Goal: Task Accomplishment & Management: Use online tool/utility

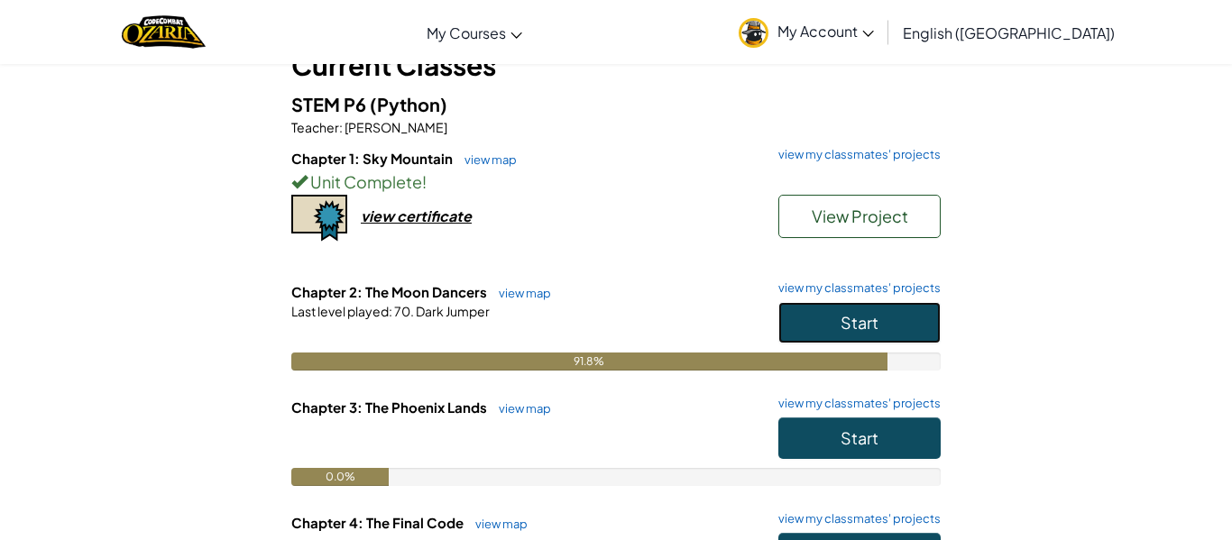
click at [857, 317] on span "Start" at bounding box center [859, 322] width 38 height 21
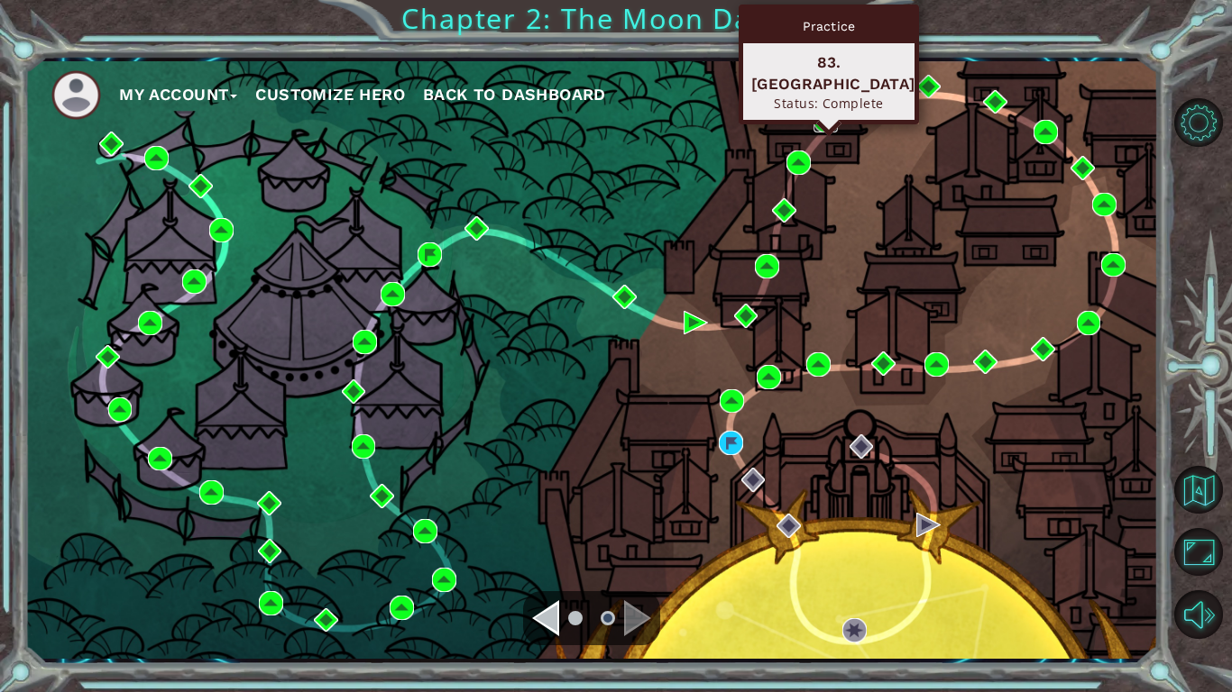
click at [824, 125] on img at bounding box center [825, 120] width 24 height 24
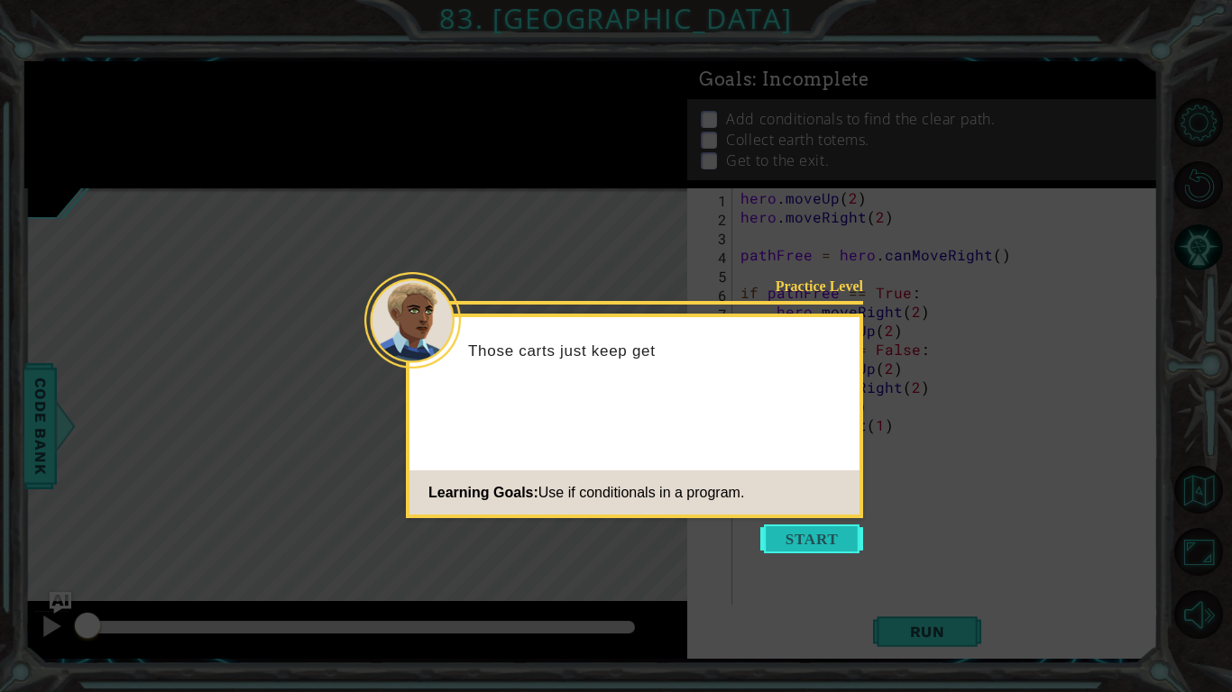
click at [815, 539] on button "Start" at bounding box center [811, 539] width 103 height 29
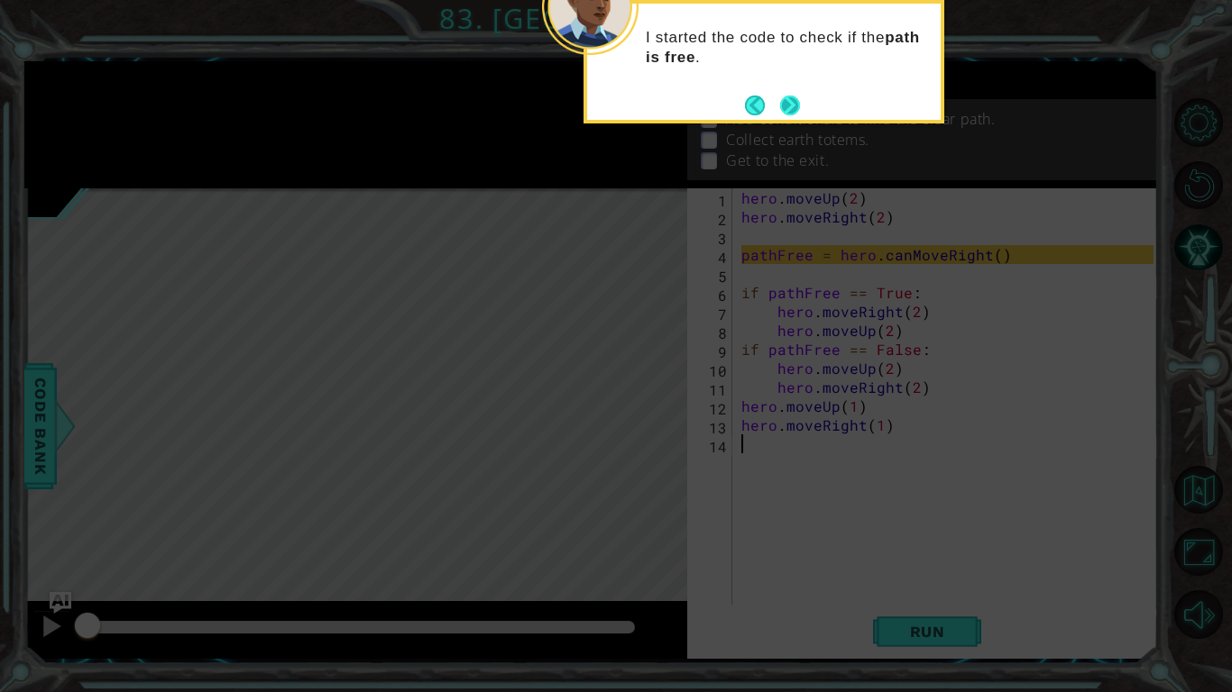
click at [800, 99] on button "Next" at bounding box center [790, 106] width 20 height 20
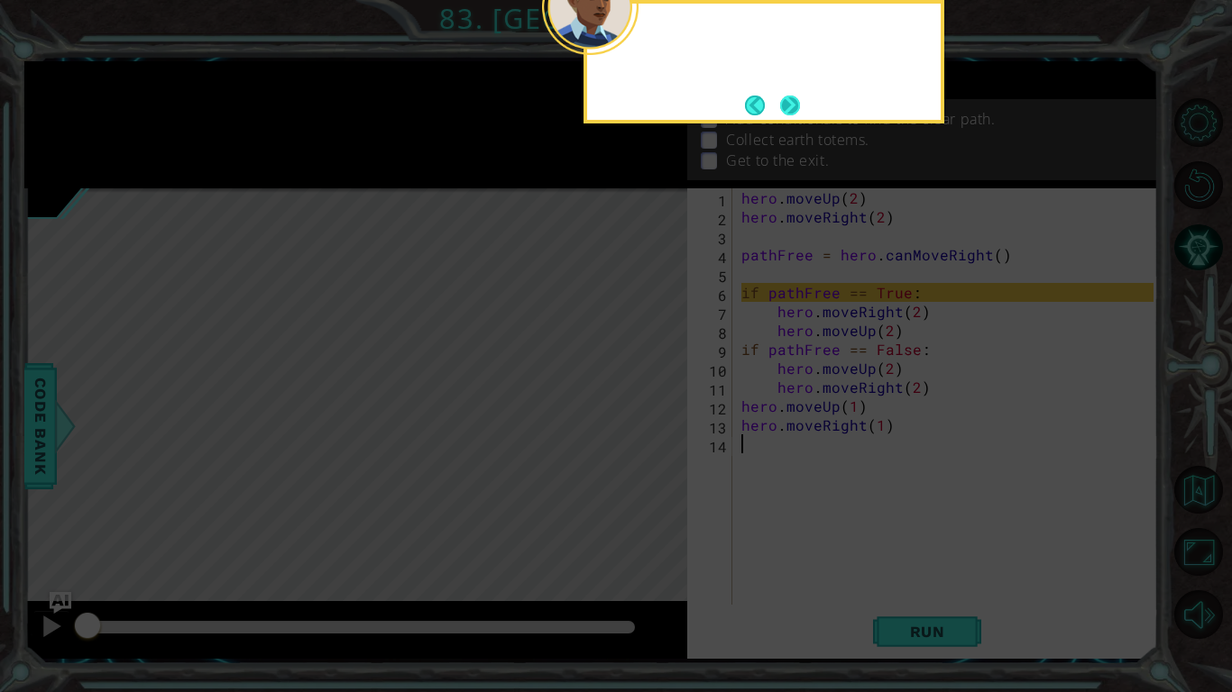
click at [797, 102] on button "Next" at bounding box center [790, 106] width 20 height 20
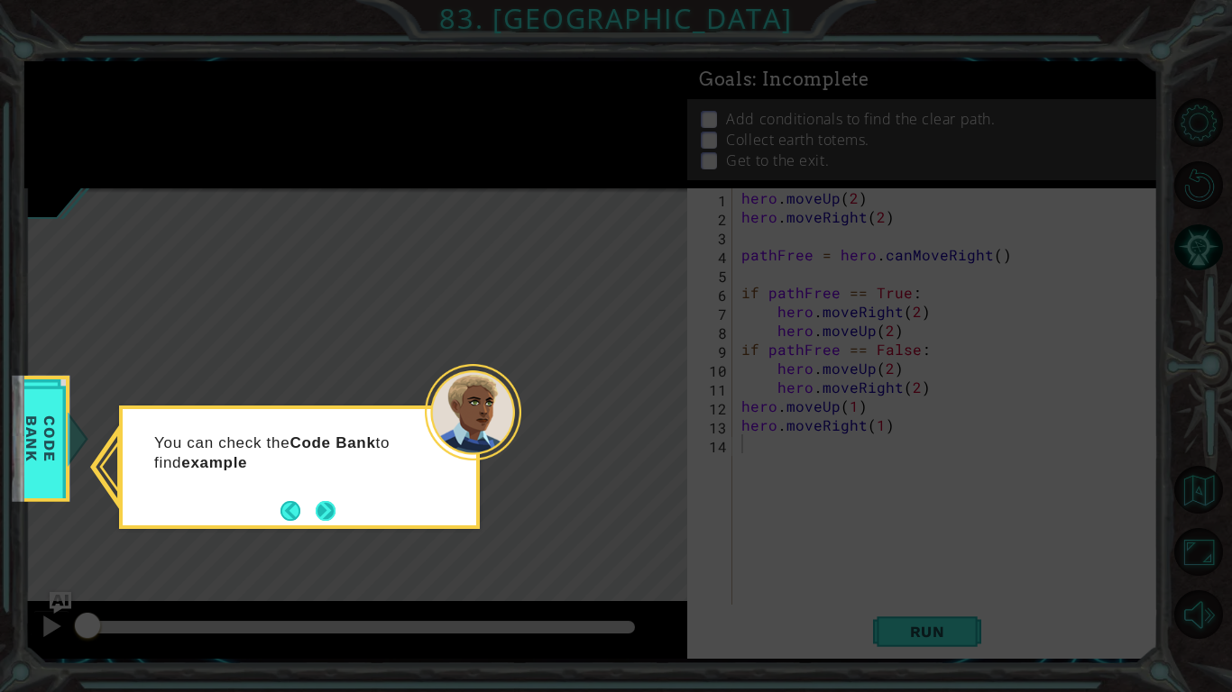
click at [319, 519] on button "Next" at bounding box center [326, 511] width 20 height 20
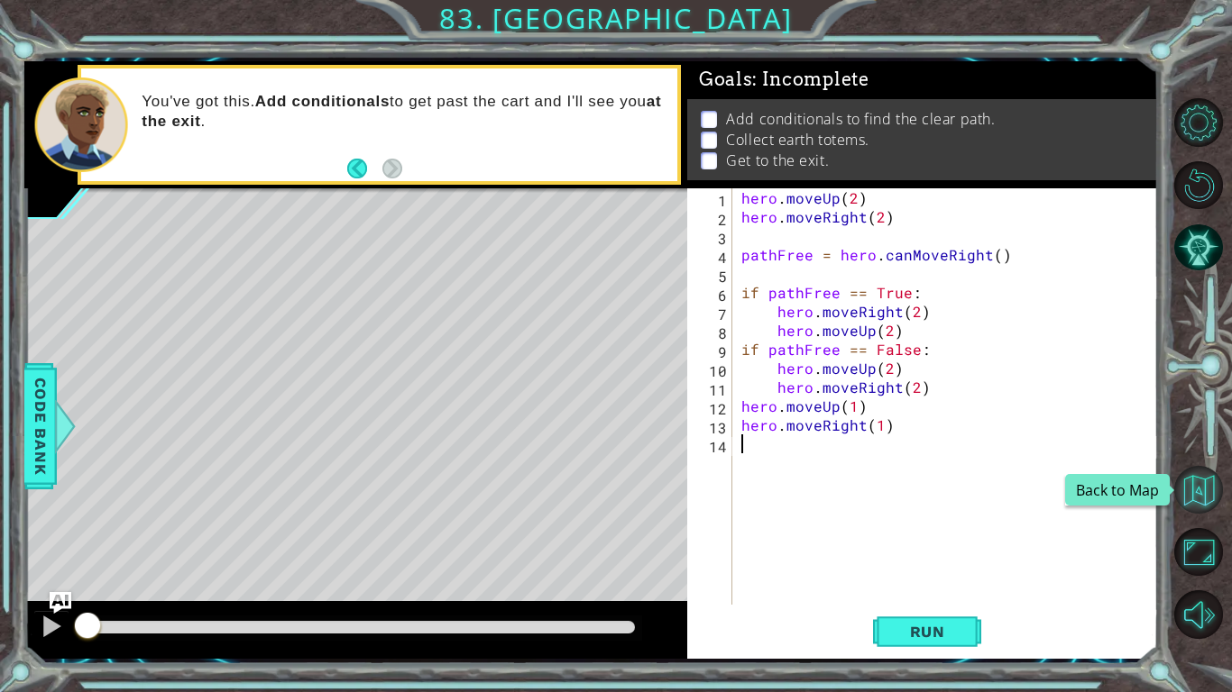
click at [1206, 501] on button "Back to Map" at bounding box center [1198, 490] width 49 height 49
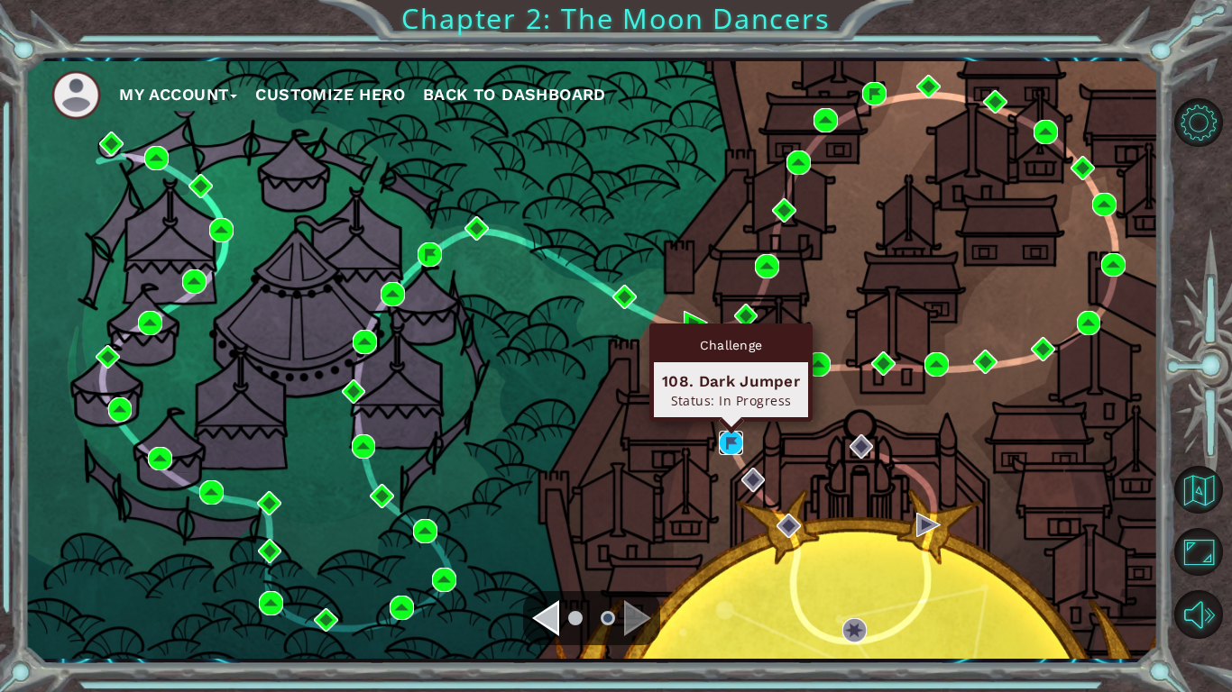
click at [729, 446] on img at bounding box center [731, 443] width 24 height 24
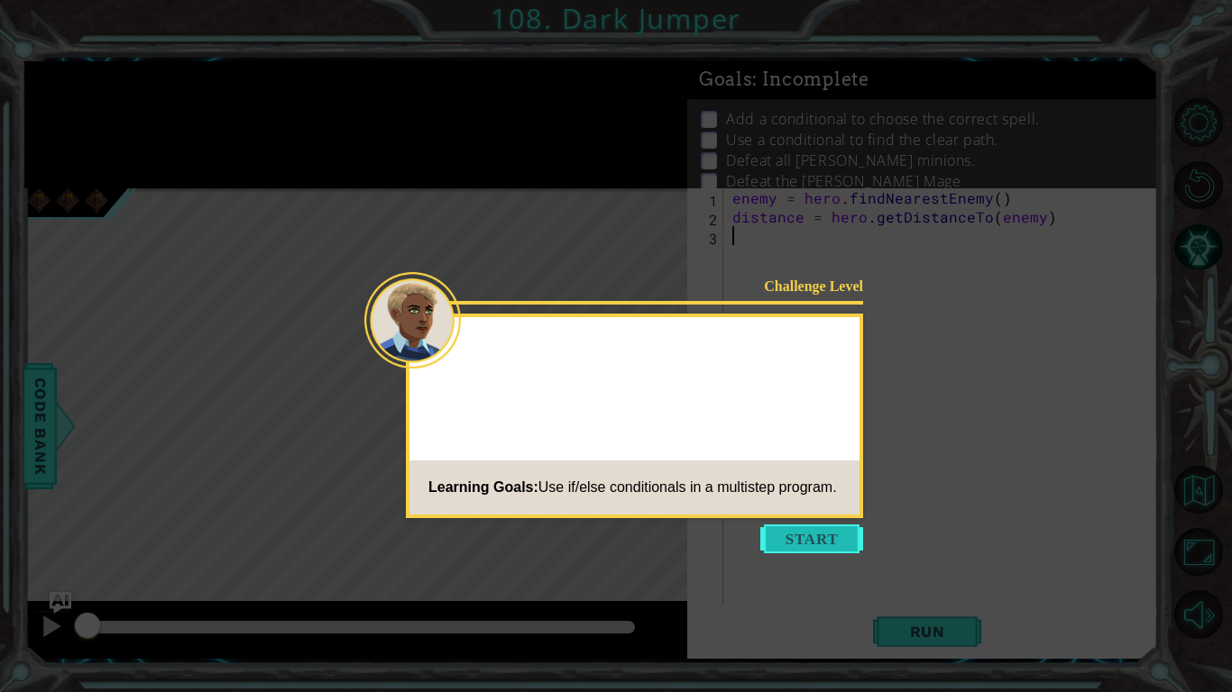
click at [804, 539] on button "Start" at bounding box center [811, 539] width 103 height 29
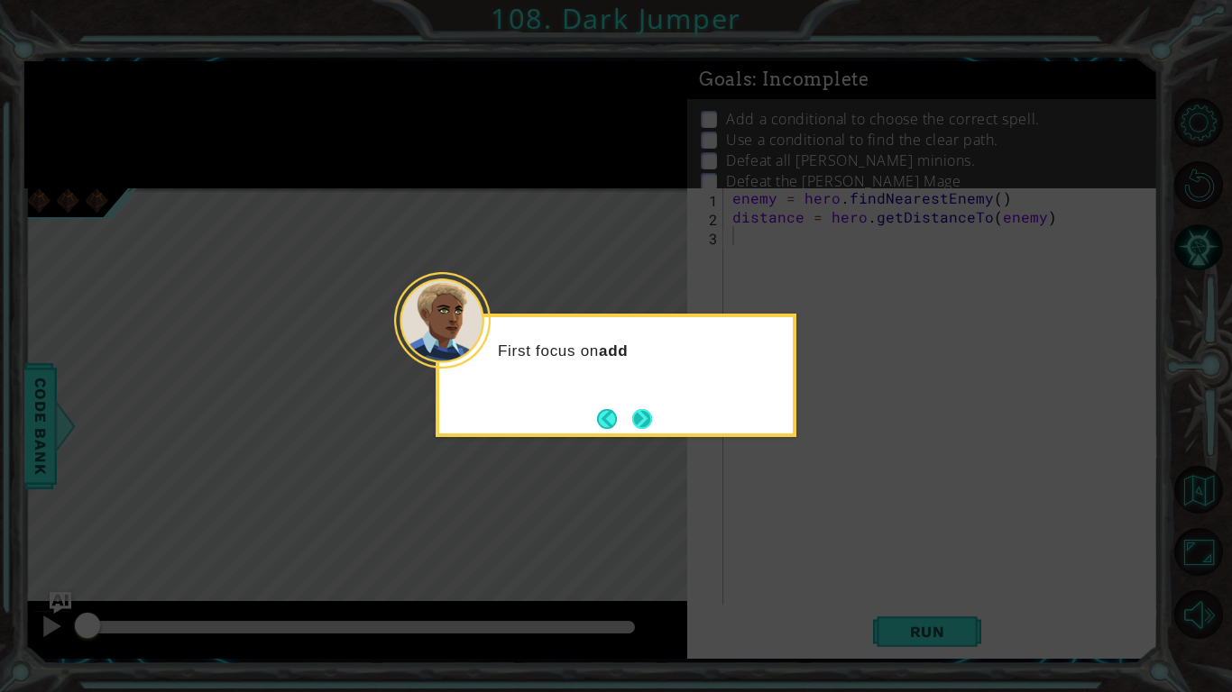
click at [647, 411] on button "Next" at bounding box center [642, 419] width 20 height 20
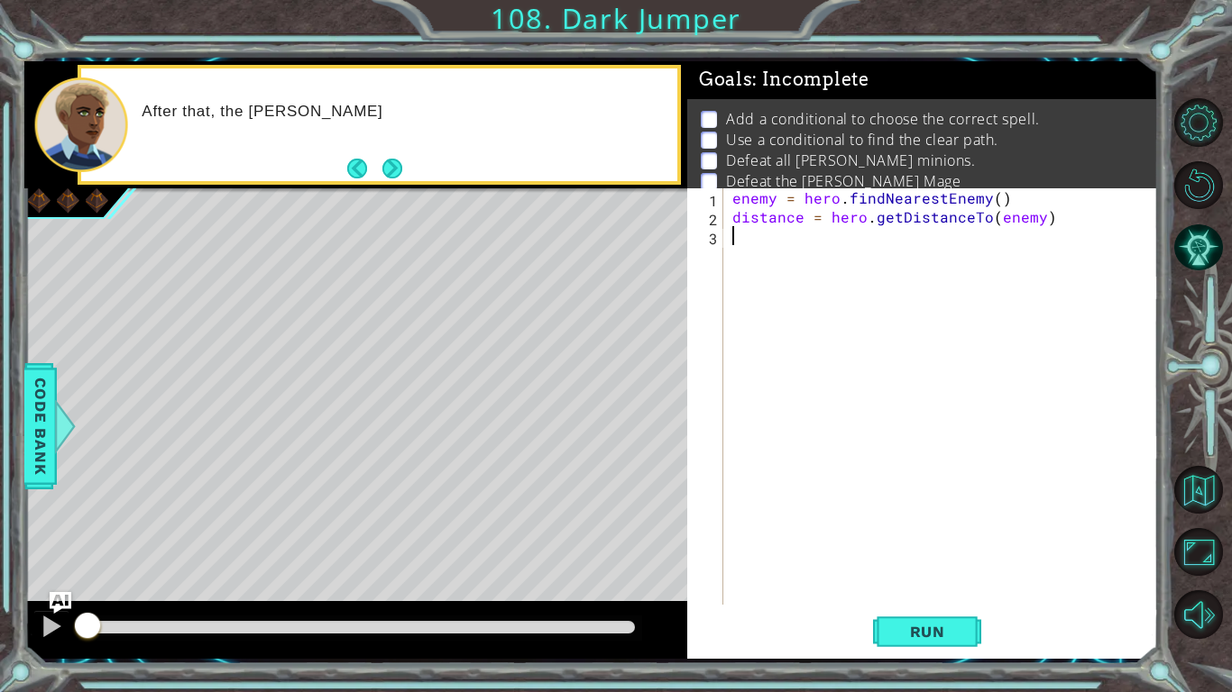
click at [412, 170] on div "After that, the [PERSON_NAME]" at bounding box center [378, 125] width 595 height 113
click at [400, 168] on button "Next" at bounding box center [392, 169] width 20 height 20
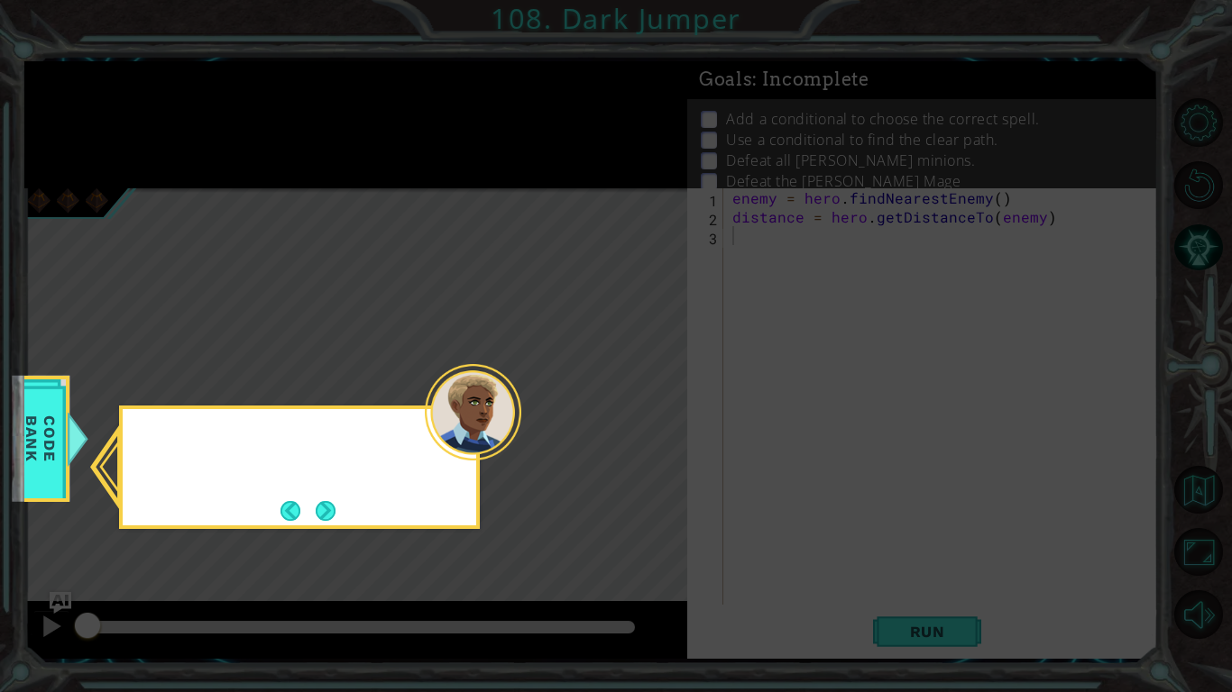
click at [401, 168] on icon at bounding box center [616, 346] width 1232 height 692
click at [327, 509] on button "Next" at bounding box center [326, 511] width 20 height 20
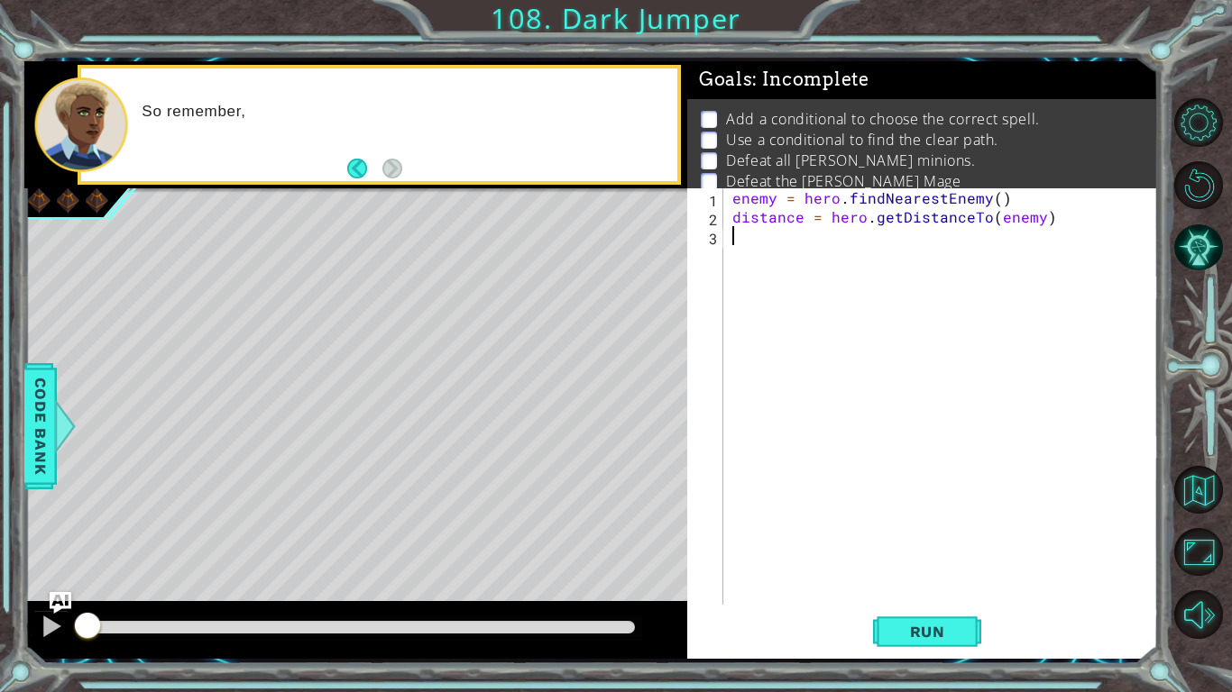
click at [396, 185] on div "So remember," at bounding box center [355, 124] width 663 height 127
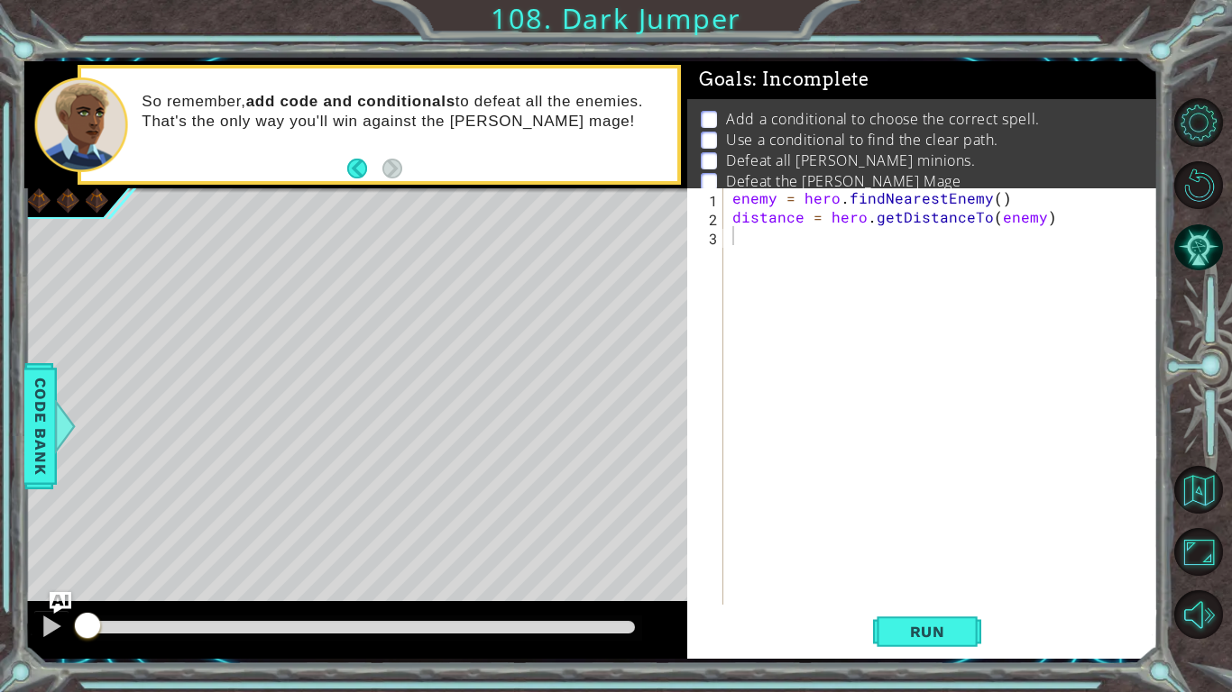
click at [756, 234] on div "enemy = hero . findNearestEnemy ( ) distance = hero . getDistanceTo ( enemy )" at bounding box center [946, 415] width 434 height 454
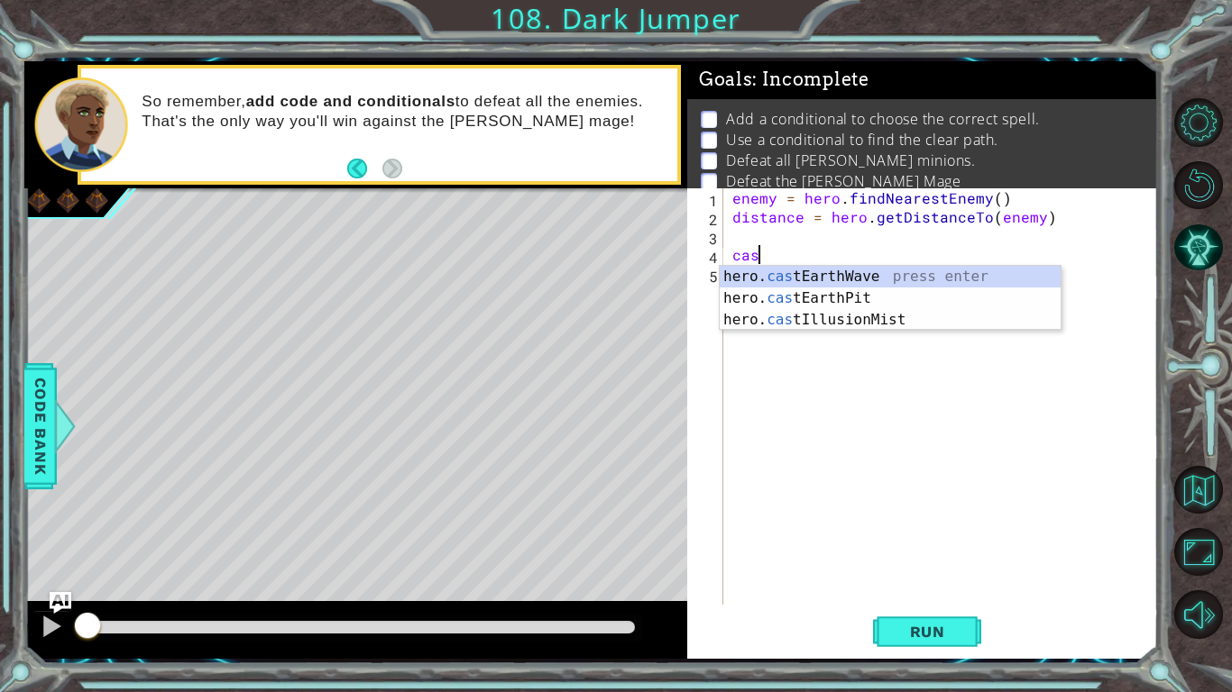
scroll to position [0, 1]
click at [835, 296] on div "hero. cast EarthWave press enter hero. cast EarthPit press enter hero. cast Ill…" at bounding box center [890, 320] width 341 height 108
type textarea "hero.castEarthPit(enemy)"
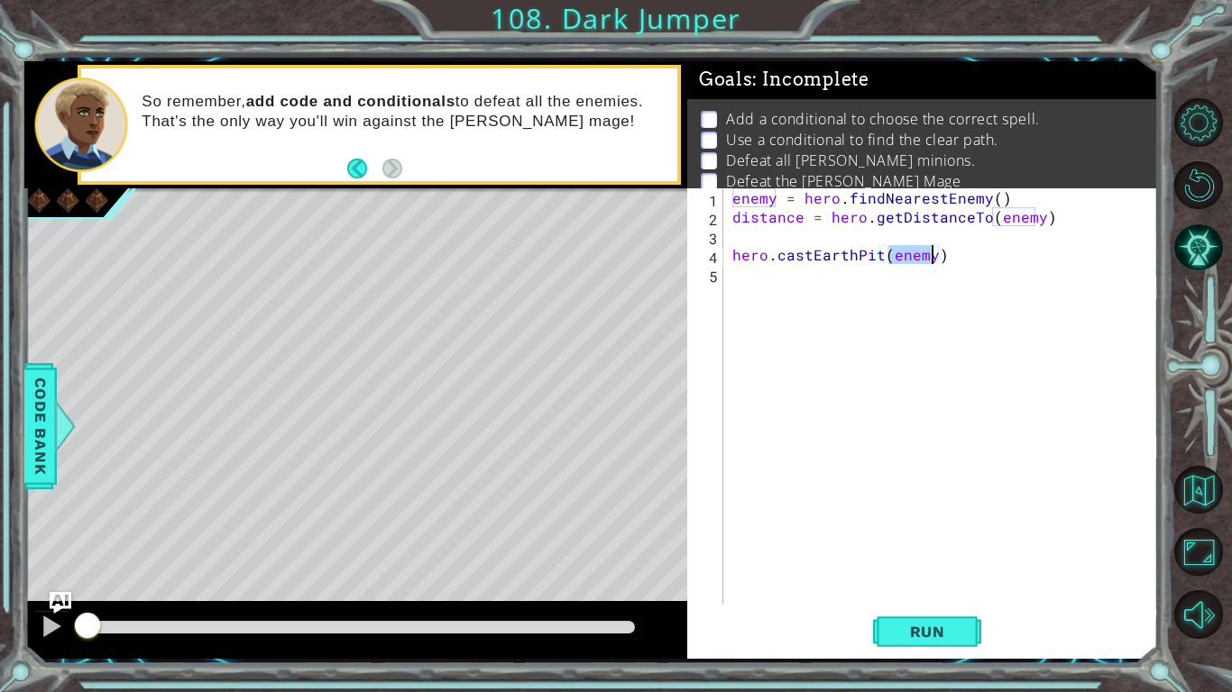
click at [886, 333] on div "enemy = hero . findNearestEnemy ( ) distance = hero . getDistanceTo ( enemy ) h…" at bounding box center [946, 415] width 434 height 454
click at [940, 539] on span "Run" at bounding box center [927, 632] width 71 height 18
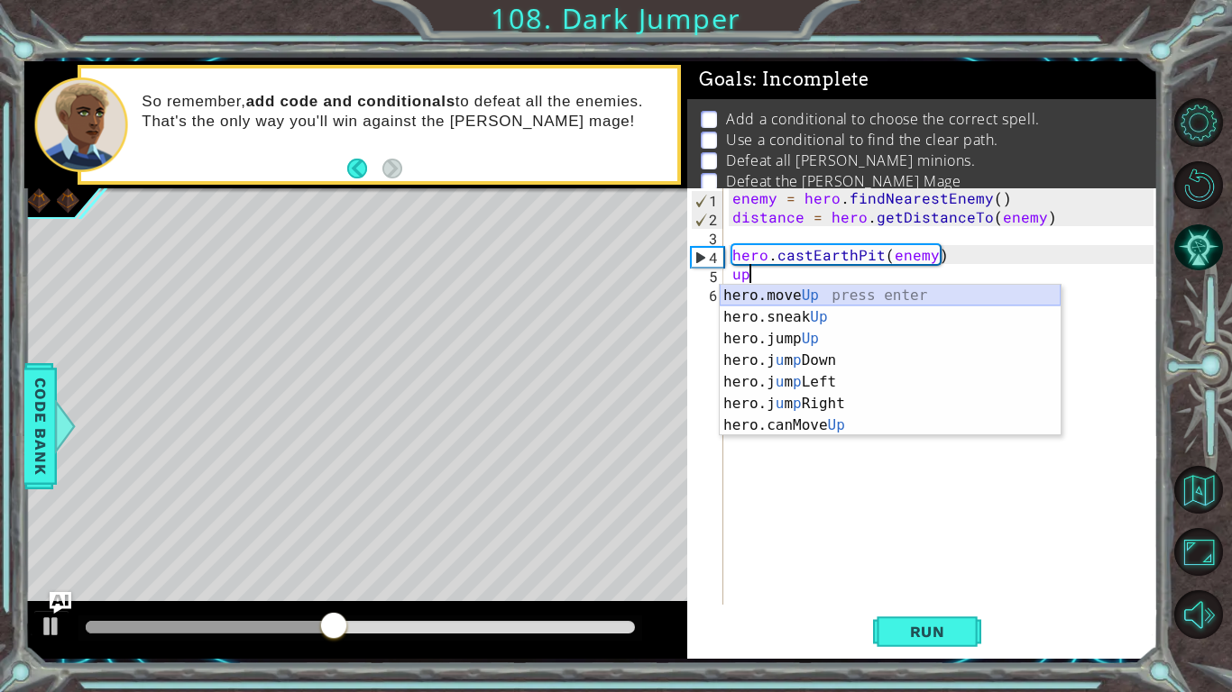
click at [810, 295] on div "hero.move Up press enter hero.sneak Up press enter hero.jump Up press enter her…" at bounding box center [890, 382] width 341 height 195
type textarea "hero.moveUp(1)"
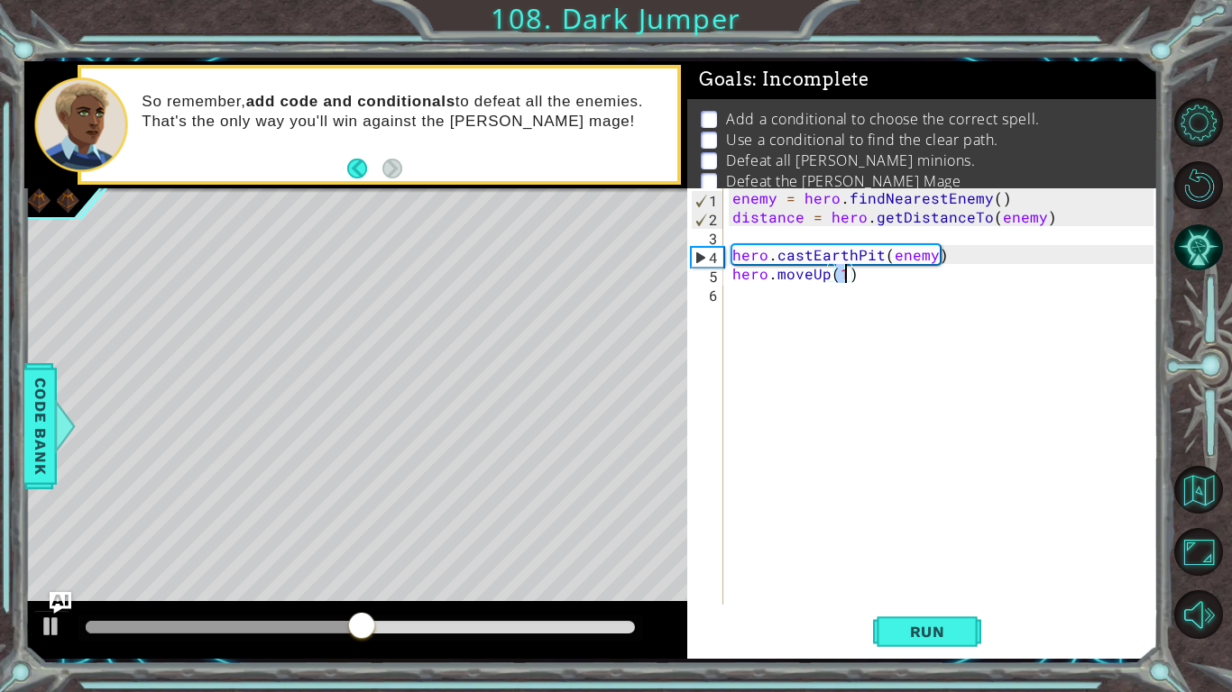
click at [810, 295] on div "enemy = hero . findNearestEnemy ( ) distance = hero . getDistanceTo ( enemy ) h…" at bounding box center [946, 415] width 434 height 454
click at [842, 271] on div "enemy = hero . findNearestEnemy ( ) distance = hero . getDistanceTo ( enemy ) h…" at bounding box center [946, 415] width 434 height 454
type textarea "hero.moveUp(2)"
click at [838, 309] on div "enemy = hero . findNearestEnemy ( ) distance = hero . getDistanceTo ( enemy ) h…" at bounding box center [946, 415] width 434 height 454
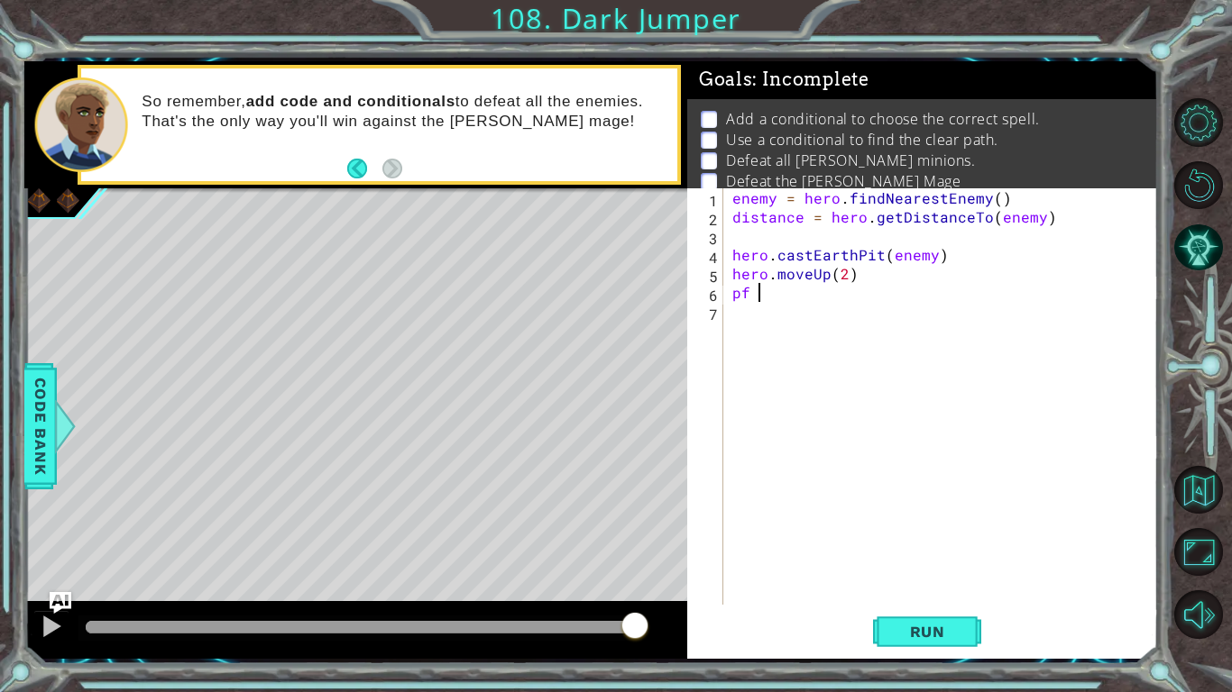
scroll to position [0, 1]
type textarea "pf = up"
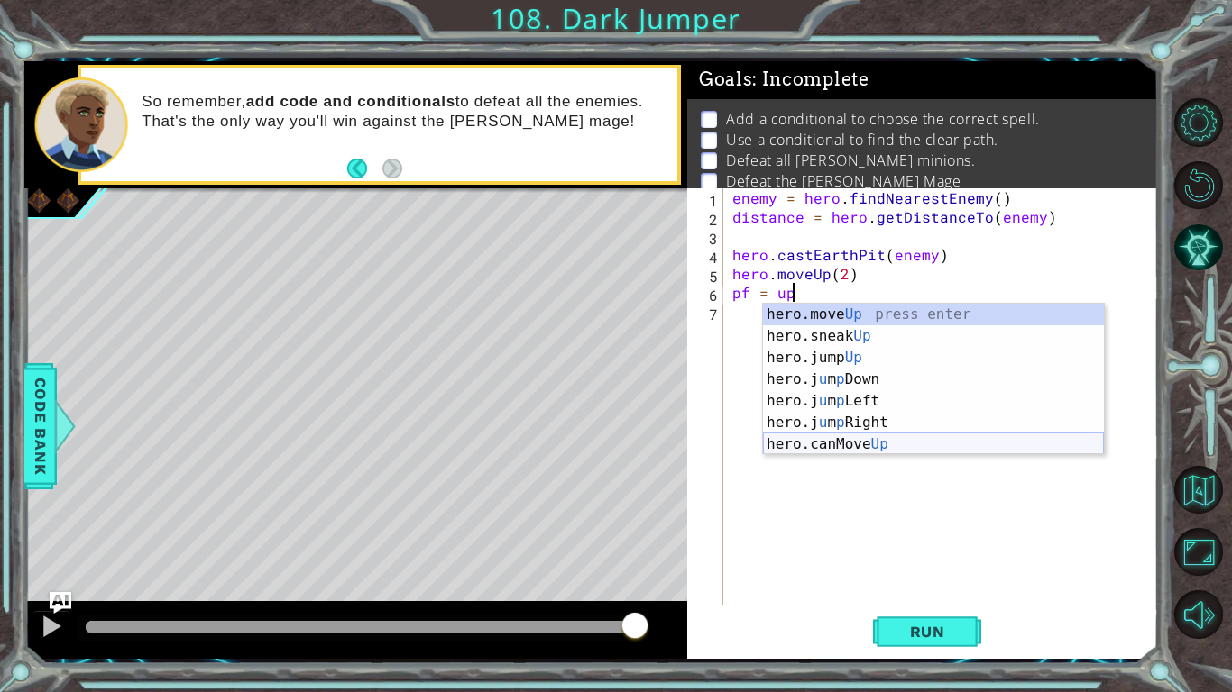
click at [854, 439] on div "hero.move Up press enter hero.sneak Up press enter hero.jump Up press enter her…" at bounding box center [933, 401] width 341 height 195
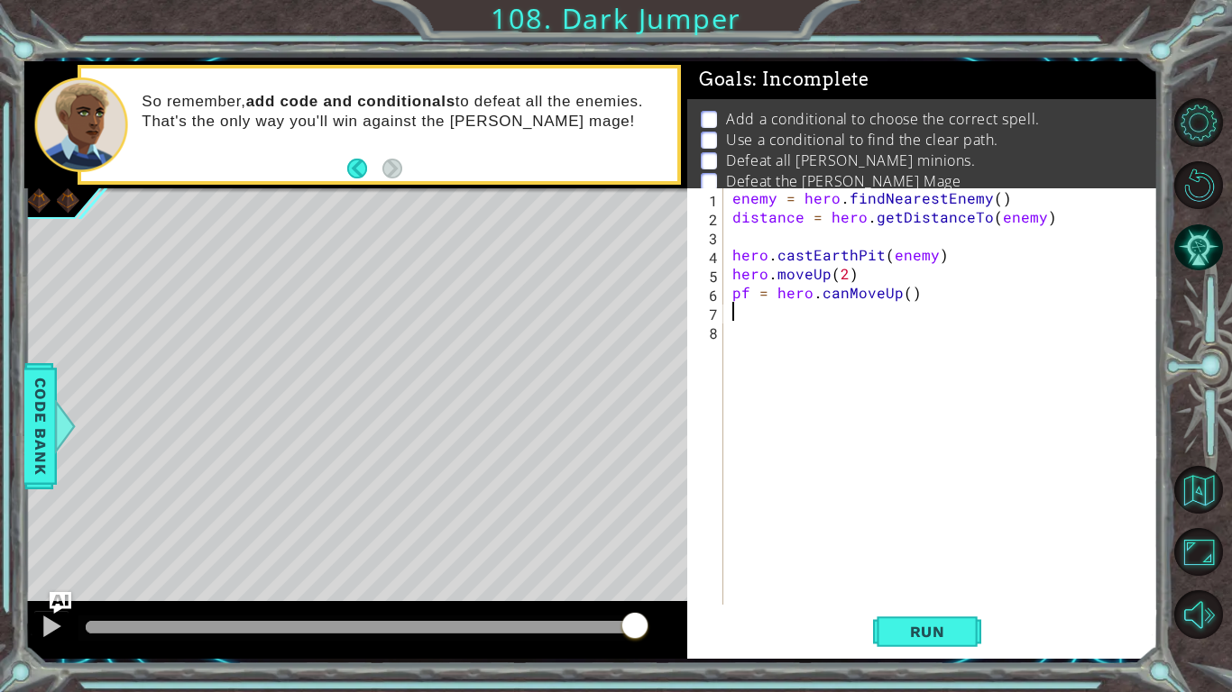
scroll to position [0, 0]
click at [854, 439] on div "enemy = hero . findNearestEnemy ( ) distance = hero . getDistanceTo ( enemy ) h…" at bounding box center [946, 415] width 434 height 454
click at [775, 316] on div "enemy = hero . findNearestEnemy ( ) distance = hero . getDistanceTo ( enemy ) h…" at bounding box center [946, 415] width 434 height 454
click at [777, 326] on div "enemy = hero . findNearestEnemy ( ) distance = hero . getDistanceTo ( enemy ) h…" at bounding box center [946, 415] width 434 height 454
click at [777, 324] on div "enemy = hero . findNearestEnemy ( ) distance = hero . getDistanceTo ( enemy ) h…" at bounding box center [946, 415] width 434 height 454
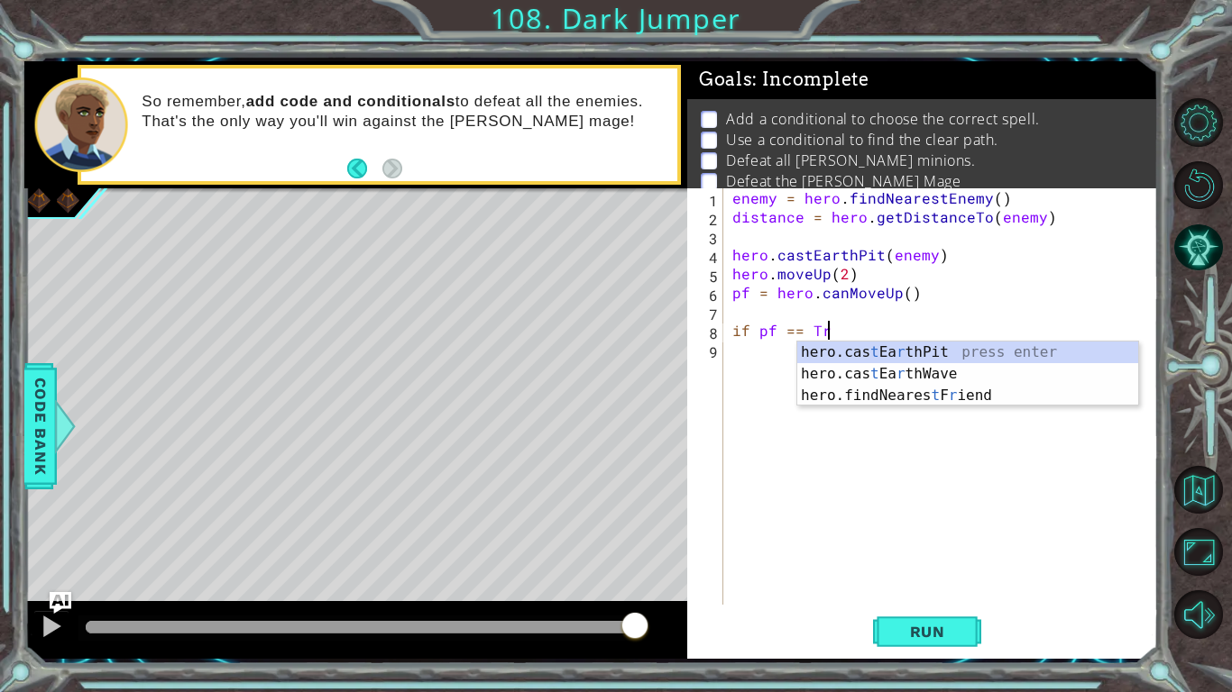
scroll to position [0, 5]
type textarea "if pf == True"
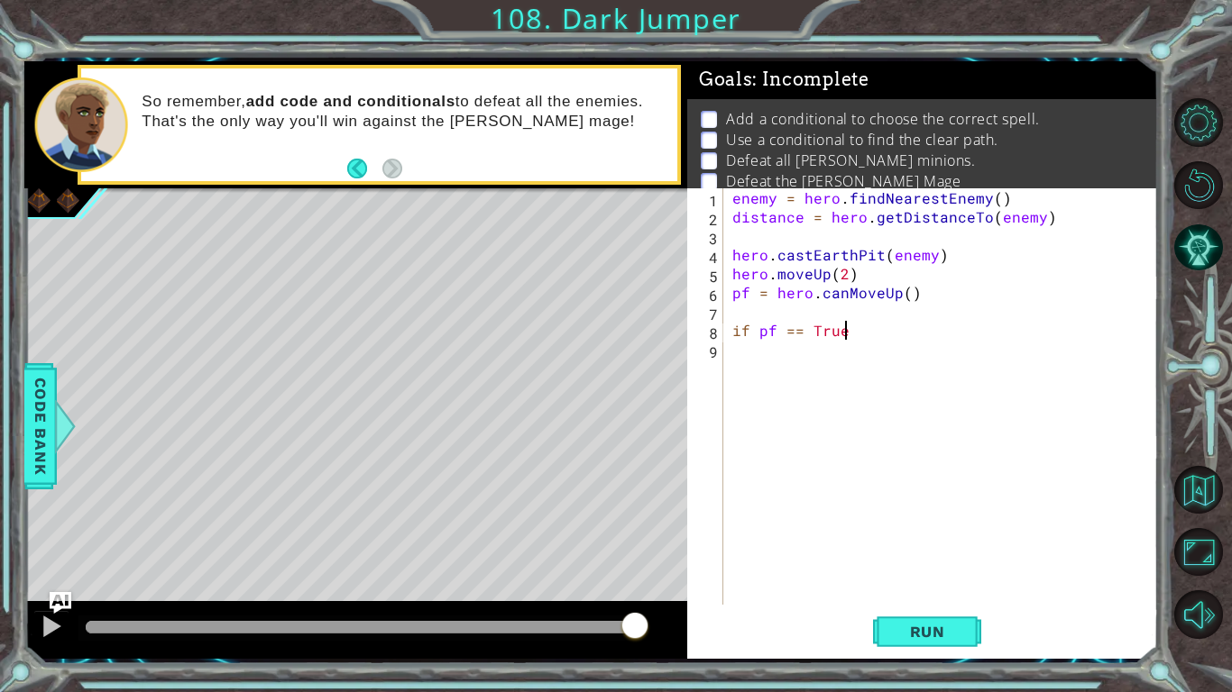
scroll to position [0, 0]
type textarea "if pf == True:"
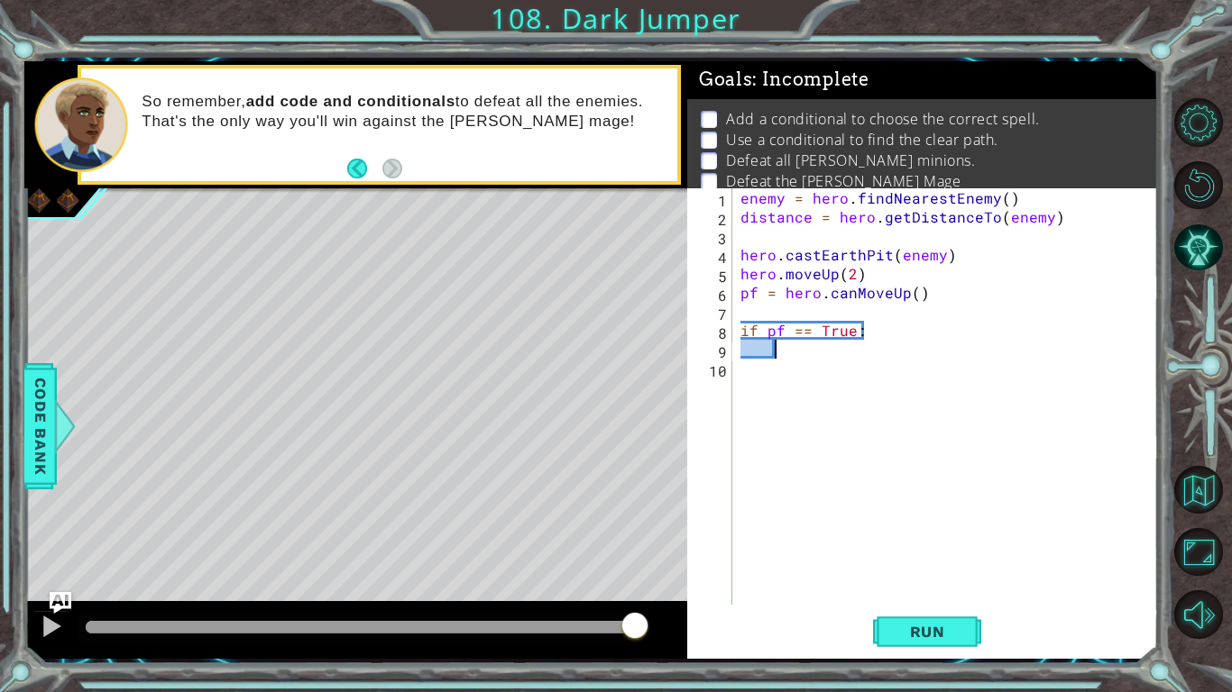
scroll to position [0, 2]
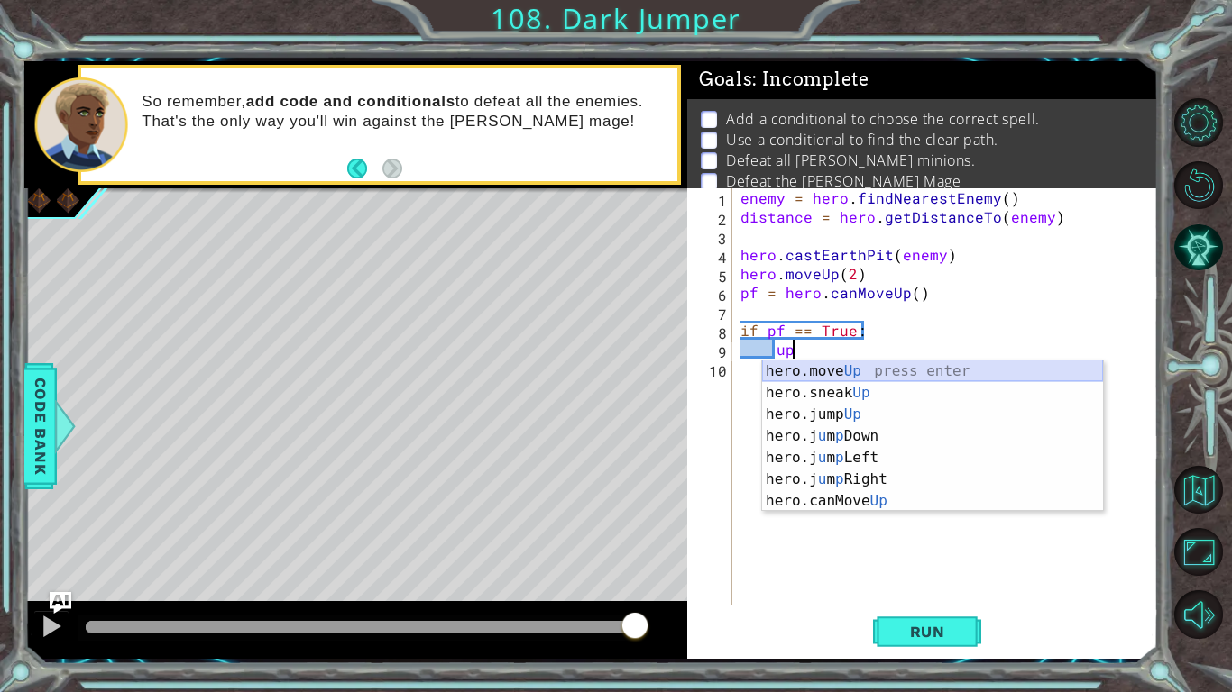
click at [833, 373] on div "hero.move Up press enter hero.sneak Up press enter hero.jump Up press enter her…" at bounding box center [932, 458] width 341 height 195
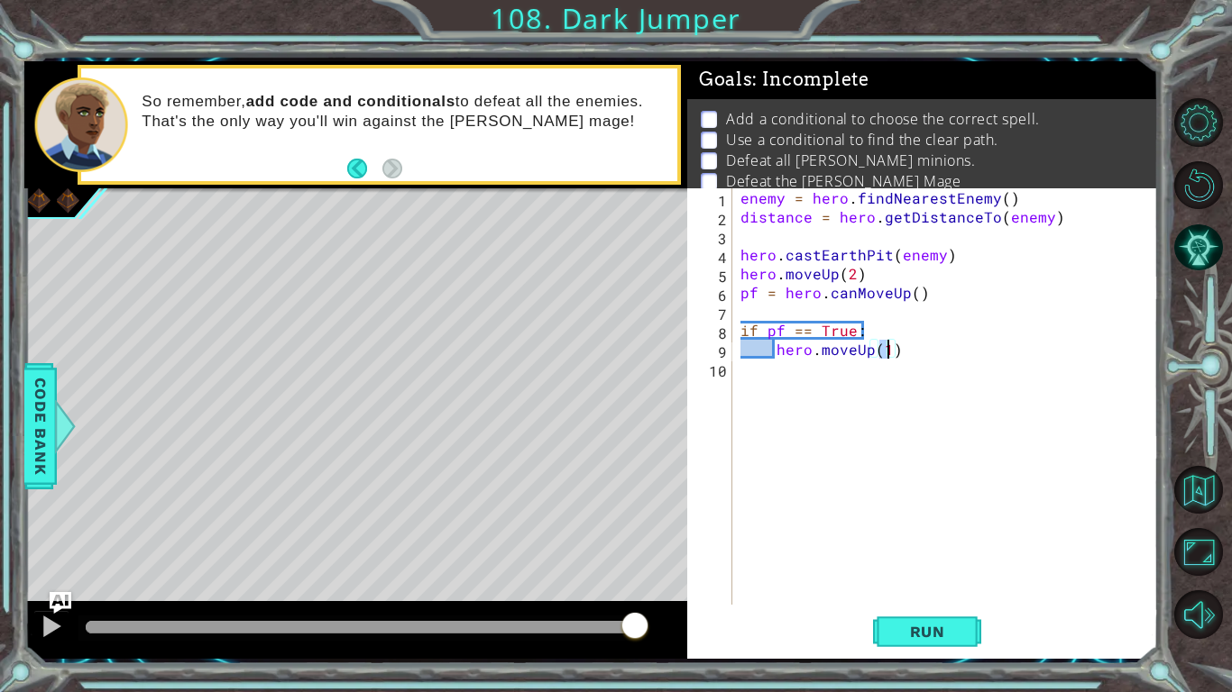
type textarea "hero.moveUp(2)"
click at [912, 361] on div "enemy = hero . findNearestEnemy ( ) distance = hero . getDistanceTo ( enemy ) h…" at bounding box center [950, 415] width 426 height 454
click at [903, 349] on div "enemy = hero . findNearestEnemy ( ) distance = hero . getDistanceTo ( enemy ) h…" at bounding box center [950, 415] width 426 height 454
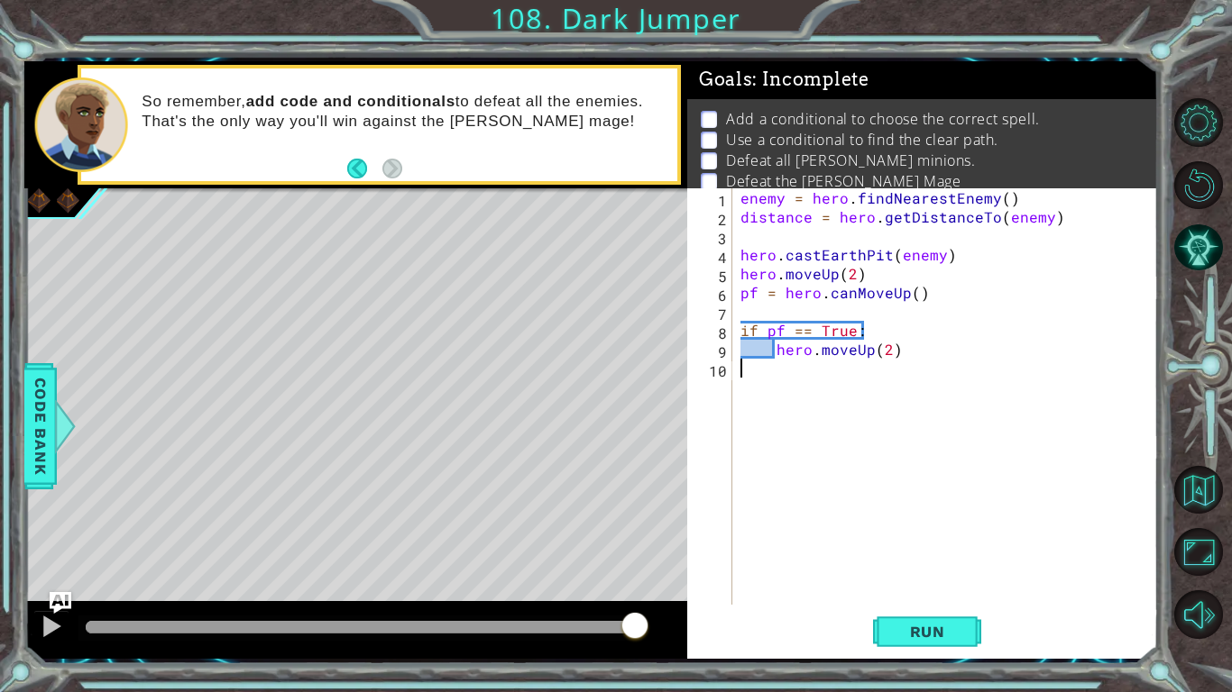
type textarea "hero.moveUp(2)"
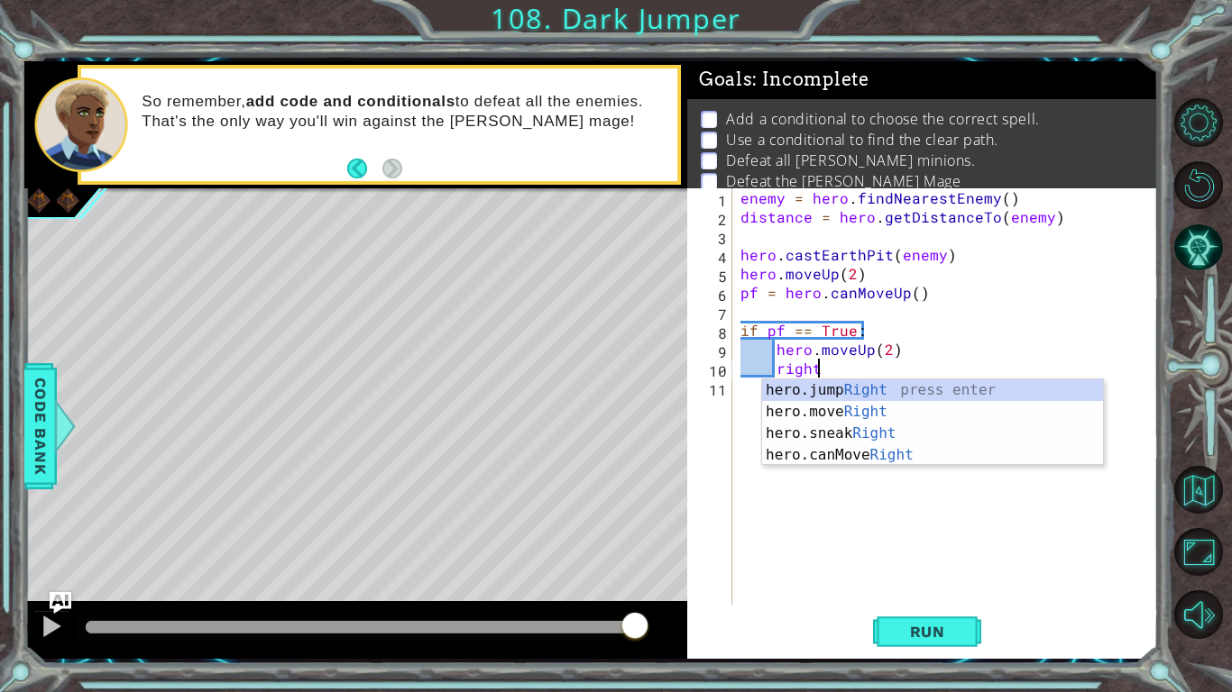
scroll to position [0, 4]
click at [920, 407] on div "hero.jump Right press enter hero.move Right press enter hero.sneak Right press …" at bounding box center [932, 445] width 341 height 130
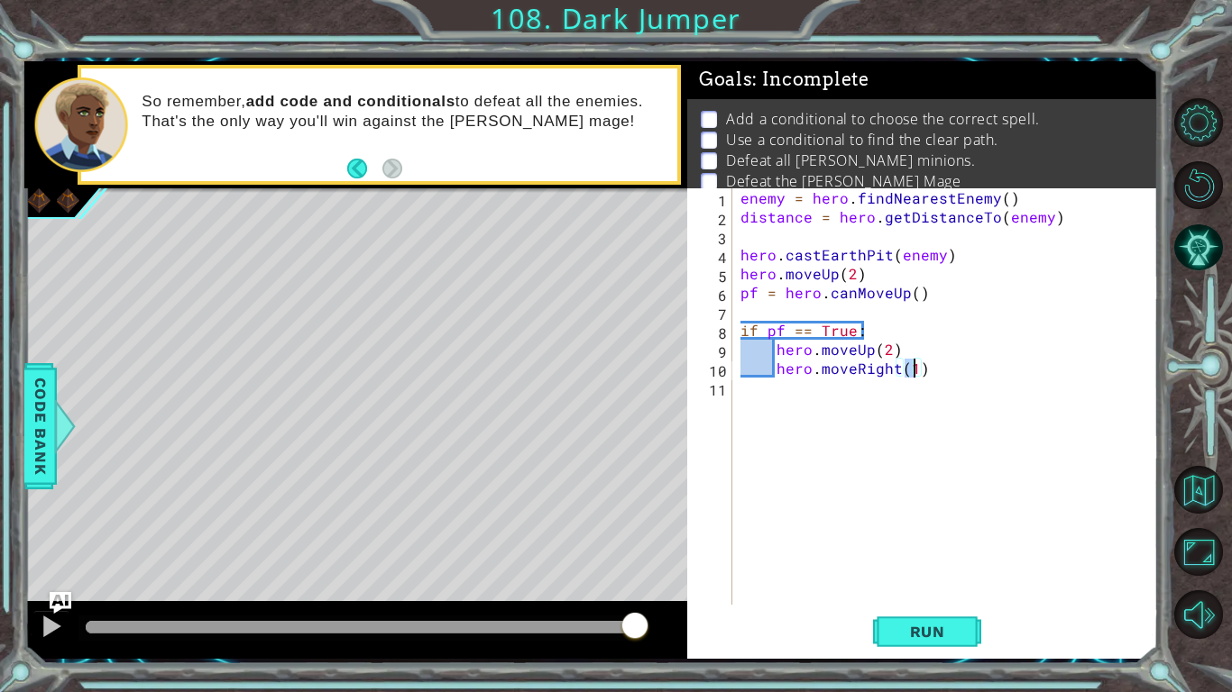
type textarea "hero.moveRight(2)"
click at [890, 391] on div "enemy = hero . findNearestEnemy ( ) distance = hero . getDistanceTo ( enemy ) h…" at bounding box center [950, 415] width 426 height 454
type textarea "if pf == False:"
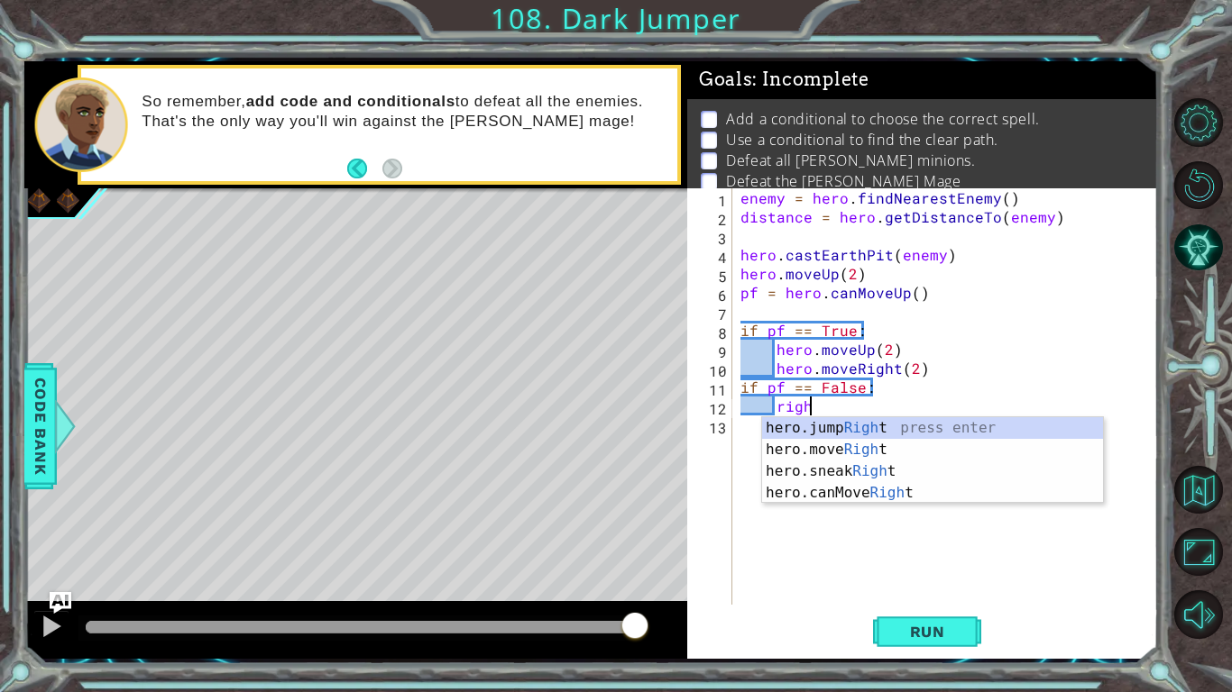
scroll to position [0, 4]
click at [898, 448] on div "hero.jump Right press enter hero.move Right press enter hero.sneak Right press …" at bounding box center [932, 482] width 341 height 130
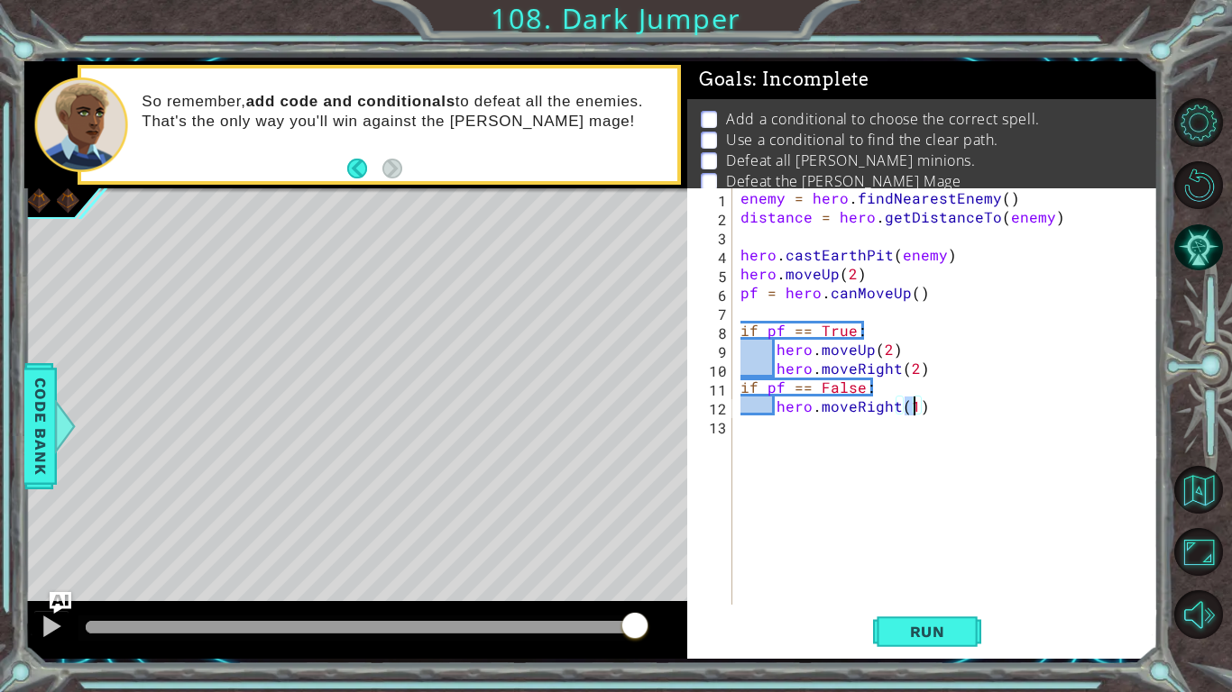
type textarea "hero.moveRight(2)"
click at [942, 415] on div "enemy = hero . findNearestEnemy ( ) distance = hero . getDistanceTo ( enemy ) h…" at bounding box center [950, 415] width 426 height 454
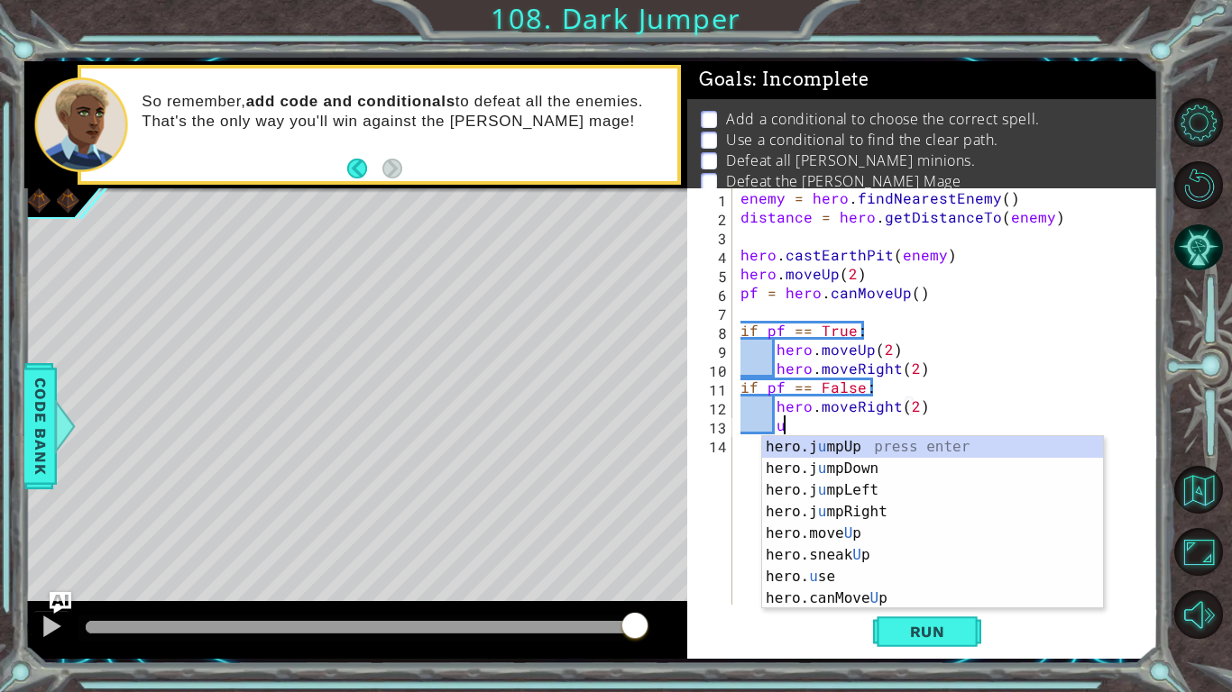
scroll to position [0, 2]
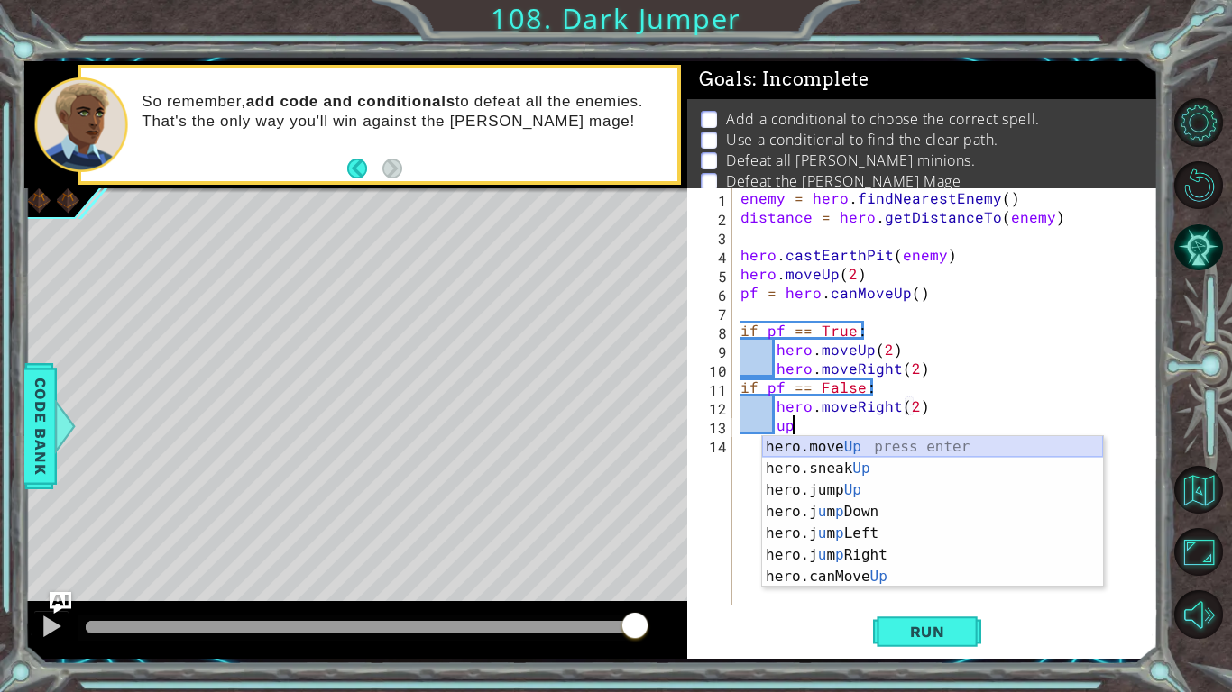
click at [896, 446] on div "hero.move Up press enter hero.sneak Up press enter hero.jump Up press enter her…" at bounding box center [932, 533] width 341 height 195
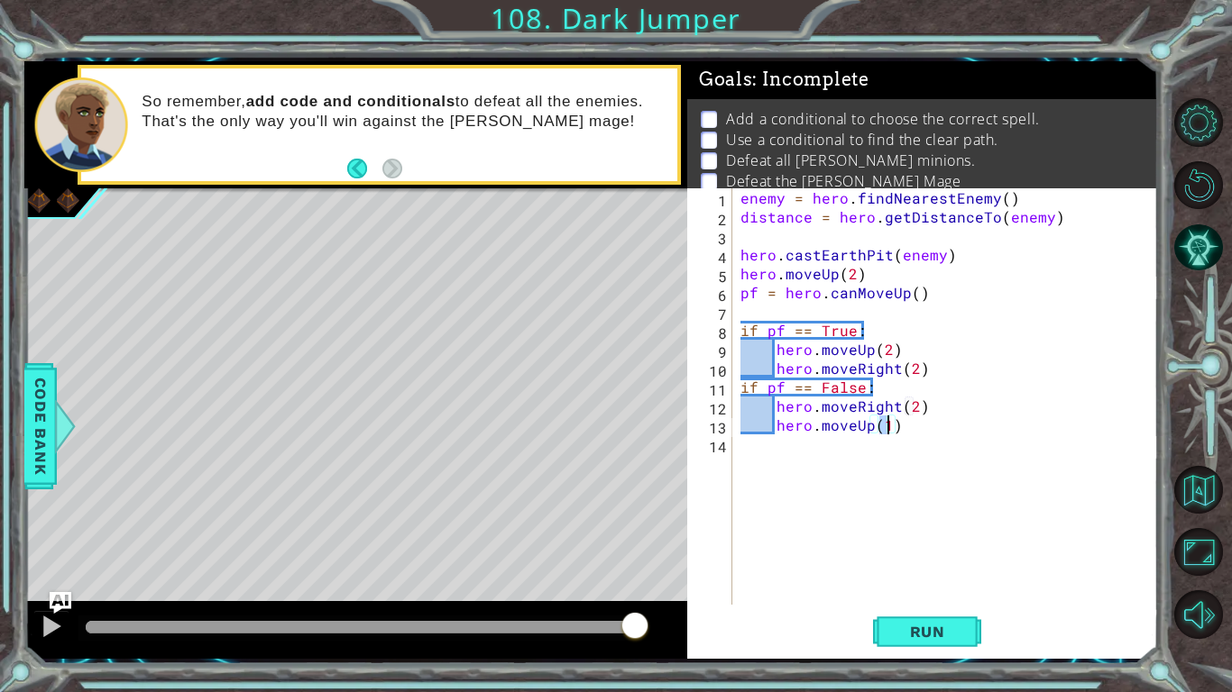
scroll to position [0, 8]
type textarea "hero.moveUp(2)"
click at [931, 539] on span "Run" at bounding box center [927, 632] width 71 height 18
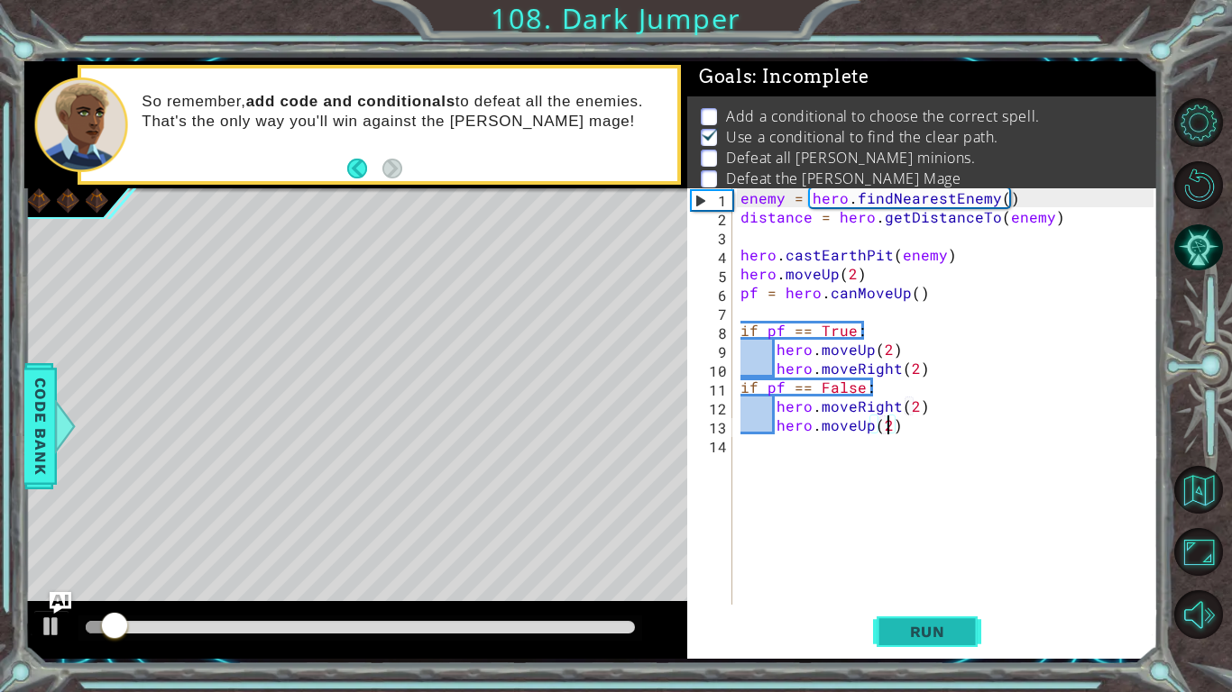
scroll to position [6, 0]
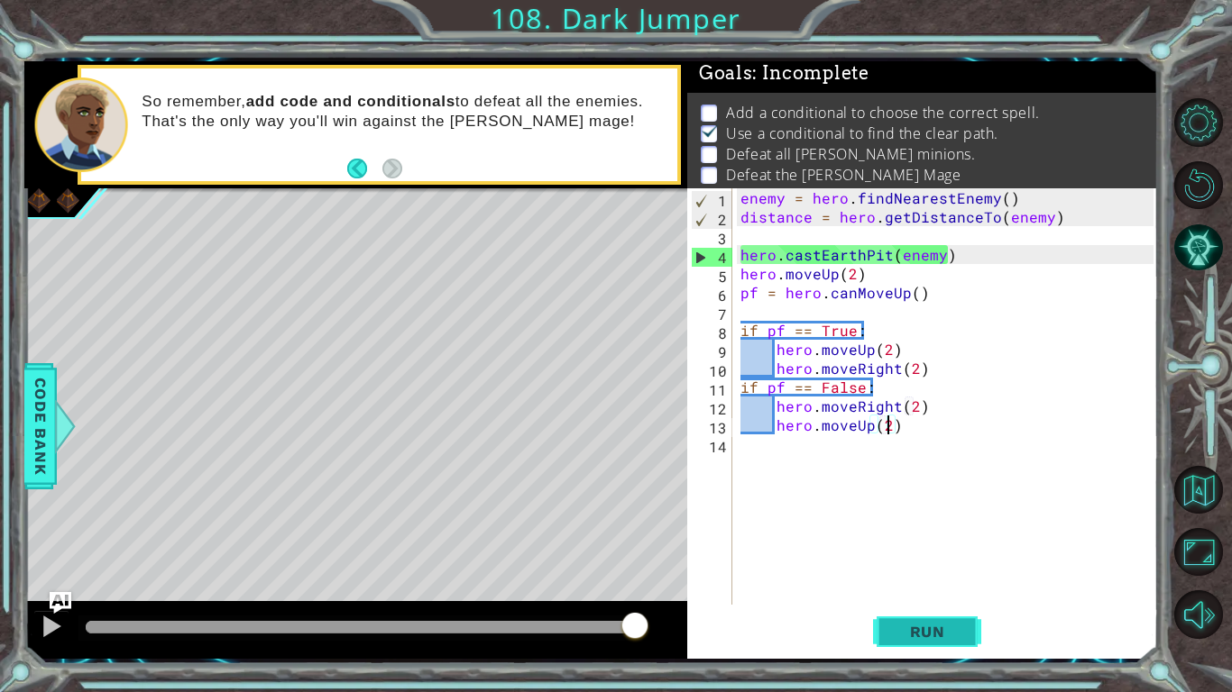
click at [931, 539] on span "Run" at bounding box center [927, 632] width 71 height 18
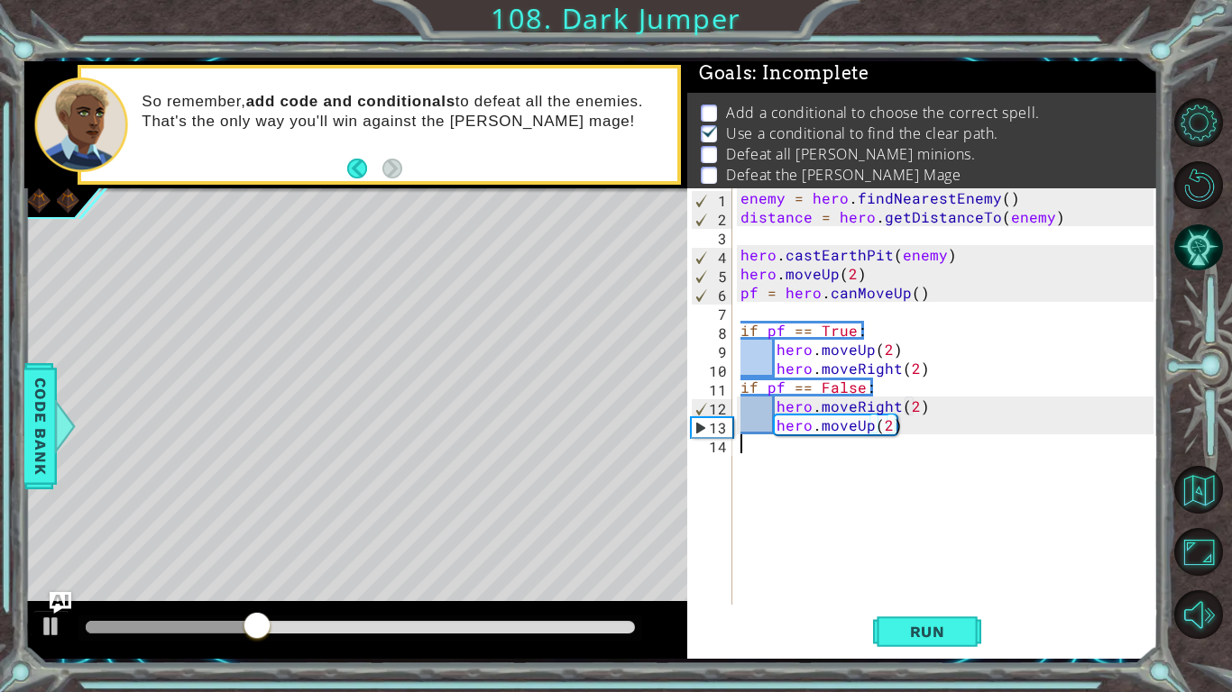
click at [915, 449] on div "enemy = hero . findNearestEnemy ( ) distance = hero . getDistanceTo ( enemy ) h…" at bounding box center [950, 415] width 426 height 454
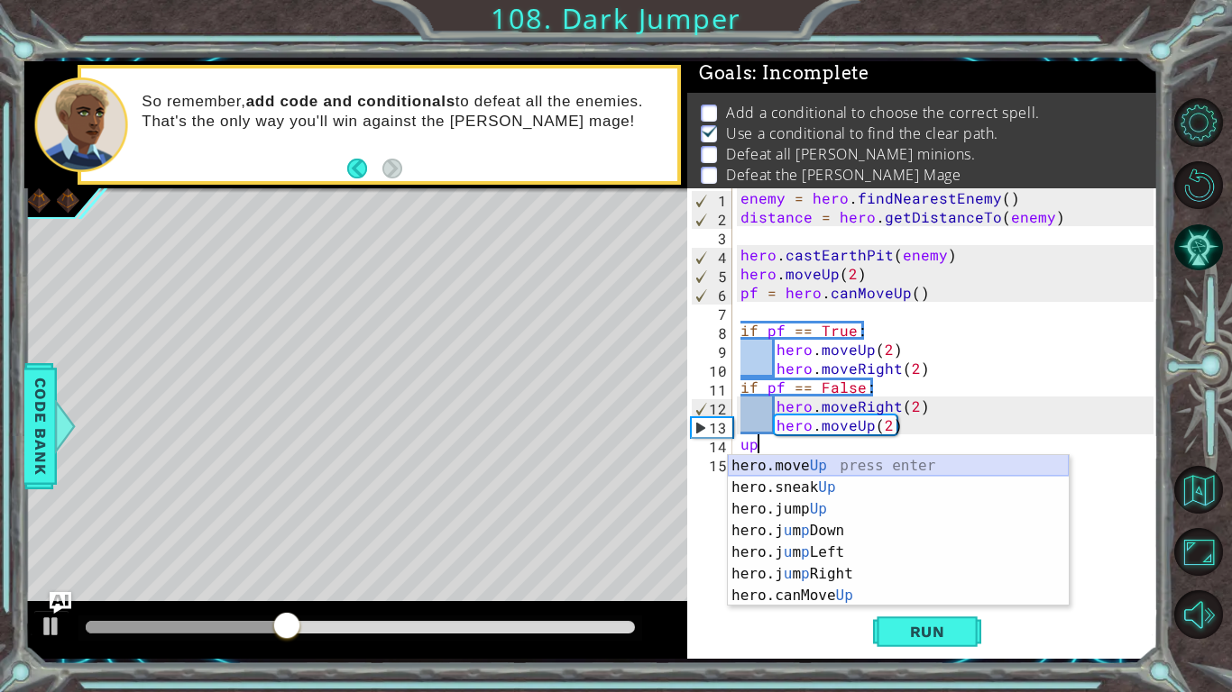
click at [901, 462] on div "hero.move Up press enter hero.sneak Up press enter hero.jump Up press enter her…" at bounding box center [898, 552] width 341 height 195
type textarea "hero.moveUp(1)"
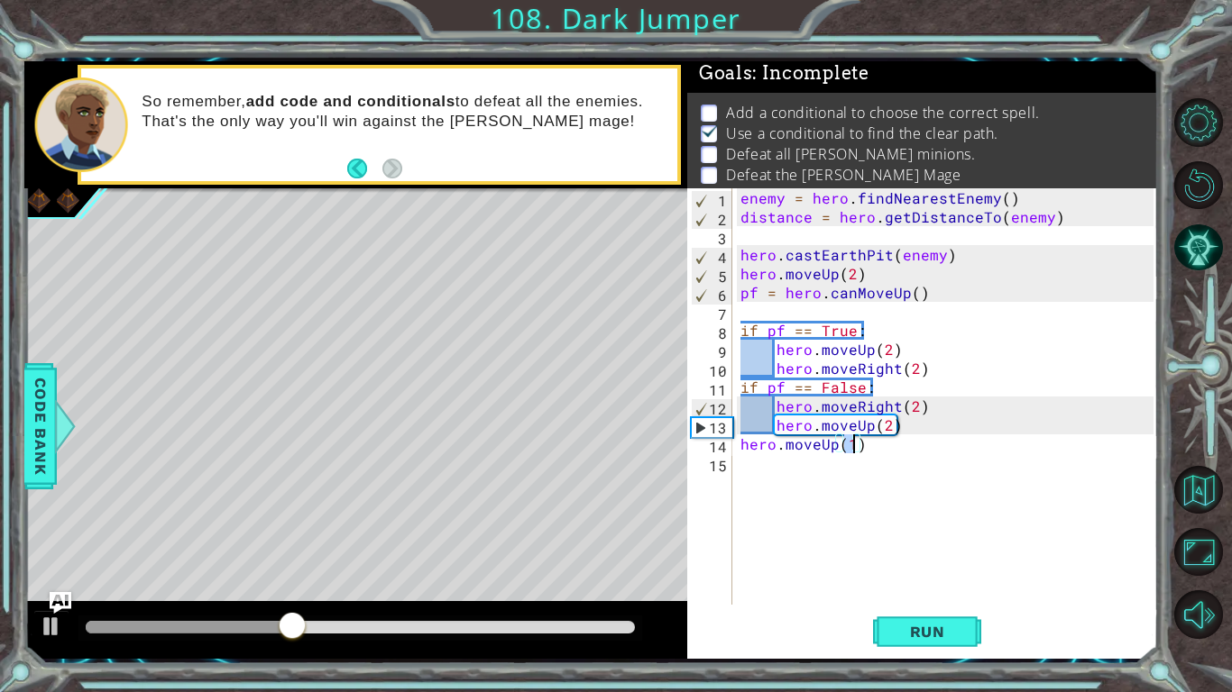
click at [931, 485] on div "enemy = hero . findNearestEnemy ( ) distance = hero . getDistanceTo ( enemy ) h…" at bounding box center [950, 415] width 426 height 454
click at [961, 256] on div "enemy = hero . findNearestEnemy ( ) distance = hero . getDistanceTo ( enemy ) h…" at bounding box center [950, 415] width 426 height 454
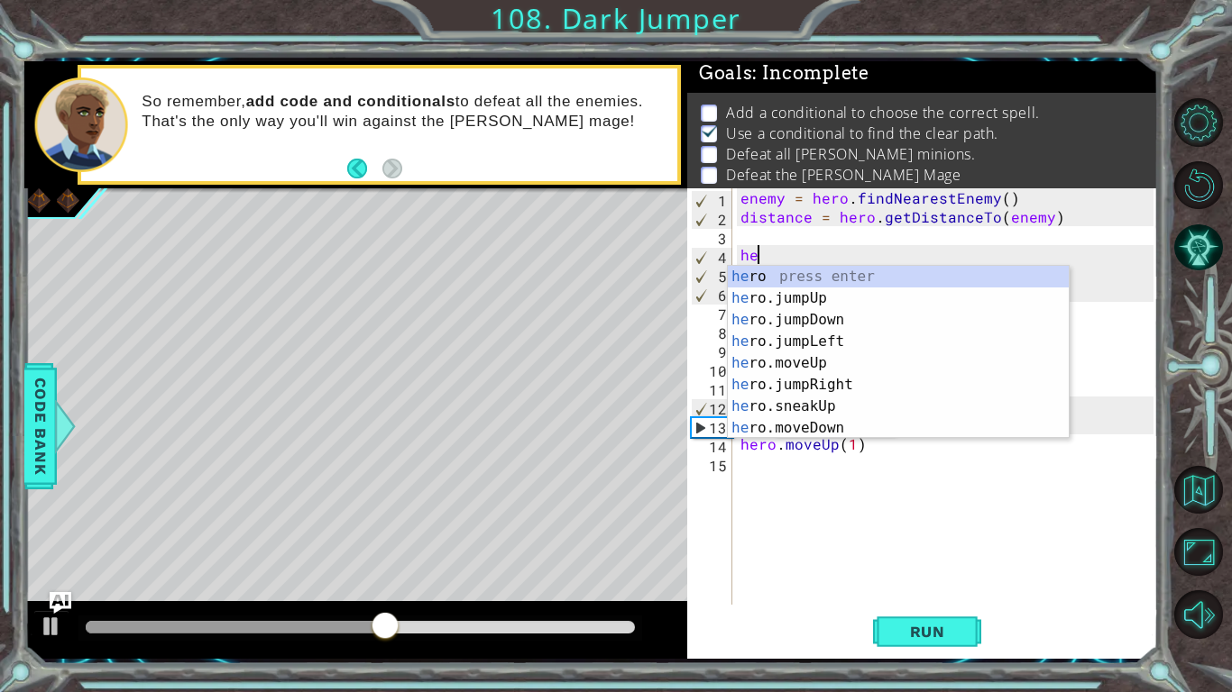
type textarea "h"
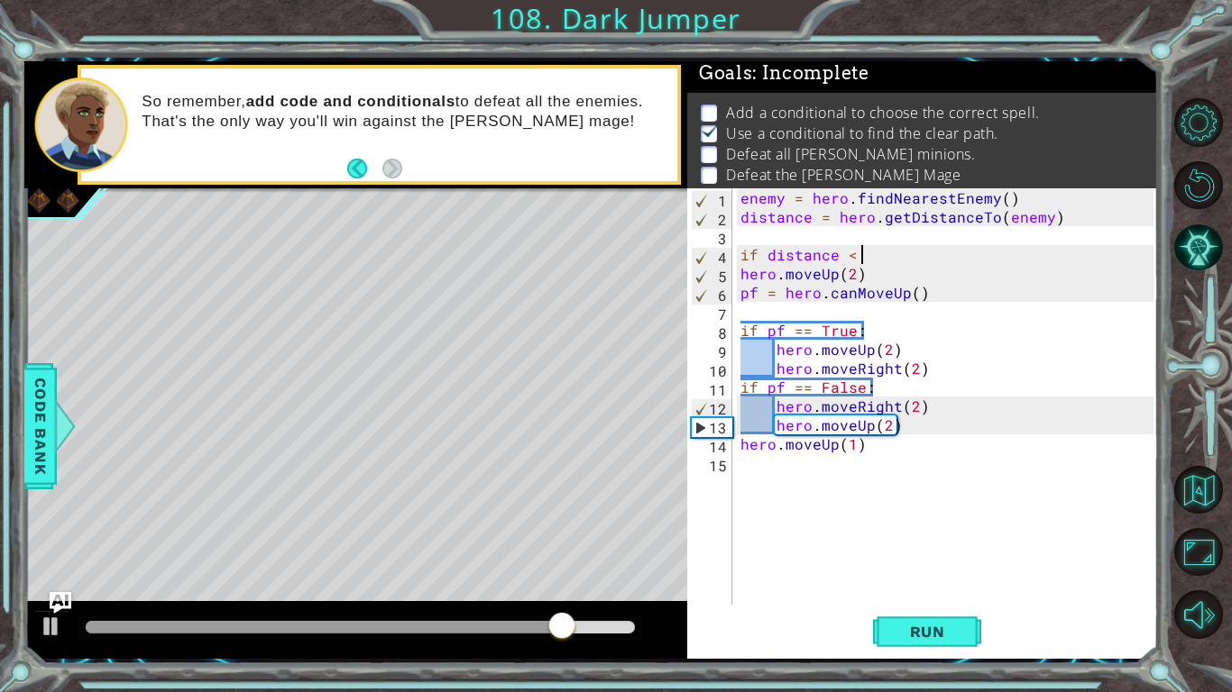
scroll to position [0, 7]
type textarea "if distance < 3:"
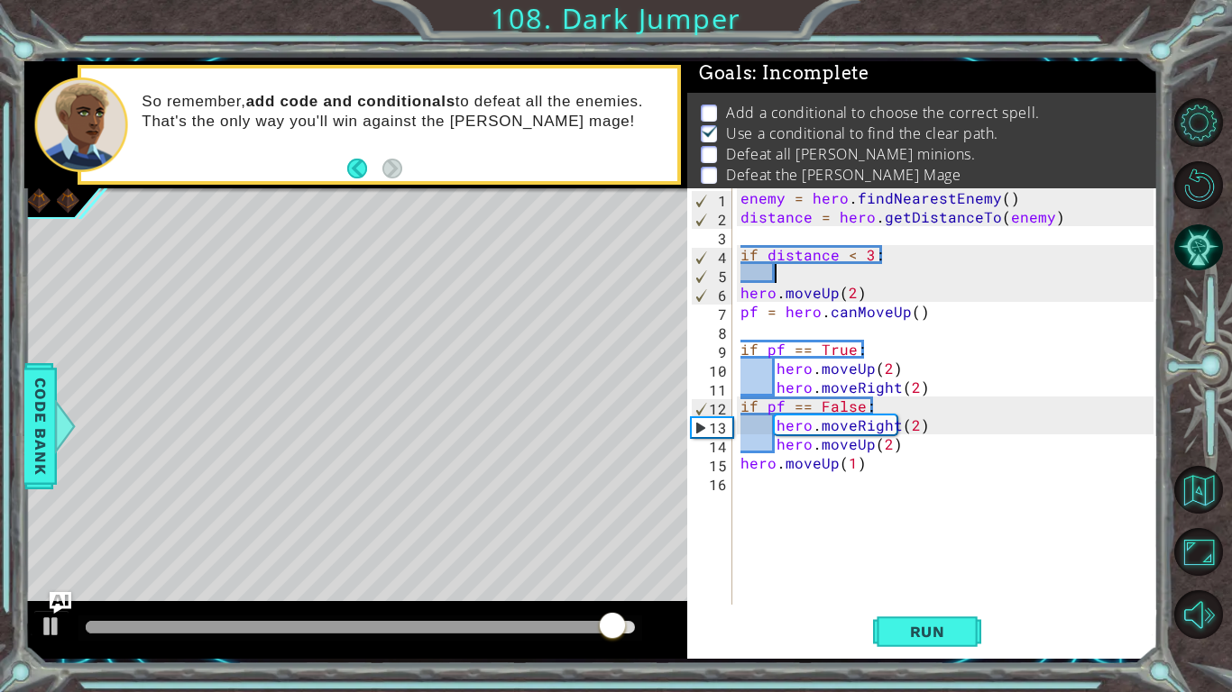
scroll to position [0, 2]
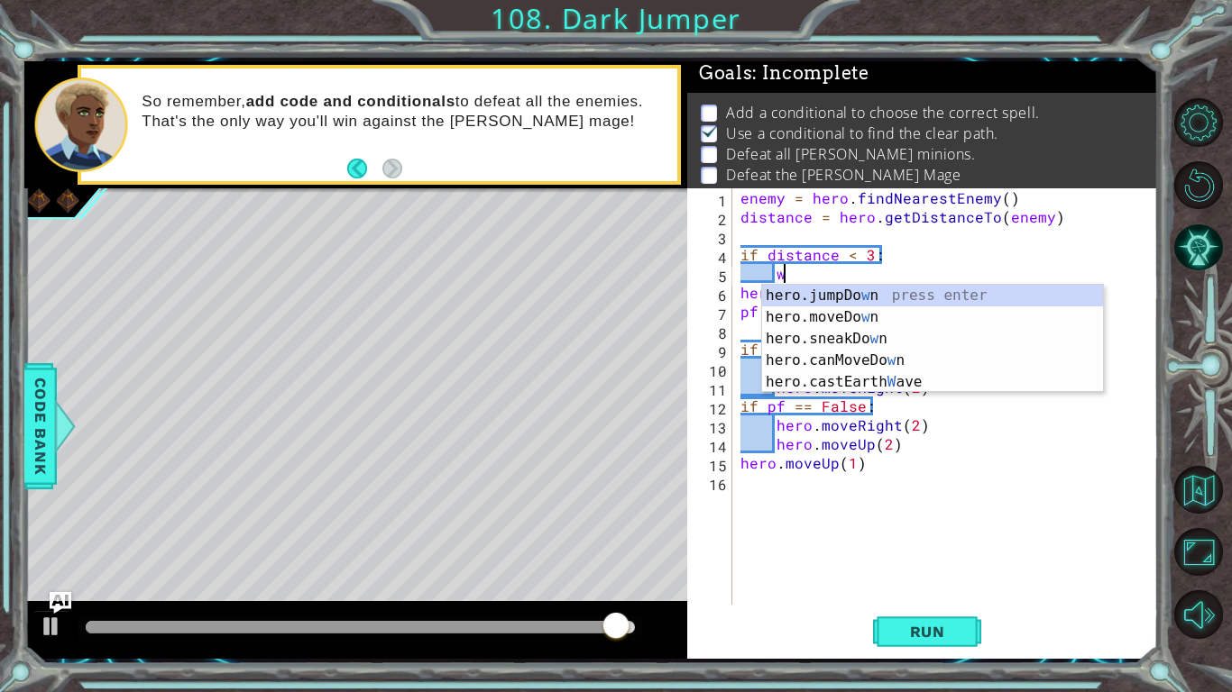
type textarea "wa"
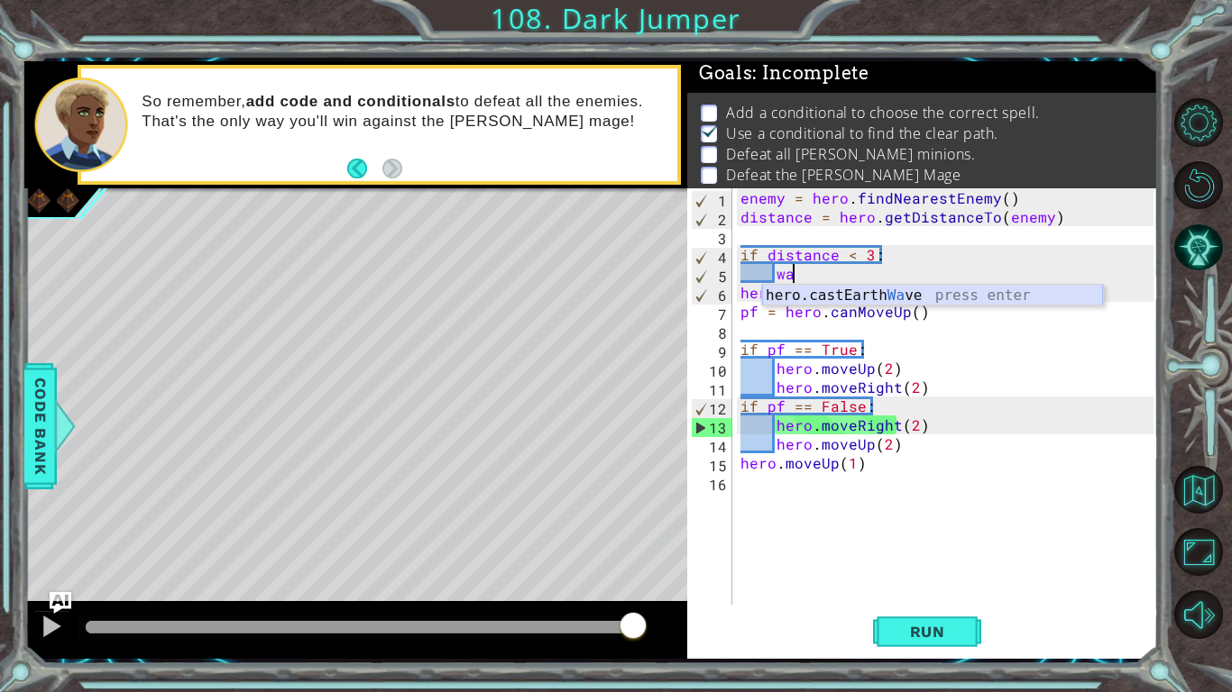
click at [931, 293] on div "hero.castEarth Wa ve press enter" at bounding box center [932, 317] width 341 height 65
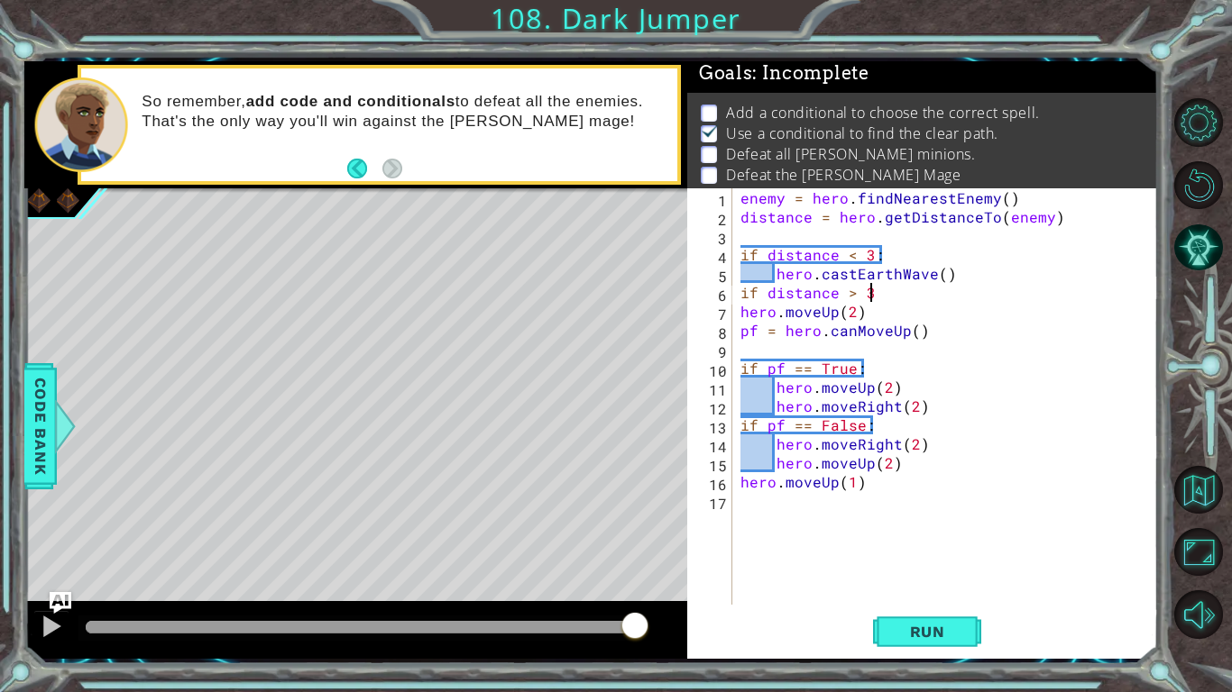
scroll to position [0, 7]
type textarea "if distance > 3:"
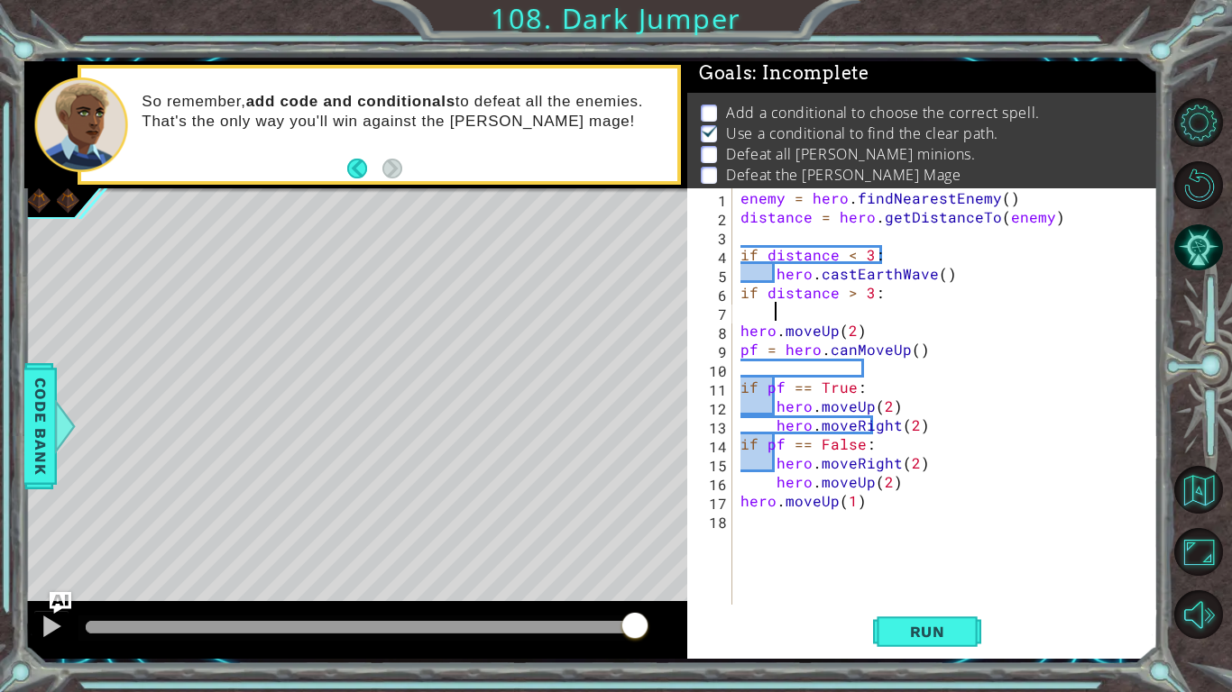
scroll to position [0, 2]
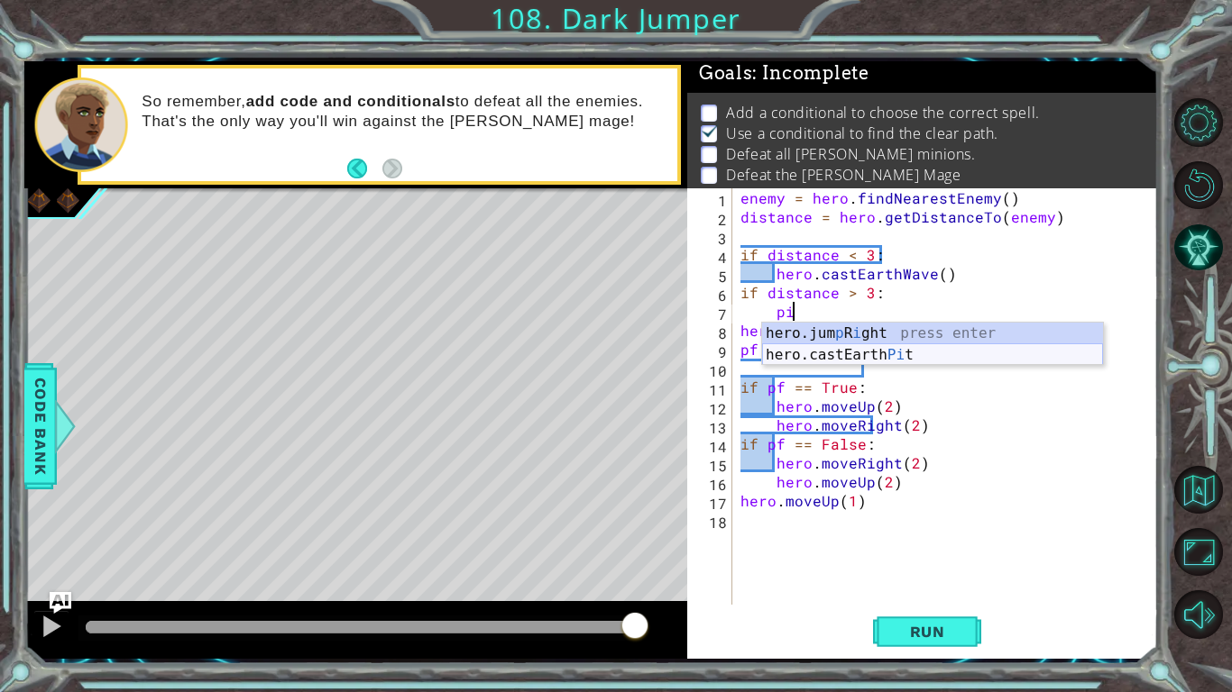
click at [815, 362] on div "hero.jum p R i ght press enter hero.castEarth Pi t press enter" at bounding box center [932, 366] width 341 height 87
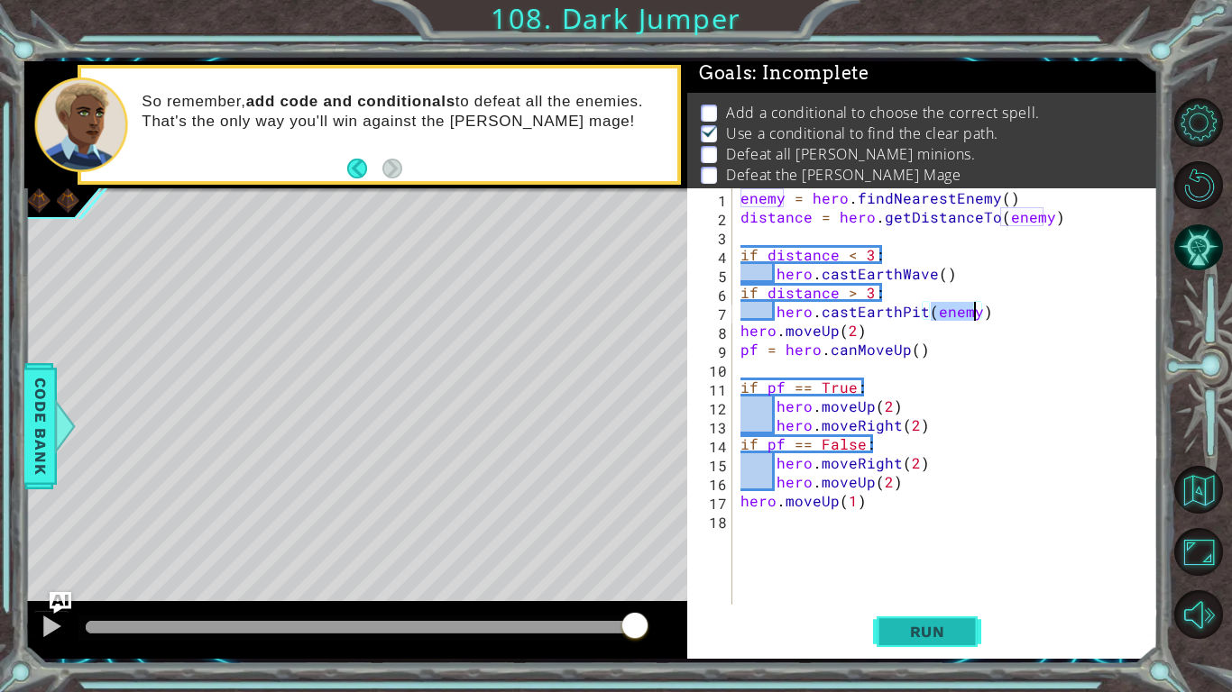
click at [931, 539] on button "Run" at bounding box center [927, 632] width 108 height 47
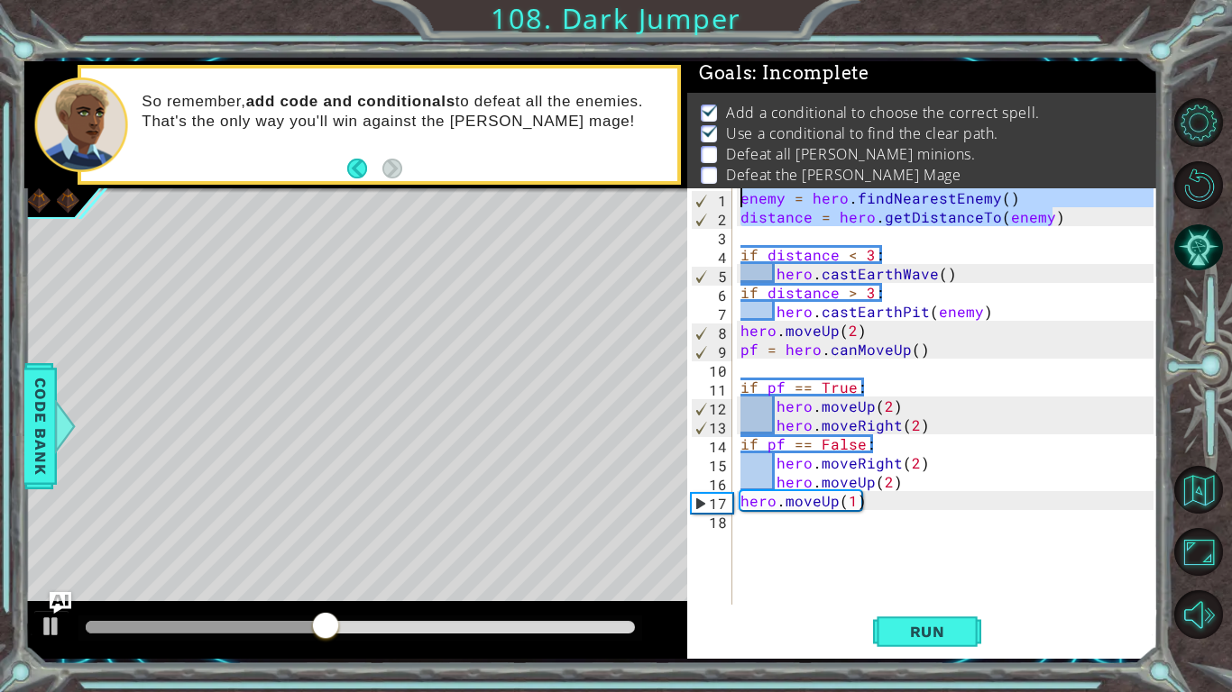
click at [573, 194] on div "1 ההההההההההההההההההההההההההההההההההההההההההההההההההההההההההההההההההההההההההההה…" at bounding box center [590, 360] width 1133 height 598
type textarea "enemy = hero.findNearestEnemy() distance = hero.getDistanceTo(enemy)"
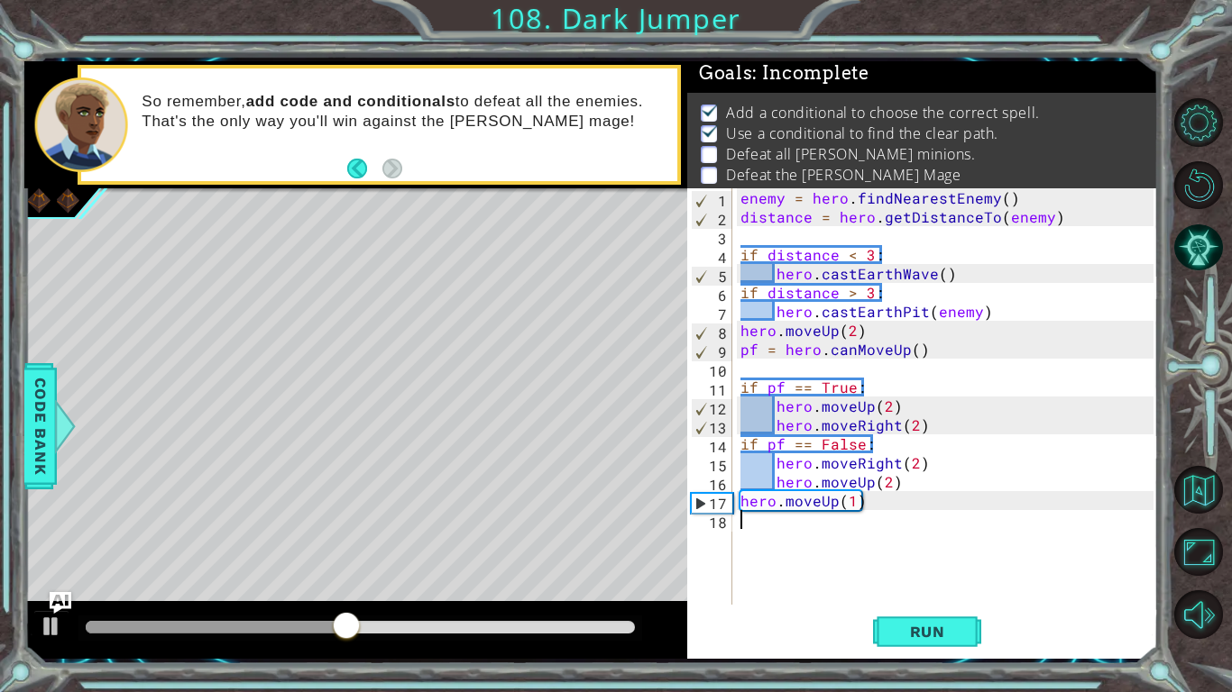
click at [766, 539] on div "enemy = hero . findNearestEnemy ( ) distance = hero . getDistanceTo ( enemy ) i…" at bounding box center [950, 415] width 426 height 454
paste textarea "distance = hero.getDistanceTo(enemy)"
type textarea "distance = hero.getDistanceTo(enemy)"
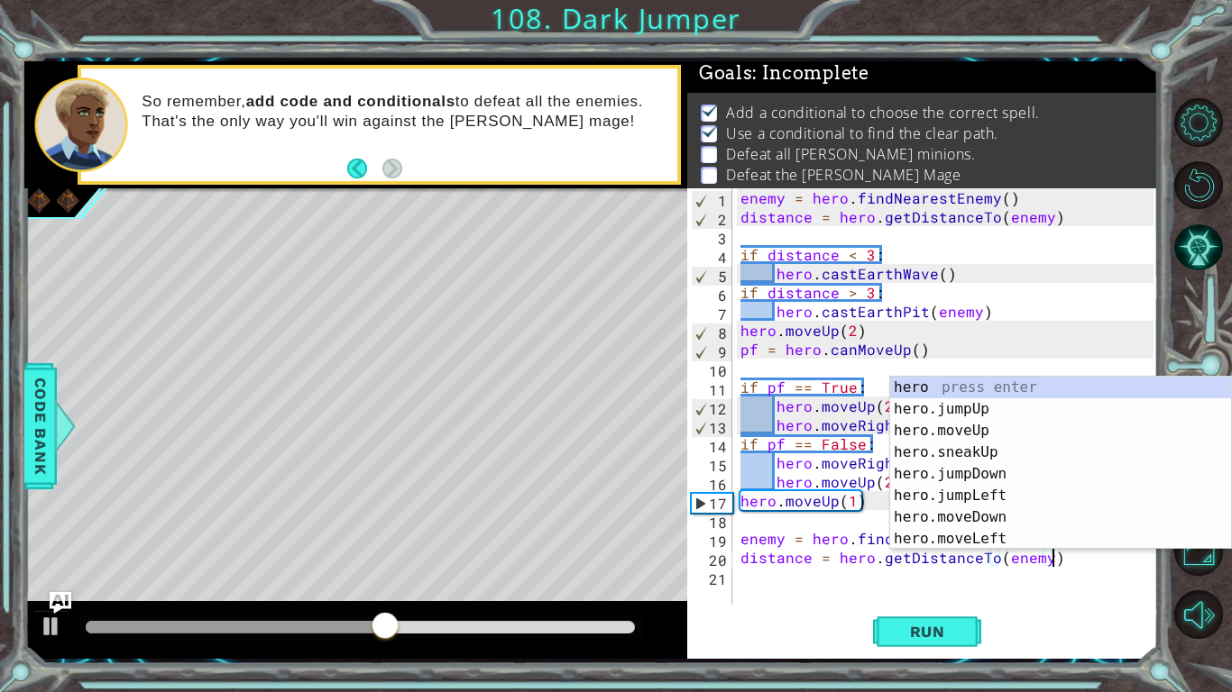
click at [754, 539] on div "enemy = hero . findNearestEnemy ( ) distance = hero . getDistanceTo ( enemy ) i…" at bounding box center [950, 415] width 426 height 454
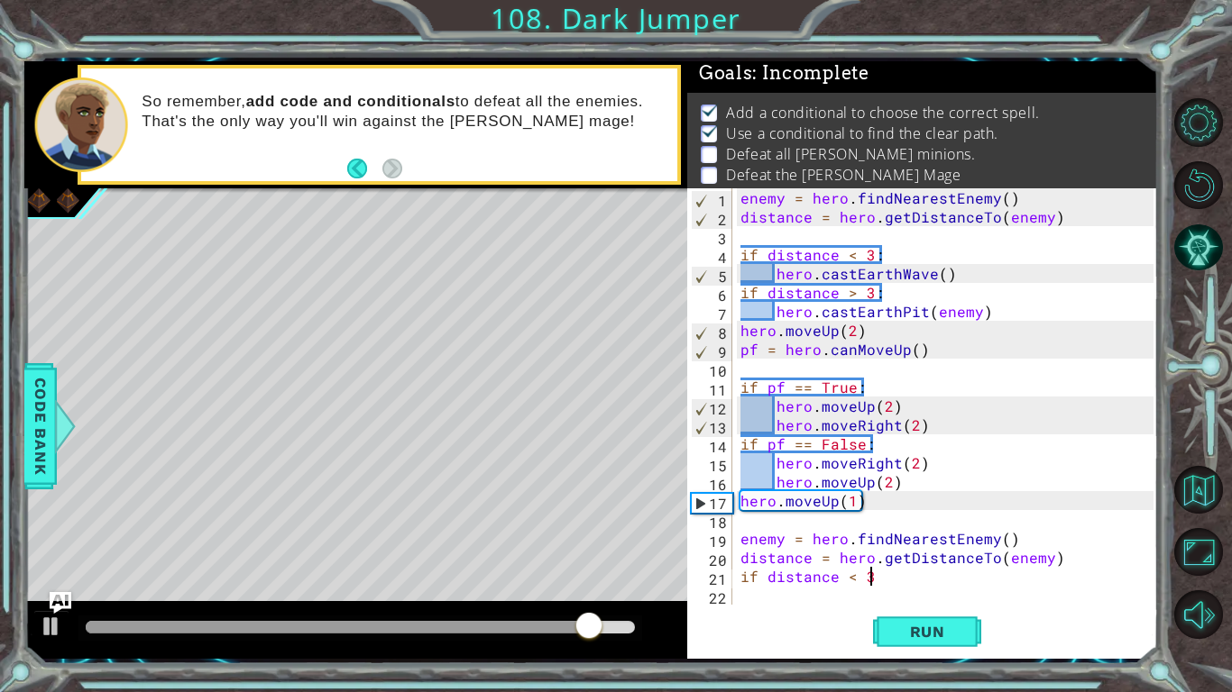
scroll to position [0, 7]
type textarea "if distance < 3:"
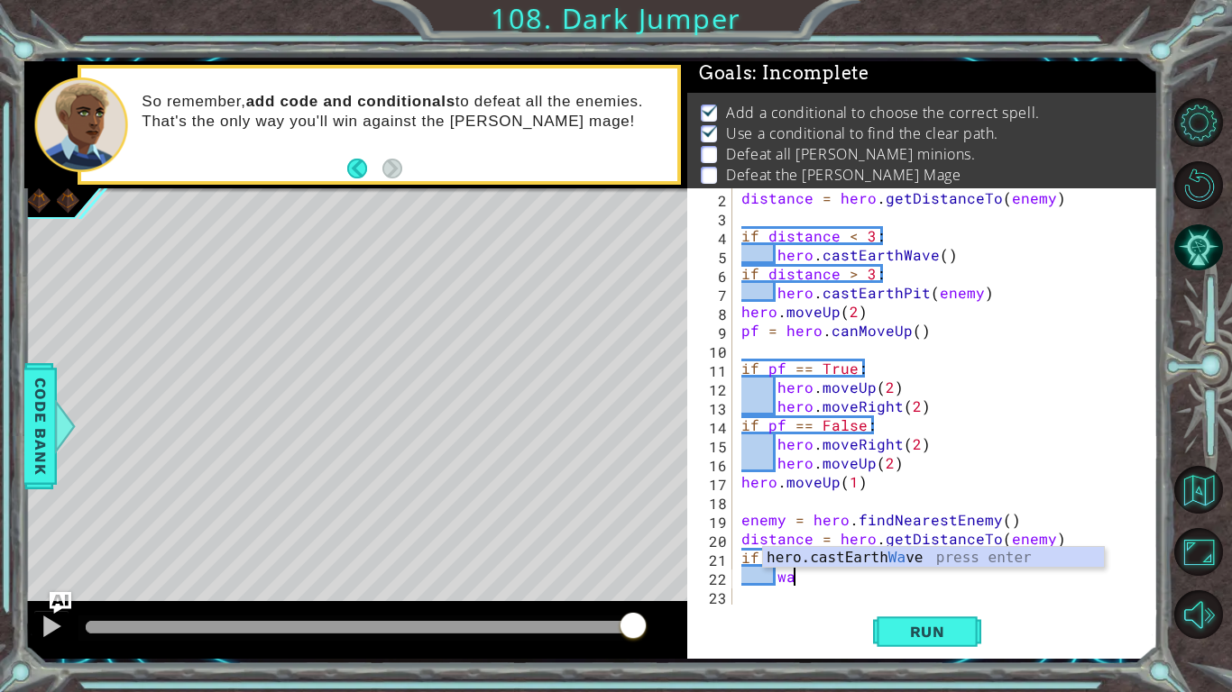
scroll to position [0, 3]
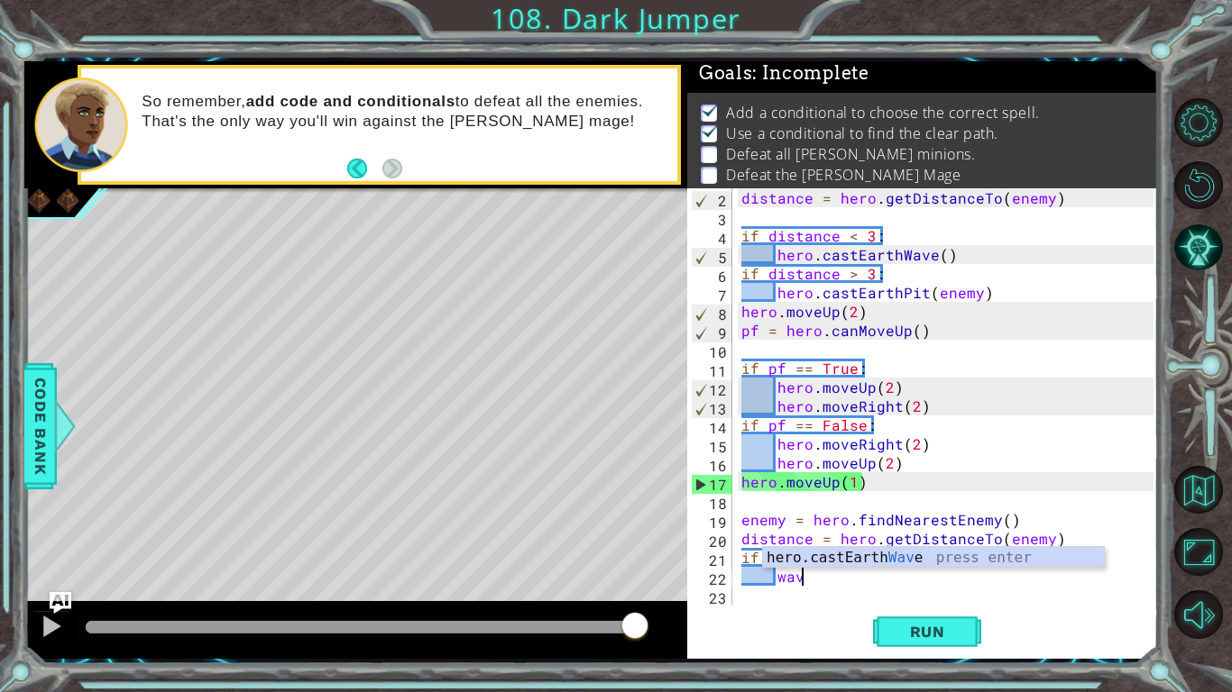
type textarea "wave"
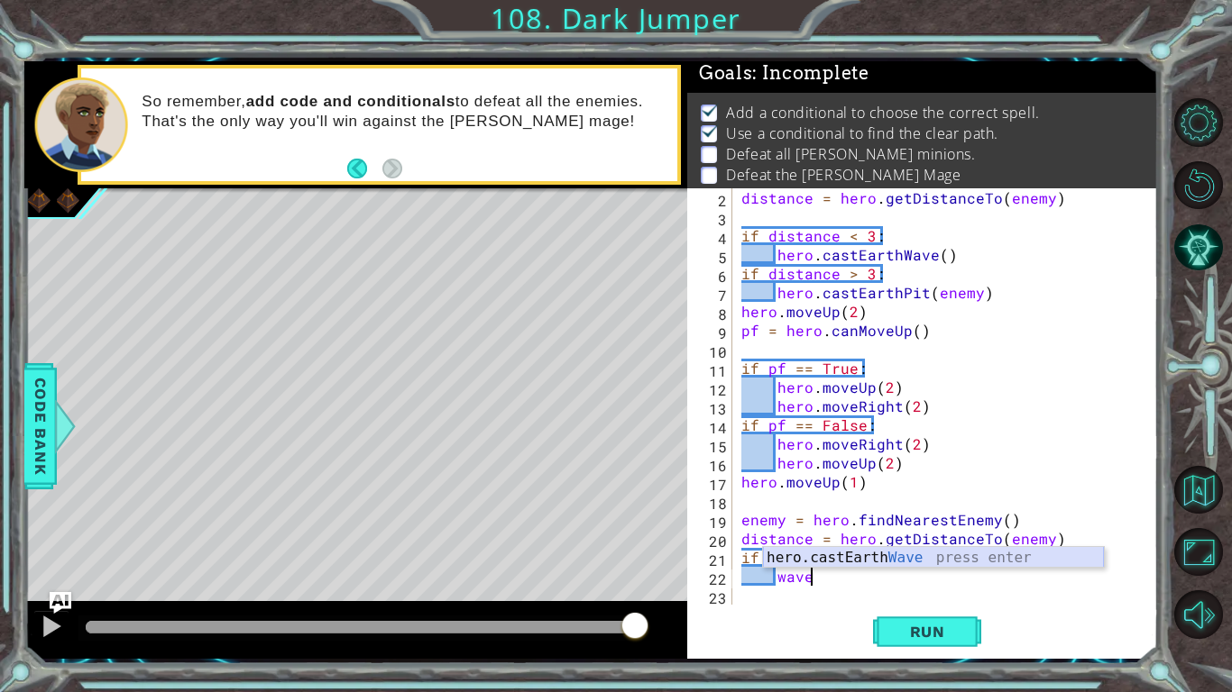
click at [873, 539] on div "hero.castEarth Wave press enter" at bounding box center [933, 579] width 341 height 65
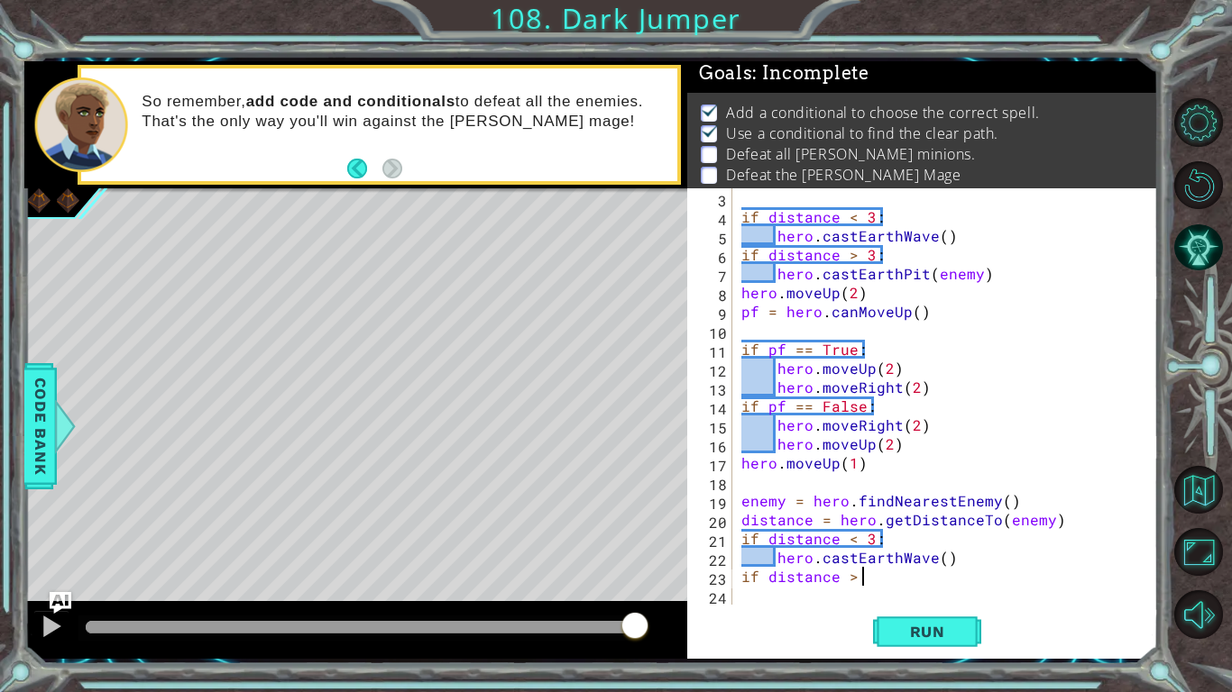
scroll to position [0, 7]
type textarea "if distance > 3:"
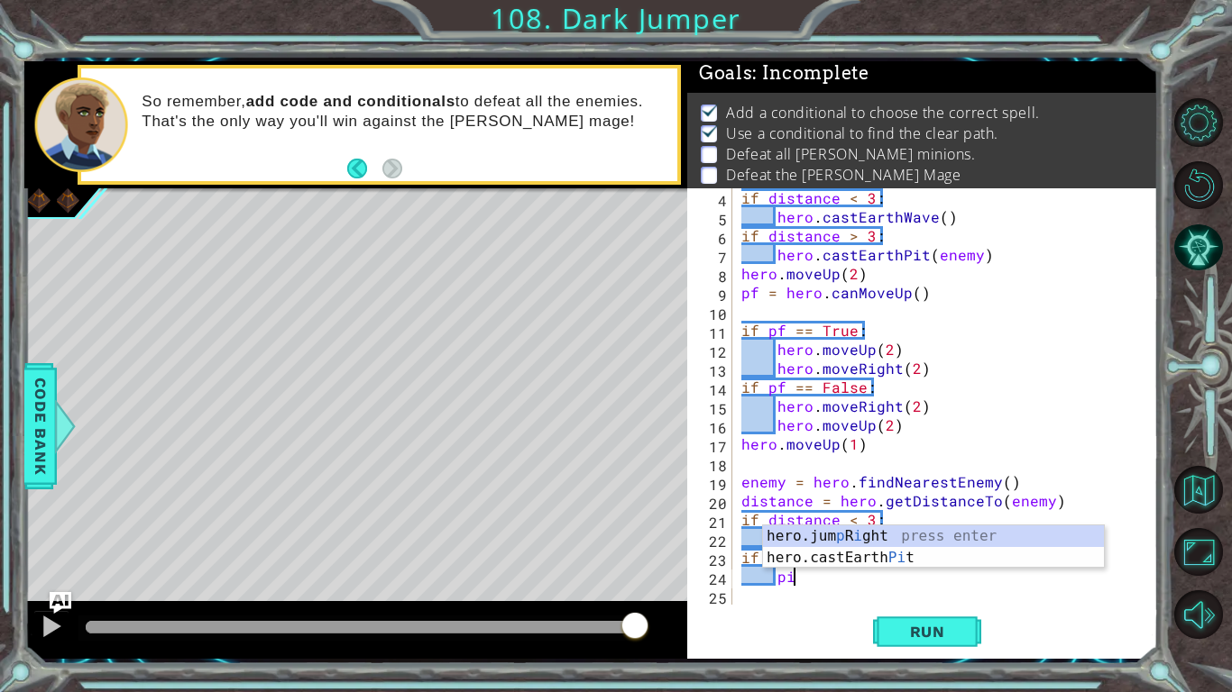
scroll to position [0, 3]
click at [889, 539] on div "hero.jum p R i gh t press enter hero.castEarth Pit press enter" at bounding box center [933, 569] width 341 height 87
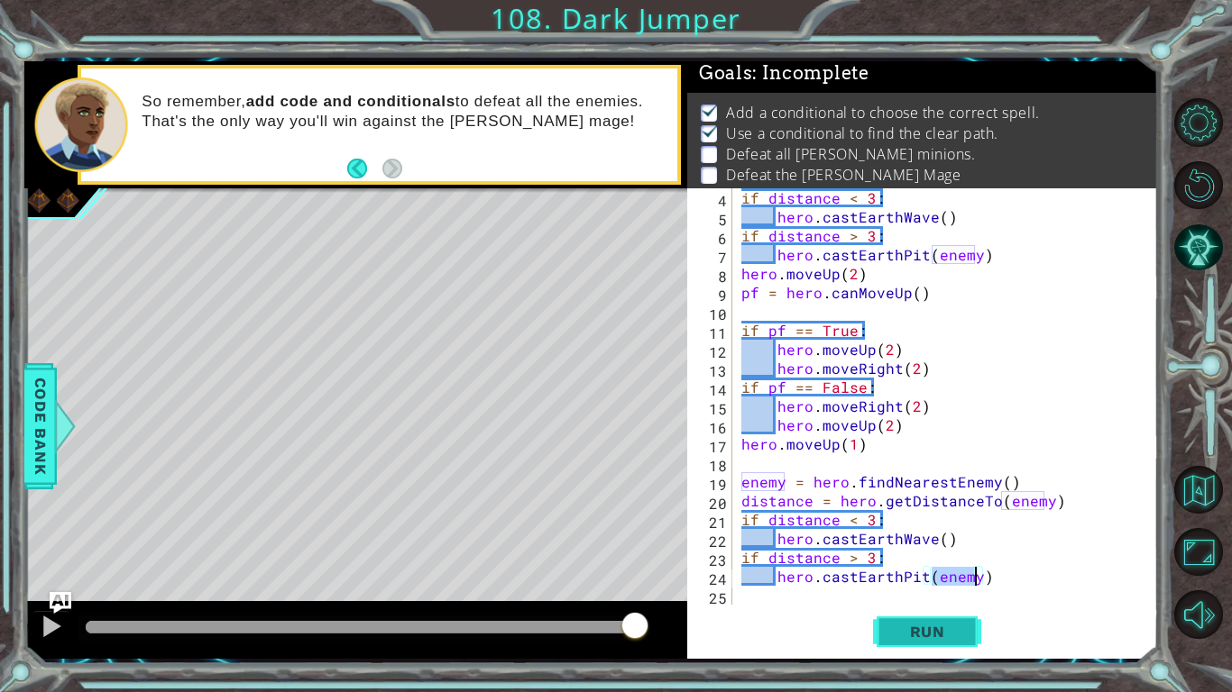
type textarea "hero.castEarthPit(enemy)"
click at [936, 539] on span "Run" at bounding box center [927, 632] width 71 height 18
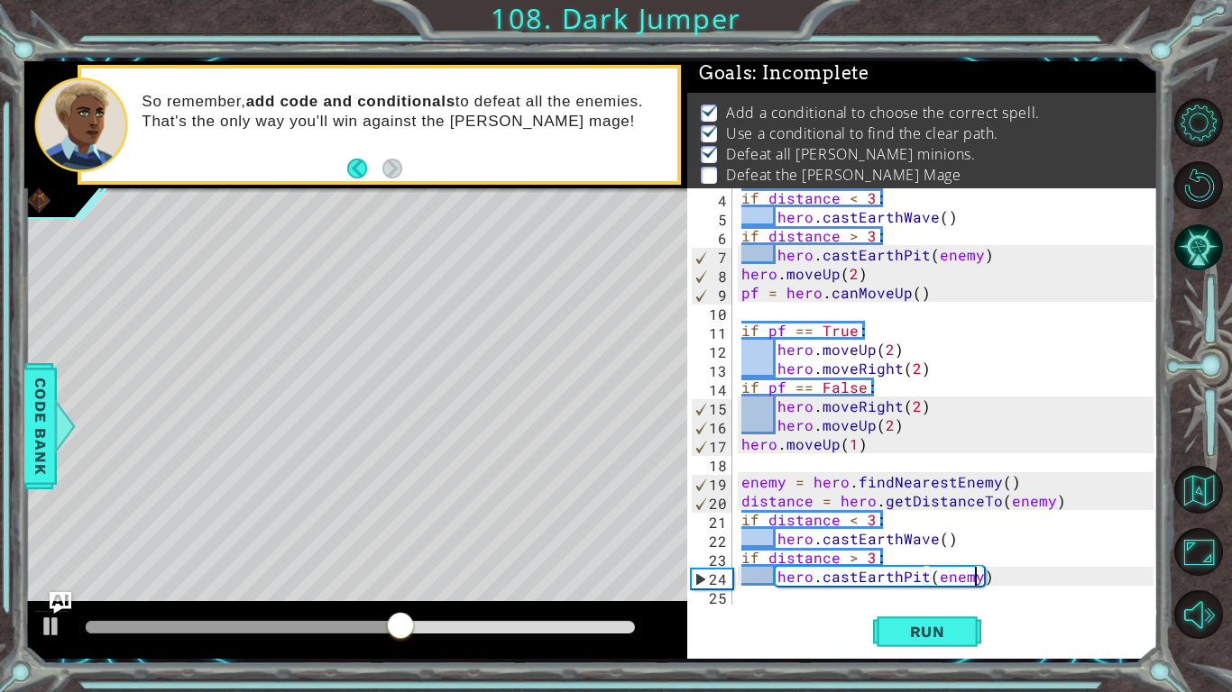
click at [804, 539] on div "if distance < 3 : hero . castEarthWave ( ) if distance > 3 : hero . castEarthPi…" at bounding box center [950, 415] width 425 height 454
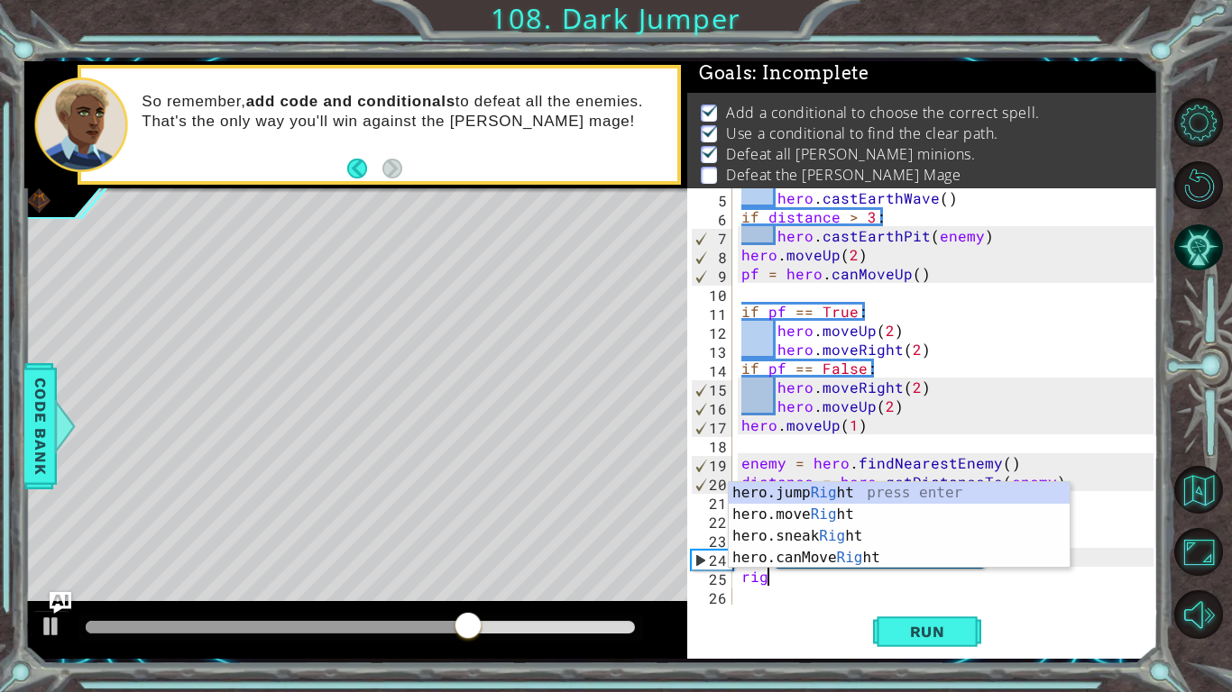
scroll to position [0, 2]
click at [820, 517] on div "hero.jump Right press enter hero.move Right press enter hero.sneak Right press …" at bounding box center [899, 547] width 341 height 130
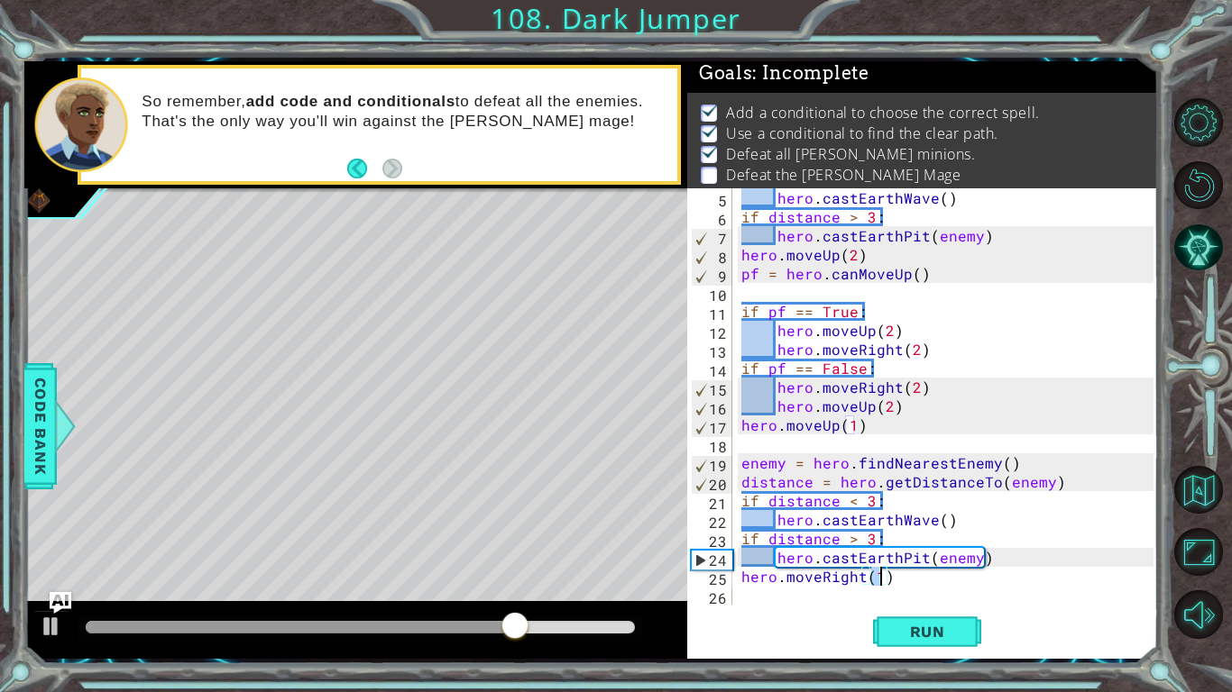
type textarea "hero.moveRight(4)"
click at [890, 539] on div "hero . castEarthWave ( ) if distance > 3 : hero . castEarthPit ( enemy ) hero .…" at bounding box center [950, 415] width 425 height 454
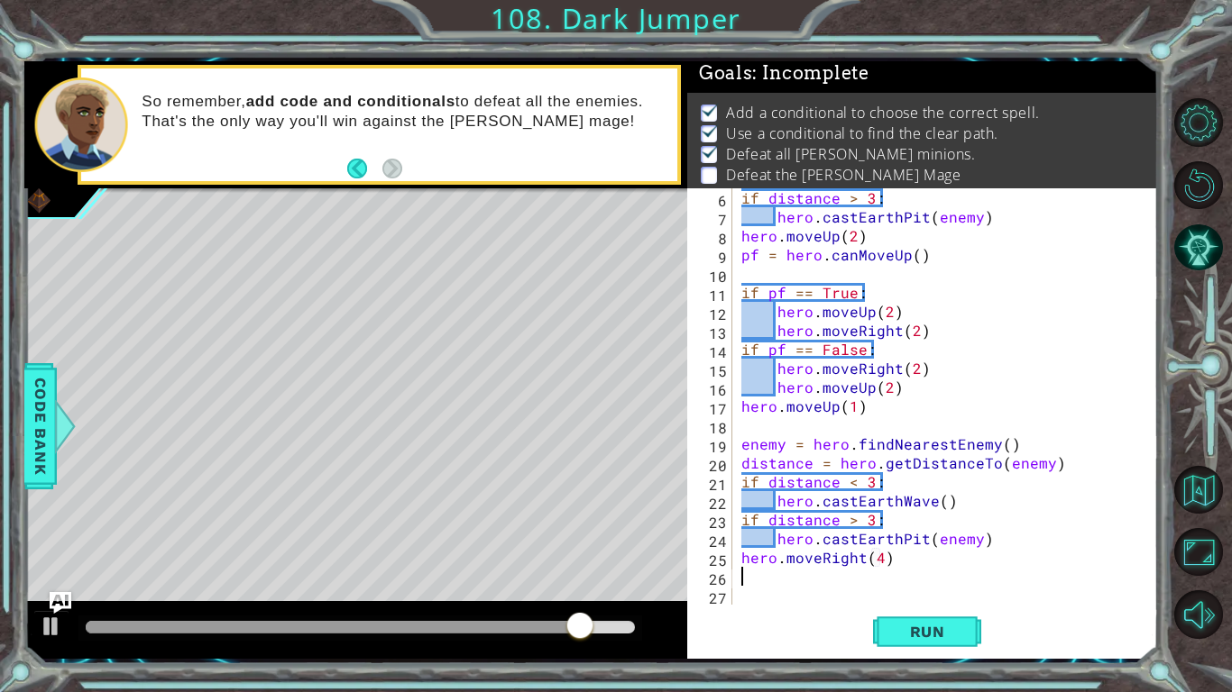
scroll to position [95, 0]
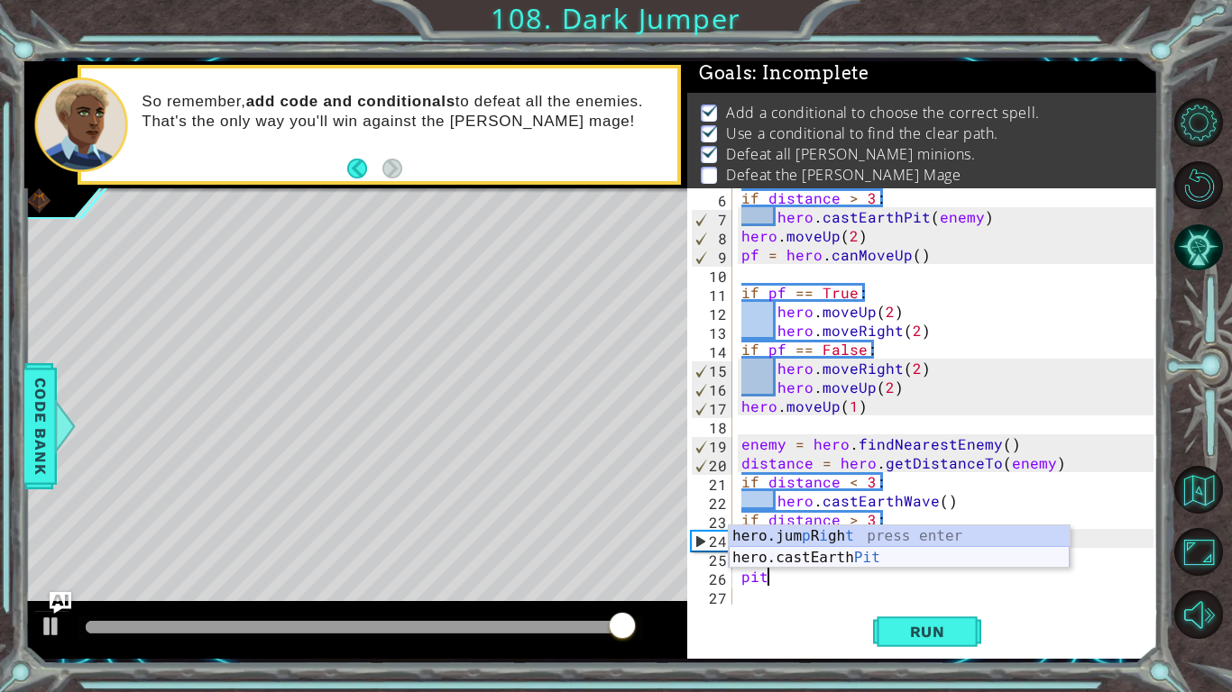
click at [891, 539] on div "hero.jum p R i gh t press enter hero.castEarth Pit press enter" at bounding box center [899, 569] width 341 height 87
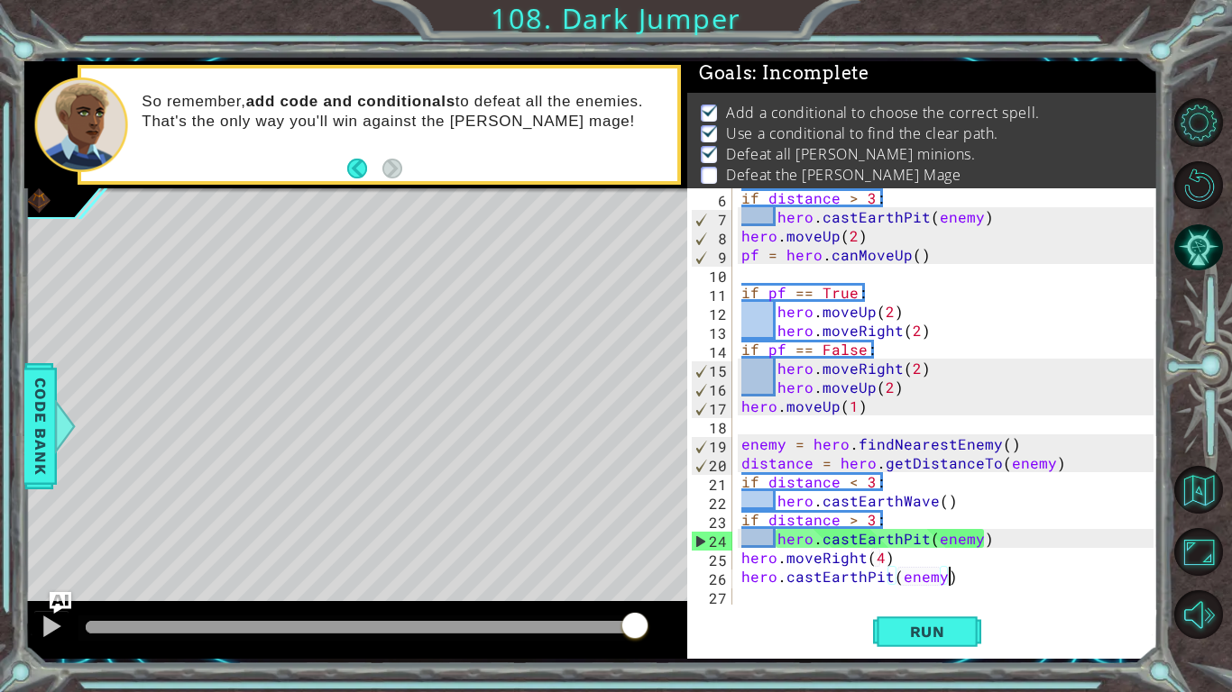
click at [964, 539] on div "if distance > 3 : hero . castEarthPit ( enemy ) hero . moveUp ( 2 ) pf = hero .…" at bounding box center [950, 415] width 425 height 454
click at [919, 539] on div "if distance > 3 : hero . castEarthPit ( enemy ) hero . moveUp ( 2 ) pf = hero .…" at bounding box center [950, 415] width 425 height 454
type textarea "hero.moveRight(4)"
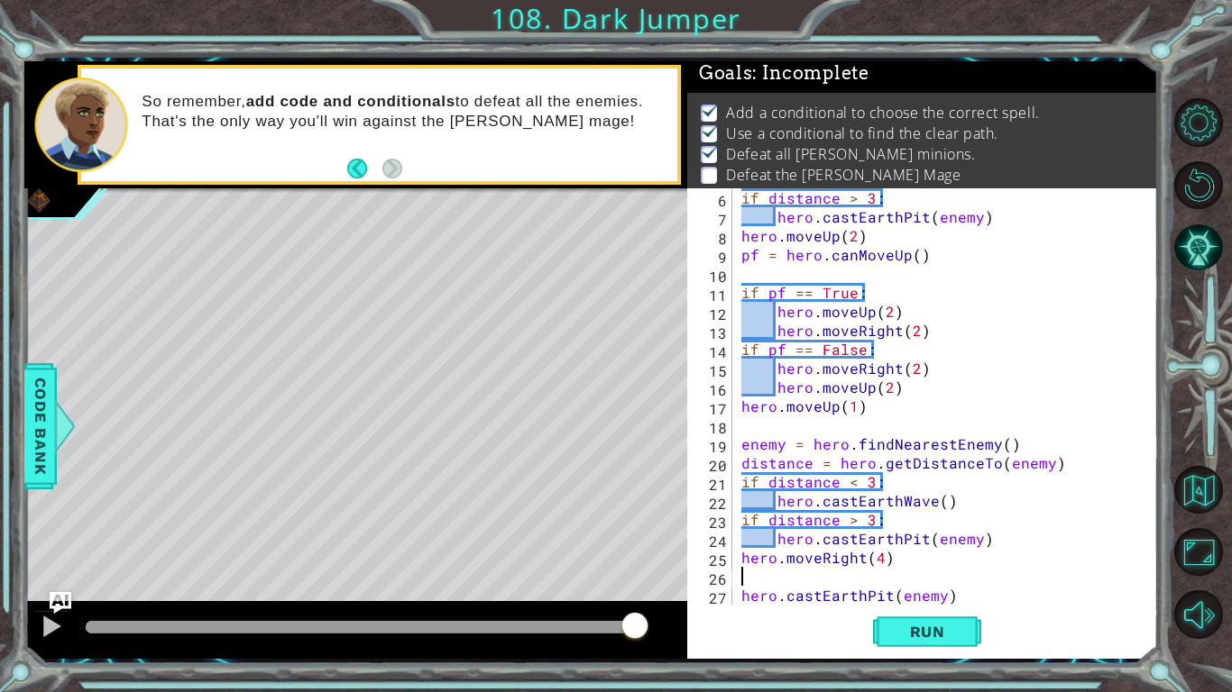
paste textarea "distance = hero.getDistanceTo(enemy)"
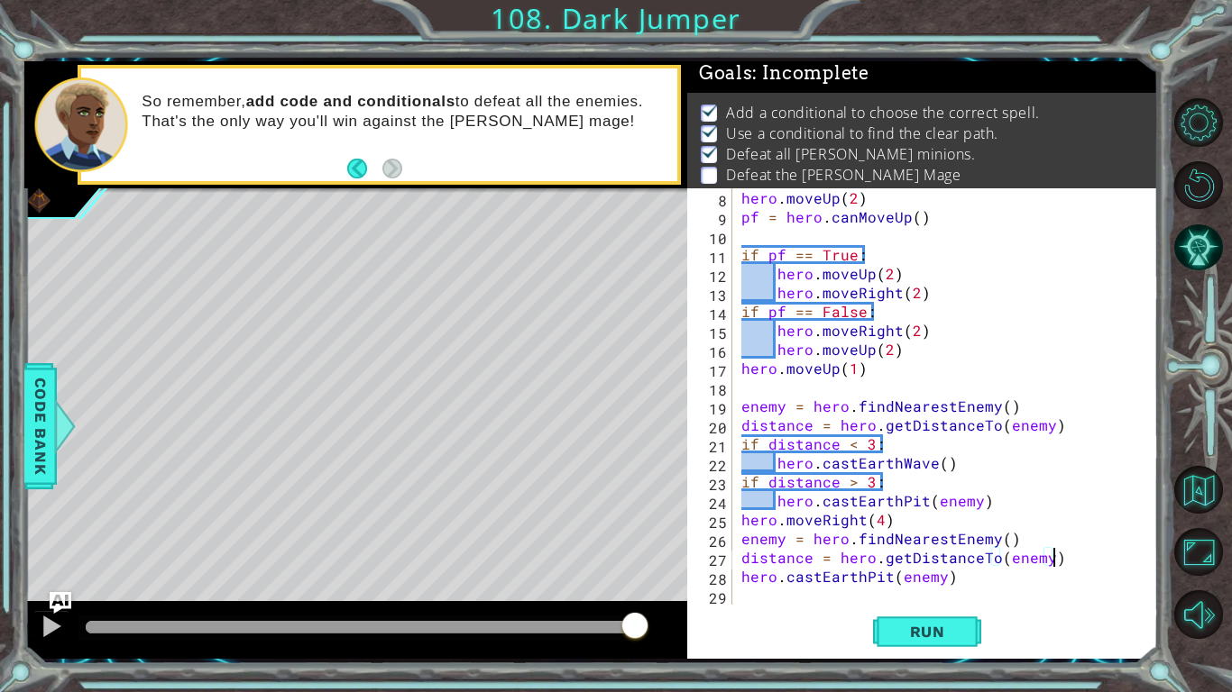
scroll to position [133, 0]
click at [962, 539] on div "hero . moveUp ( 2 ) pf = hero . canMoveUp ( ) if pf == True : hero . moveUp ( 2…" at bounding box center [950, 415] width 425 height 454
type textarea "hero.castEarthPit(enemy)"
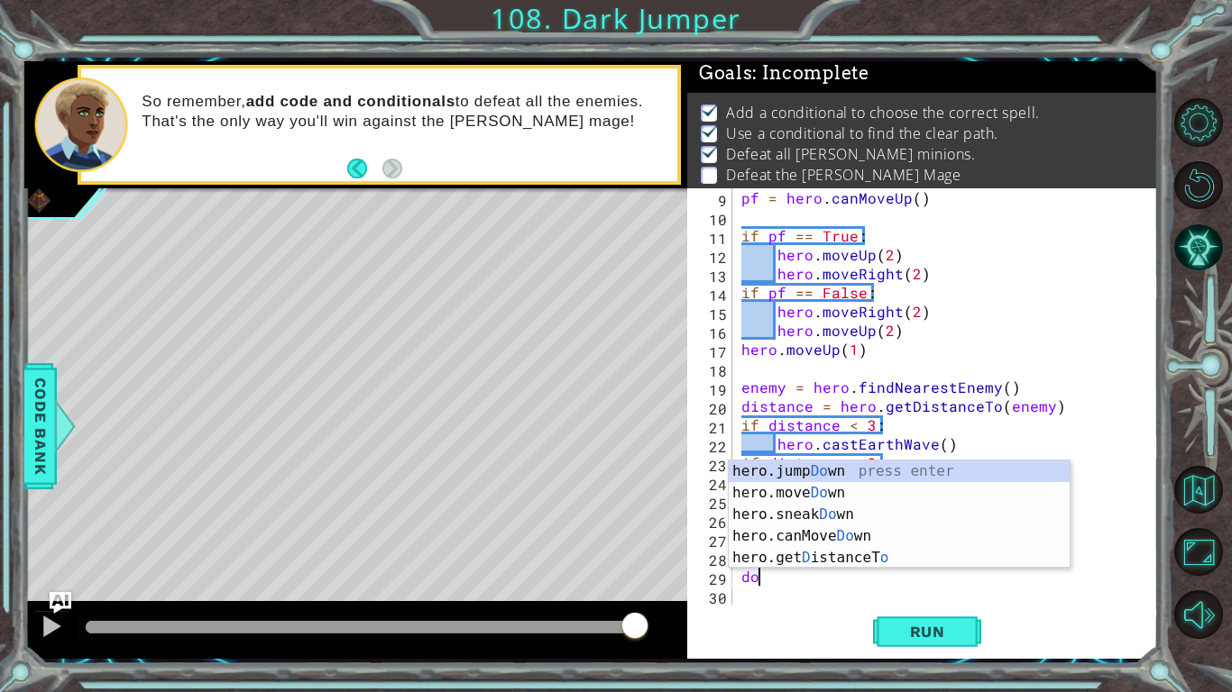
scroll to position [0, 1]
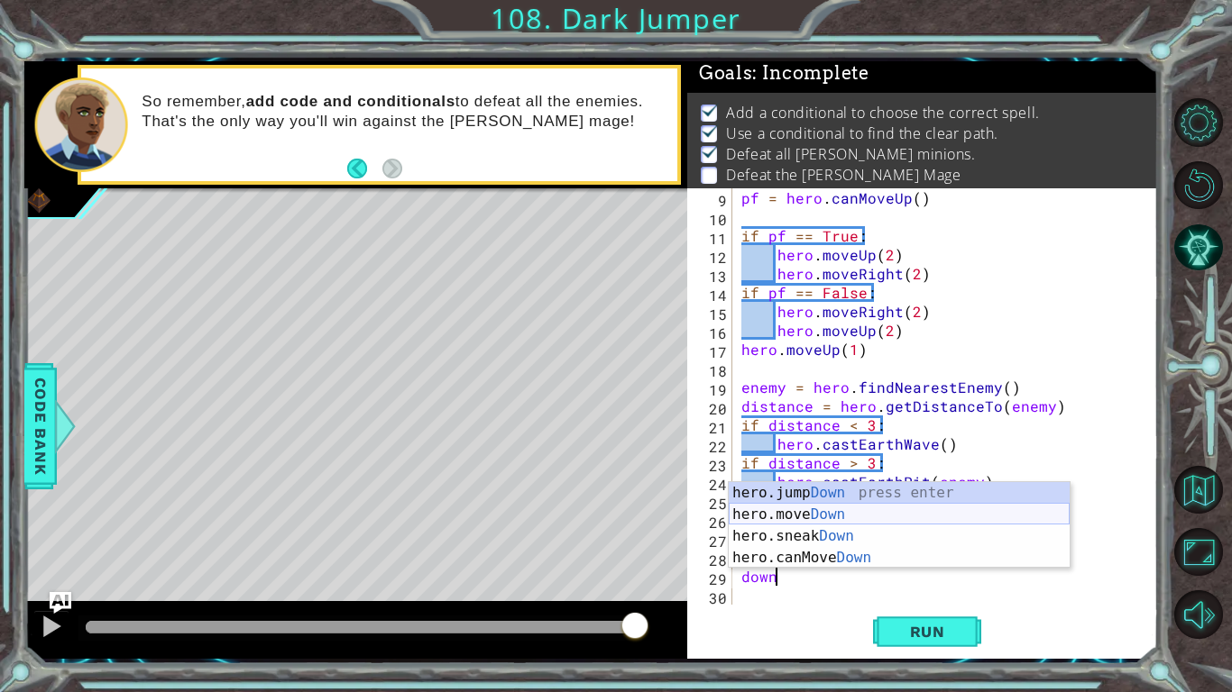
click at [918, 517] on div "hero.jump Down press enter hero.move Down press enter hero.sneak Down press ent…" at bounding box center [899, 547] width 341 height 130
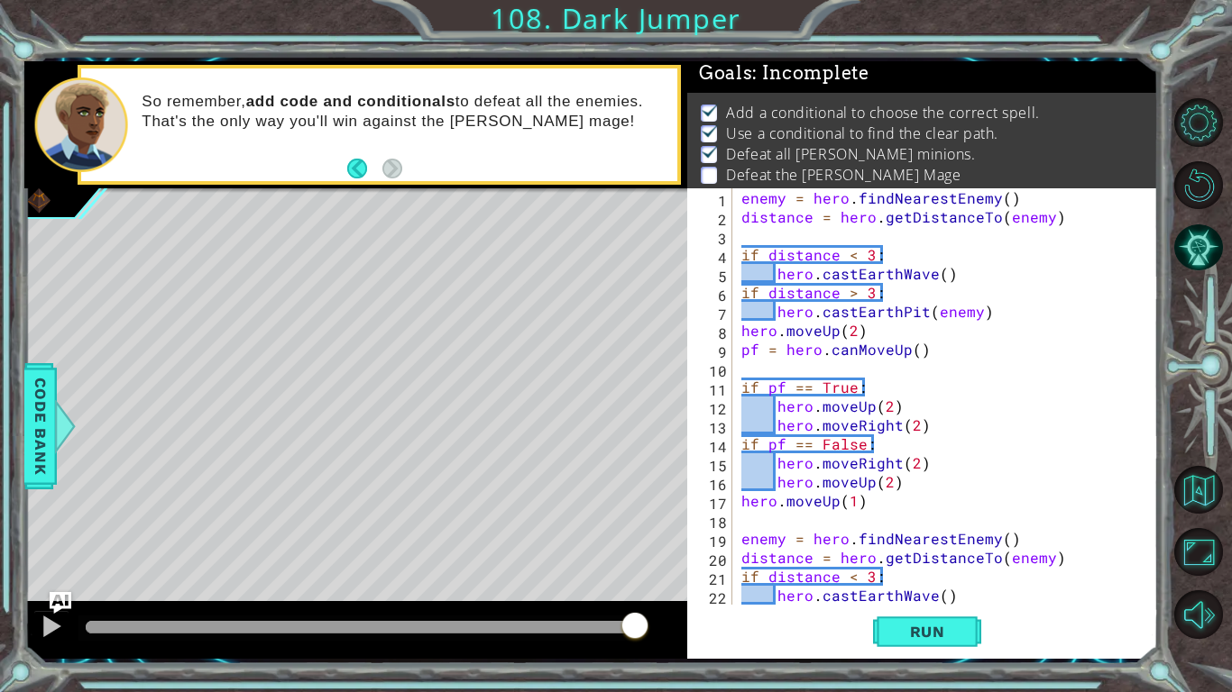
scroll to position [0, 0]
type textarea "hero.moveDown(2)"
click at [934, 539] on button "Run" at bounding box center [927, 632] width 108 height 47
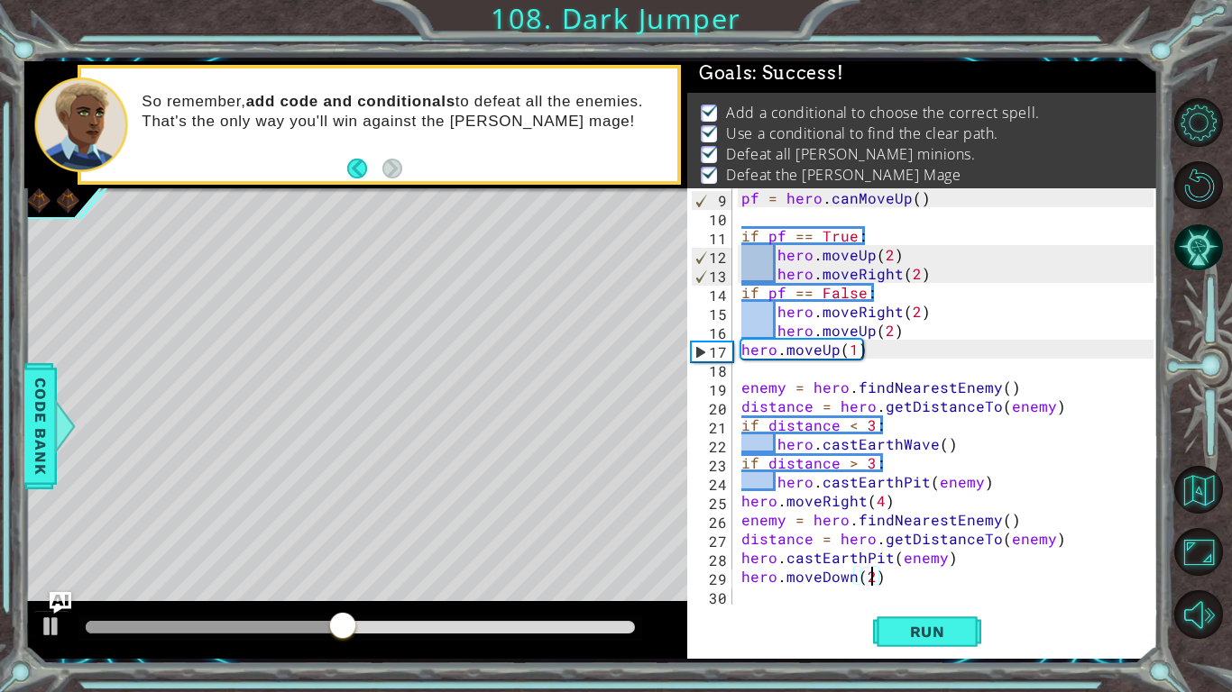
scroll to position [151, 0]
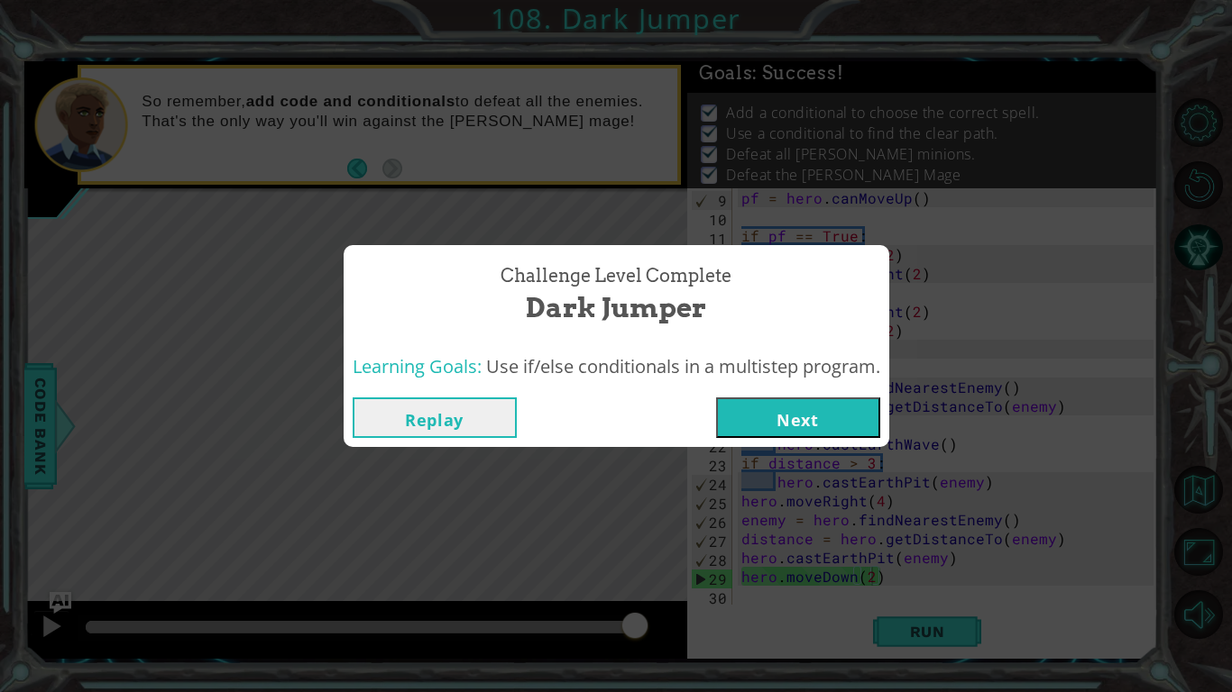
click at [805, 414] on button "Next" at bounding box center [798, 418] width 164 height 41
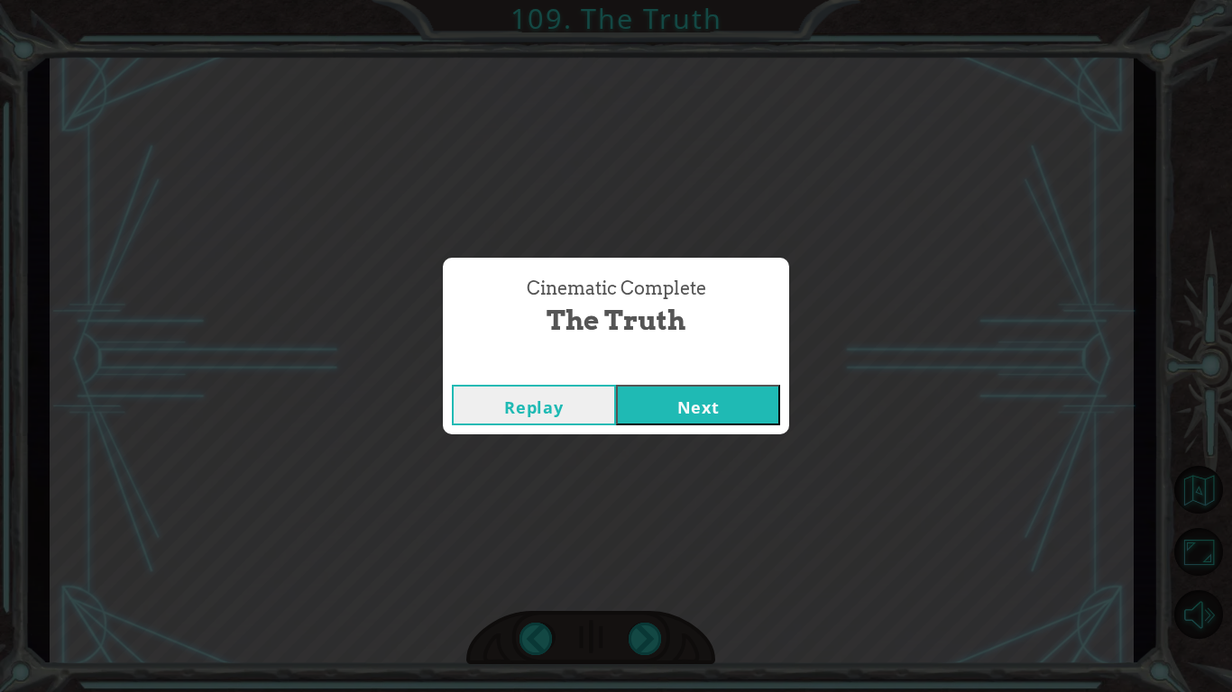
click at [778, 411] on button "Next" at bounding box center [698, 405] width 164 height 41
click at [682, 406] on button "Next" at bounding box center [698, 405] width 164 height 41
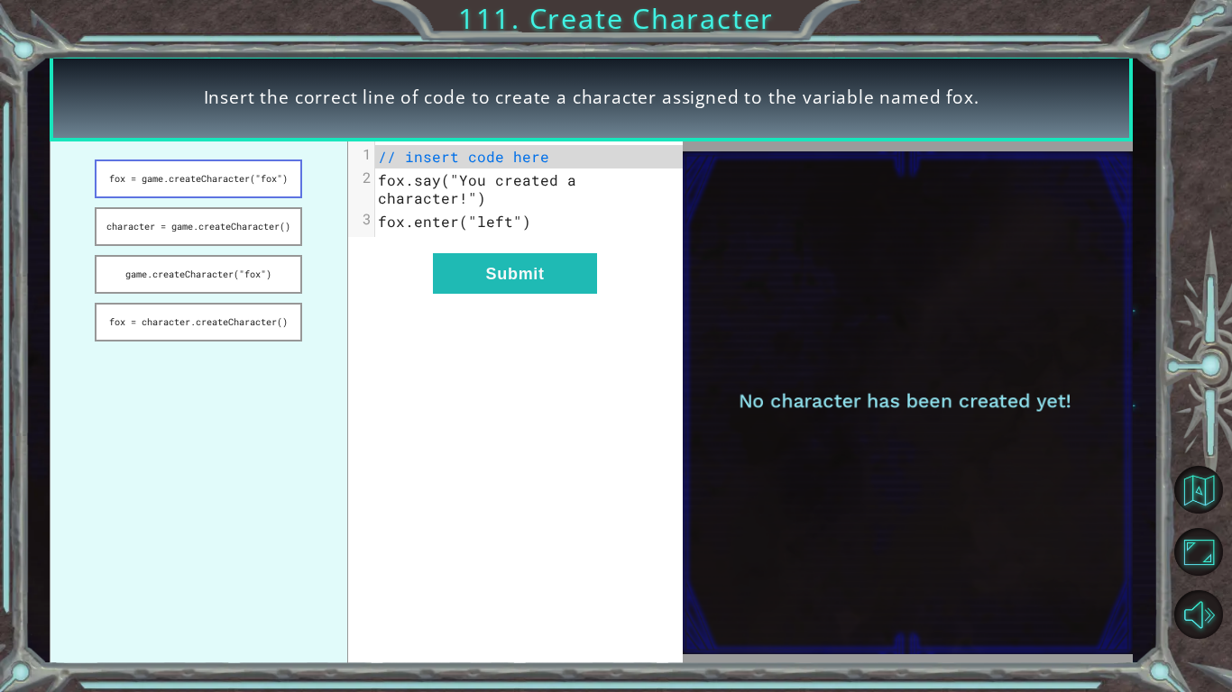
click at [212, 179] on button "fox = game.createCharacter("fox")" at bounding box center [198, 179] width 207 height 39
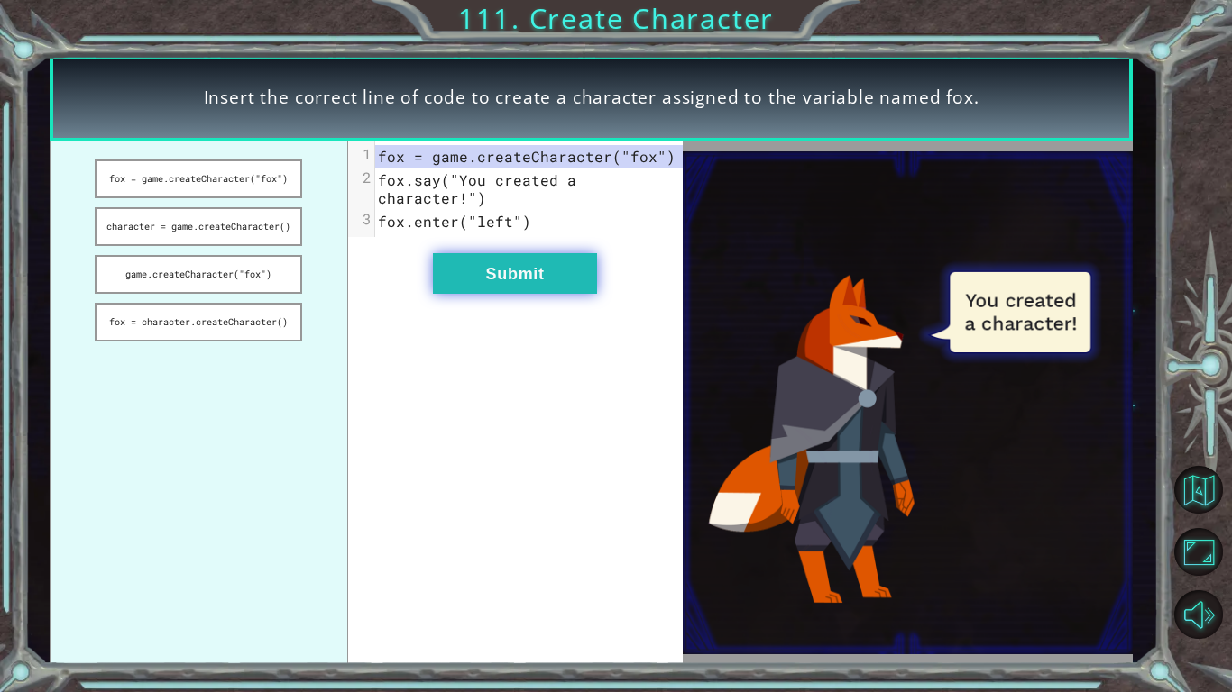
click at [488, 276] on button "Submit" at bounding box center [515, 273] width 164 height 41
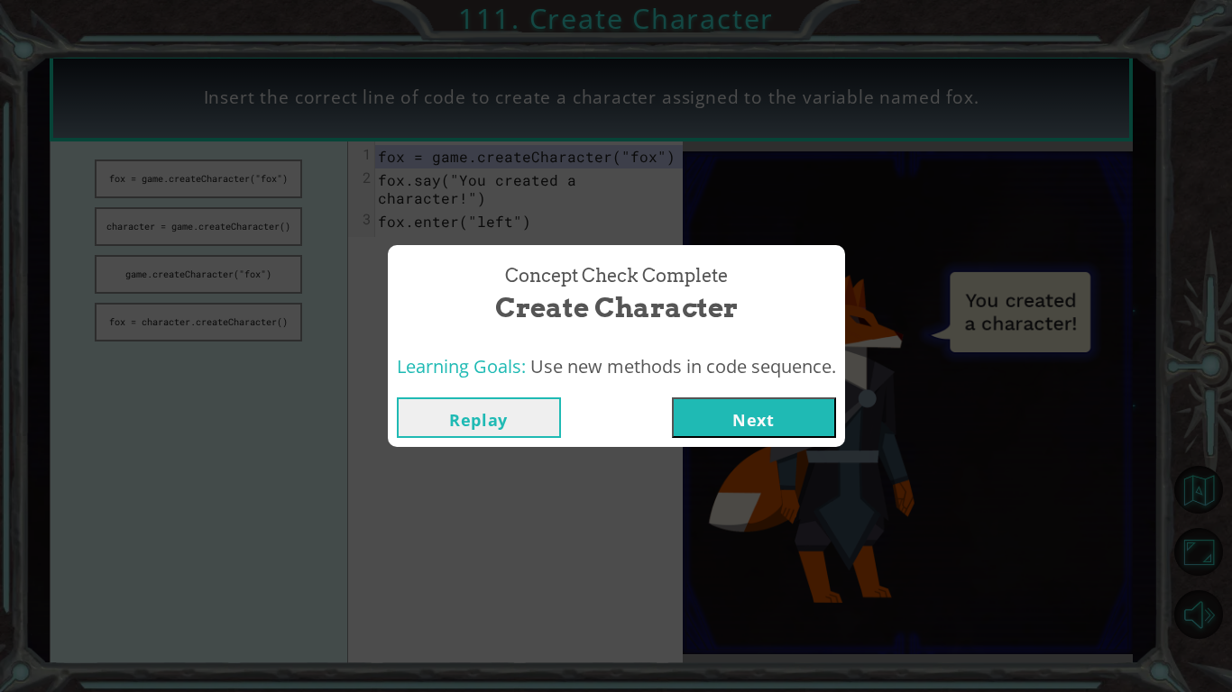
click at [737, 419] on button "Next" at bounding box center [754, 418] width 164 height 41
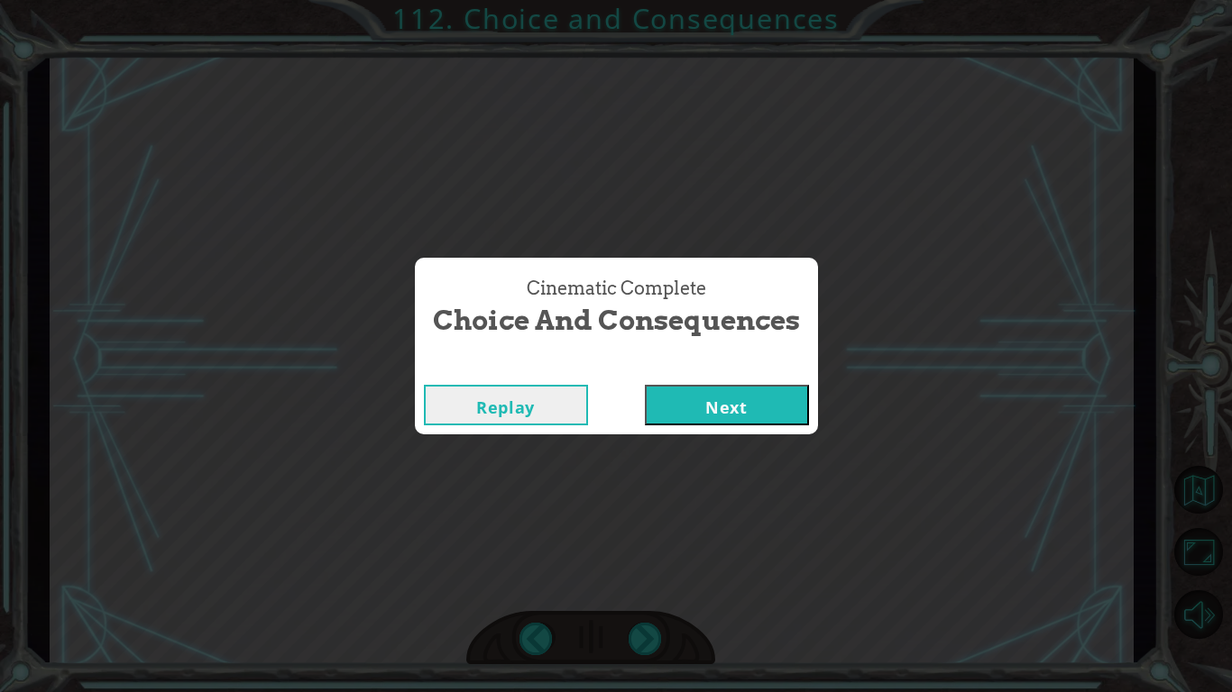
click at [746, 401] on button "Next" at bounding box center [727, 405] width 164 height 41
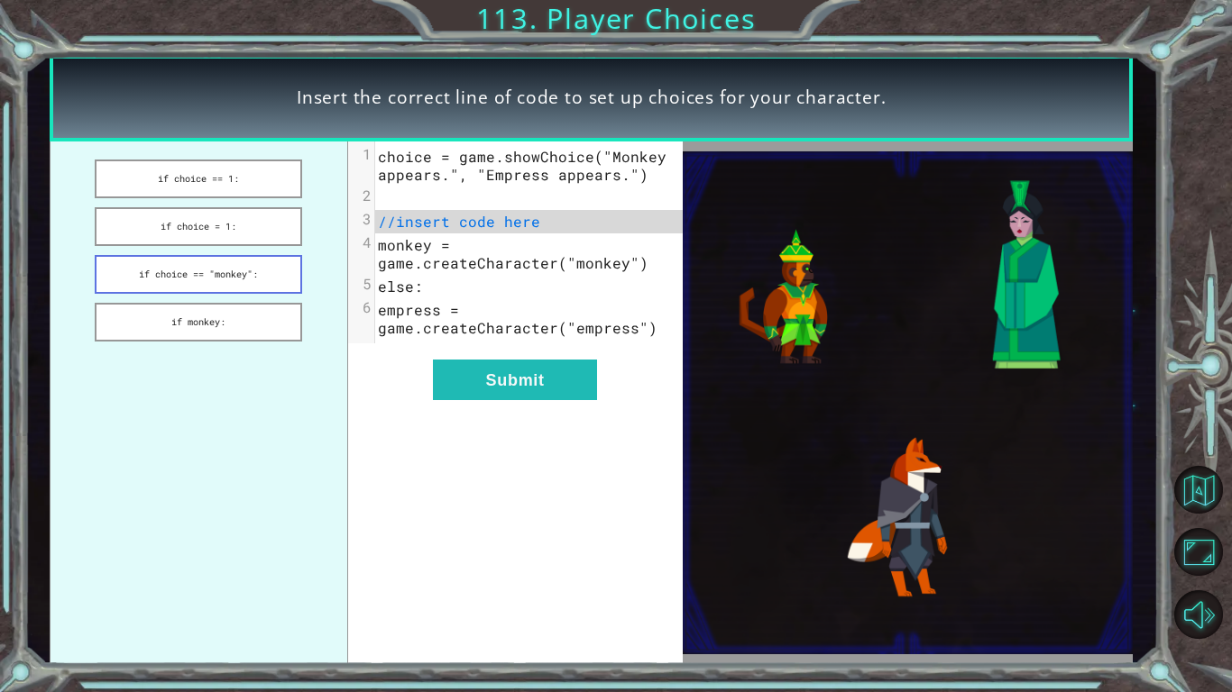
click at [273, 278] on button "if choice == "monkey":" at bounding box center [198, 274] width 207 height 39
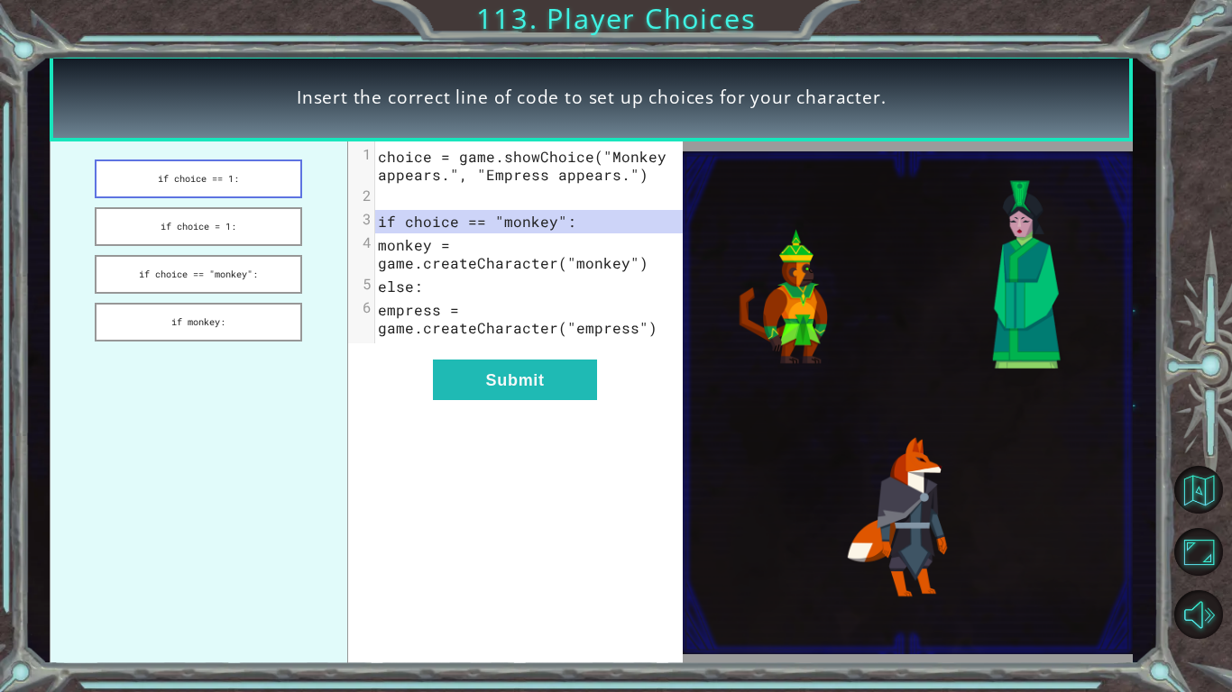
click at [240, 177] on button "if choice == 1:" at bounding box center [198, 179] width 207 height 39
click at [244, 213] on button "if choice = 1:" at bounding box center [198, 226] width 207 height 39
click at [250, 321] on button "if monkey:" at bounding box center [198, 322] width 207 height 39
click at [237, 286] on button "if choice == "monkey":" at bounding box center [198, 274] width 207 height 39
click at [464, 376] on button "Submit" at bounding box center [515, 380] width 164 height 41
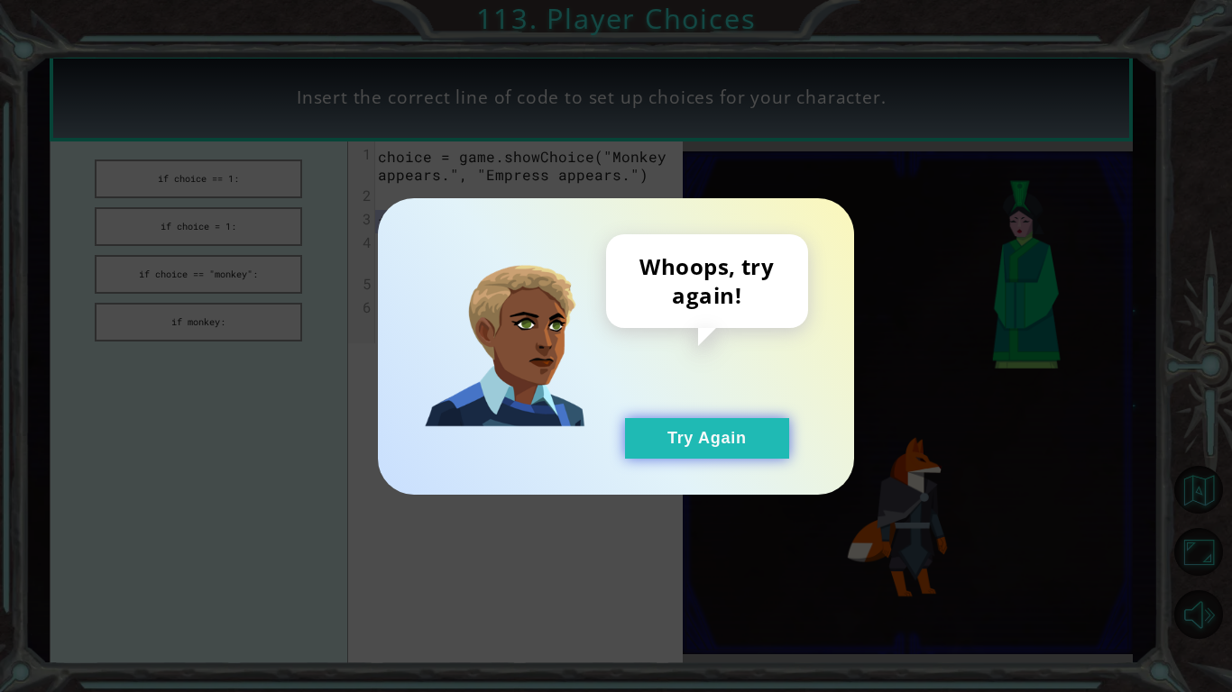
click at [738, 443] on button "Try Again" at bounding box center [707, 438] width 164 height 41
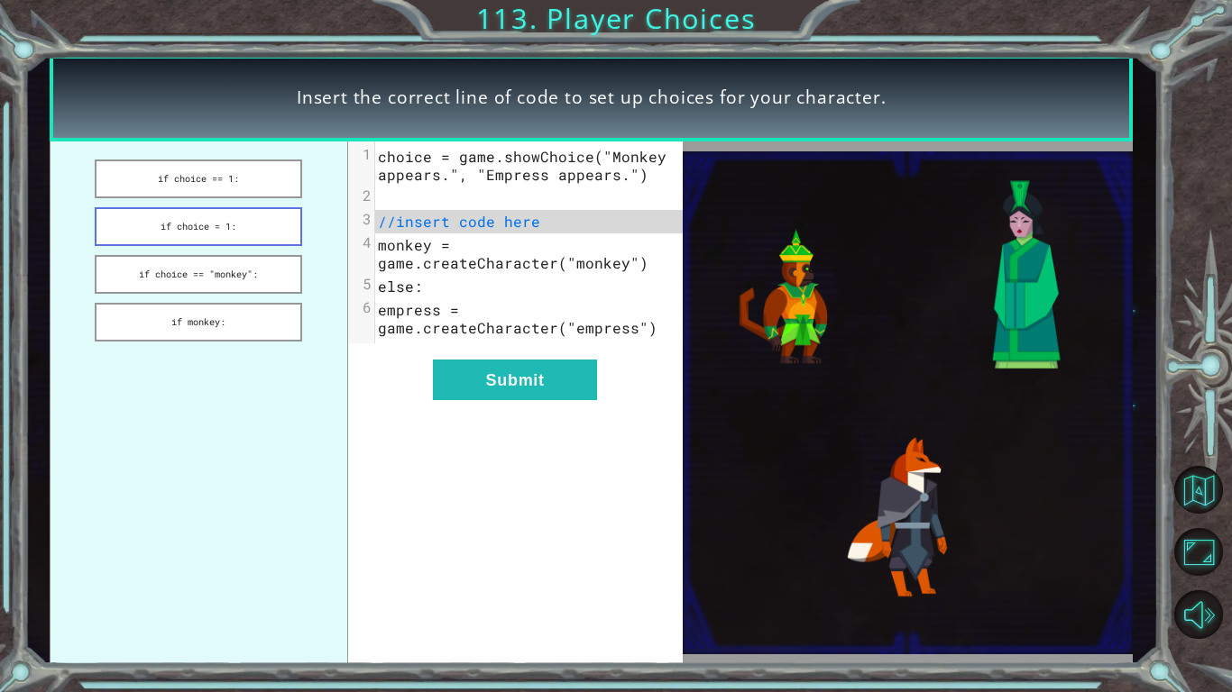
click at [206, 242] on button "if choice = 1:" at bounding box center [198, 226] width 207 height 39
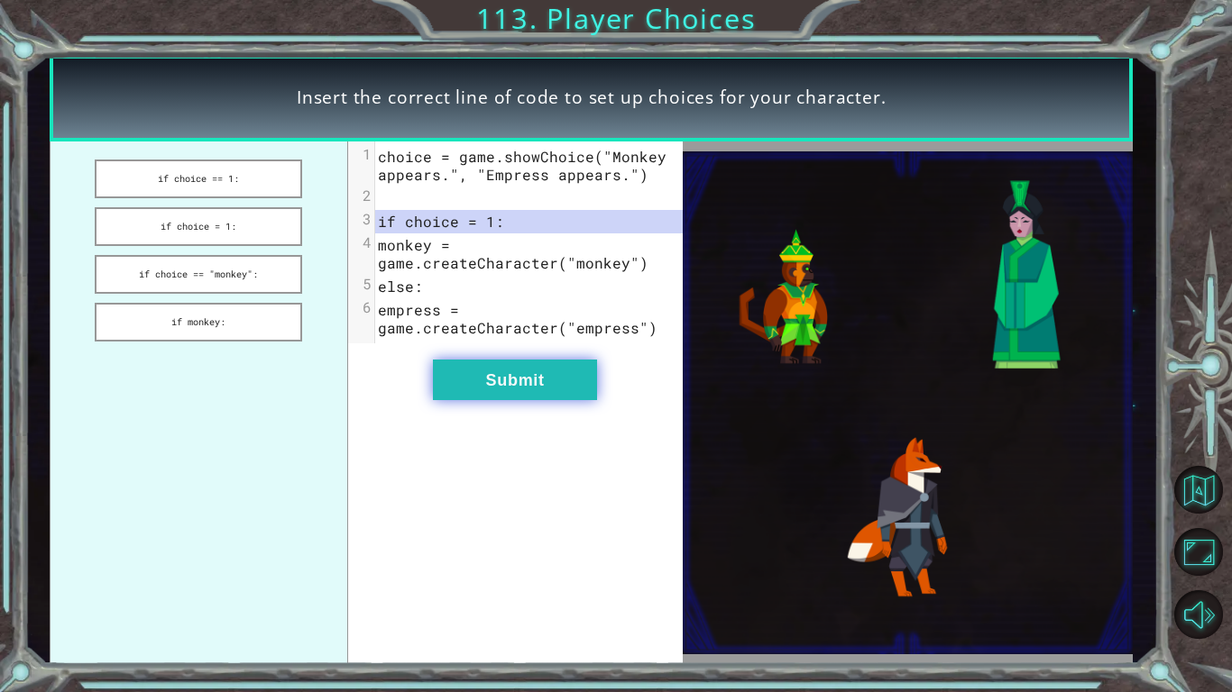
click at [491, 382] on button "Submit" at bounding box center [515, 380] width 164 height 41
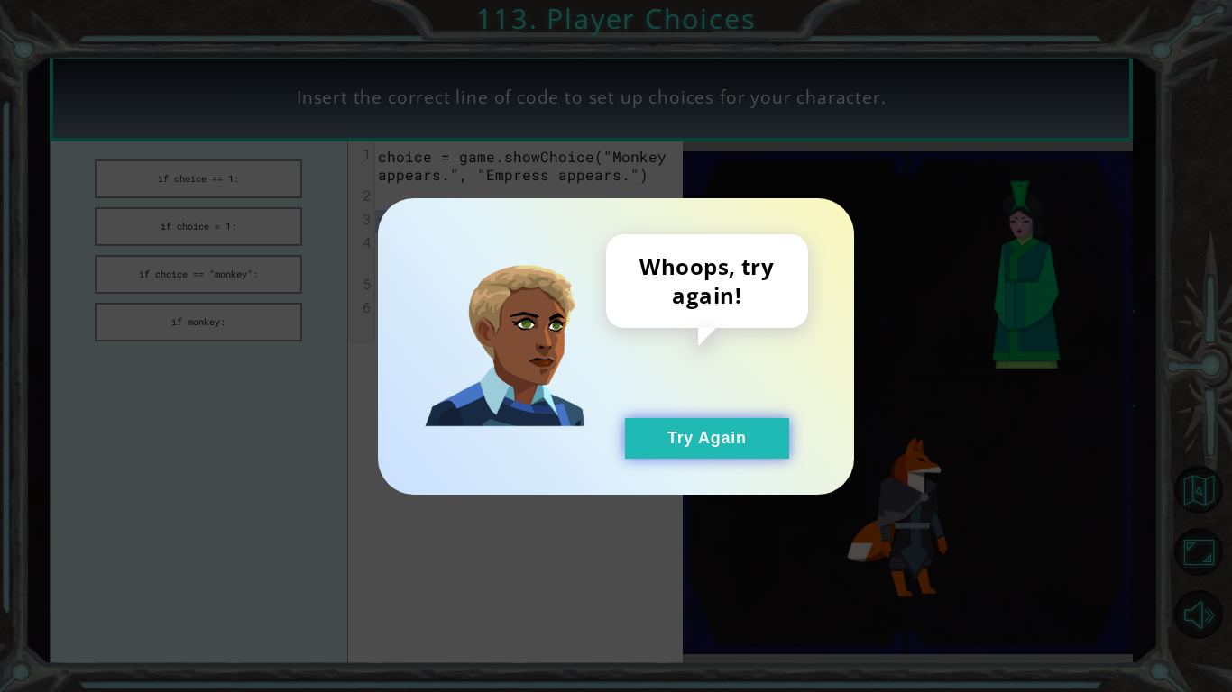
click at [679, 453] on button "Try Again" at bounding box center [707, 438] width 164 height 41
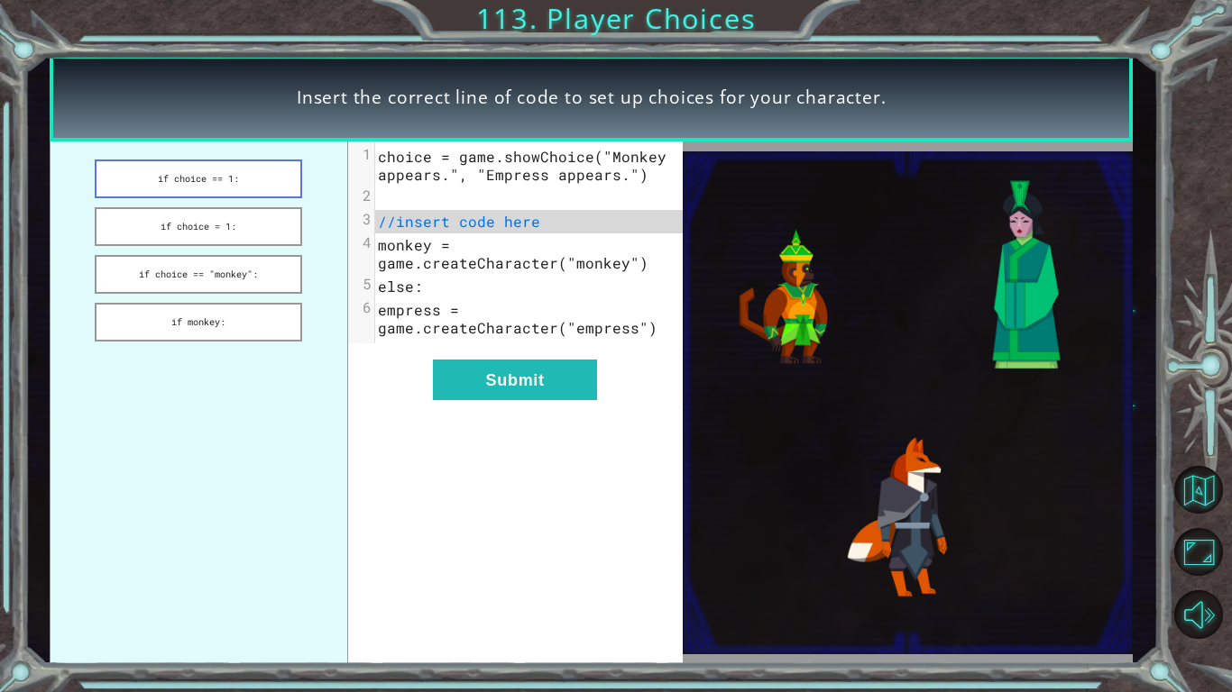
click at [259, 177] on button "if choice == 1:" at bounding box center [198, 179] width 207 height 39
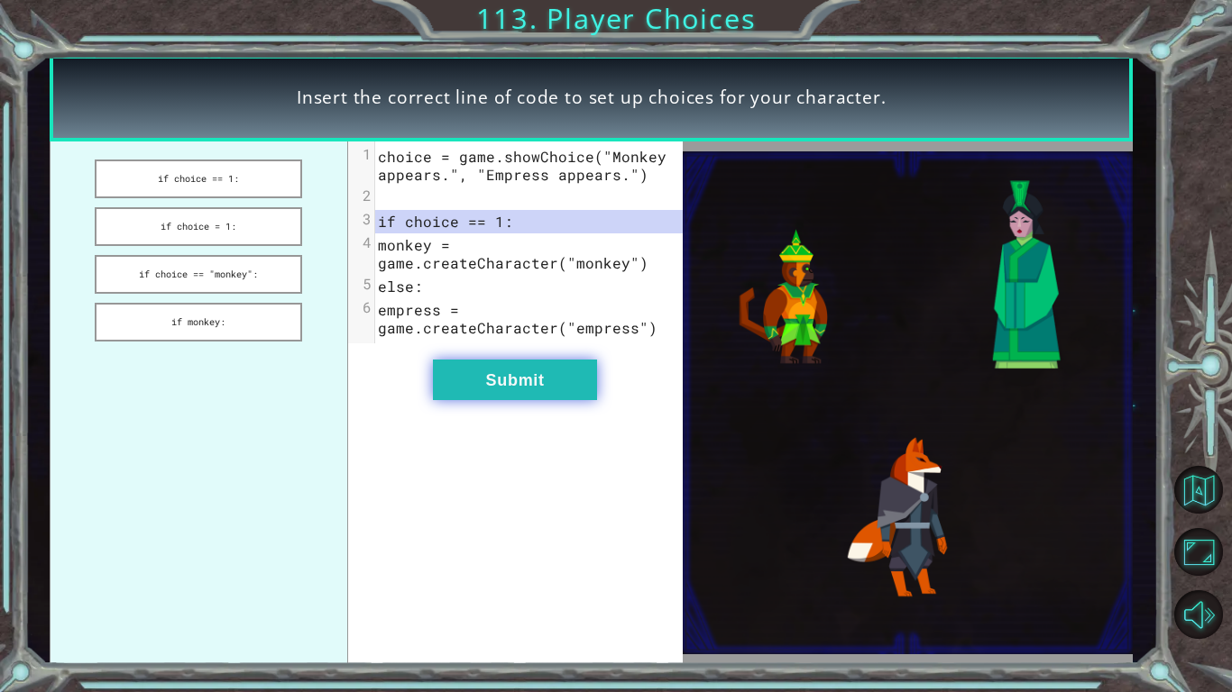
click at [584, 395] on button "Submit" at bounding box center [515, 380] width 164 height 41
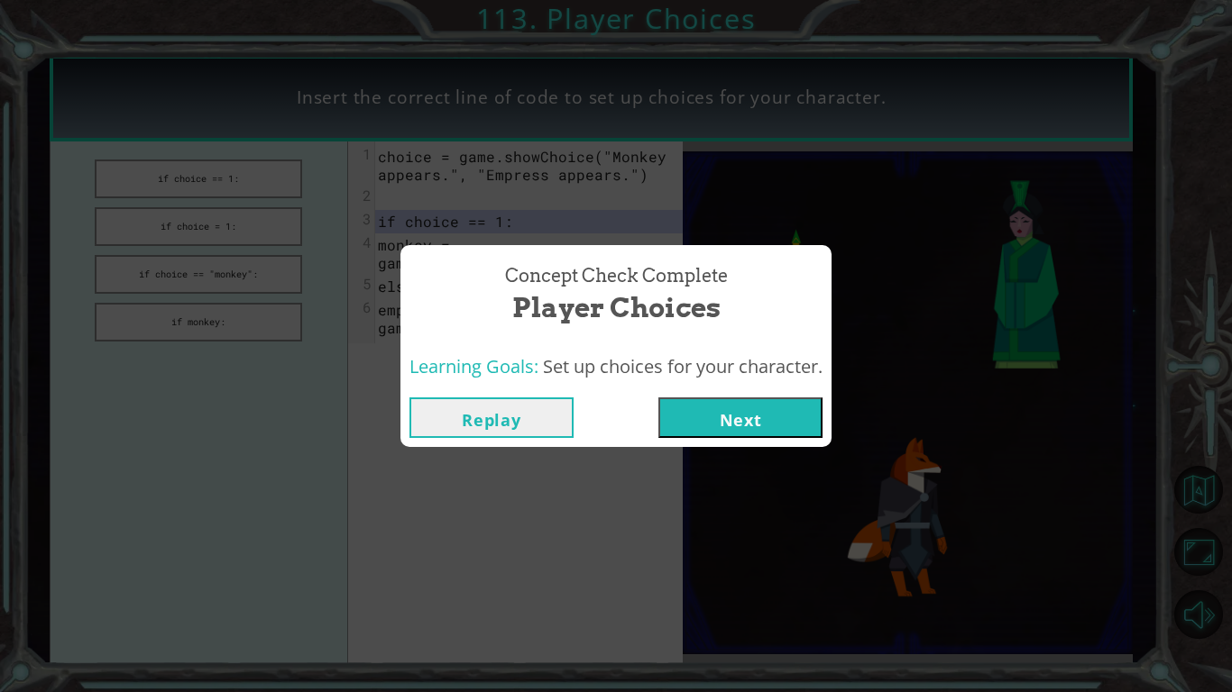
click at [702, 414] on button "Next" at bounding box center [740, 418] width 164 height 41
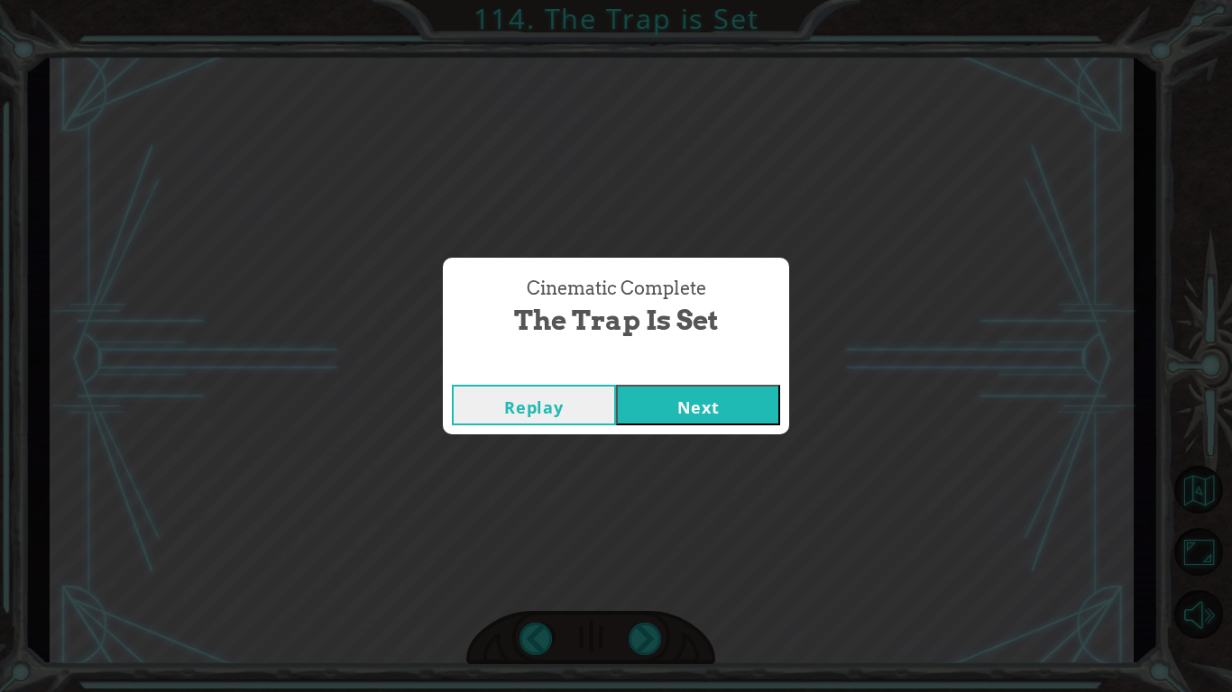
click at [751, 401] on button "Next" at bounding box center [698, 405] width 164 height 41
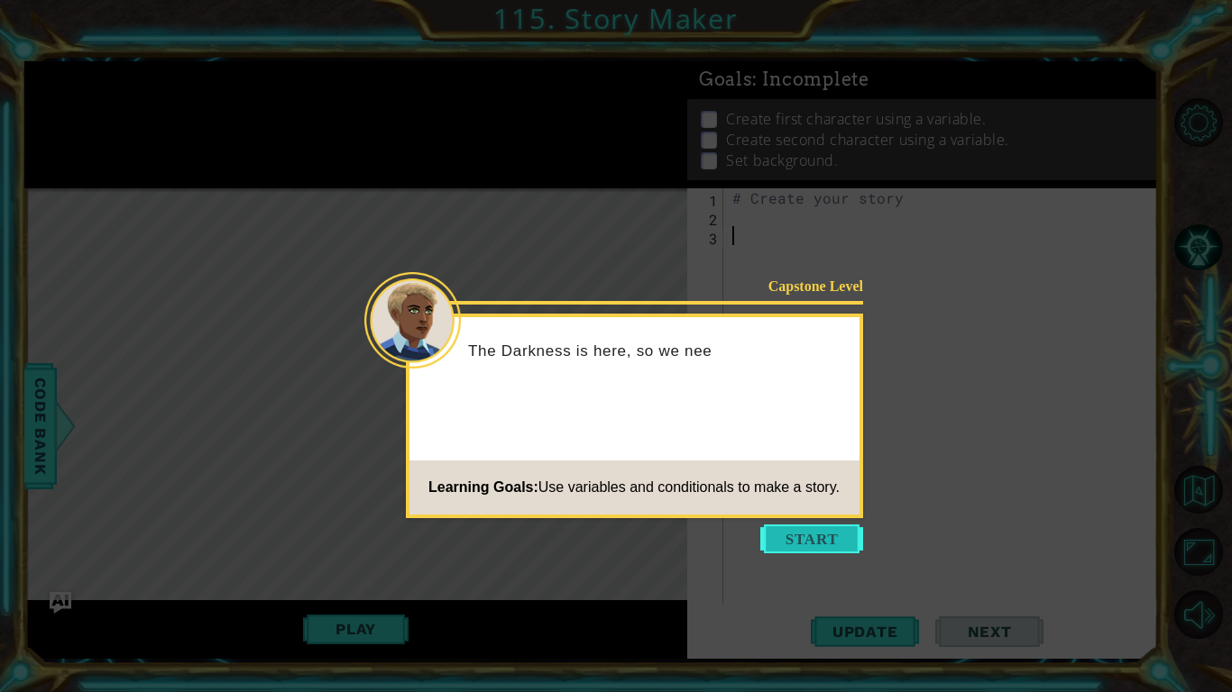
click at [841, 537] on button "Start" at bounding box center [811, 539] width 103 height 29
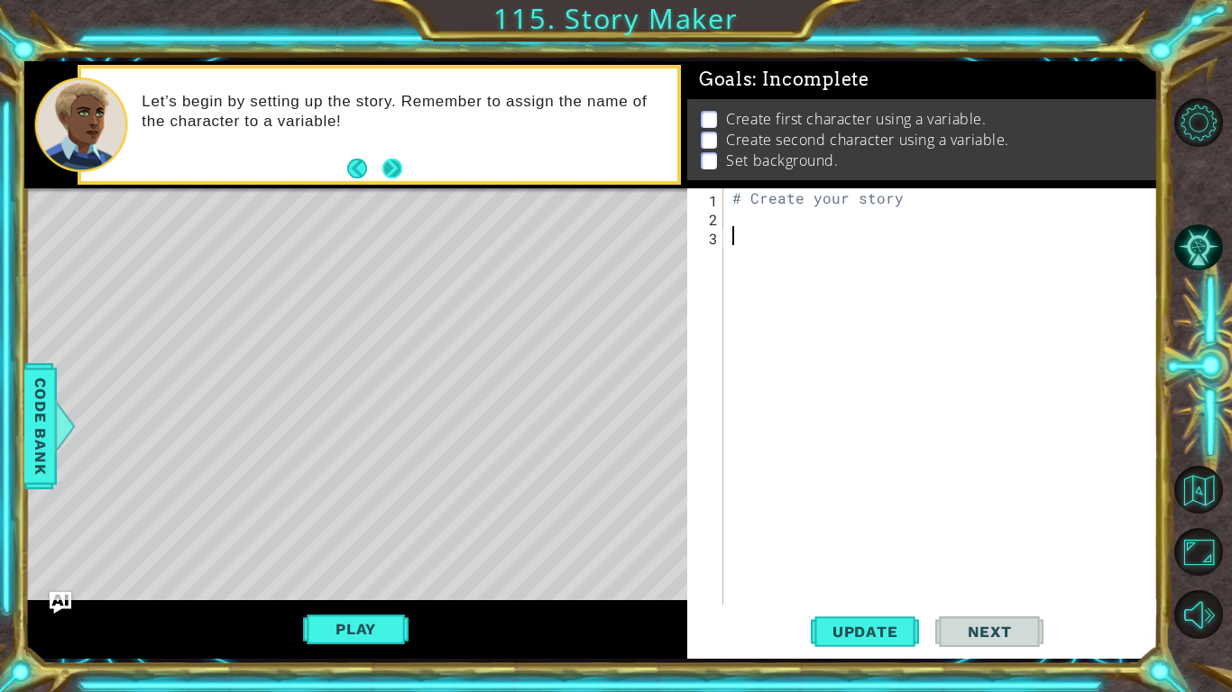
click at [395, 165] on button "Next" at bounding box center [392, 169] width 20 height 20
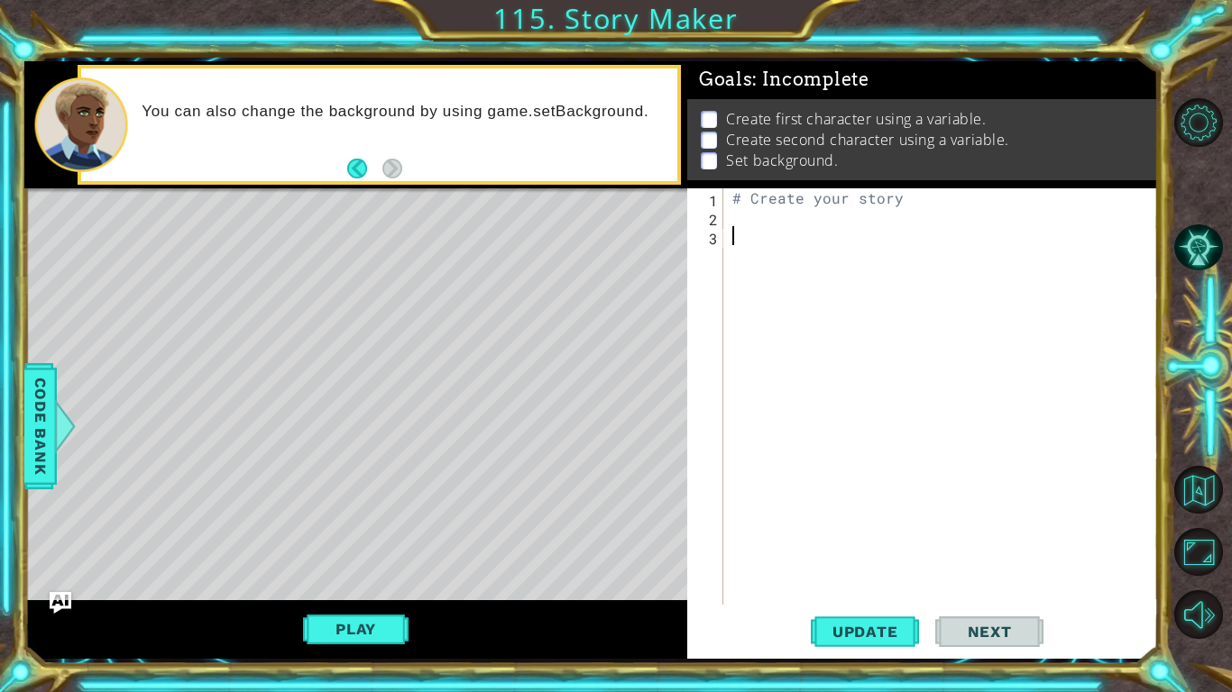
click at [797, 202] on div "# Create your story" at bounding box center [946, 415] width 434 height 454
click at [937, 203] on div "# Create your story" at bounding box center [946, 415] width 434 height 454
type textarea "#"
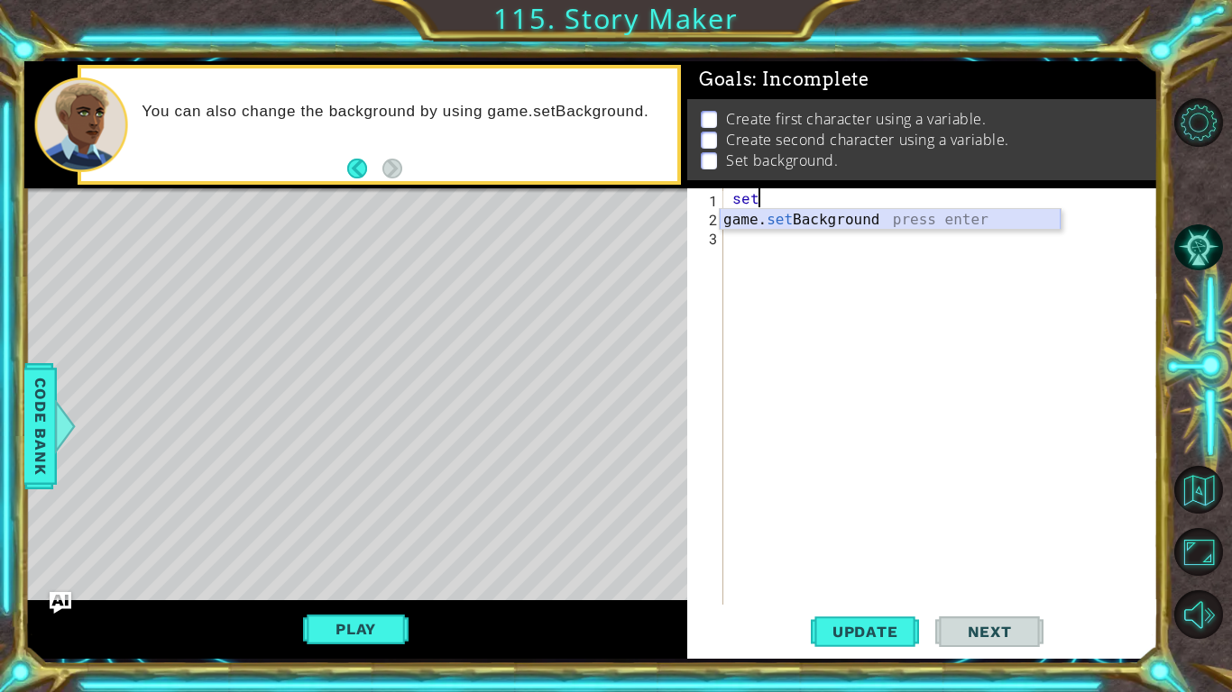
click at [965, 217] on div "game. set Background press enter" at bounding box center [890, 241] width 341 height 65
type textarea "game.setBackground("forest")"
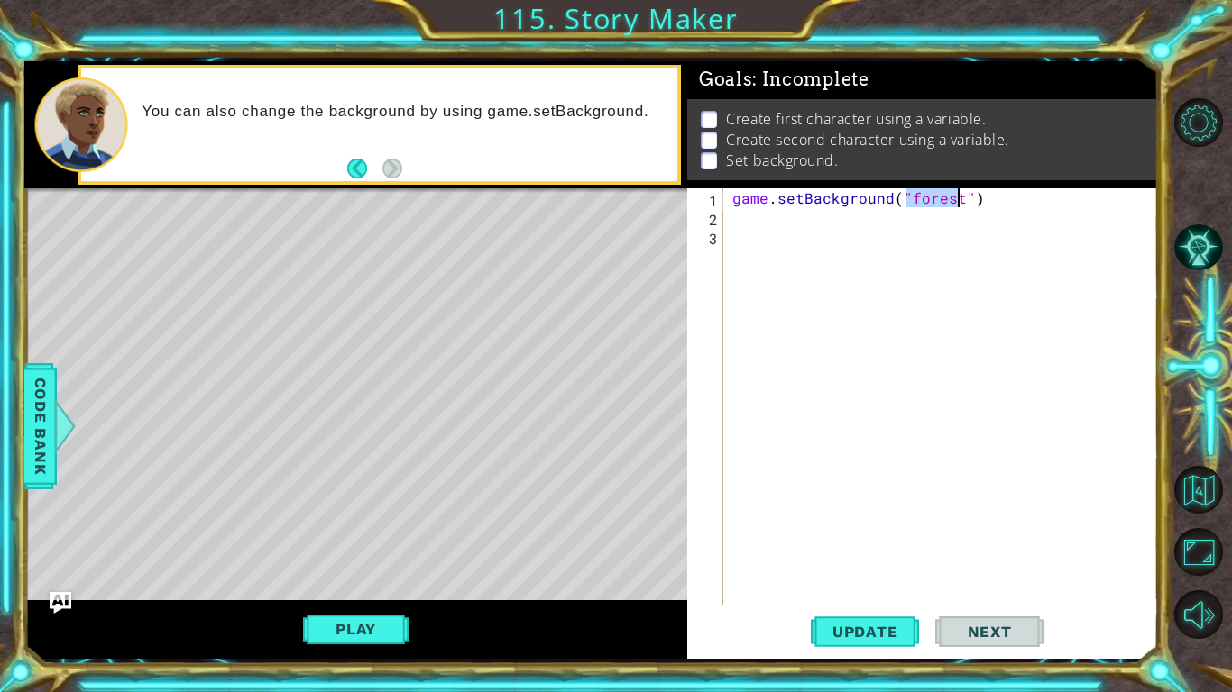
click at [971, 220] on div "game . setBackground ( "forest" )" at bounding box center [946, 415] width 434 height 454
click at [956, 197] on div "game . setBackground ( "forest" )" at bounding box center [946, 415] width 434 height 454
click at [865, 539] on button "Update" at bounding box center [865, 632] width 108 height 47
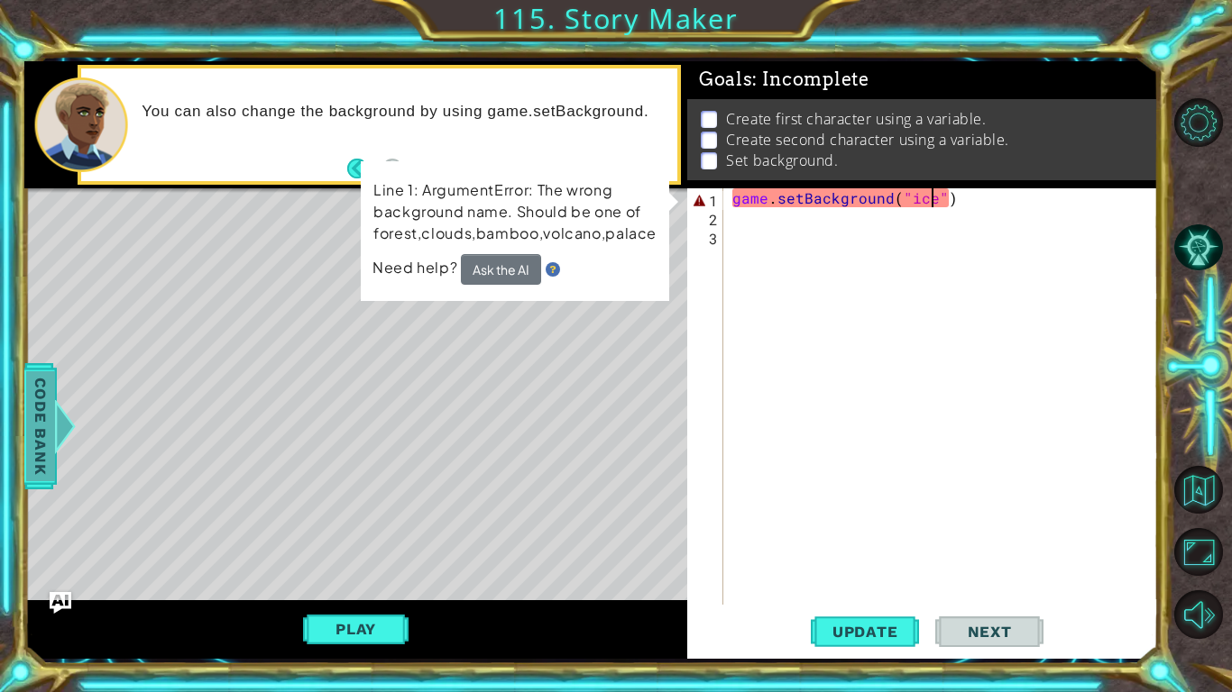
click at [54, 450] on div at bounding box center [65, 426] width 23 height 54
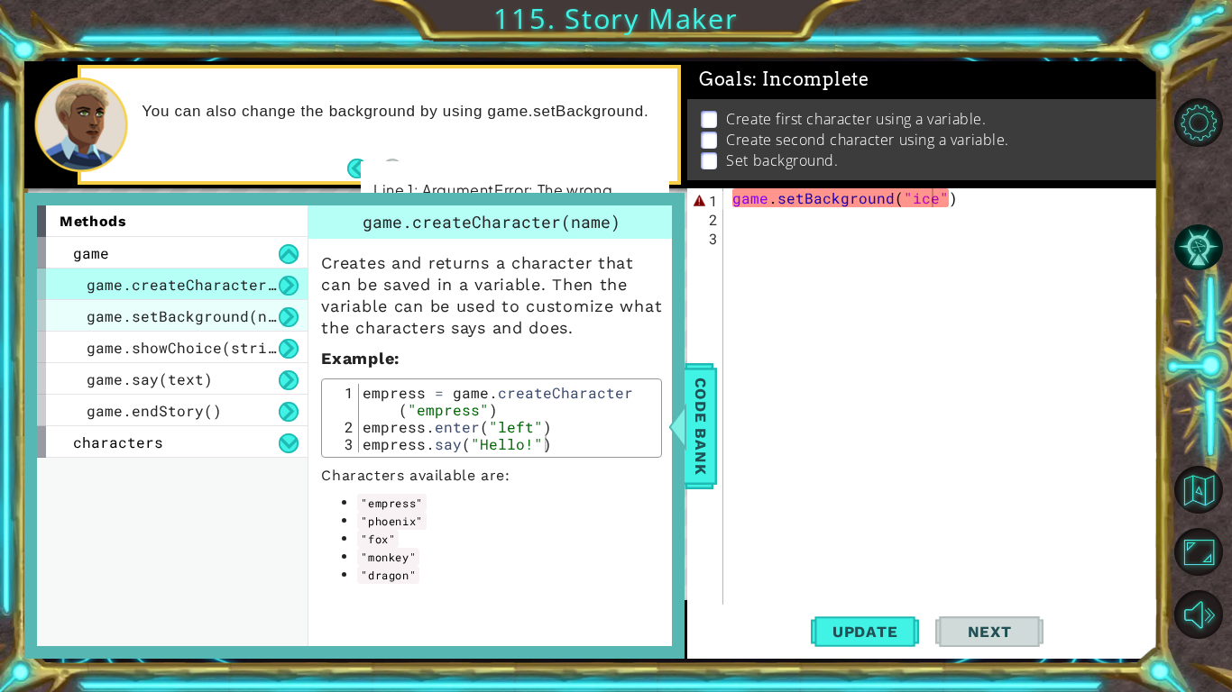
click at [206, 322] on span "game.setBackground(name)" at bounding box center [195, 316] width 216 height 19
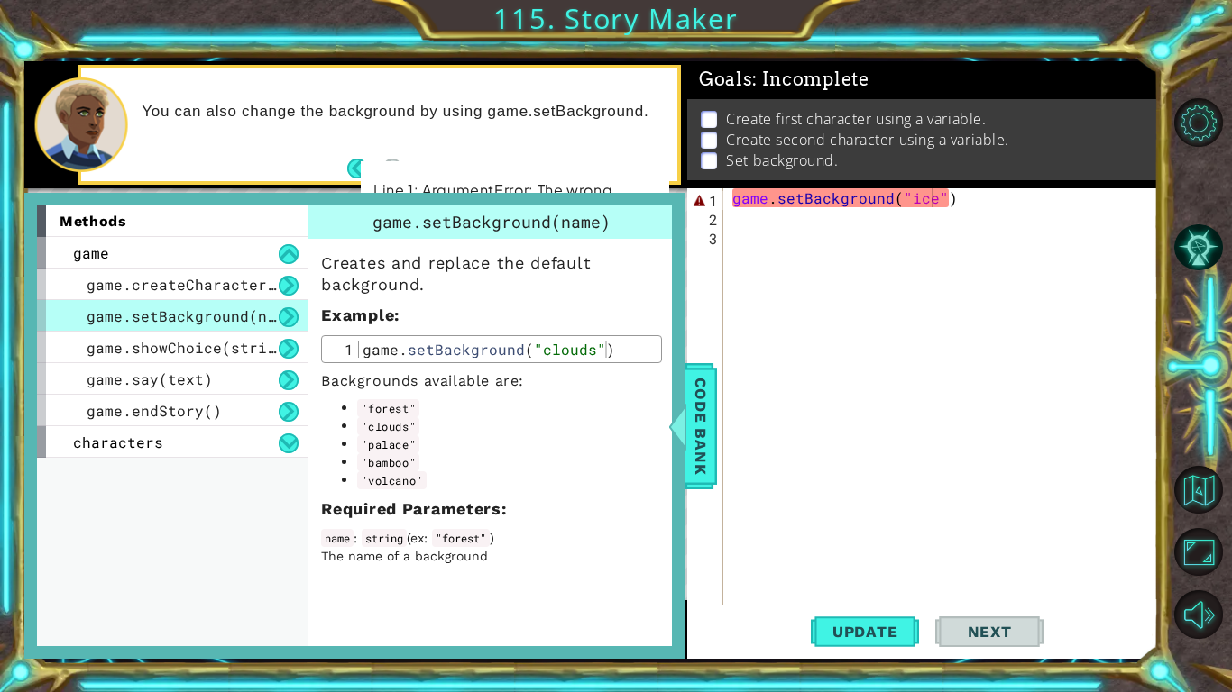
click at [931, 196] on div "game . setBackground ( "ice" )" at bounding box center [946, 415] width 434 height 454
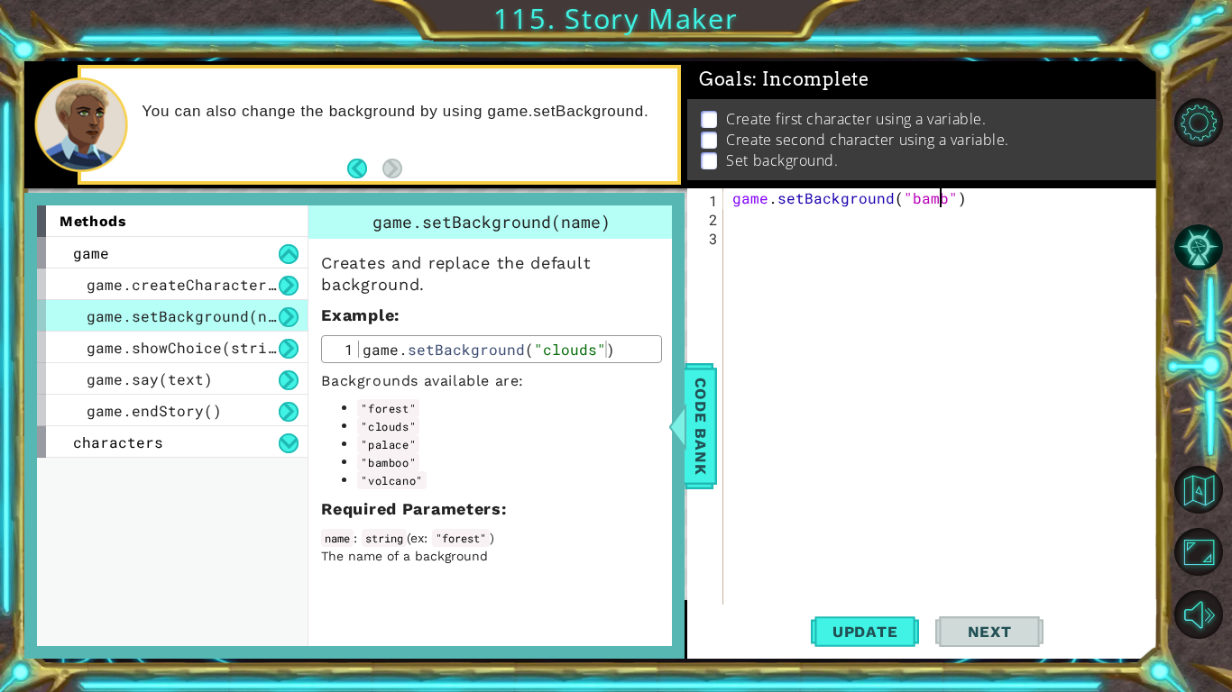
scroll to position [0, 14]
type textarea "game.setBackground("bamboo")"
click at [874, 539] on button "Update" at bounding box center [865, 632] width 108 height 47
click at [703, 394] on span "Code Bank" at bounding box center [700, 426] width 29 height 110
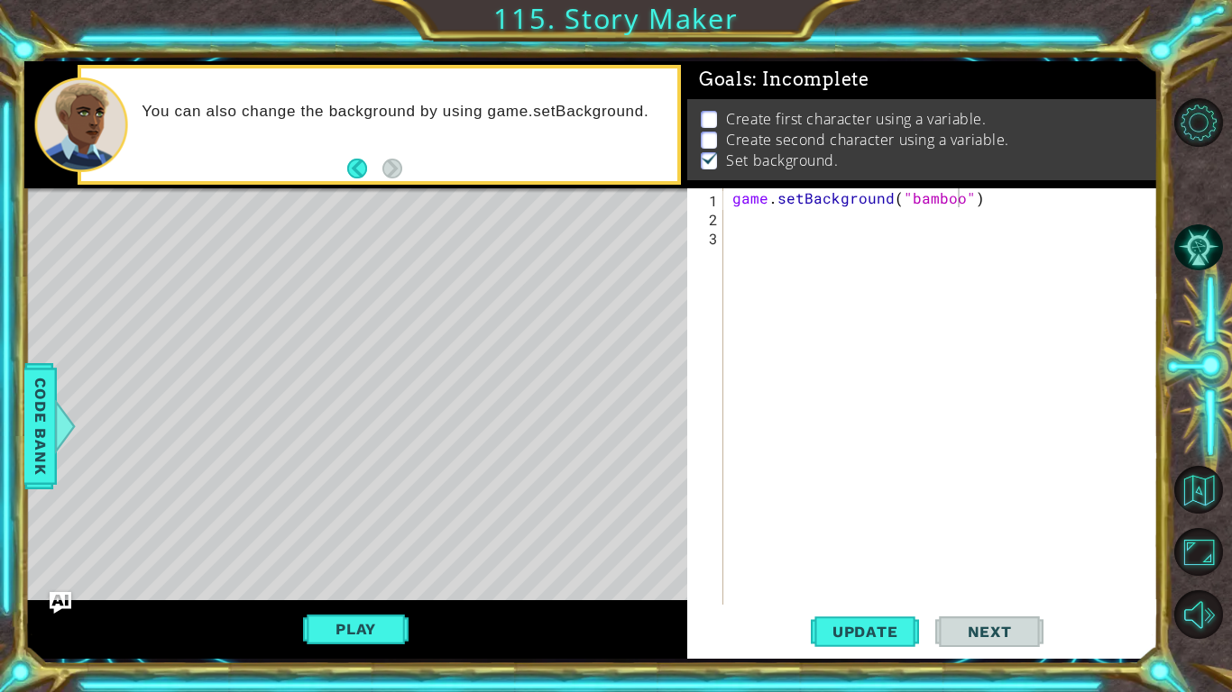
click at [804, 212] on div "game . setBackground ( "bamboo" )" at bounding box center [946, 415] width 434 height 454
click at [40, 467] on span "Code Bank" at bounding box center [40, 426] width 29 height 110
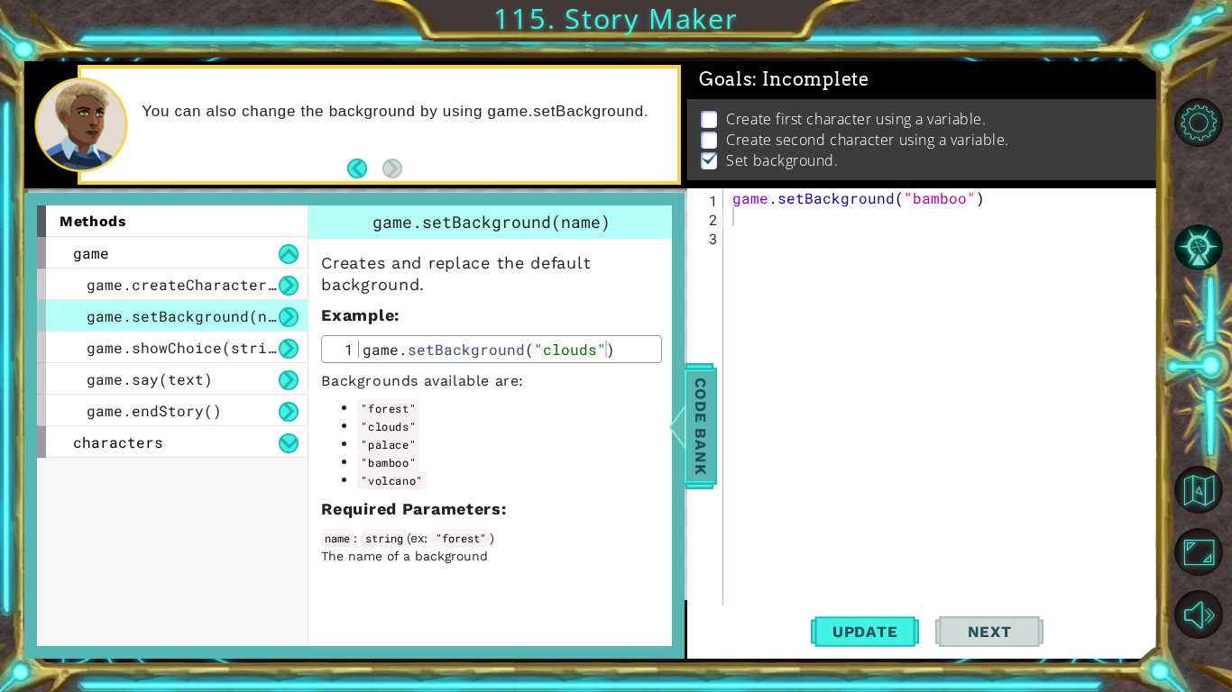
click at [691, 428] on span "Code Bank" at bounding box center [700, 426] width 29 height 110
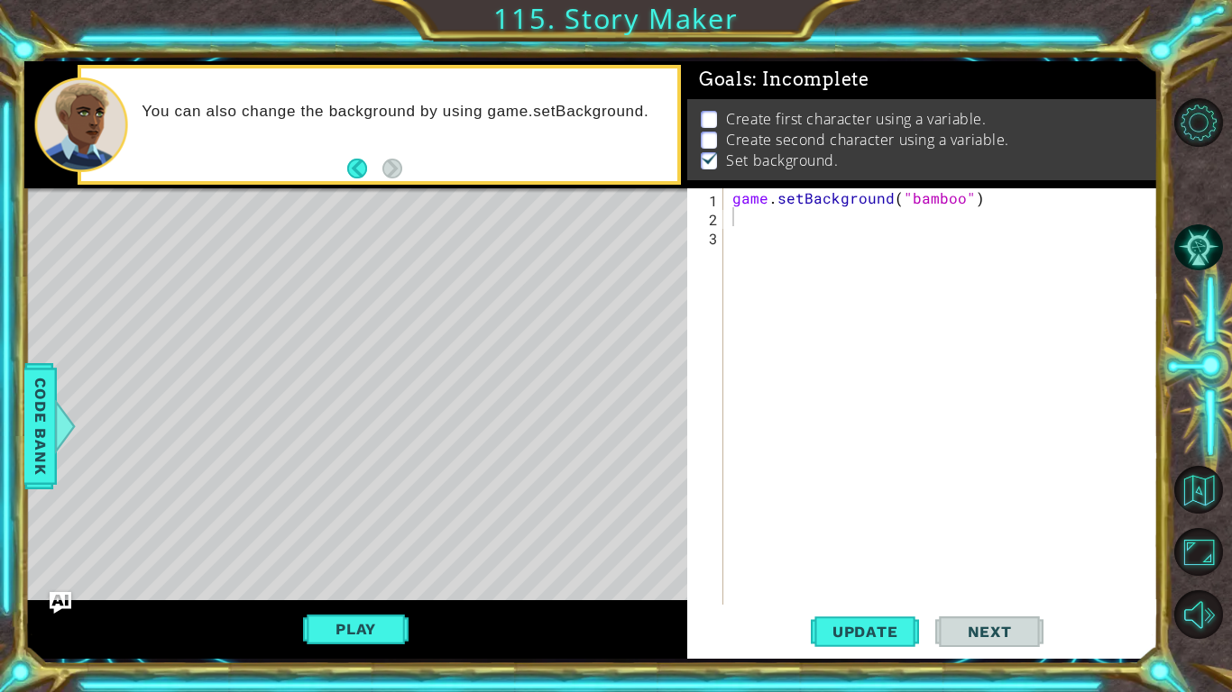
click at [804, 234] on div "game . setBackground ( "bamboo" )" at bounding box center [946, 415] width 434 height 454
click at [787, 218] on div "game . setBackground ( "bamboo" )" at bounding box center [946, 415] width 434 height 454
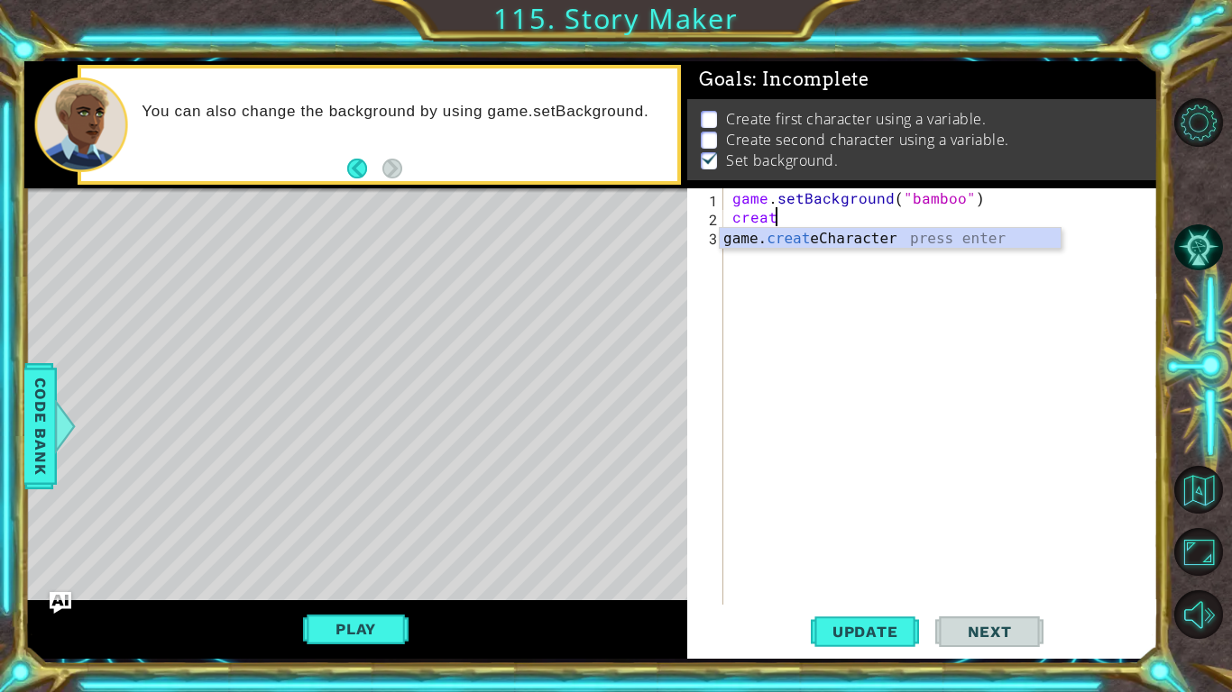
scroll to position [0, 2]
click at [808, 243] on div "game. creat eCharacter press enter" at bounding box center [890, 260] width 341 height 65
type textarea "game.createCharacter("fox")"
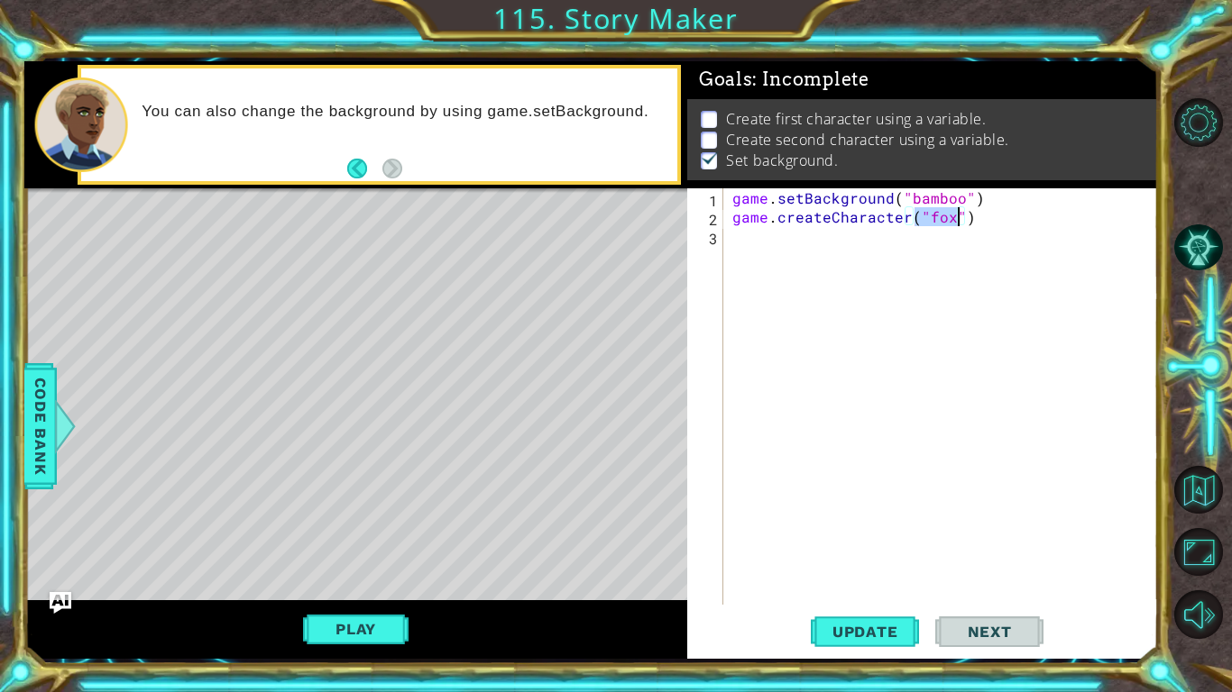
click at [937, 235] on div "game . setBackground ( "bamboo" ) game . createCharacter ( "fox" )" at bounding box center [946, 415] width 434 height 454
click at [899, 539] on span "Update" at bounding box center [865, 632] width 102 height 18
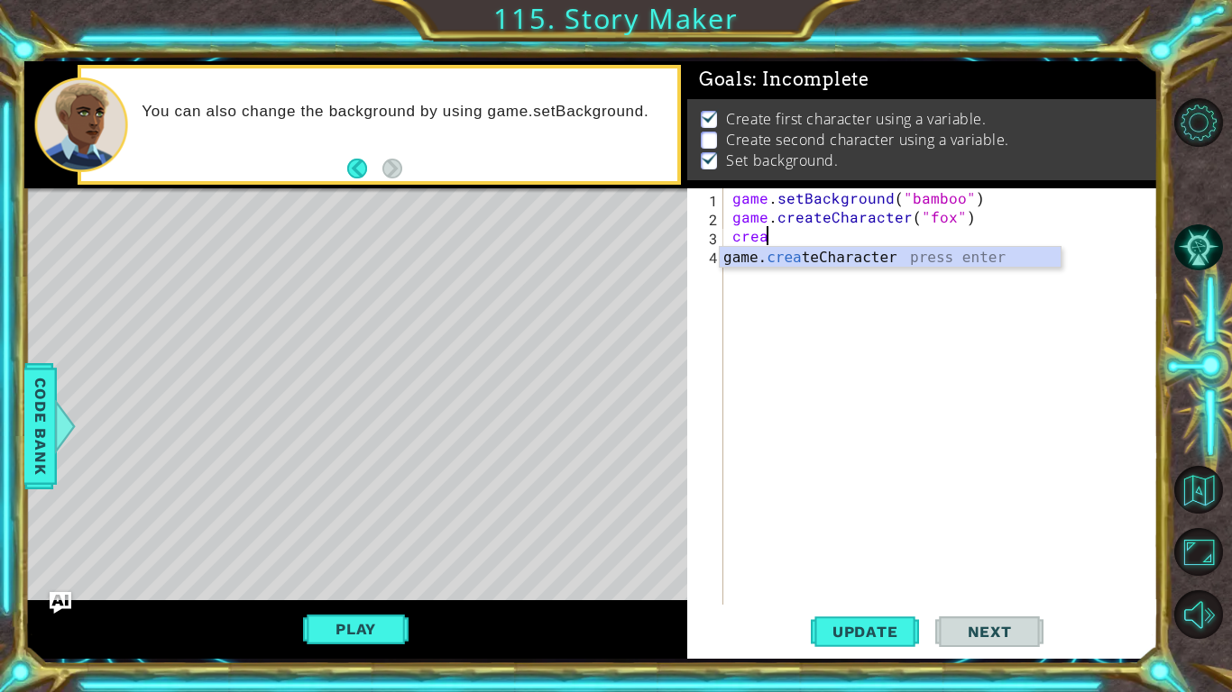
scroll to position [0, 1]
click at [808, 261] on div "game. crea teCharacter press enter" at bounding box center [890, 279] width 341 height 65
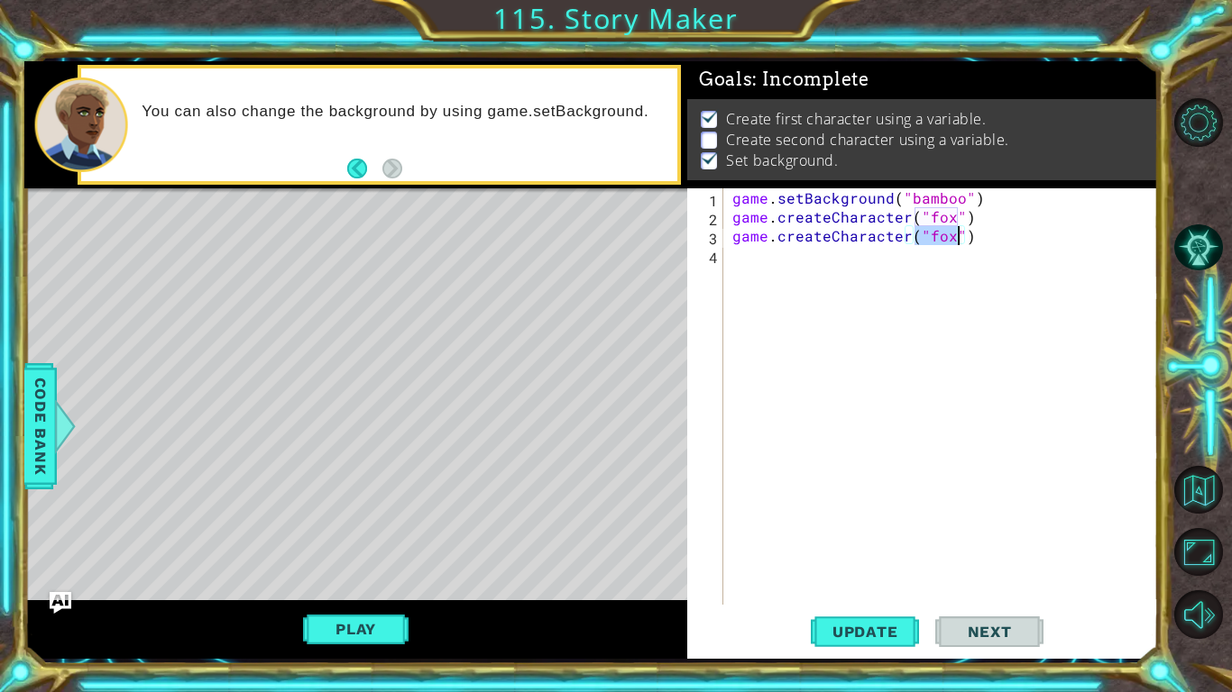
click at [947, 235] on div "game . setBackground ( "bamboo" ) game . createCharacter ( "fox" ) game . creat…" at bounding box center [941, 396] width 425 height 417
click at [48, 448] on span "Code Bank" at bounding box center [40, 426] width 29 height 110
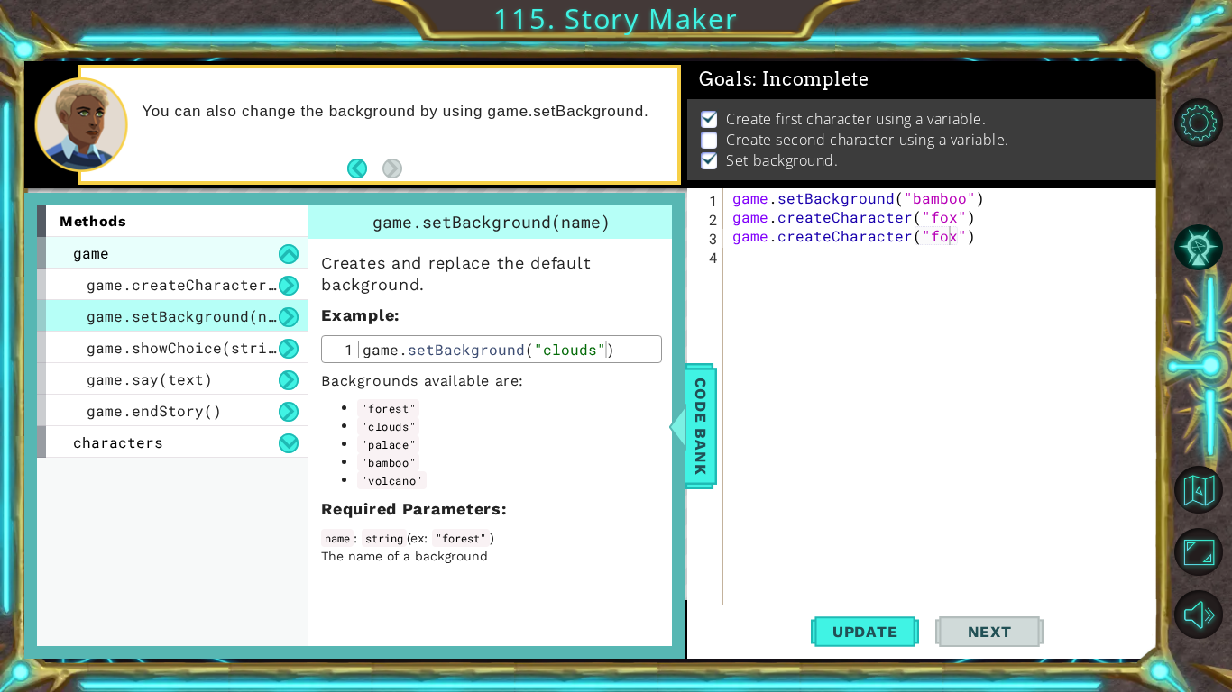
click at [231, 267] on div "game" at bounding box center [172, 253] width 271 height 32
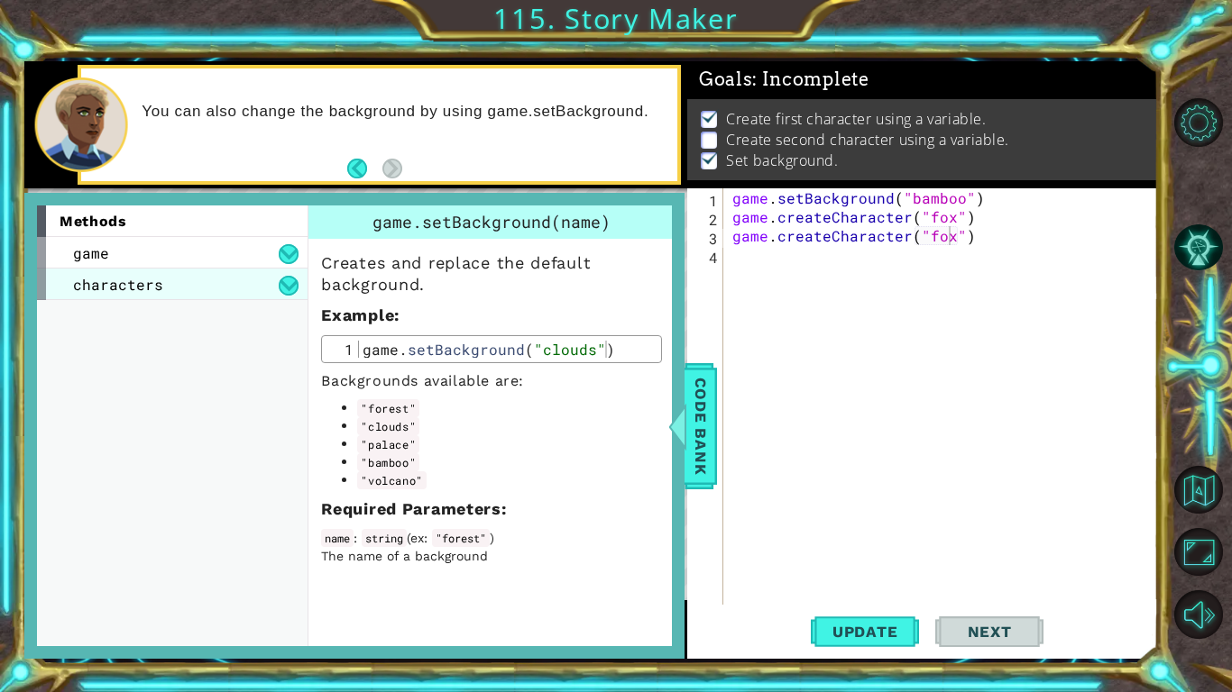
click at [235, 291] on div "characters" at bounding box center [172, 285] width 271 height 32
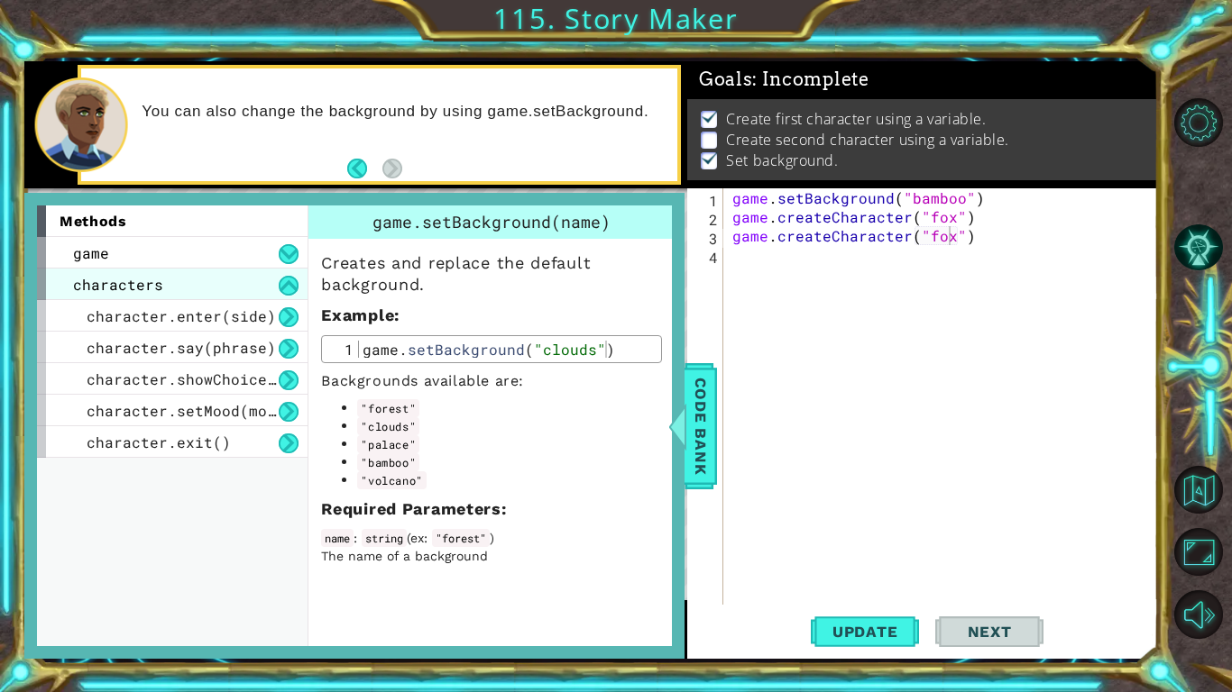
click at [243, 291] on div "characters" at bounding box center [172, 285] width 271 height 32
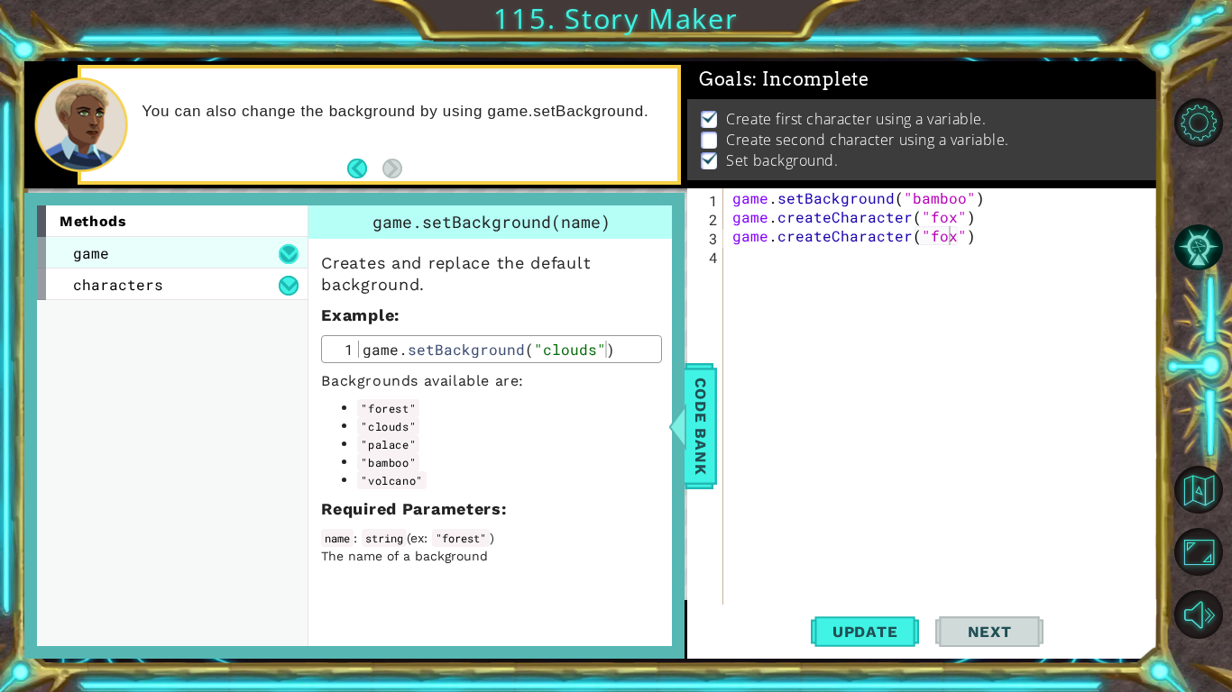
click at [286, 261] on button at bounding box center [289, 254] width 20 height 20
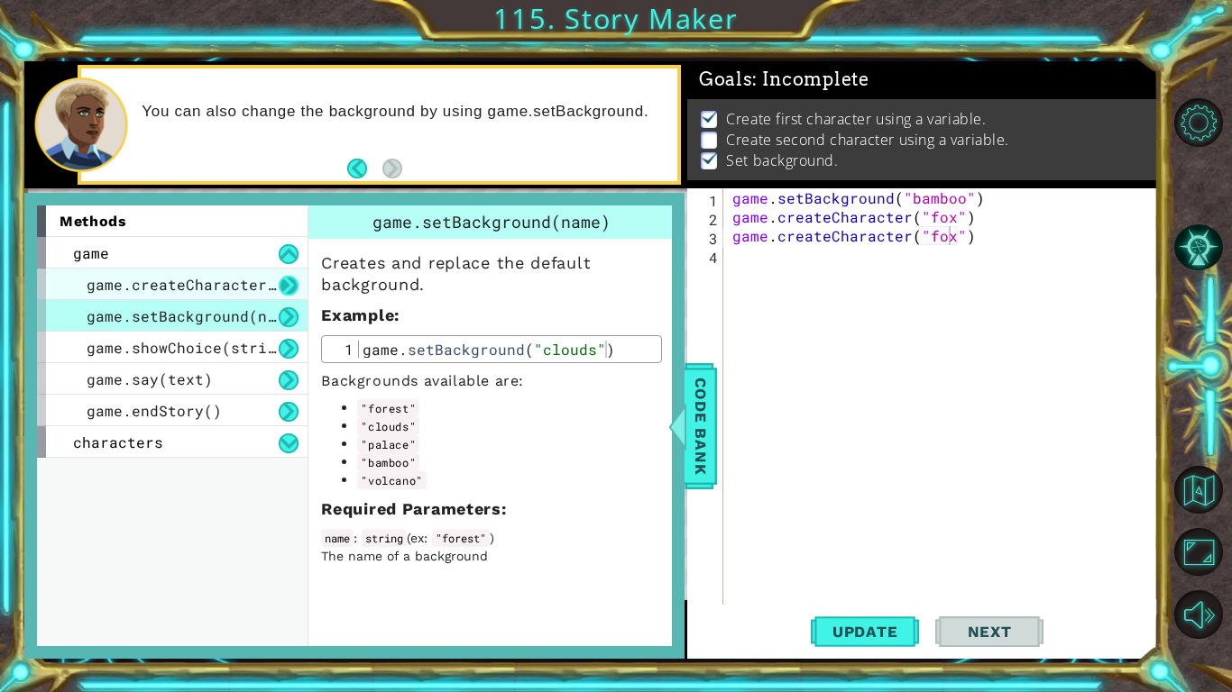
click at [283, 290] on button at bounding box center [289, 286] width 20 height 20
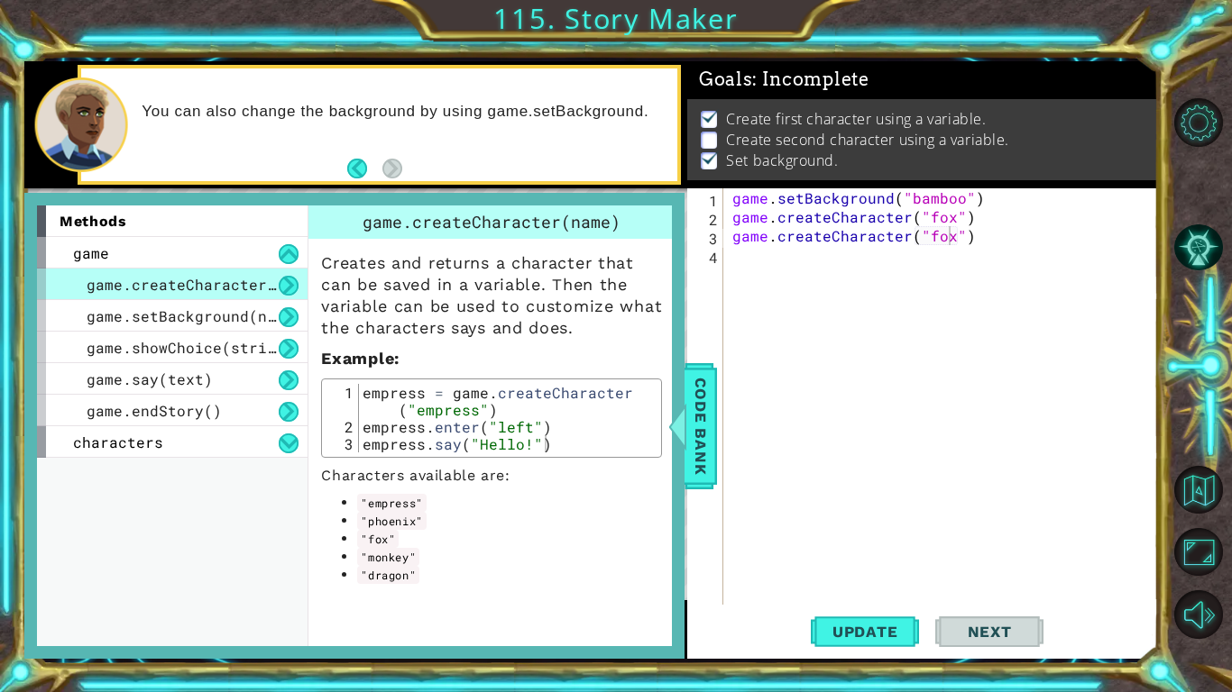
click at [946, 241] on div "game . setBackground ( "bamboo" ) game . createCharacter ( "fox" ) game . creat…" at bounding box center [946, 415] width 434 height 454
type textarea "game.createCharacter("dragon")"
click at [713, 383] on span "Code Bank" at bounding box center [700, 426] width 29 height 110
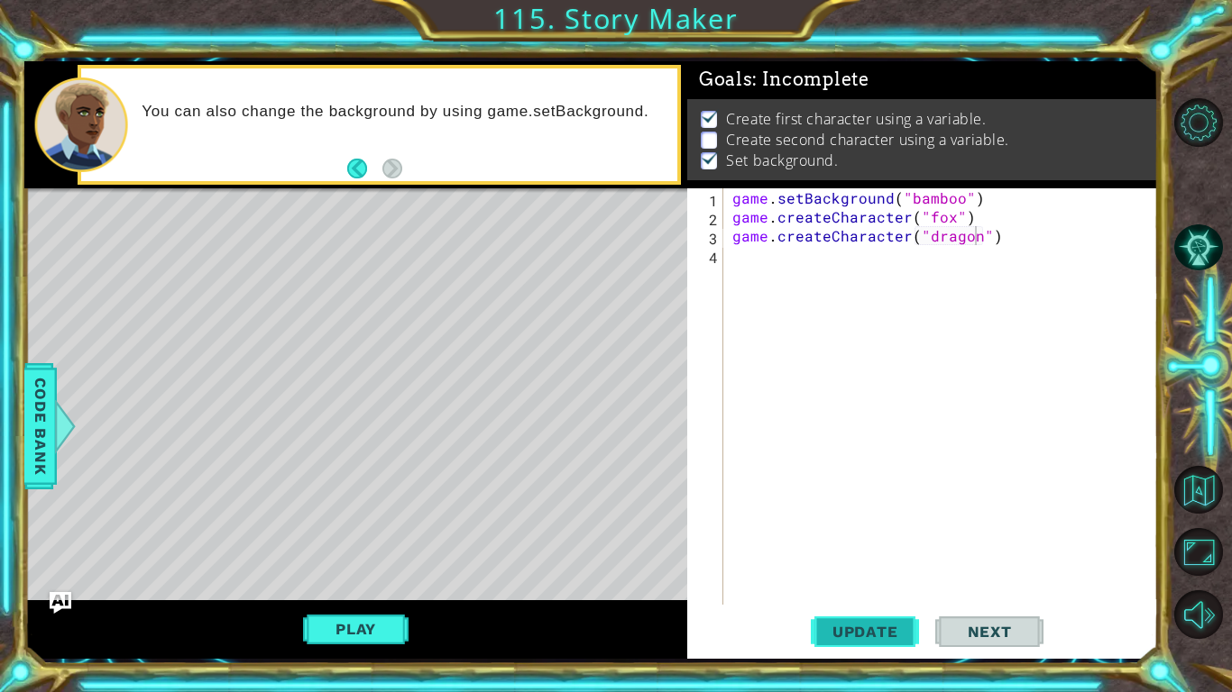
click at [831, 539] on span "Update" at bounding box center [865, 632] width 102 height 18
click at [1008, 539] on span "Next" at bounding box center [989, 632] width 80 height 18
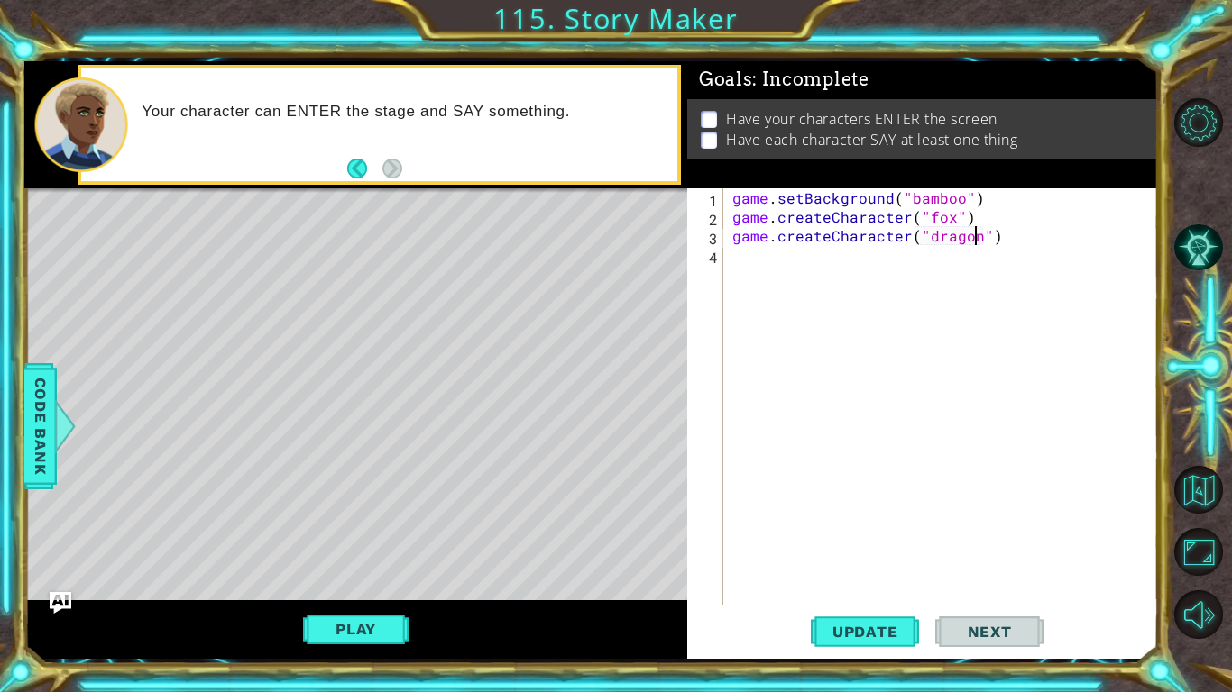
click at [1009, 243] on div "game . setBackground ( "bamboo" ) game . createCharacter ( "fox" ) game . creat…" at bounding box center [946, 415] width 434 height 454
click at [43, 439] on span "Code Bank" at bounding box center [40, 426] width 29 height 110
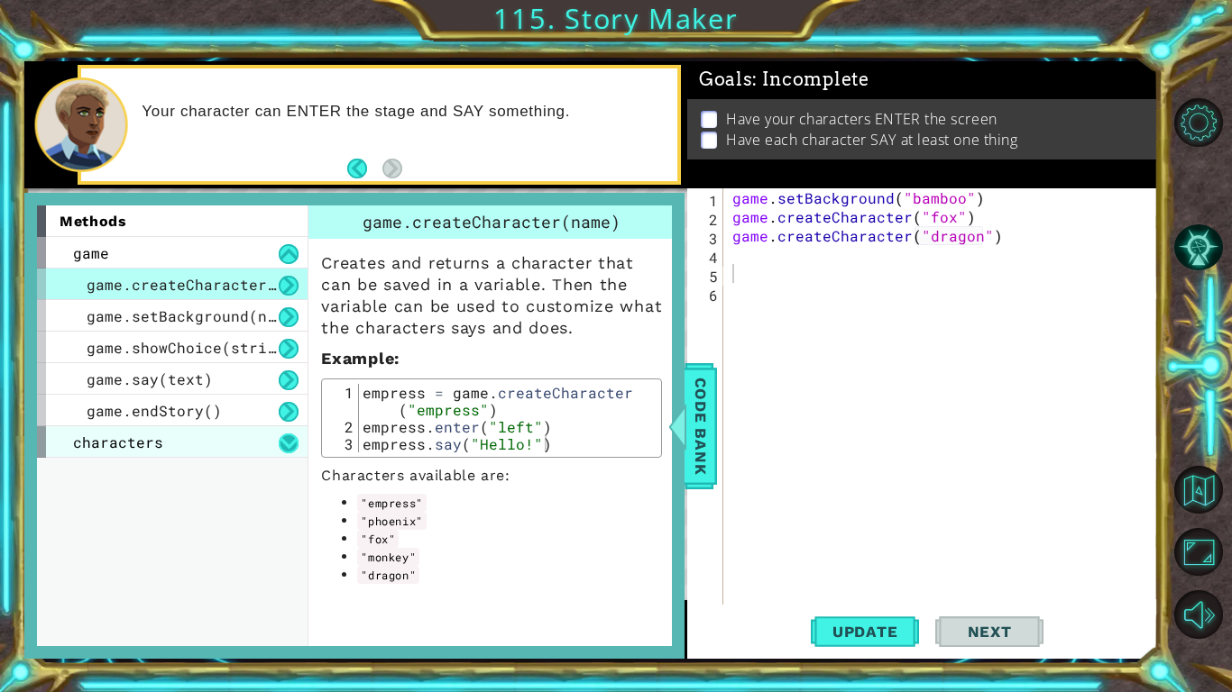
click at [284, 445] on button at bounding box center [289, 444] width 20 height 20
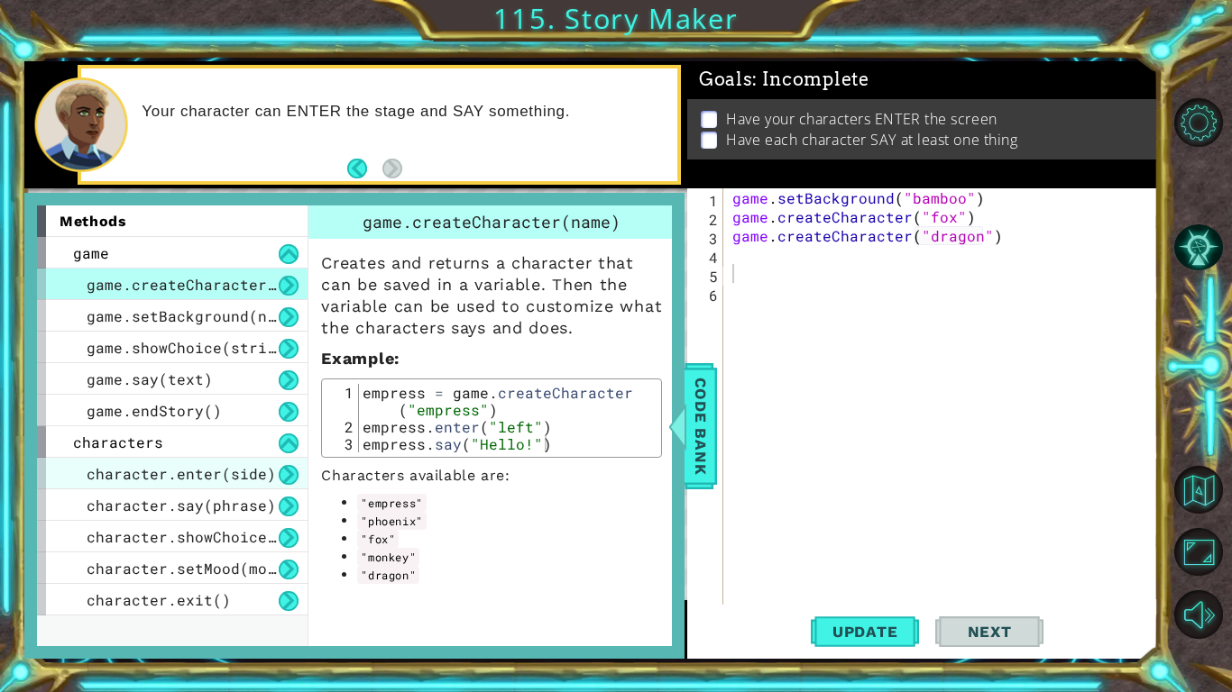
click at [251, 474] on span "character.enter(side)" at bounding box center [181, 473] width 189 height 19
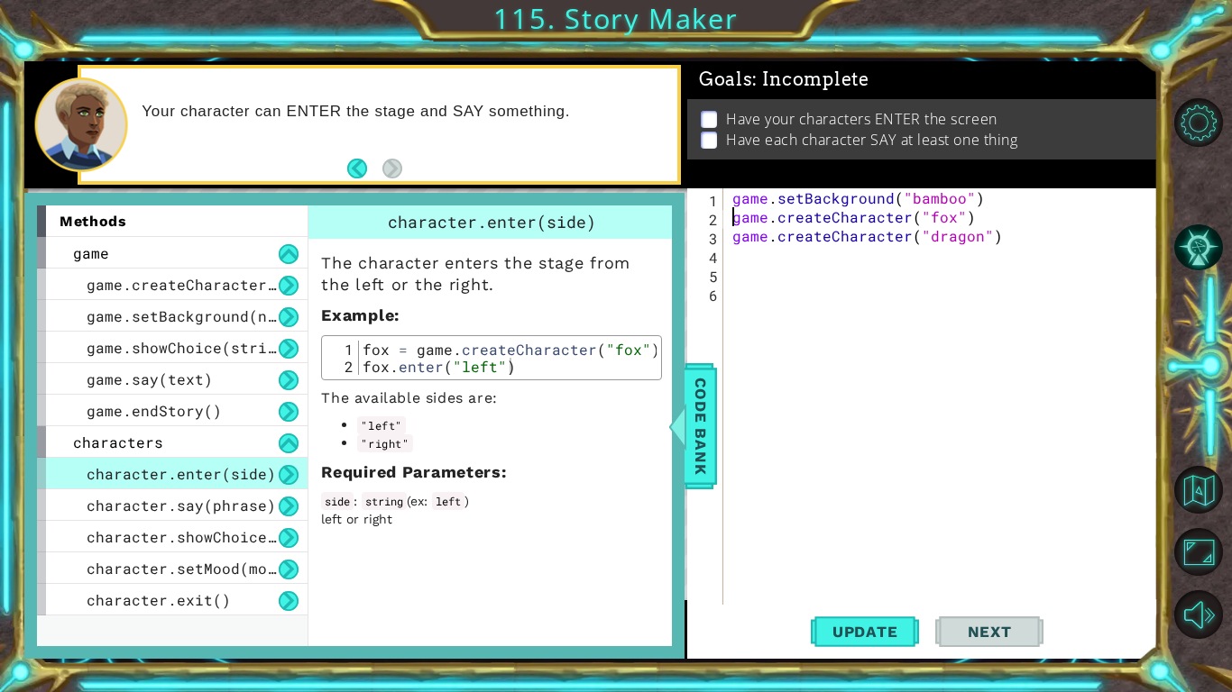
click at [731, 223] on div "game . setBackground ( "bamboo" ) game . createCharacter ( "fox" ) game . creat…" at bounding box center [946, 415] width 434 height 454
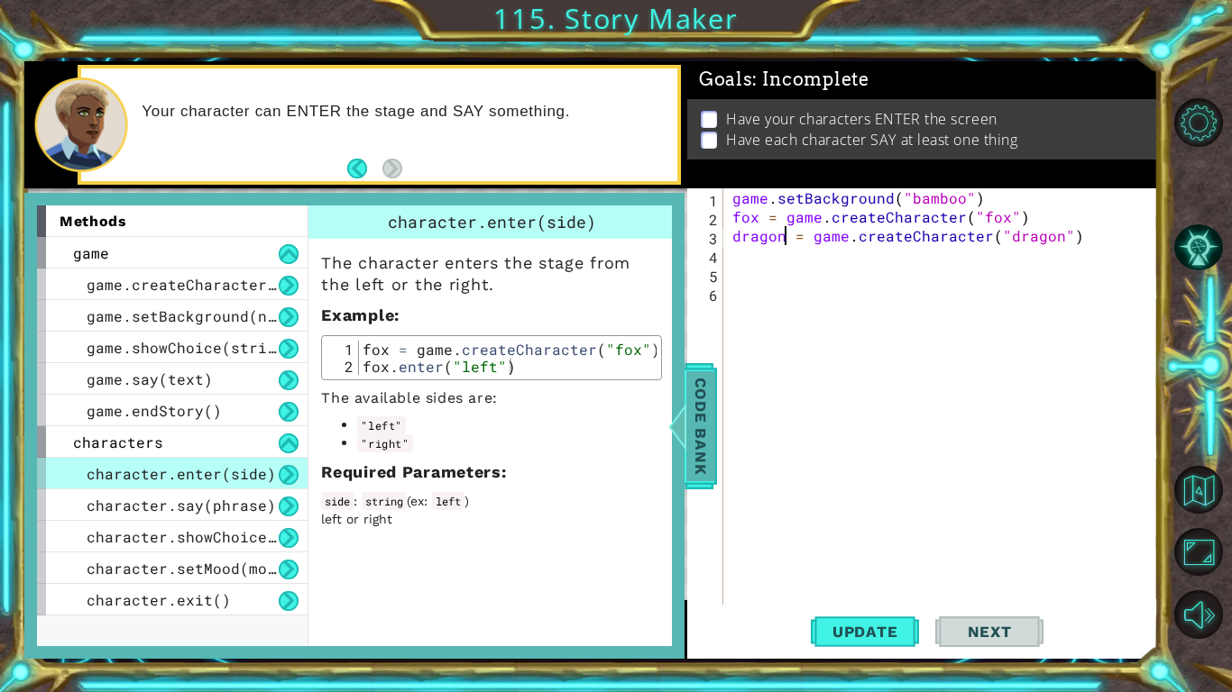
type textarea "dragon = game.createCharacter("dragon")"
click at [709, 382] on span "Code Bank" at bounding box center [700, 426] width 29 height 110
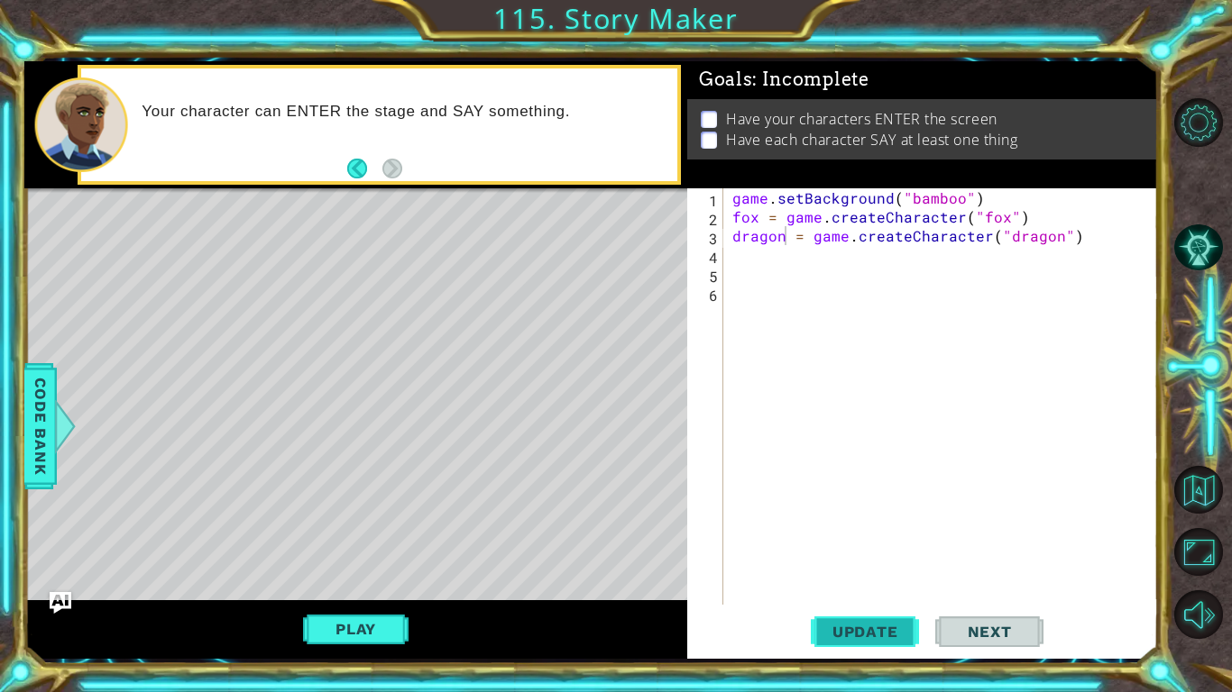
click at [850, 539] on span "Update" at bounding box center [865, 632] width 102 height 18
click at [49, 416] on span "Code Bank" at bounding box center [40, 426] width 29 height 110
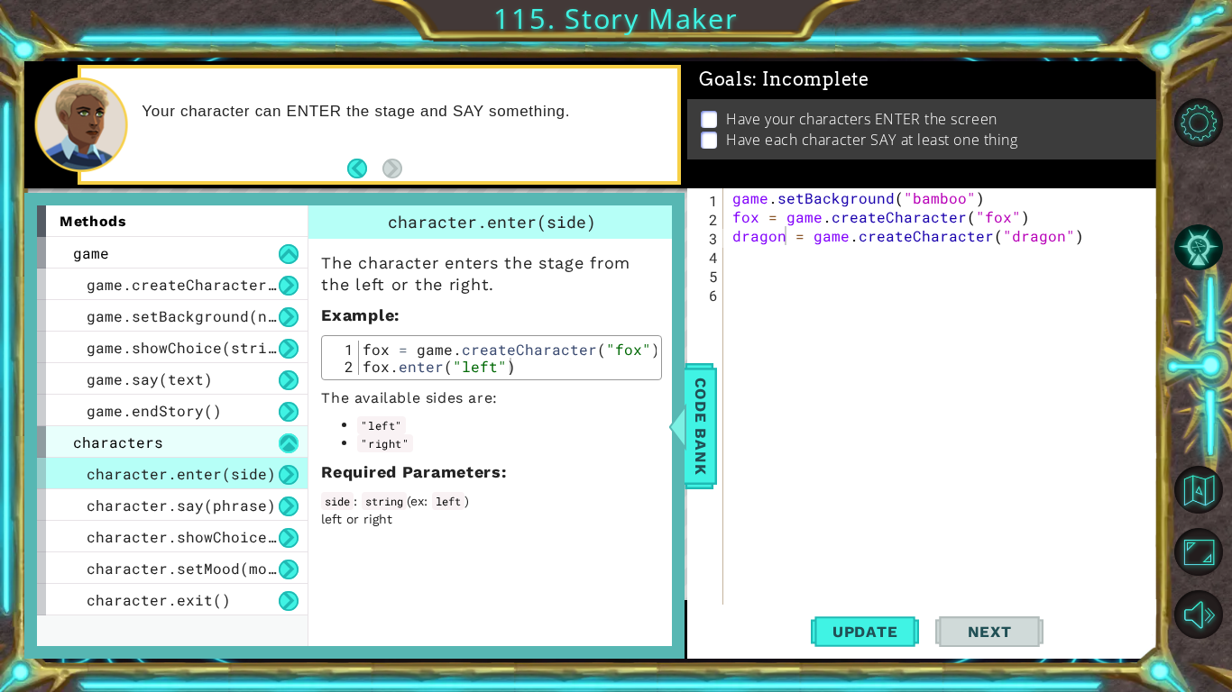
click at [293, 444] on button at bounding box center [289, 444] width 20 height 20
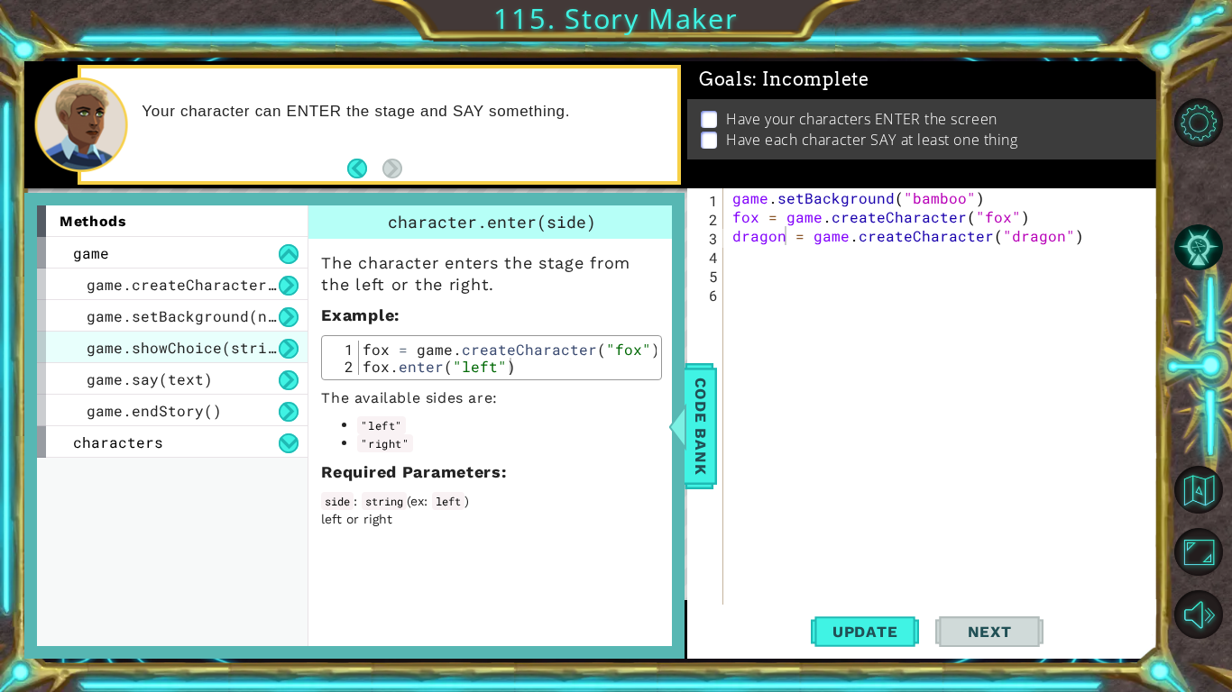
click at [268, 352] on span "game.showChoice(string1, string2)" at bounding box center [236, 347] width 298 height 19
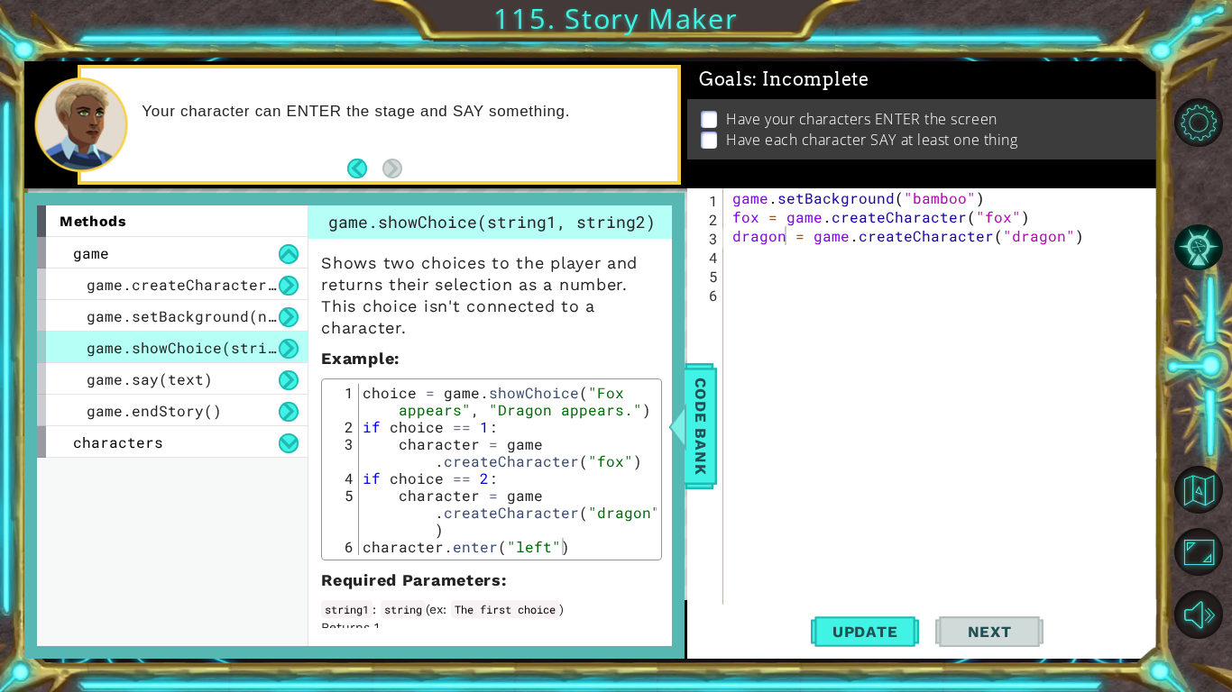
click at [272, 348] on span "game.showChoice(string1, string2)" at bounding box center [236, 347] width 298 height 19
click at [281, 382] on button at bounding box center [289, 381] width 20 height 20
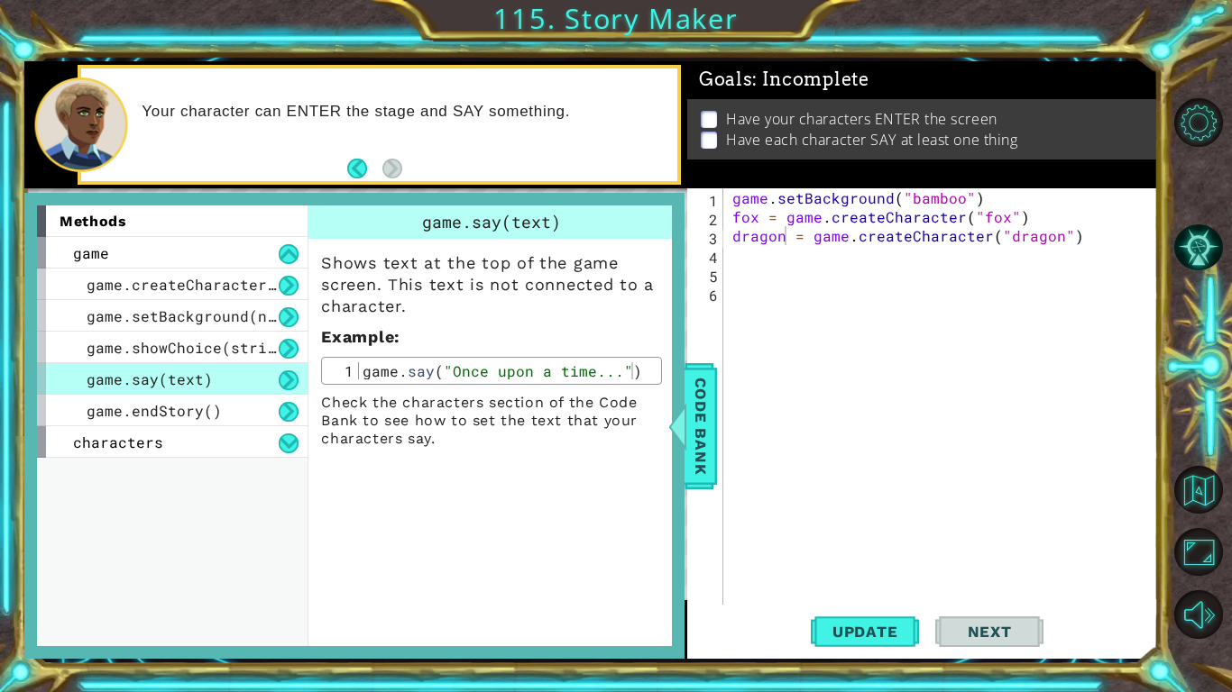
click at [281, 382] on button at bounding box center [289, 381] width 20 height 20
click at [277, 265] on div "game" at bounding box center [172, 253] width 271 height 32
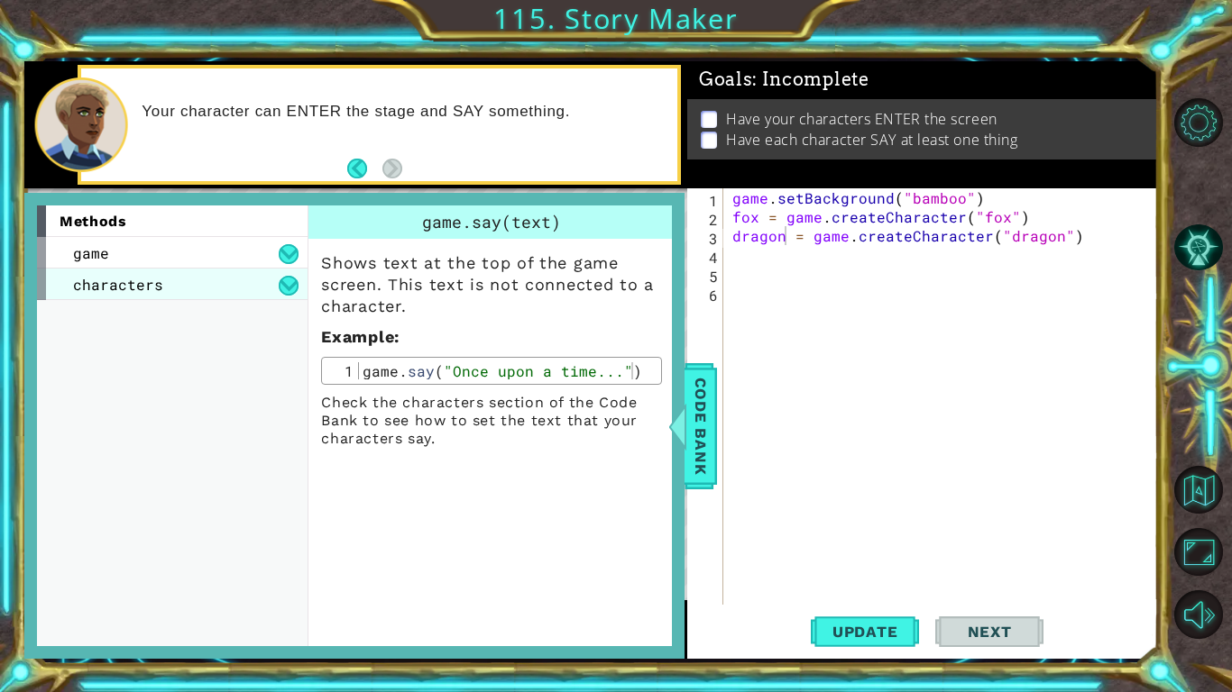
click at [286, 299] on div "characters" at bounding box center [172, 285] width 271 height 32
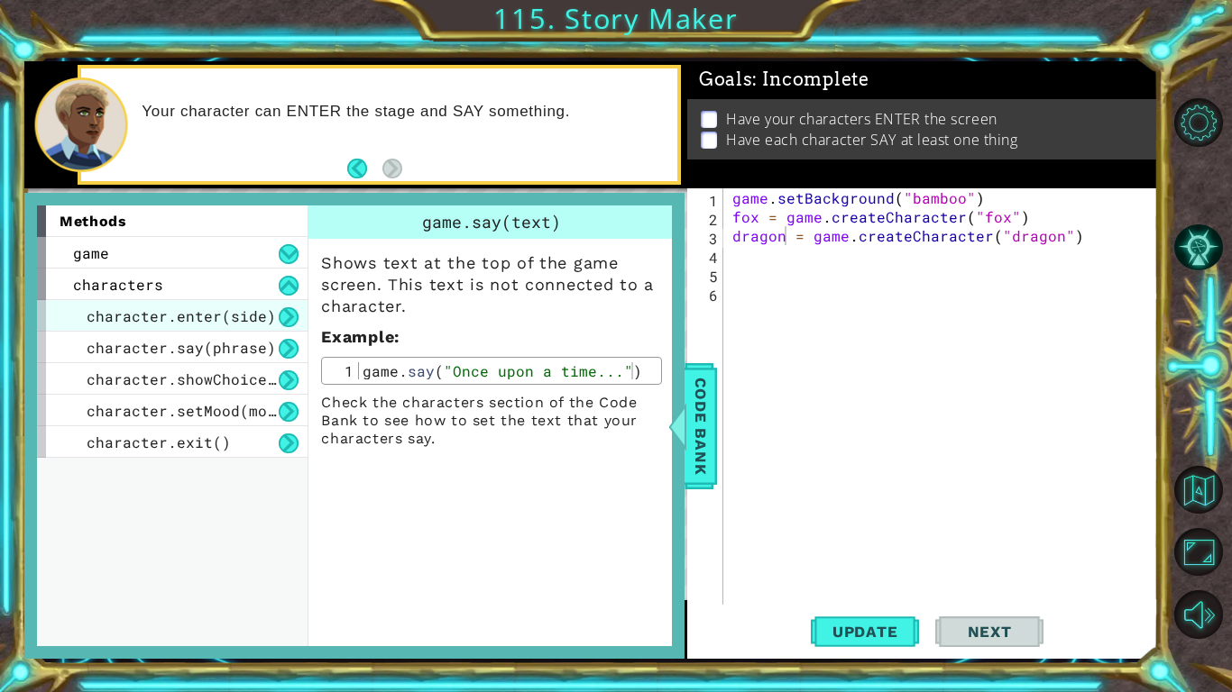
click at [261, 316] on span "character.enter(side)" at bounding box center [181, 316] width 189 height 19
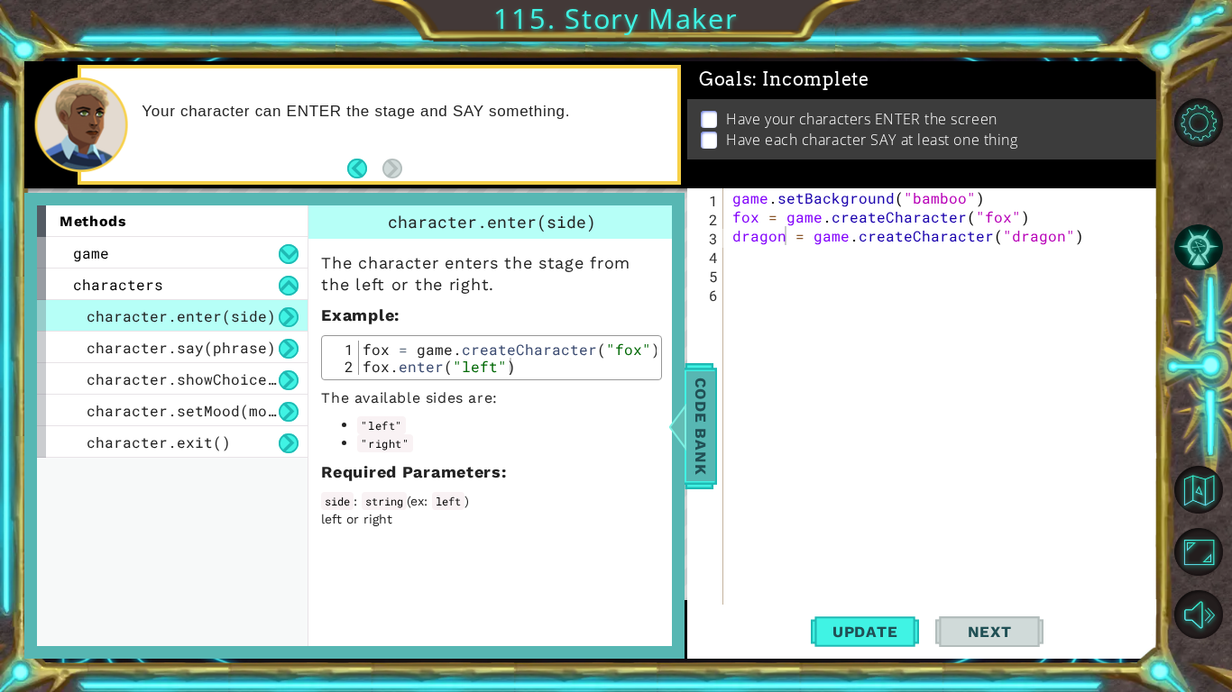
click at [699, 397] on span "Code Bank" at bounding box center [700, 426] width 29 height 110
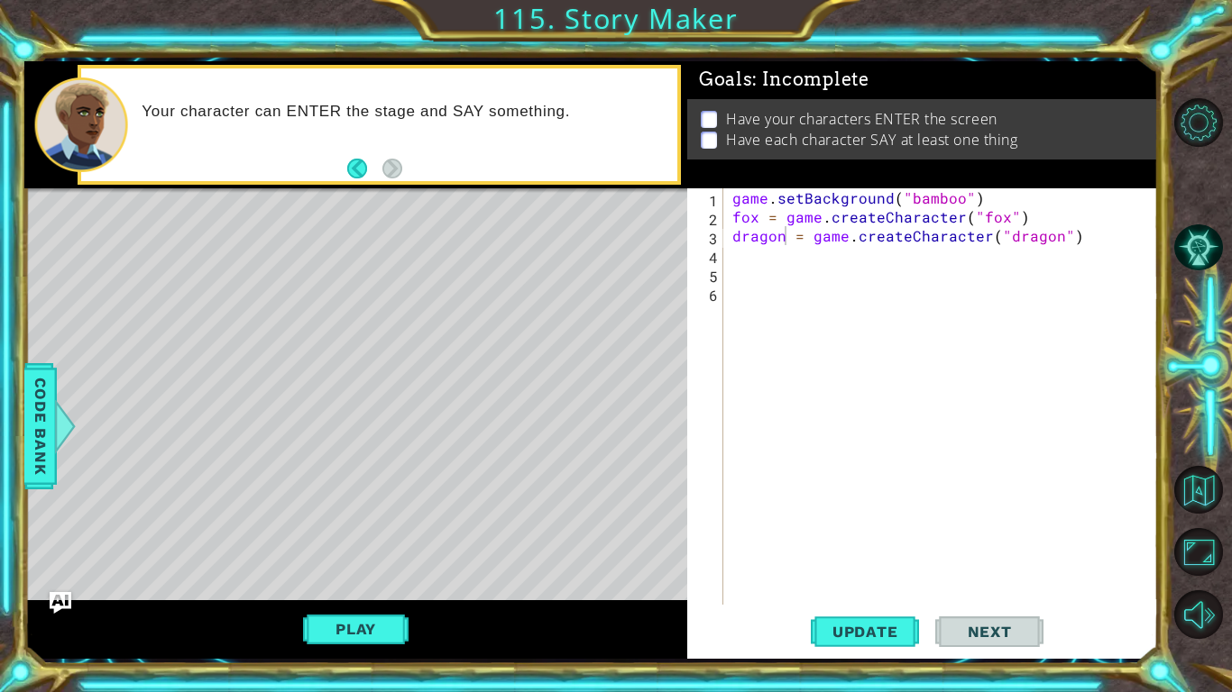
click at [774, 259] on div "game . setBackground ( "bamboo" ) fox = game . createCharacter ( "fox" ) dragon…" at bounding box center [946, 415] width 434 height 454
click at [847, 539] on button "Update" at bounding box center [865, 632] width 108 height 47
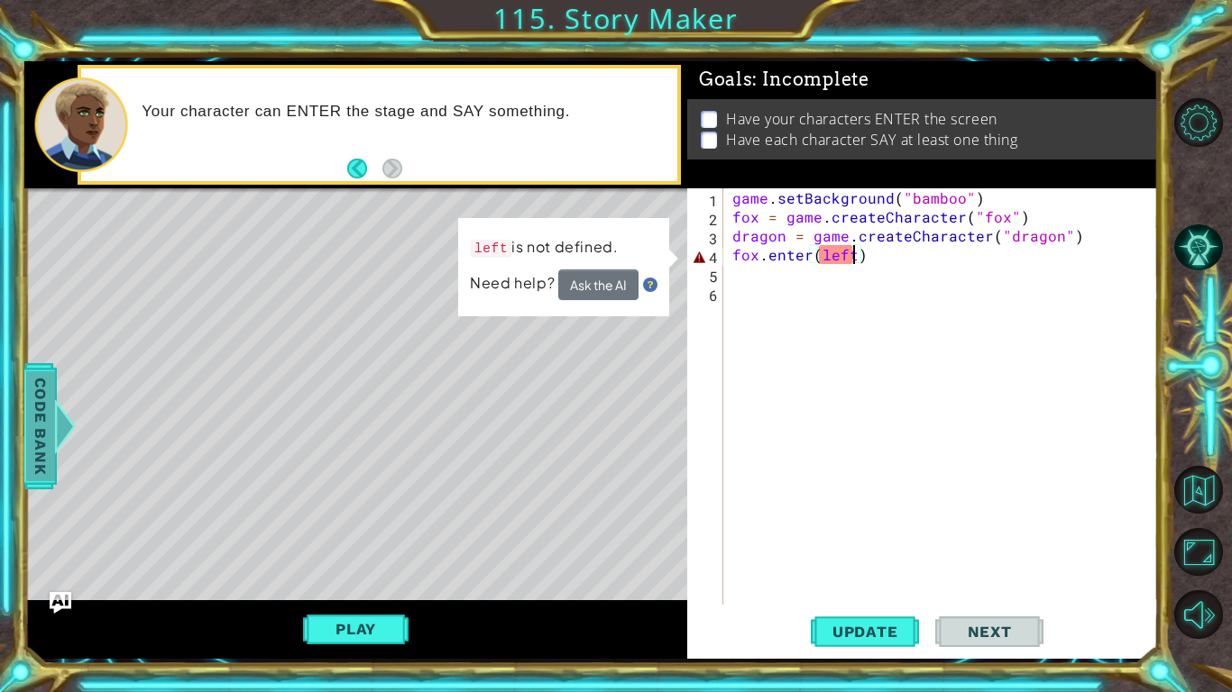
click at [36, 390] on span "Code Bank" at bounding box center [40, 426] width 29 height 110
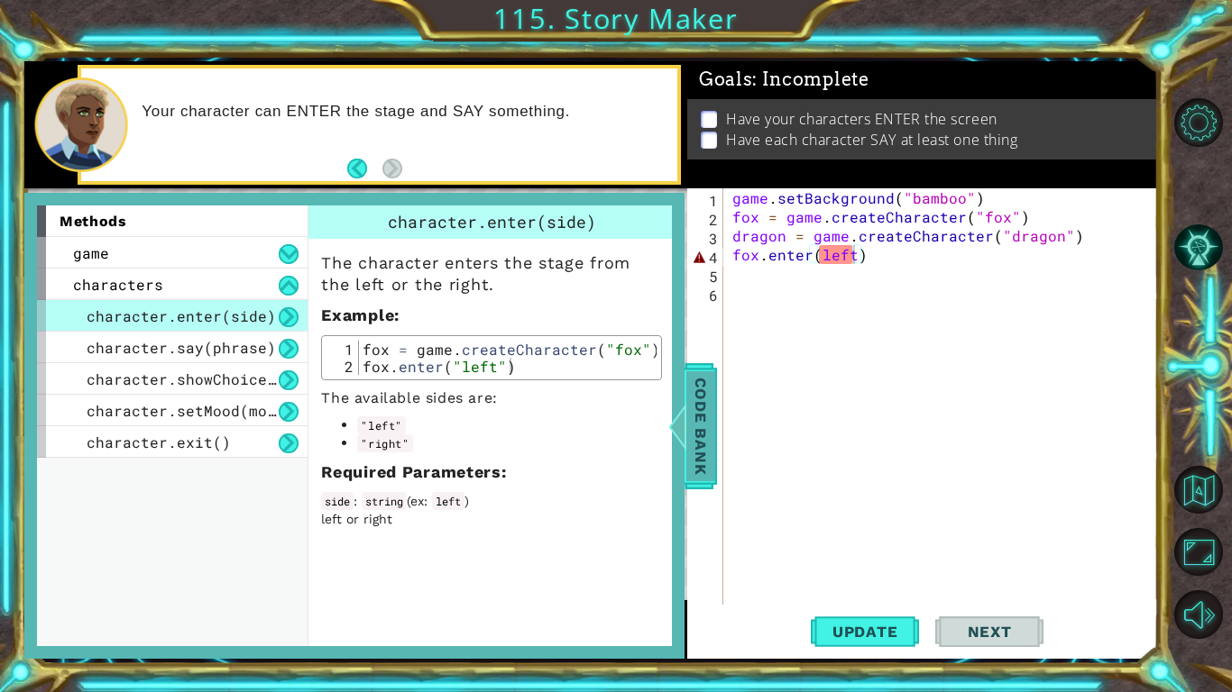
click at [704, 419] on span "Code Bank" at bounding box center [700, 426] width 29 height 110
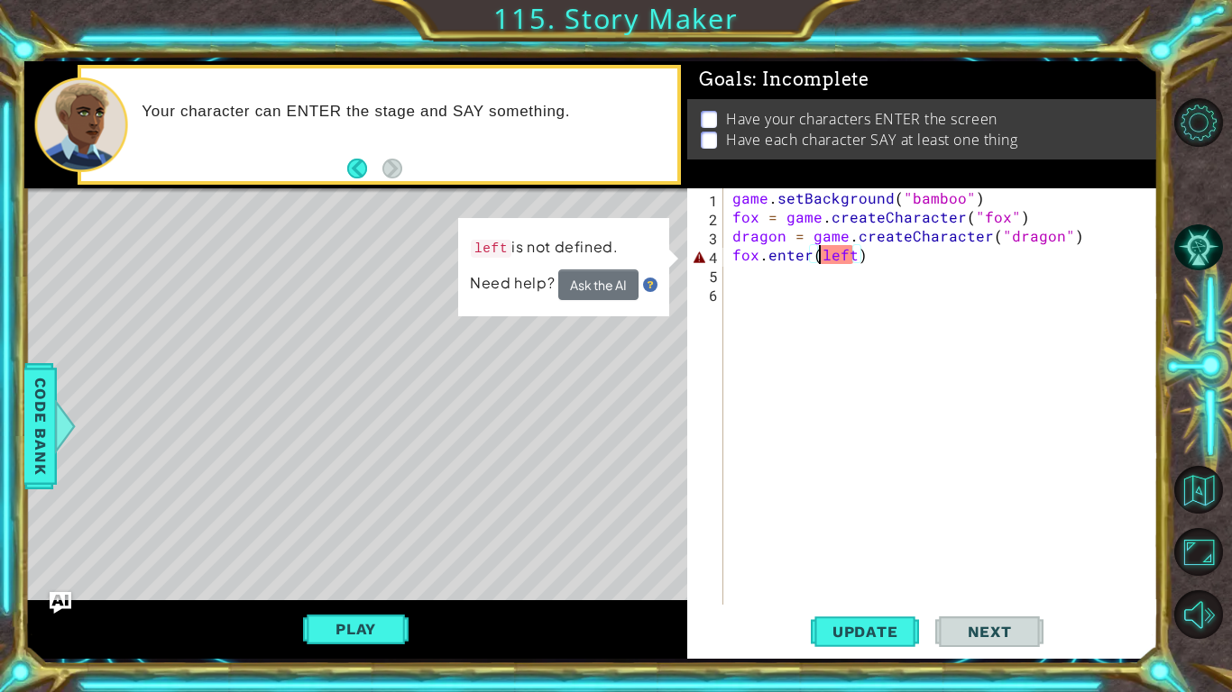
click at [818, 246] on div "game . setBackground ( "bamboo" ) fox = game . createCharacter ( "fox" ) dragon…" at bounding box center [946, 415] width 434 height 454
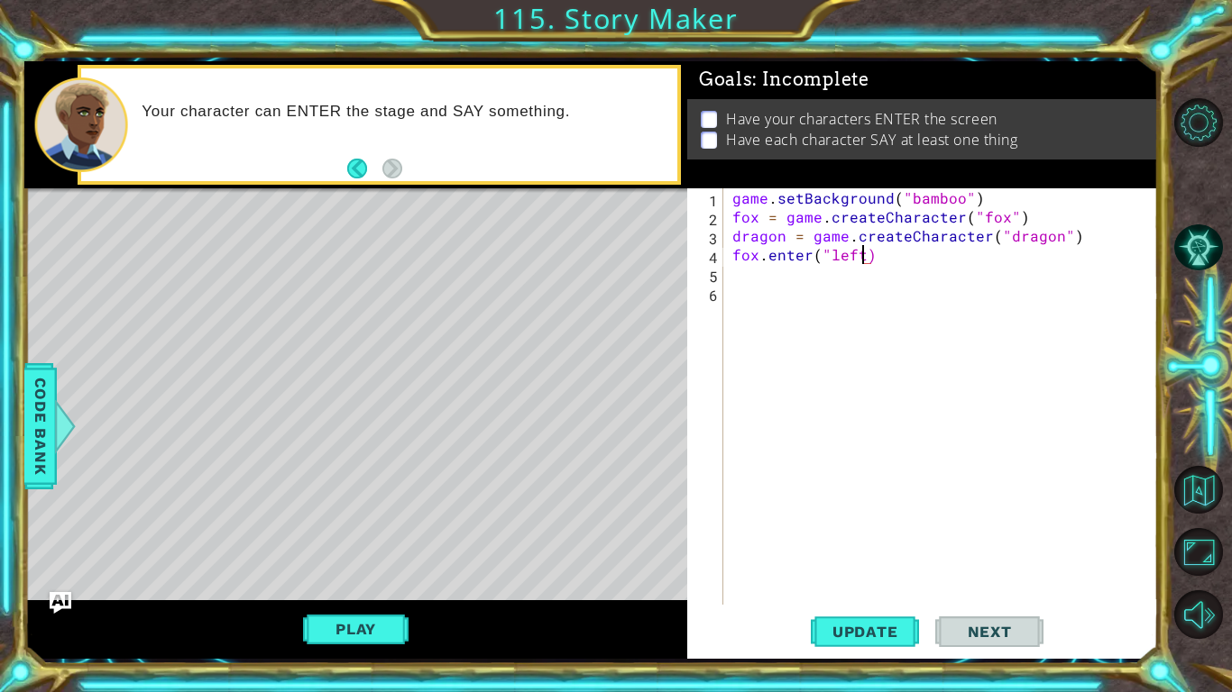
scroll to position [0, 8]
type textarea "fox.enter("left")"
click at [885, 539] on span "Update" at bounding box center [865, 632] width 102 height 18
click at [41, 456] on span "Code Bank" at bounding box center [40, 426] width 29 height 110
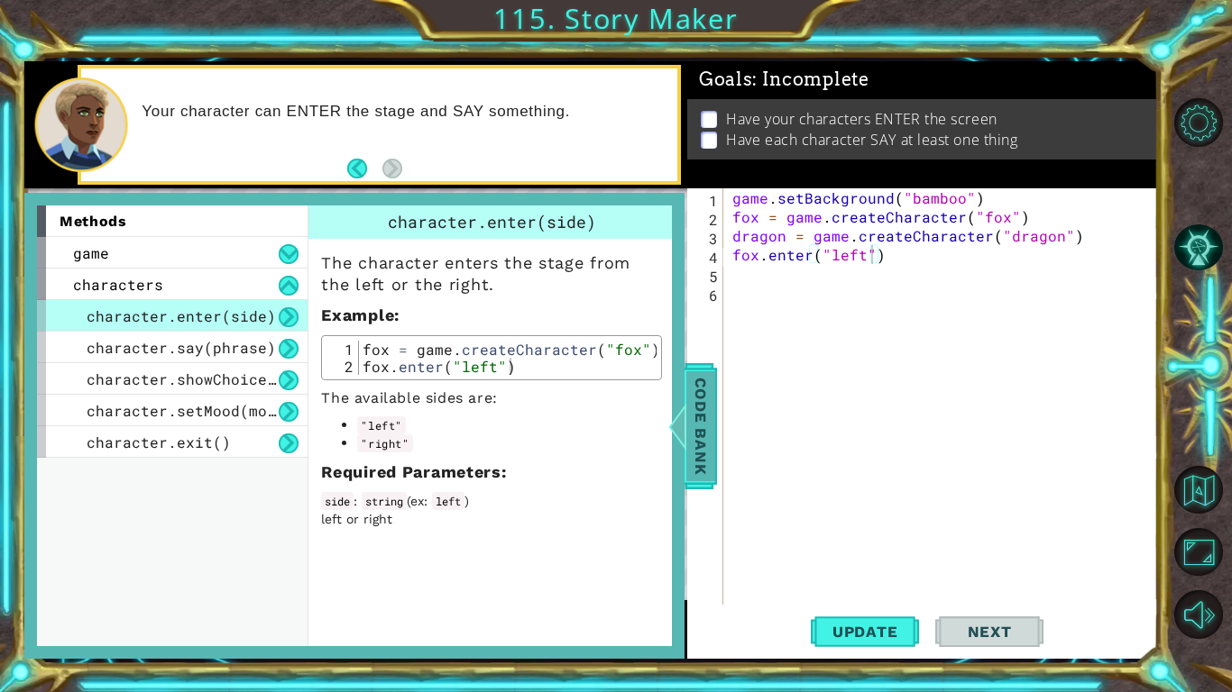
click at [701, 440] on span "Code Bank" at bounding box center [700, 426] width 29 height 110
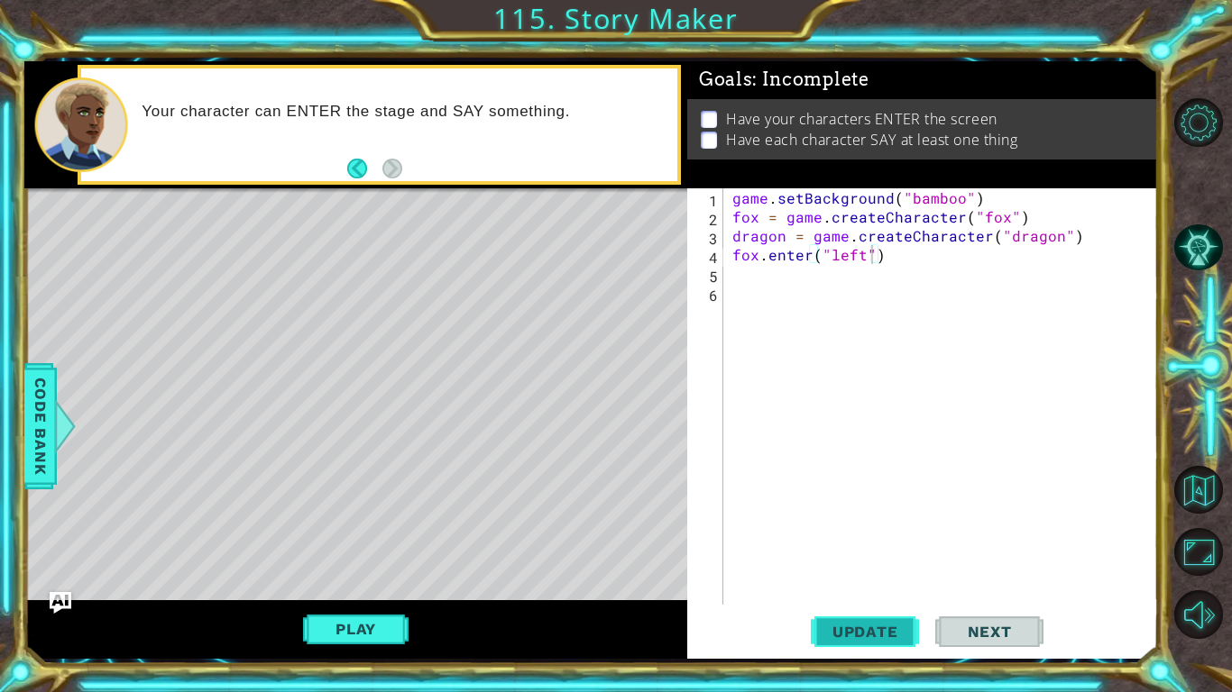
click at [893, 539] on button "Update" at bounding box center [865, 632] width 108 height 47
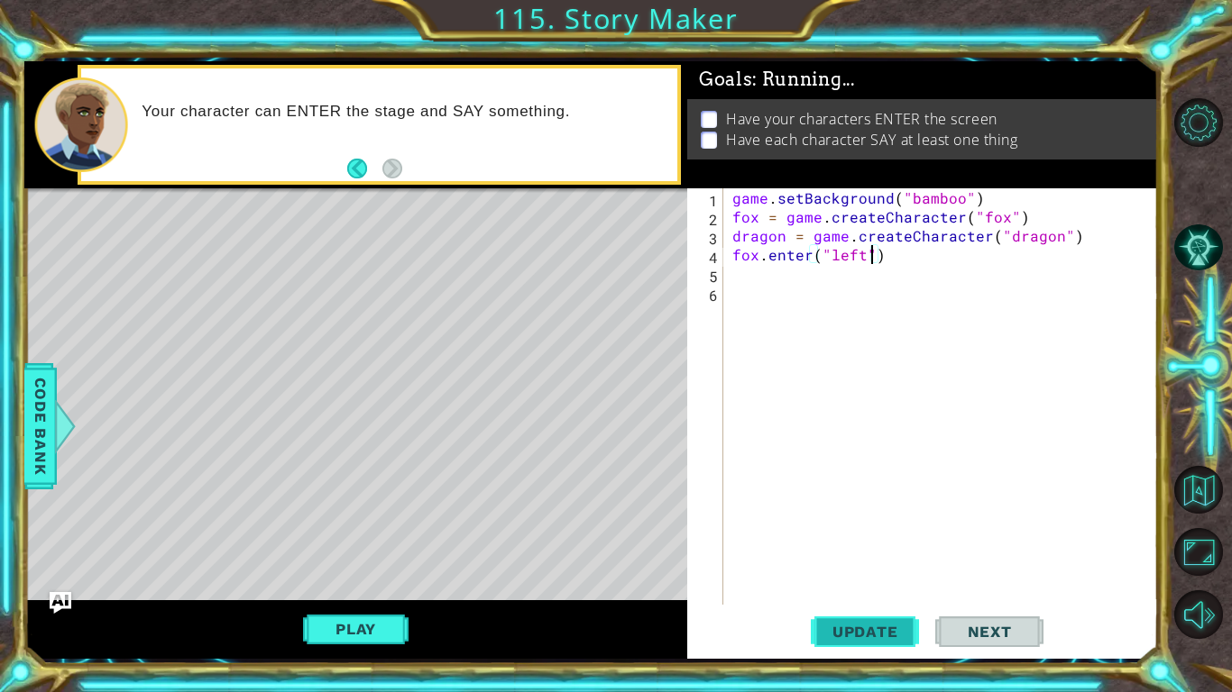
click at [893, 539] on button "Update" at bounding box center [865, 632] width 108 height 47
click at [375, 539] on button "Play" at bounding box center [355, 629] width 105 height 34
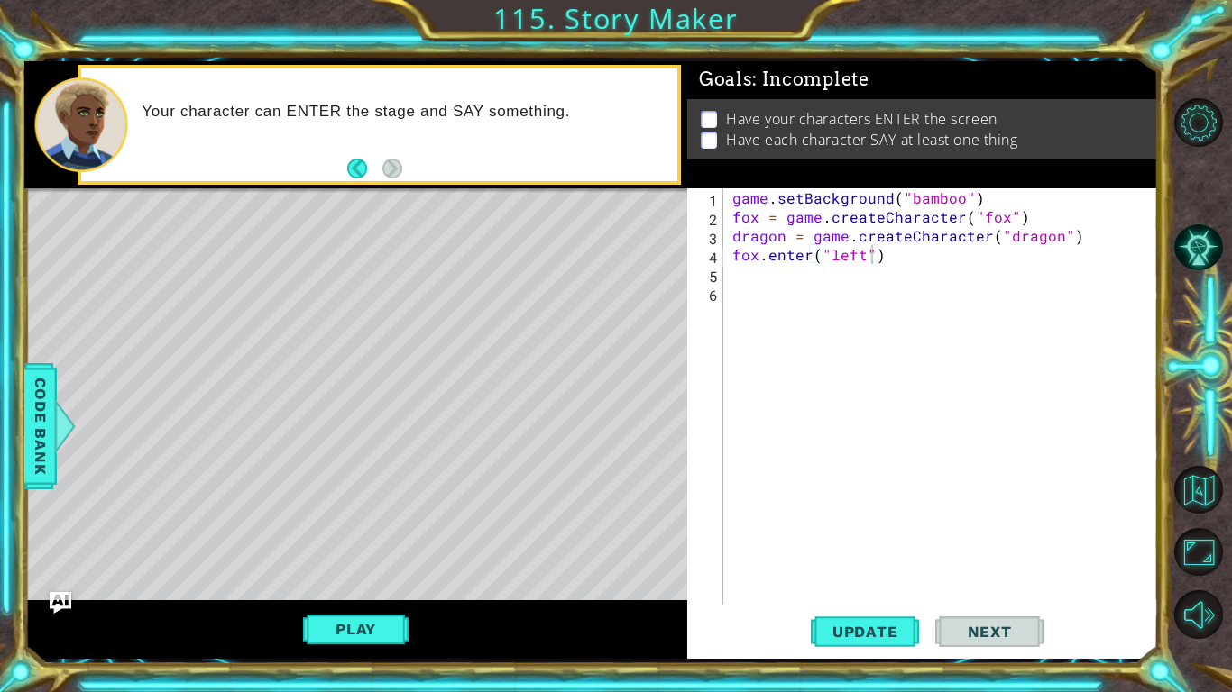
click at [908, 259] on div "game . setBackground ( "bamboo" ) fox = game . createCharacter ( "fox" ) dragon…" at bounding box center [946, 415] width 434 height 454
click at [874, 539] on span "Update" at bounding box center [865, 632] width 102 height 18
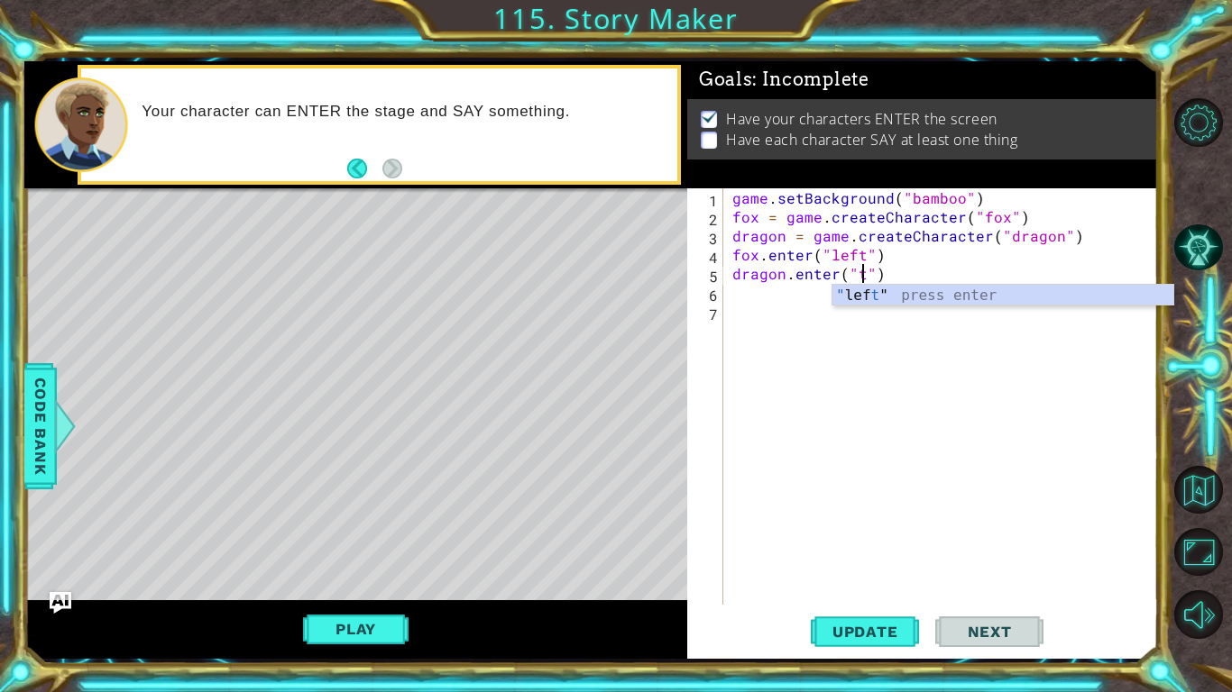
scroll to position [0, 8]
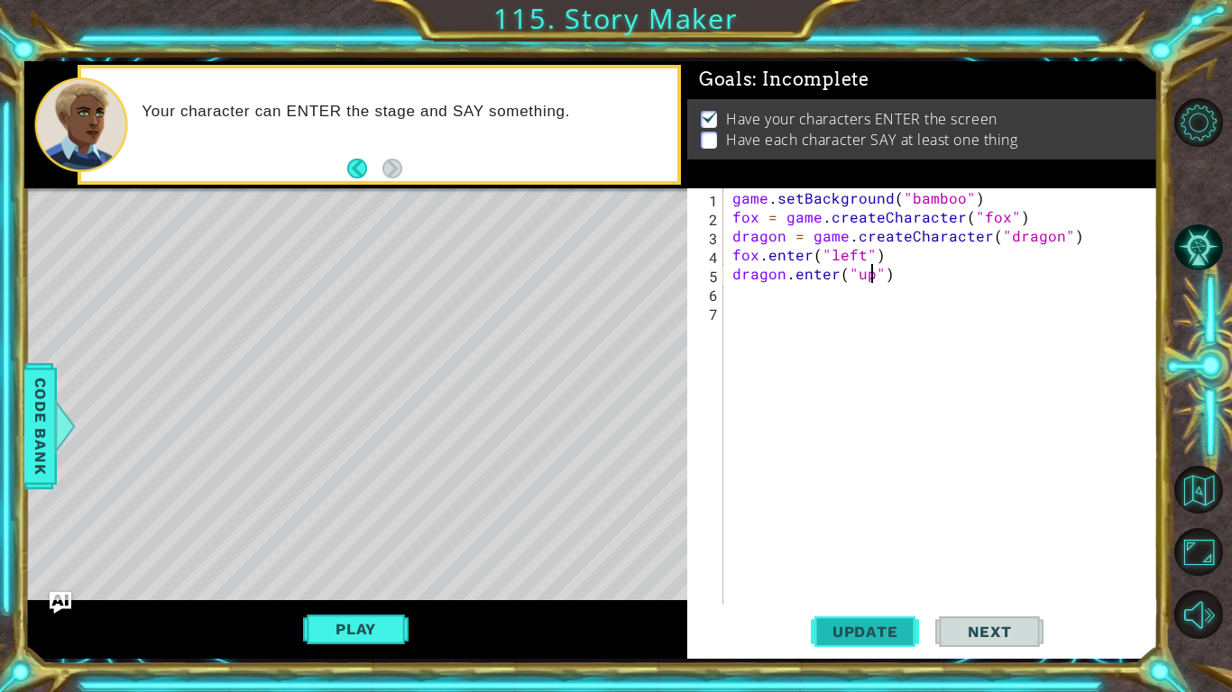
click at [867, 539] on span "Update" at bounding box center [865, 632] width 102 height 18
click at [373, 539] on button "Play" at bounding box center [355, 629] width 105 height 34
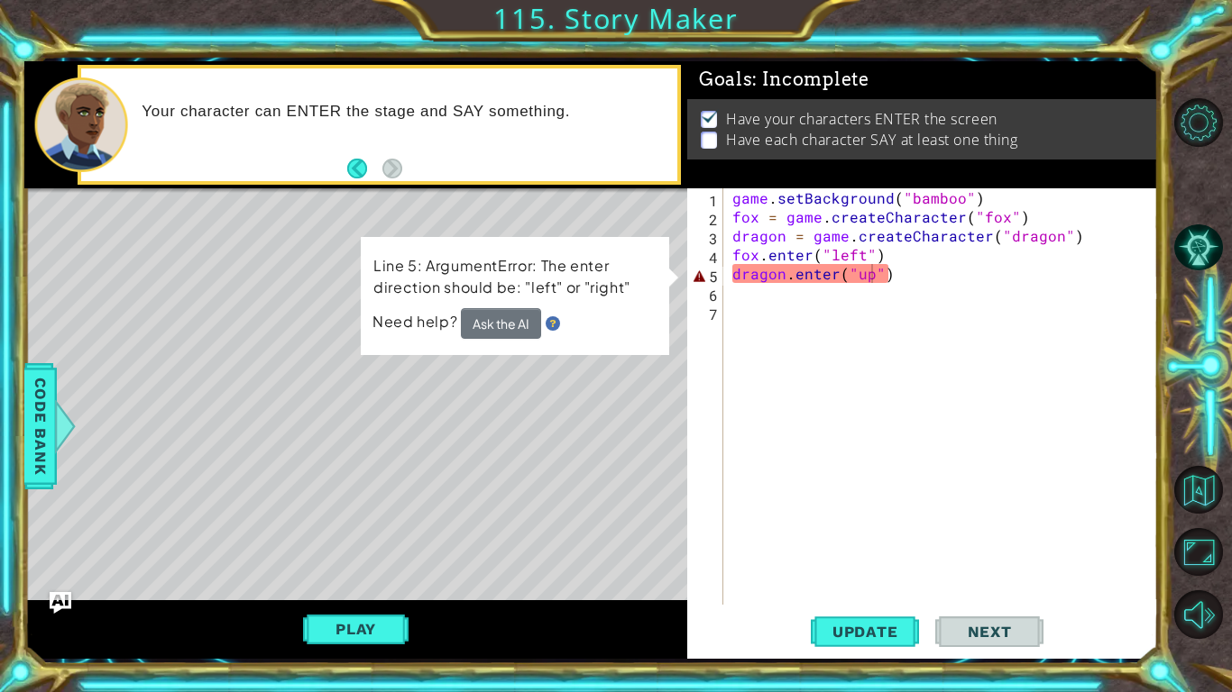
click at [867, 276] on div "game . setBackground ( "bamboo" ) fox = game . createCharacter ( "fox" ) dragon…" at bounding box center [946, 415] width 434 height 454
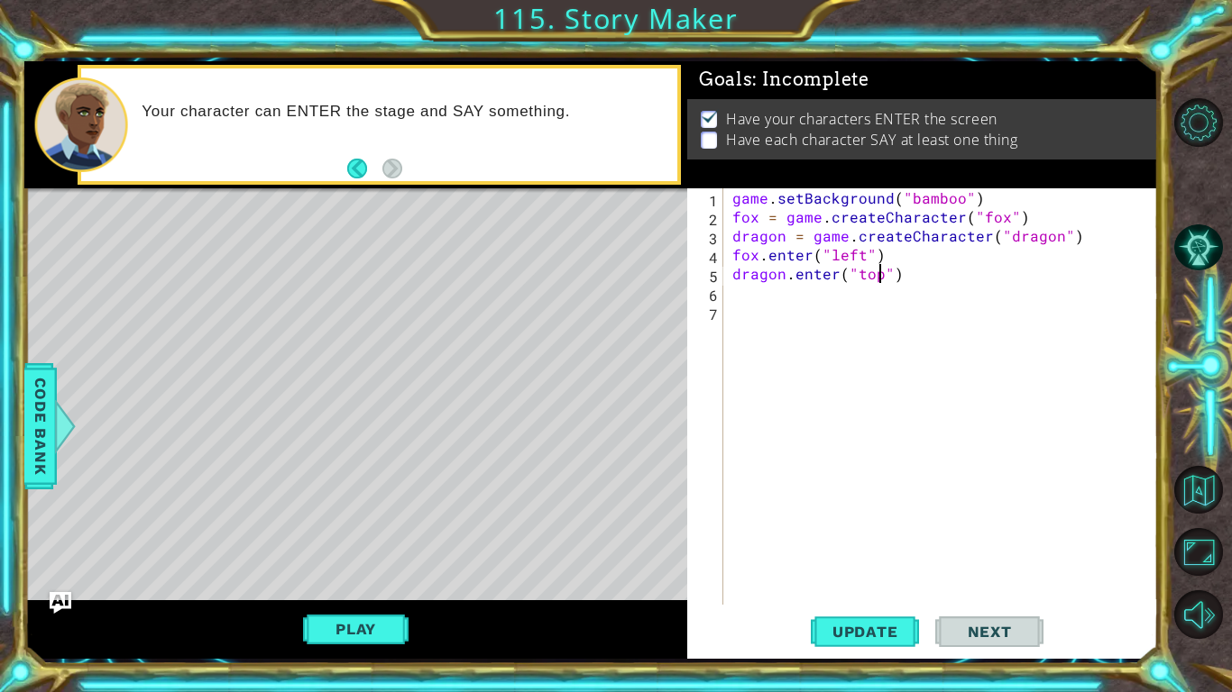
scroll to position [0, 9]
click at [875, 539] on span "Update" at bounding box center [865, 632] width 102 height 18
click at [385, 539] on button "Play" at bounding box center [355, 629] width 105 height 34
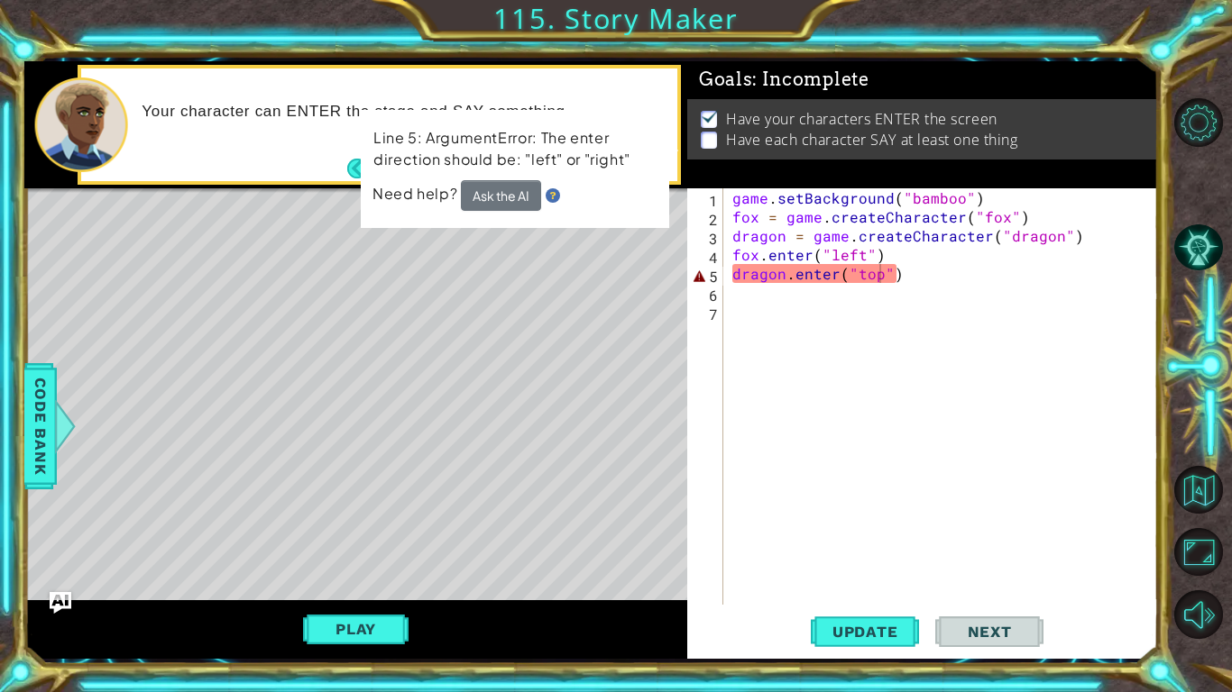
click at [877, 268] on div "game . setBackground ( "bamboo" ) fox = game . createCharacter ( "fox" ) dragon…" at bounding box center [946, 415] width 434 height 454
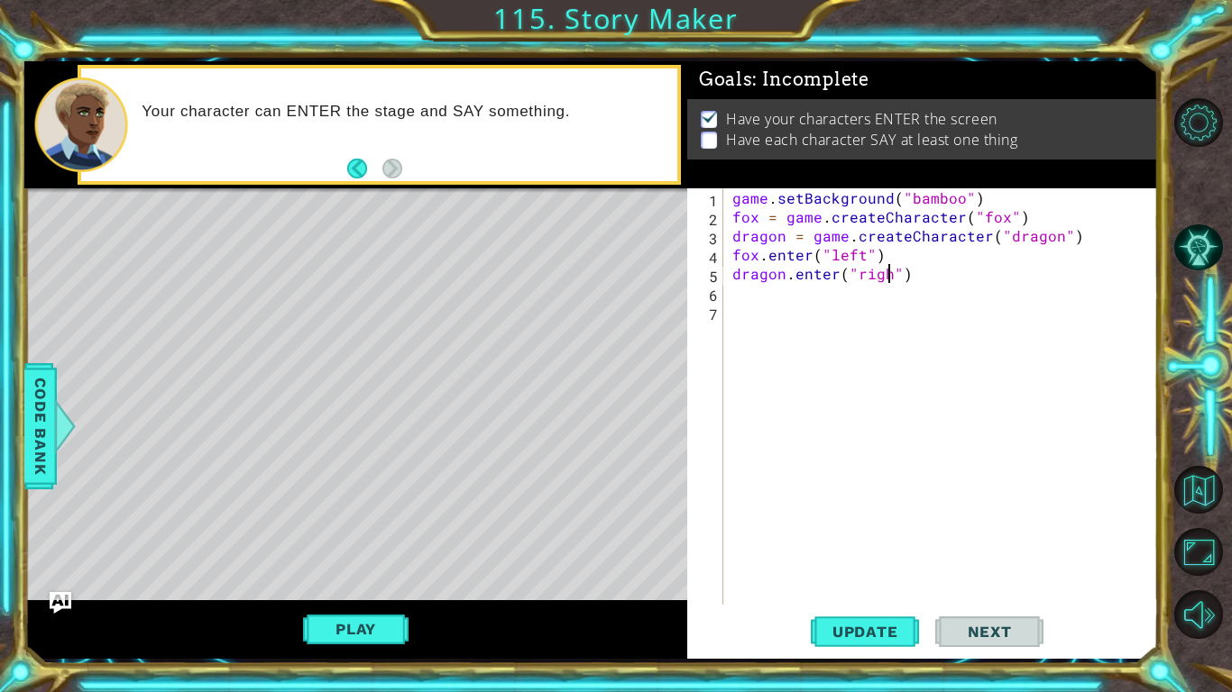
scroll to position [0, 10]
type textarea "dragon.enter("right")"
click at [882, 539] on span "Update" at bounding box center [865, 632] width 102 height 18
click at [362, 539] on button "Play" at bounding box center [355, 629] width 105 height 34
click at [45, 408] on span "Code Bank" at bounding box center [40, 426] width 29 height 110
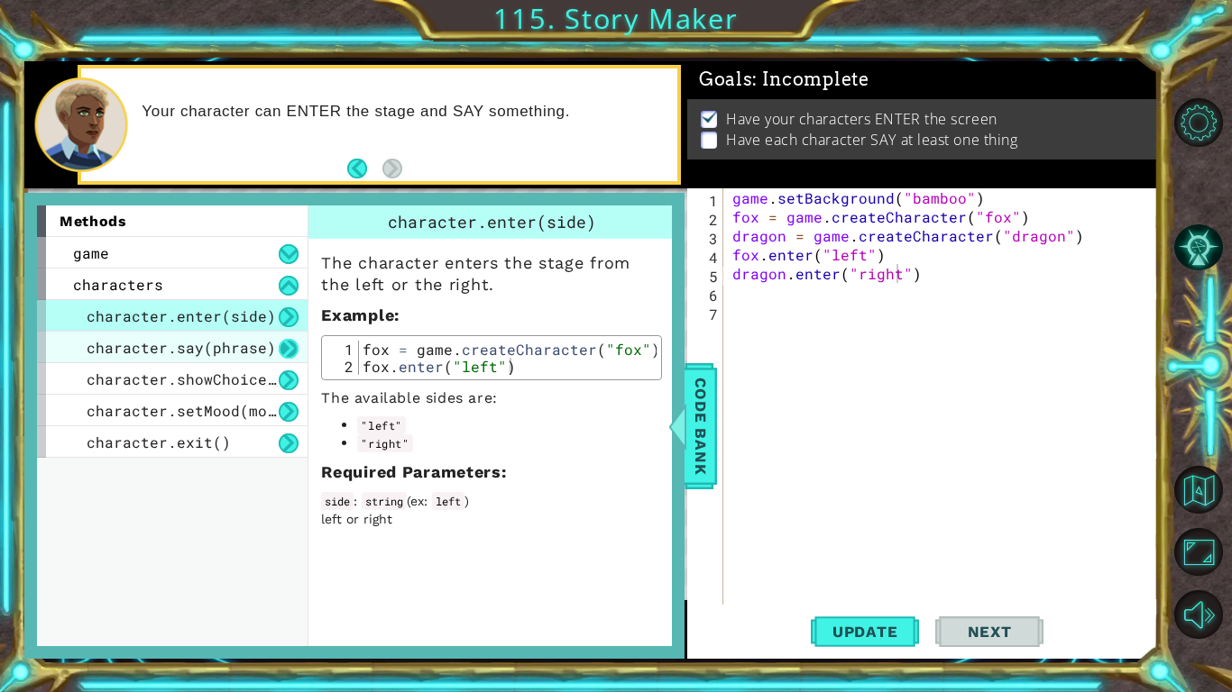
click at [279, 342] on button at bounding box center [289, 349] width 20 height 20
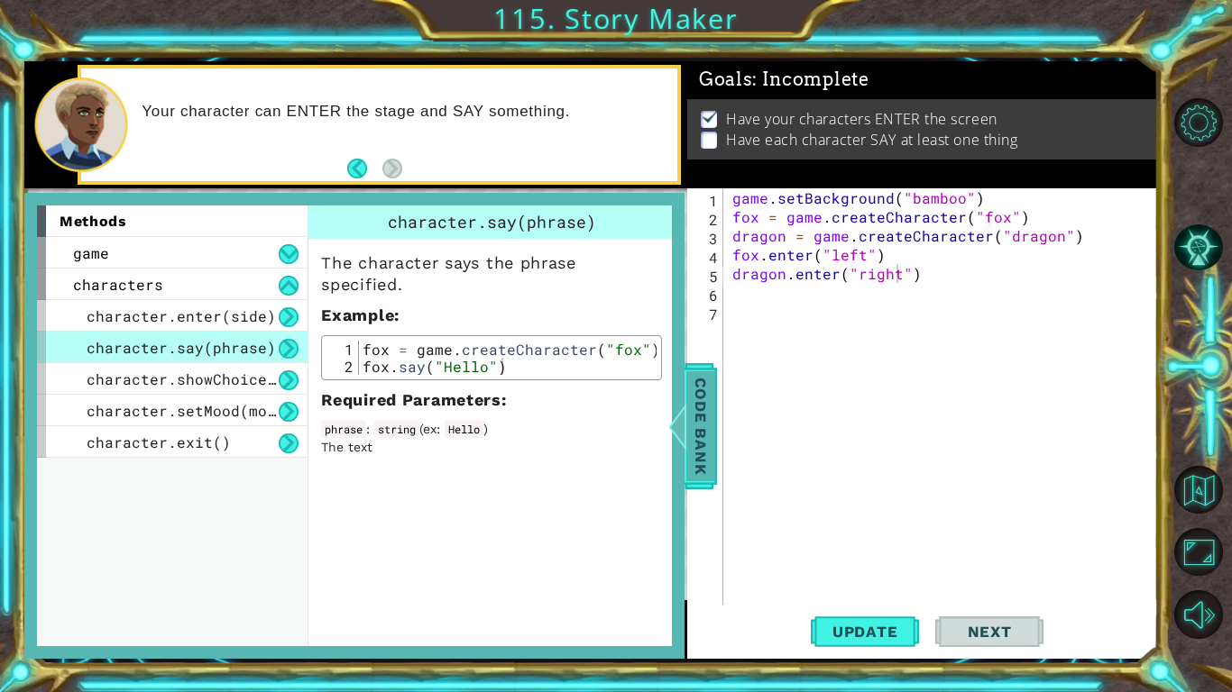
click at [698, 402] on span "Code Bank" at bounding box center [700, 426] width 29 height 110
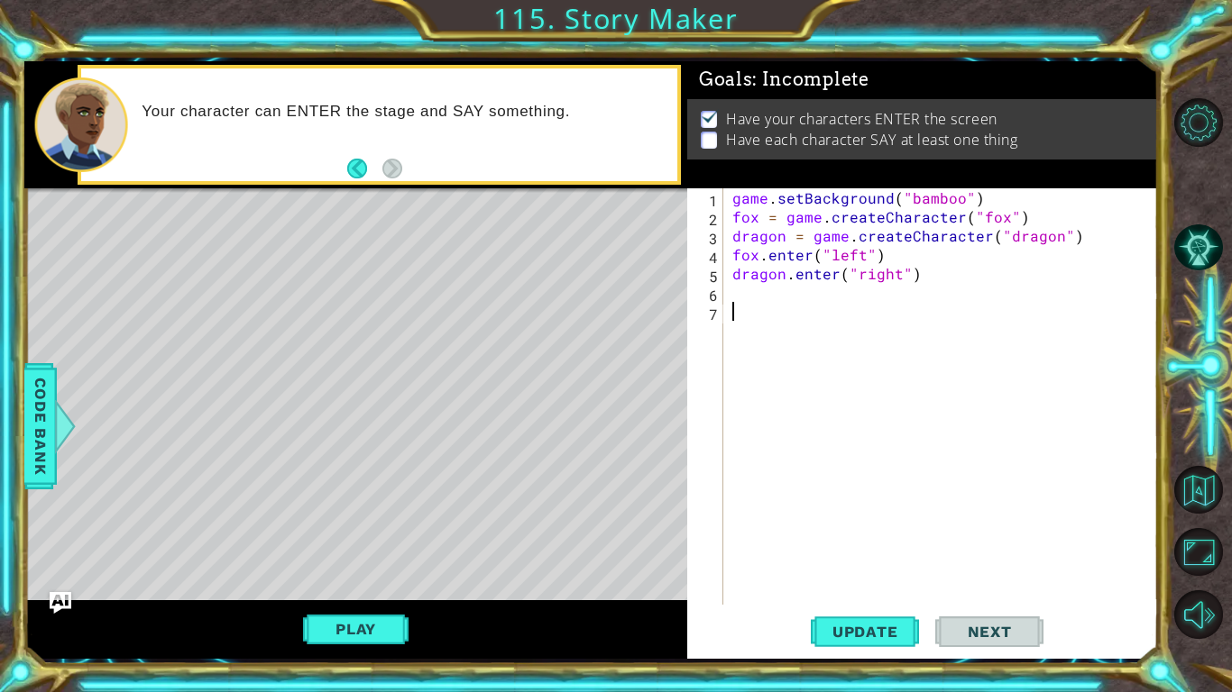
click at [816, 326] on div "game . setBackground ( "bamboo" ) fox = game . createCharacter ( "fox" ) dragon…" at bounding box center [946, 415] width 434 height 454
click at [796, 311] on div "game . setBackground ( "bamboo" ) fox = game . createCharacter ( "fox" ) dragon…" at bounding box center [946, 415] width 434 height 454
click at [784, 303] on div "game . setBackground ( "bamboo" ) fox = game . createCharacter ( "fox" ) dragon…" at bounding box center [946, 415] width 434 height 454
click at [763, 287] on div "game . setBackground ( "bamboo" ) fox = game . createCharacter ( "fox" ) dragon…" at bounding box center [946, 415] width 434 height 454
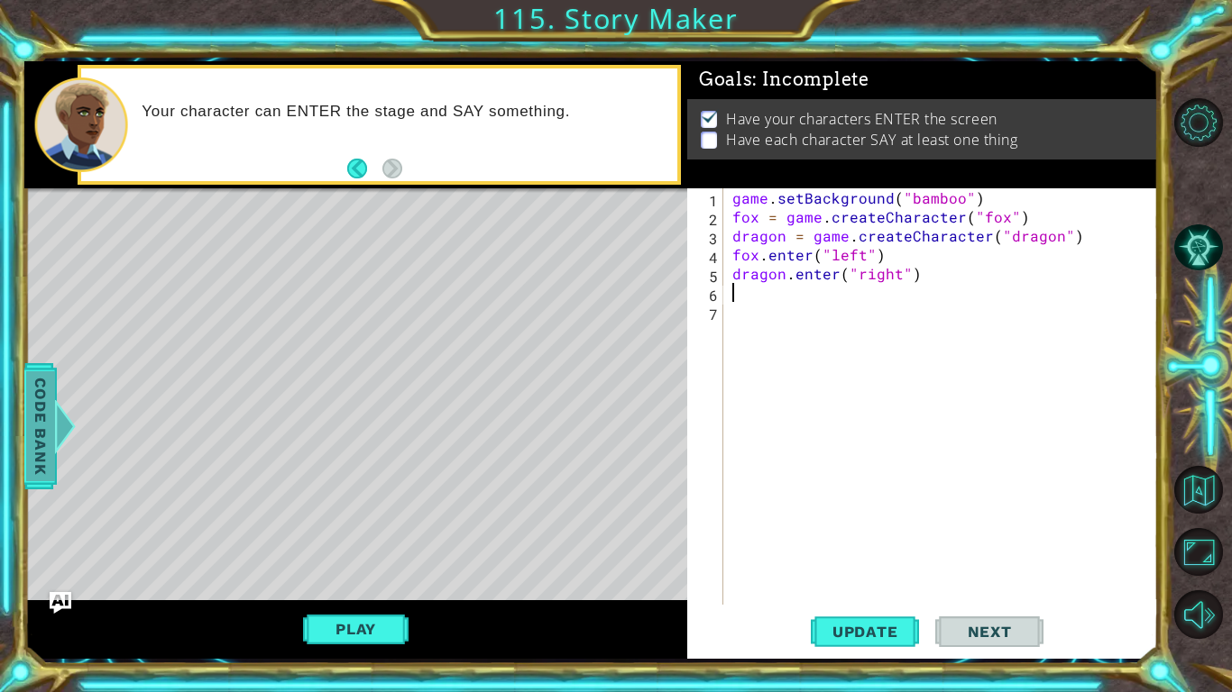
click at [65, 421] on div at bounding box center [65, 426] width 23 height 54
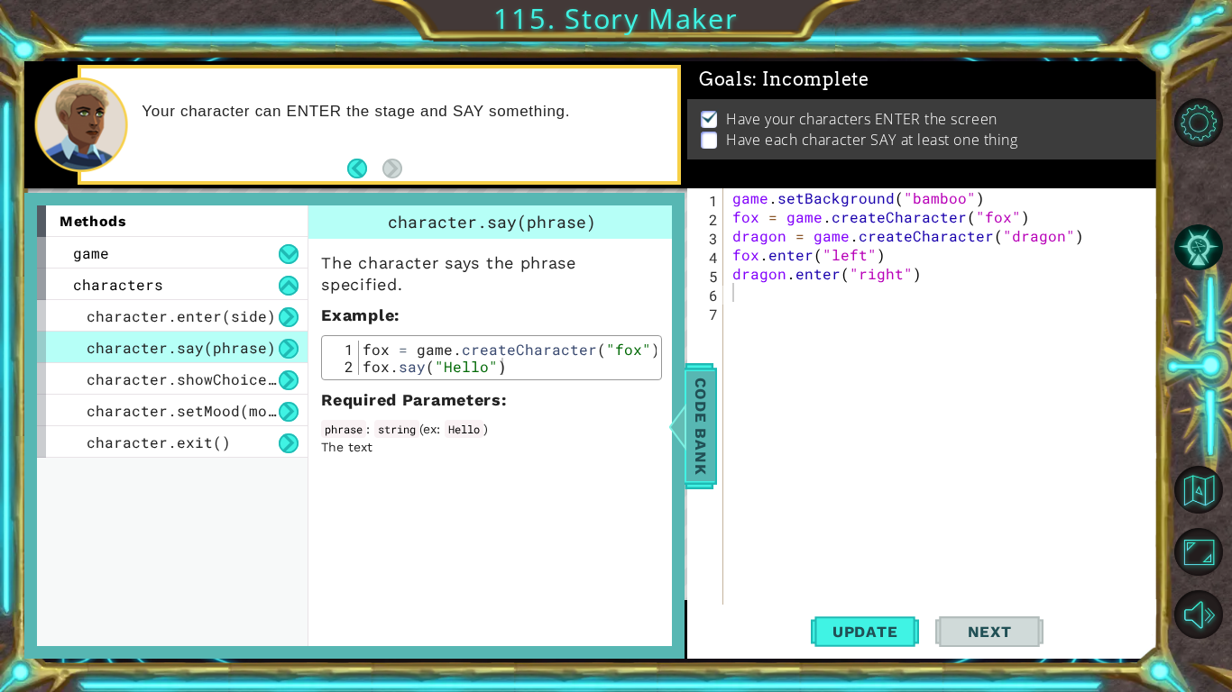
click at [704, 417] on span "Code Bank" at bounding box center [700, 426] width 29 height 110
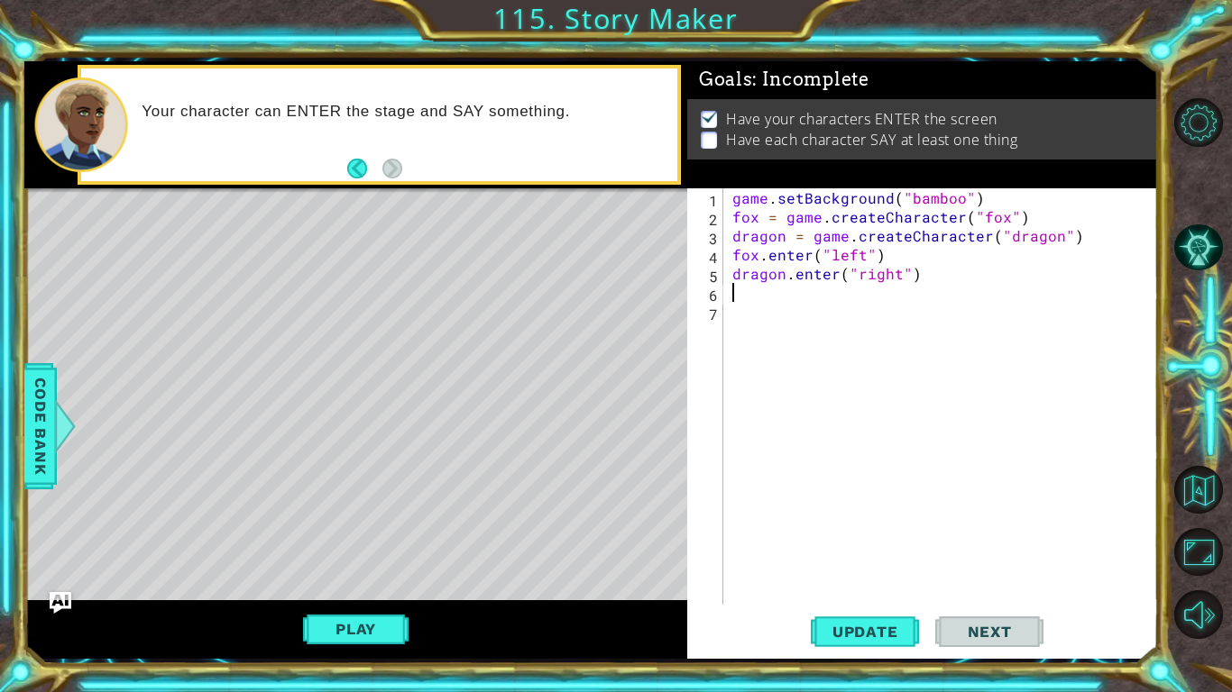
click at [761, 298] on div "game . setBackground ( "bamboo" ) fox = game . createCharacter ( "fox" ) dragon…" at bounding box center [946, 415] width 434 height 454
click at [955, 296] on div "game . setBackground ( "bamboo" ) fox = game . createCharacter ( "fox" ) dragon…" at bounding box center [946, 415] width 434 height 454
type textarea "fox.say("I come to CHALLENGE")"
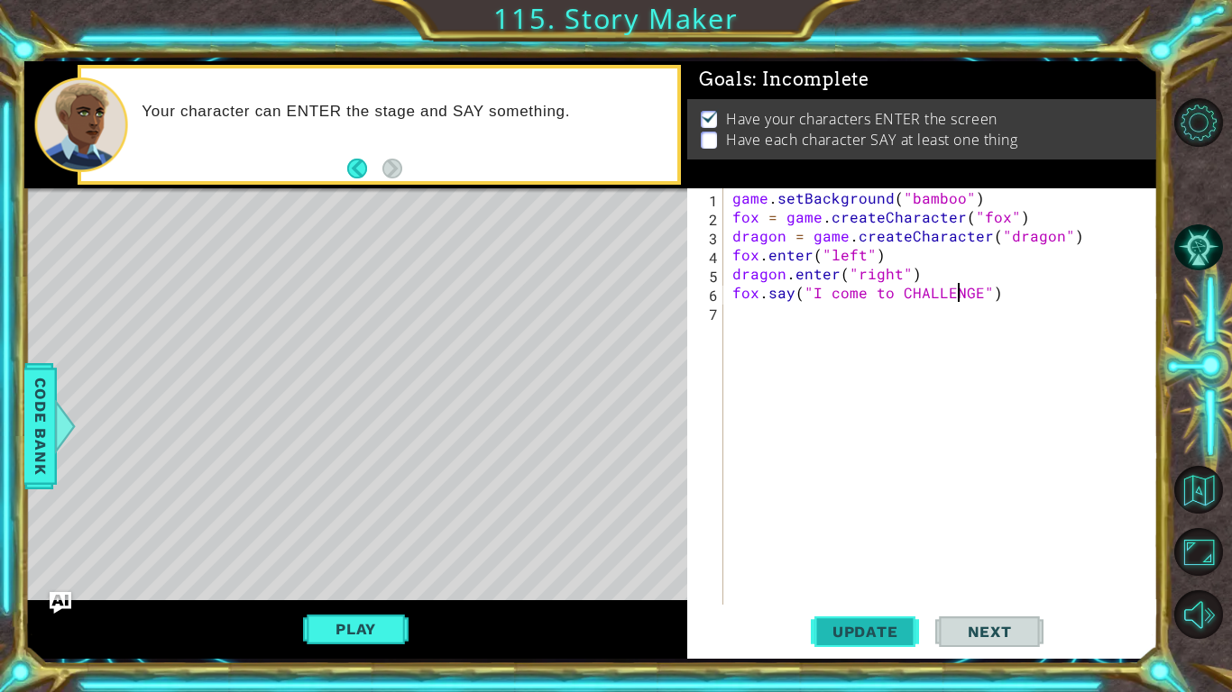
click at [900, 539] on button "Update" at bounding box center [865, 632] width 108 height 47
click at [384, 539] on button "Play" at bounding box center [355, 629] width 105 height 34
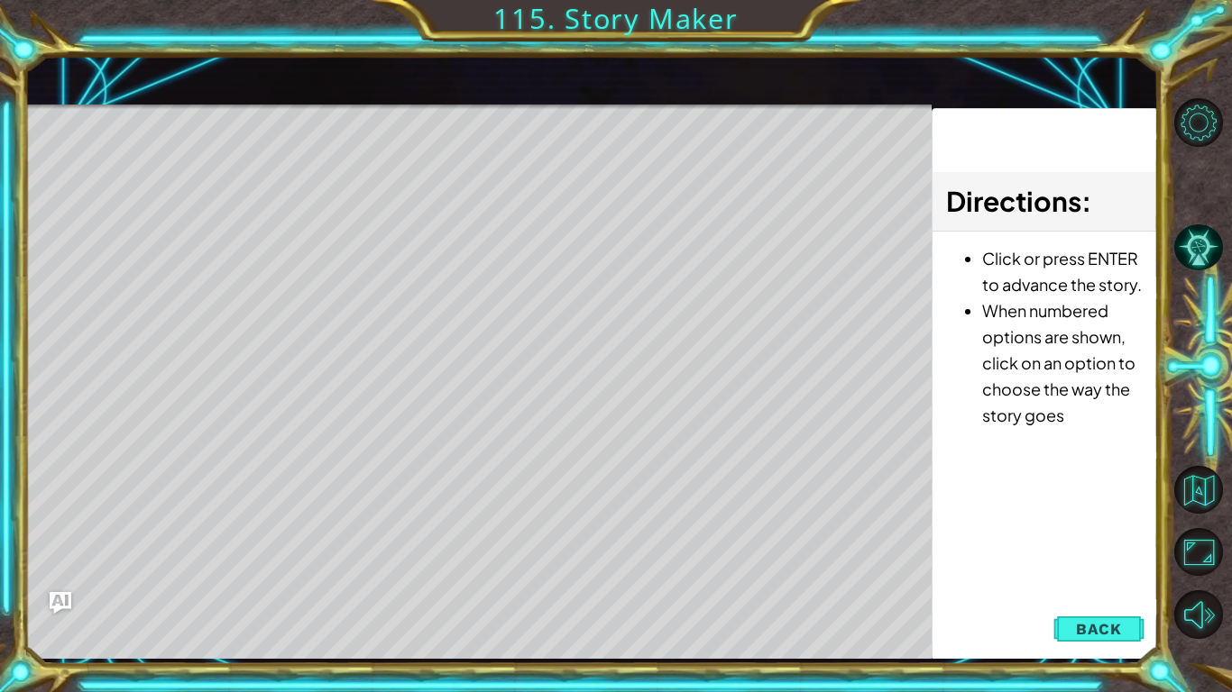
click at [659, 536] on div "Level Map" at bounding box center [440, 370] width 833 height 531
click at [1107, 539] on span "Back" at bounding box center [1099, 629] width 46 height 18
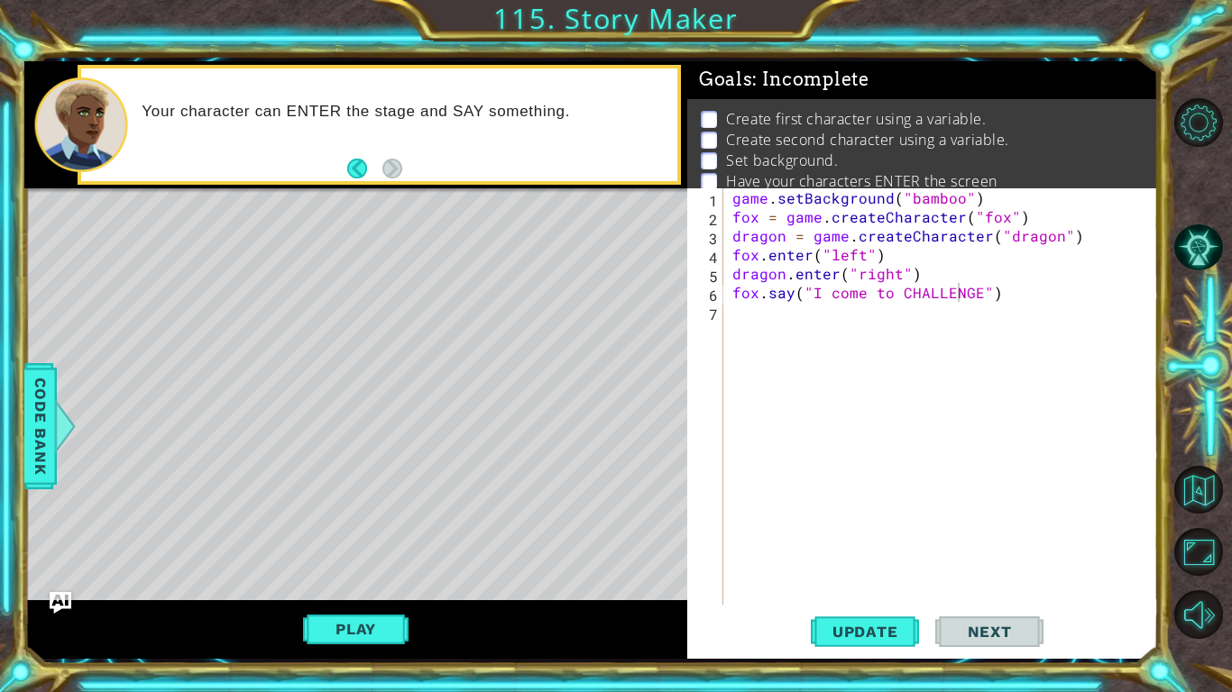
click at [1004, 296] on div "game . setBackground ( "bamboo" ) fox = game . createCharacter ( "fox" ) dragon…" at bounding box center [946, 415] width 434 height 454
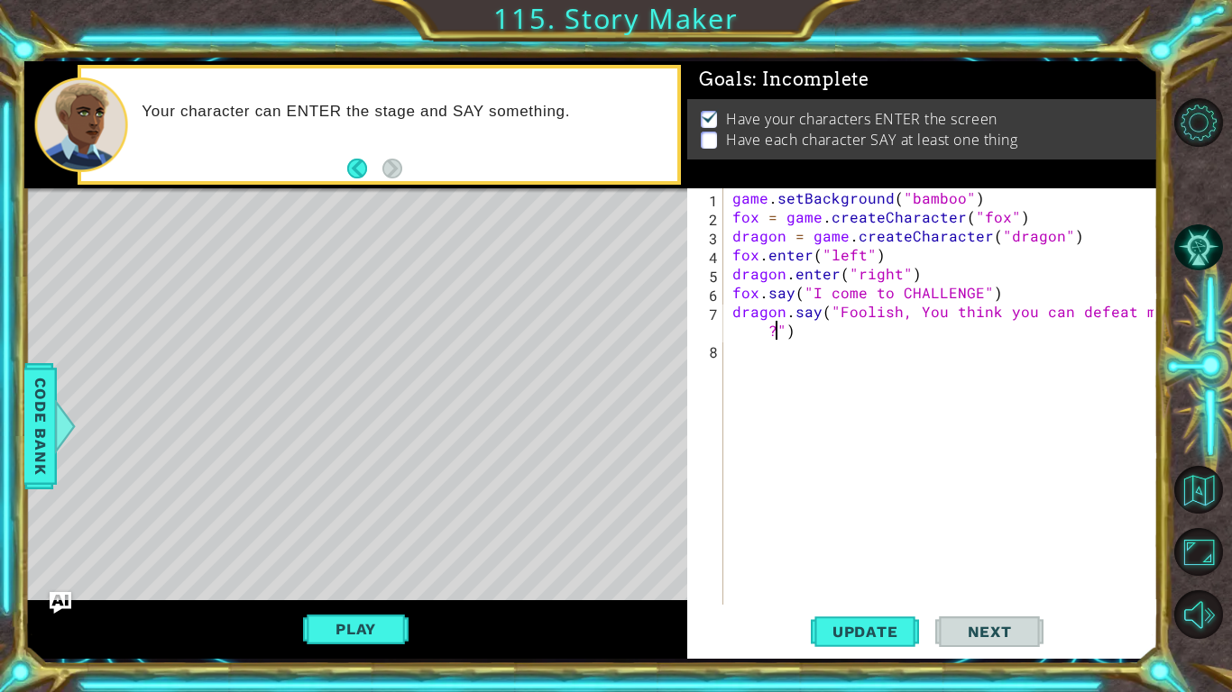
scroll to position [0, 26]
type textarea "dragon.say("Foolish, You think you can defeat me?")"
click at [882, 539] on span "Update" at bounding box center [865, 632] width 102 height 18
click at [363, 539] on button "Play" at bounding box center [355, 629] width 105 height 34
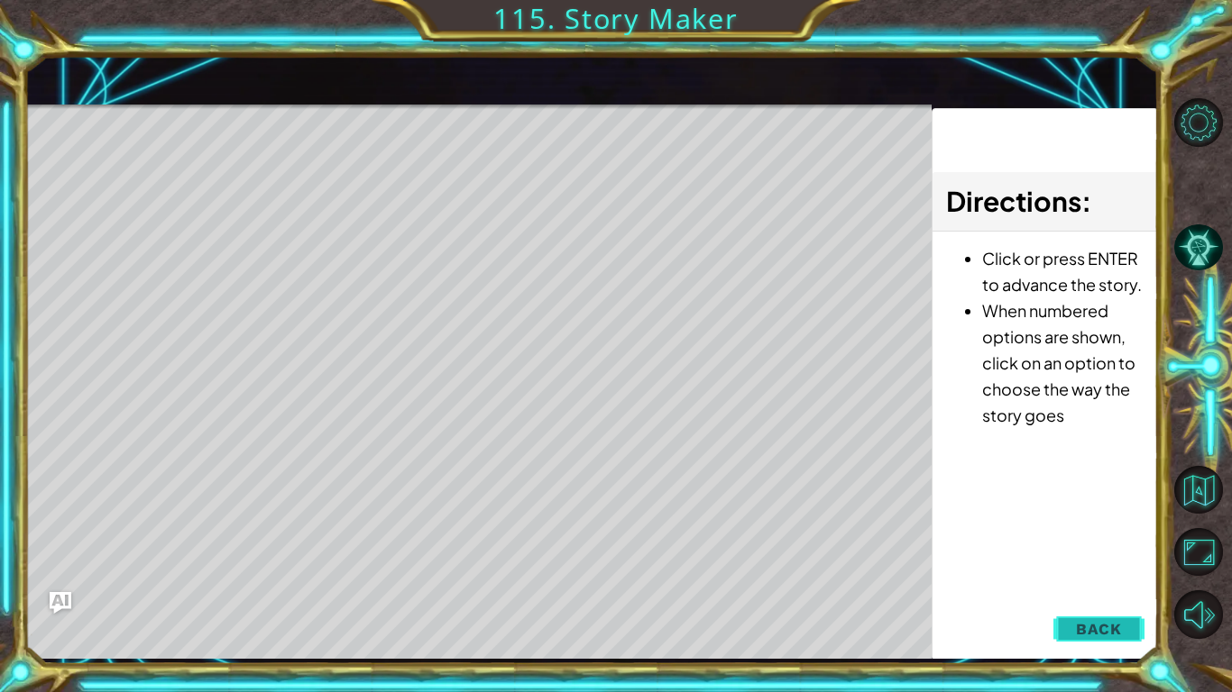
click at [1083, 539] on button "Back" at bounding box center [1098, 629] width 91 height 36
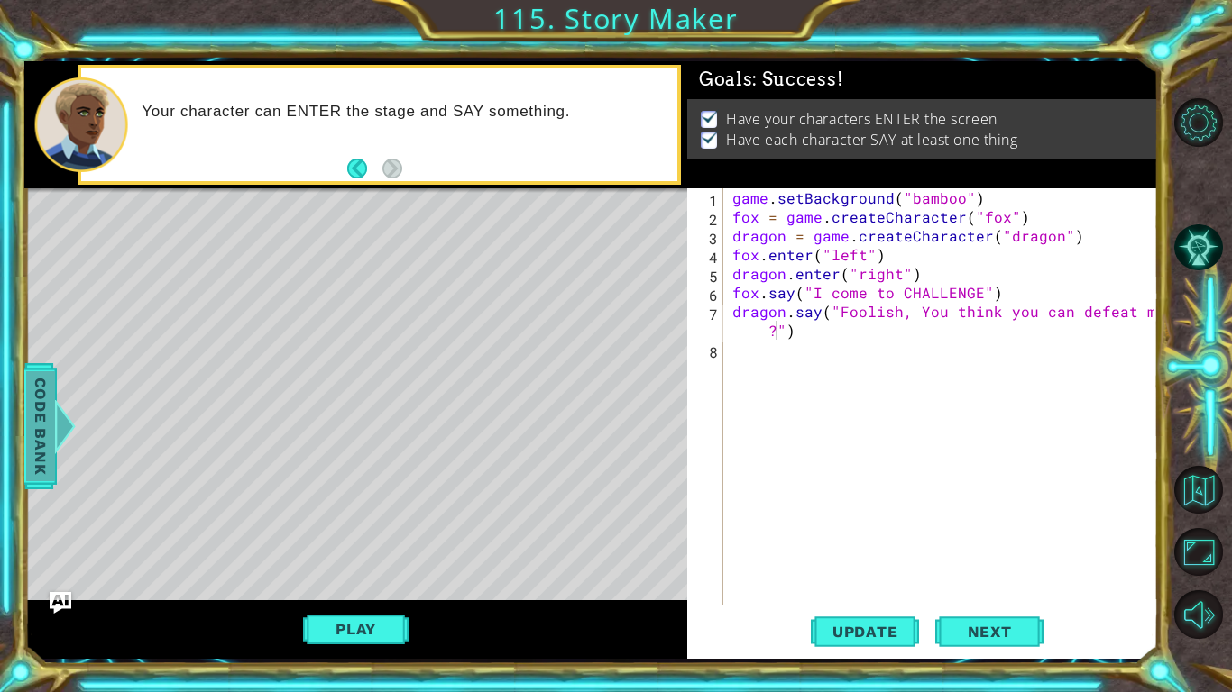
click at [41, 472] on span "Code Bank" at bounding box center [40, 426] width 29 height 110
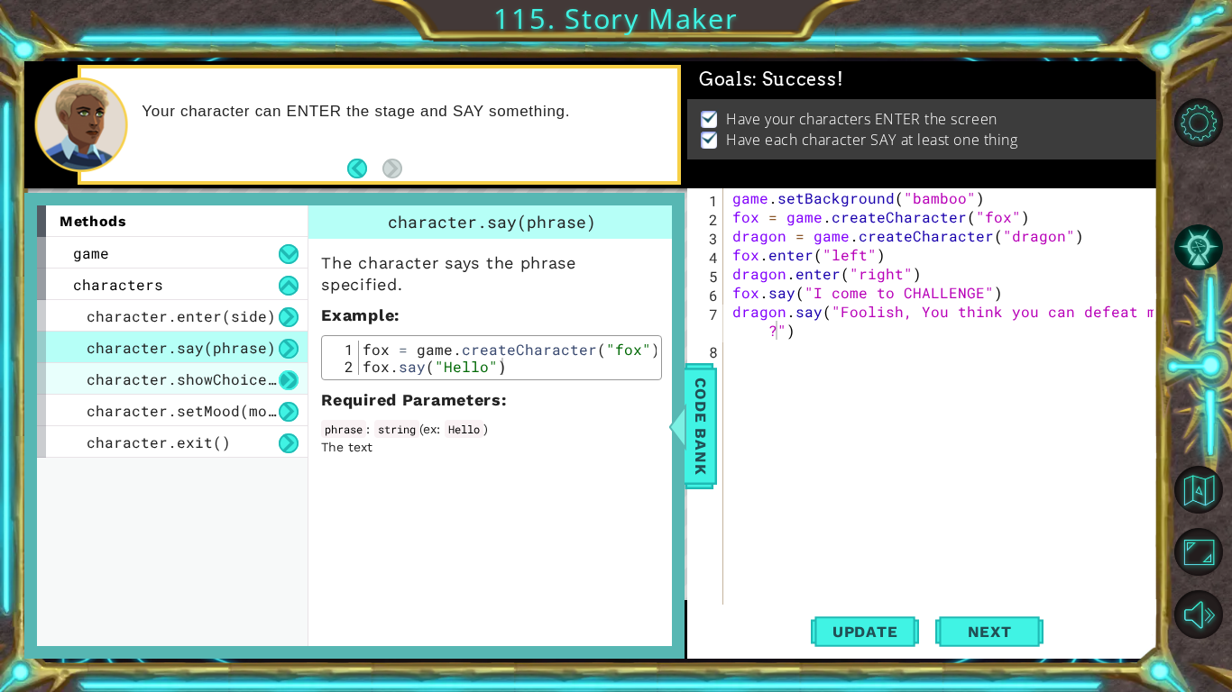
click at [280, 378] on button at bounding box center [289, 381] width 20 height 20
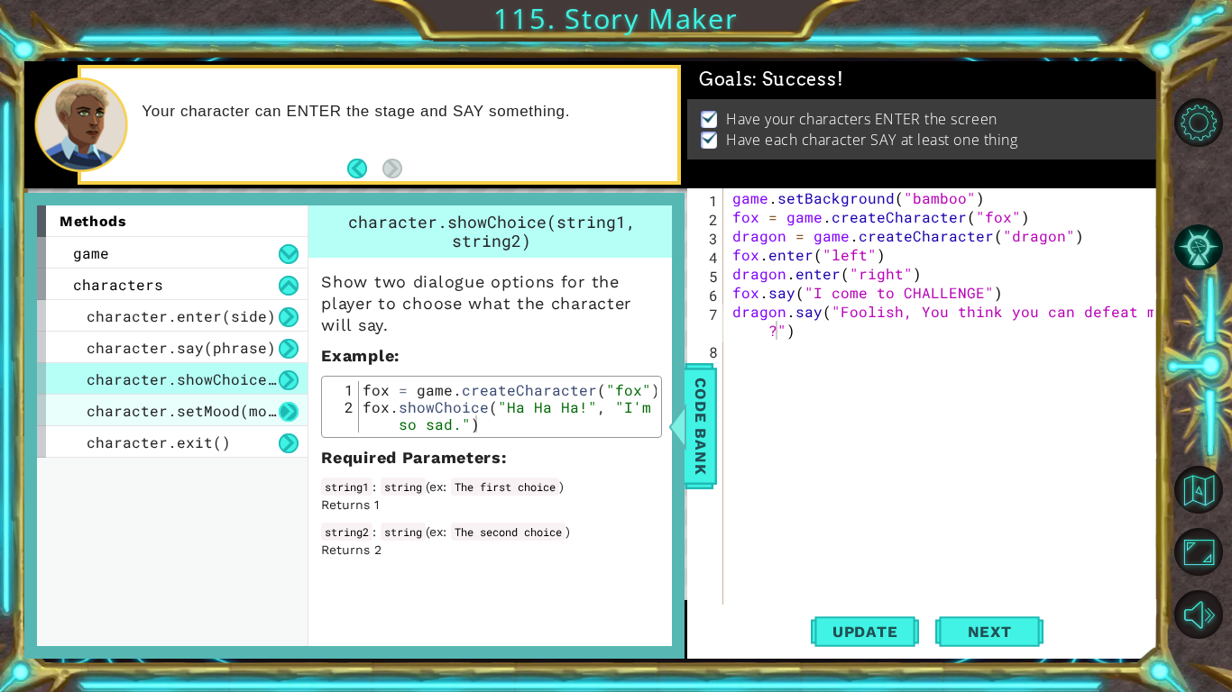
click at [290, 402] on button at bounding box center [289, 412] width 20 height 20
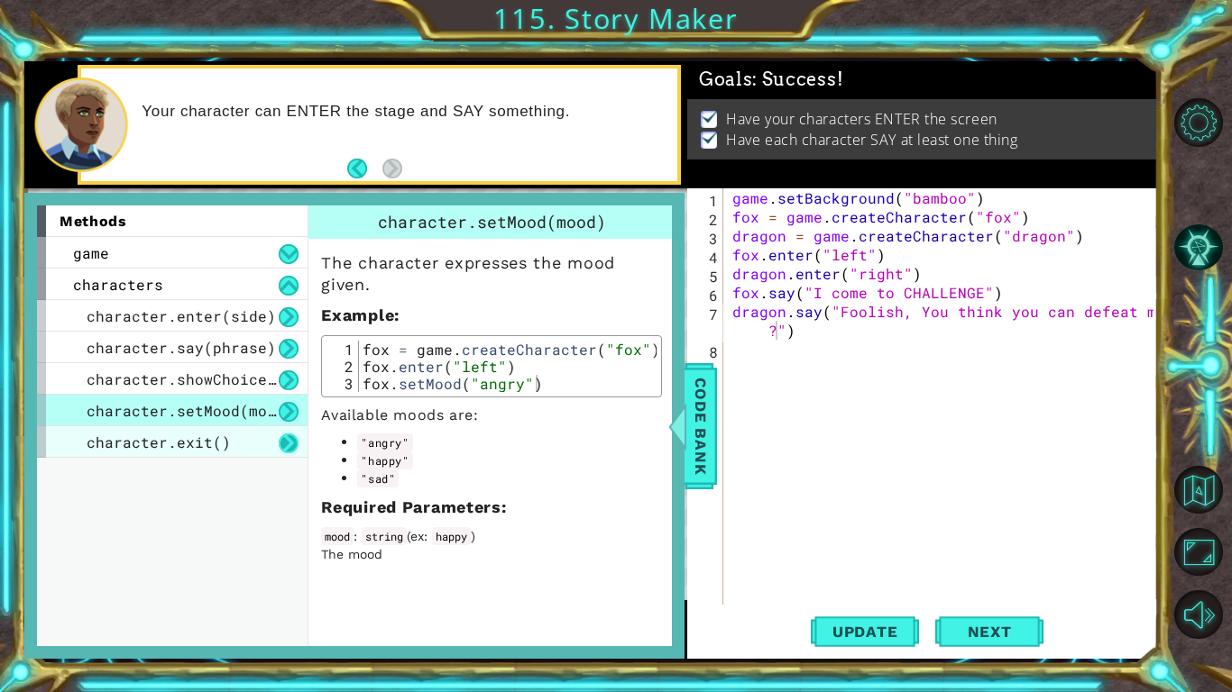
click at [298, 437] on button at bounding box center [289, 444] width 20 height 20
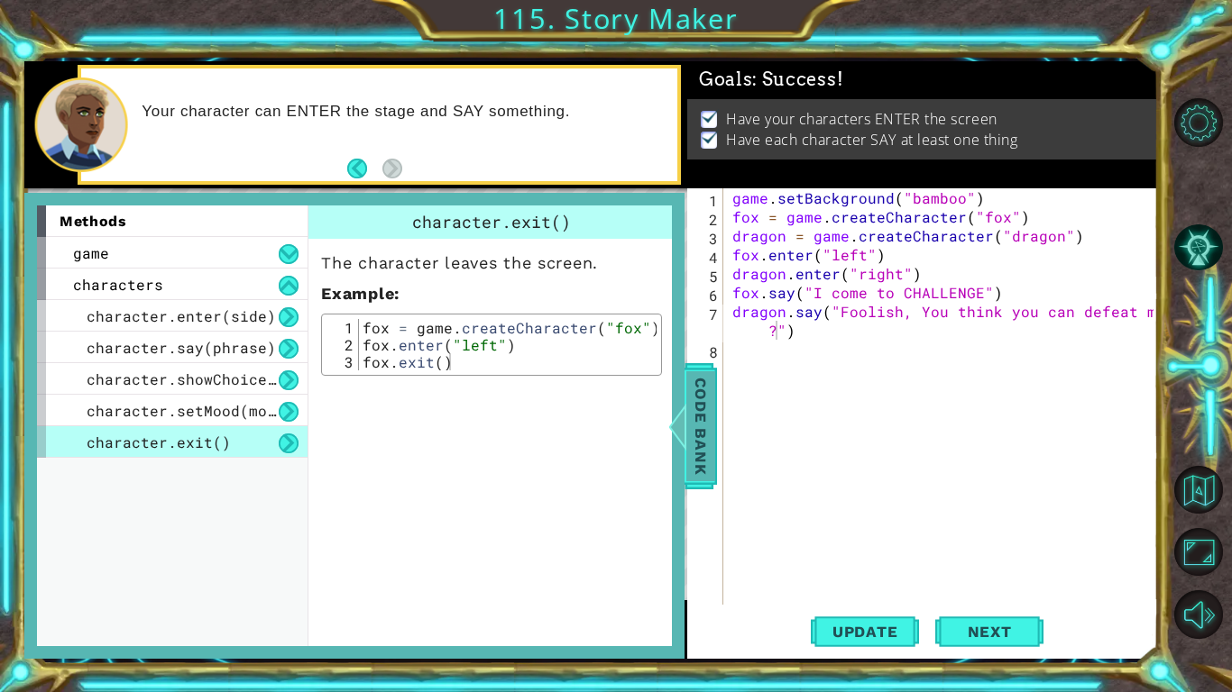
click at [688, 410] on span "Code Bank" at bounding box center [700, 426] width 29 height 110
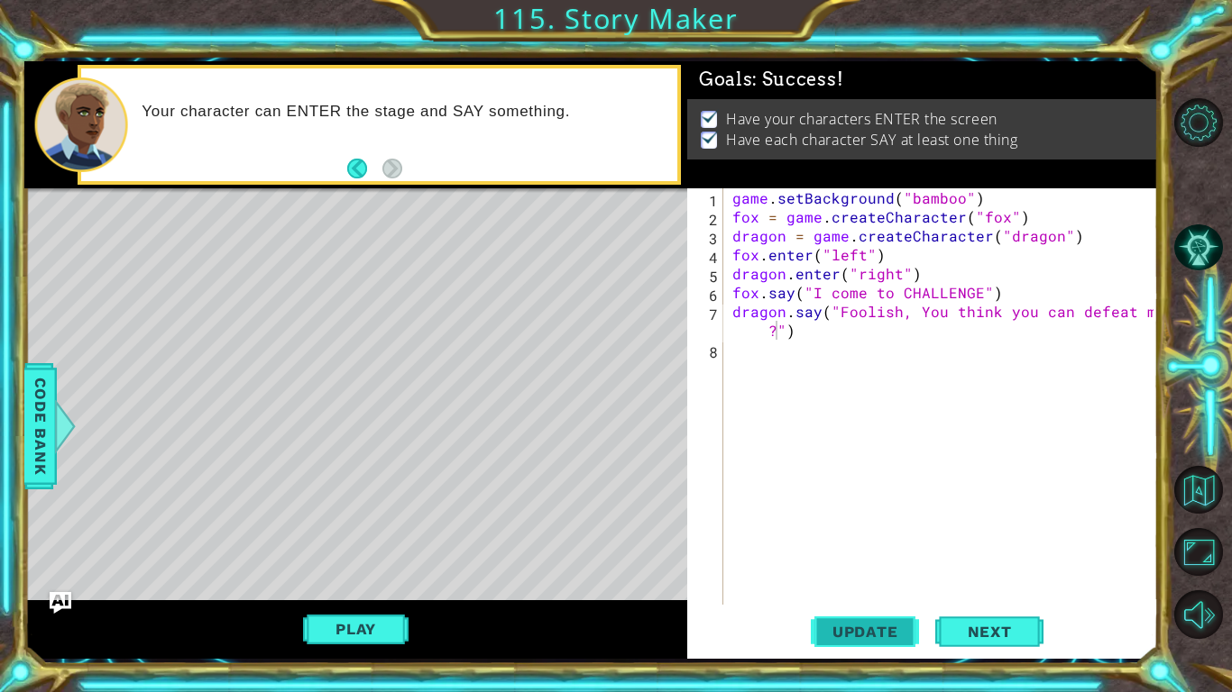
click at [859, 539] on span "Update" at bounding box center [865, 632] width 102 height 18
click at [396, 539] on button "Play" at bounding box center [355, 629] width 105 height 34
click at [998, 539] on span "Next" at bounding box center [989, 632] width 80 height 18
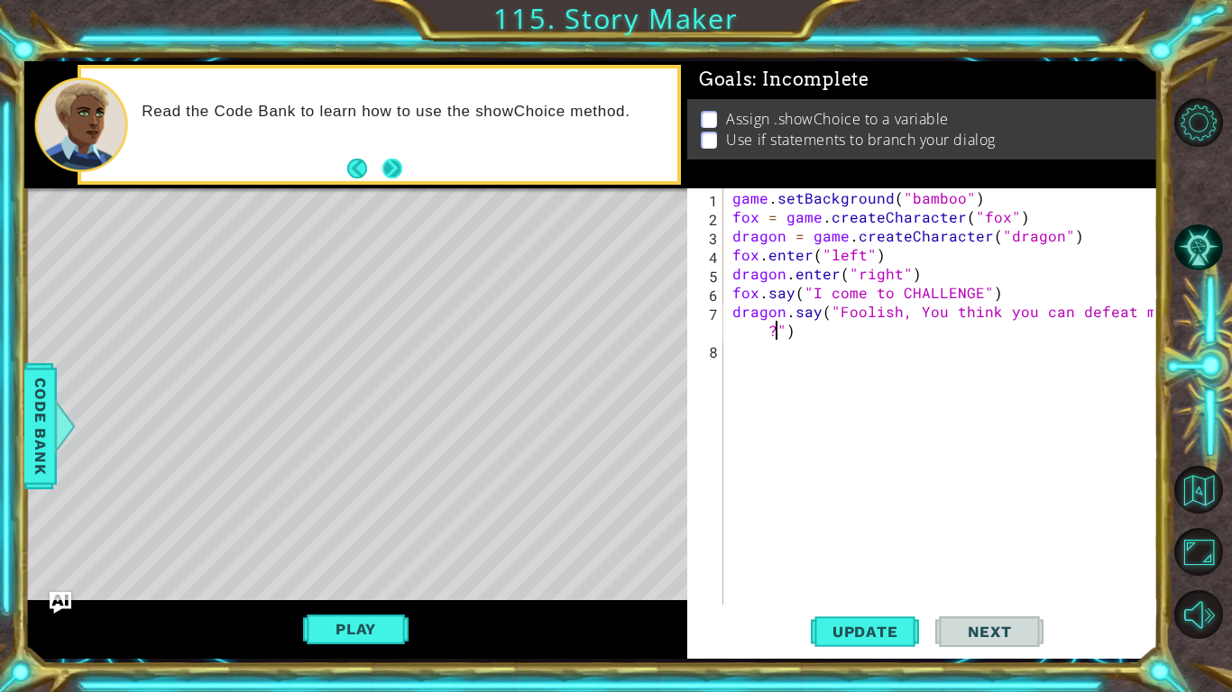
click at [393, 175] on button "Next" at bounding box center [392, 169] width 20 height 20
click at [54, 414] on div at bounding box center [65, 426] width 23 height 54
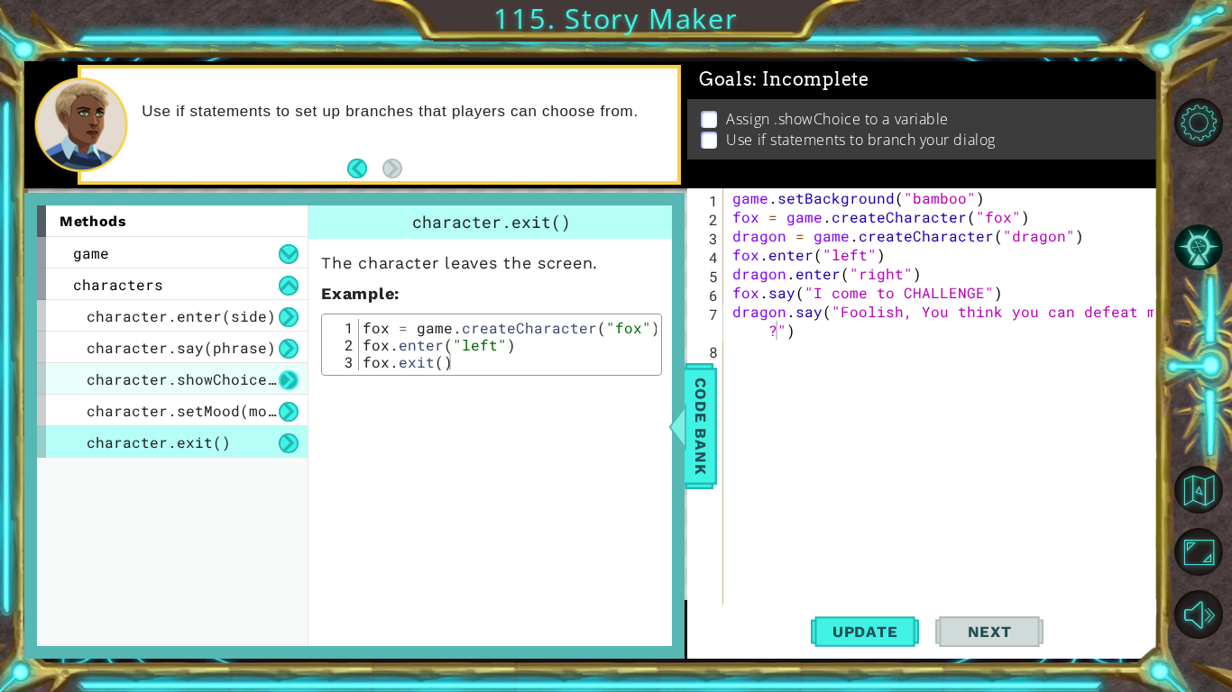
click at [281, 381] on button at bounding box center [289, 381] width 20 height 20
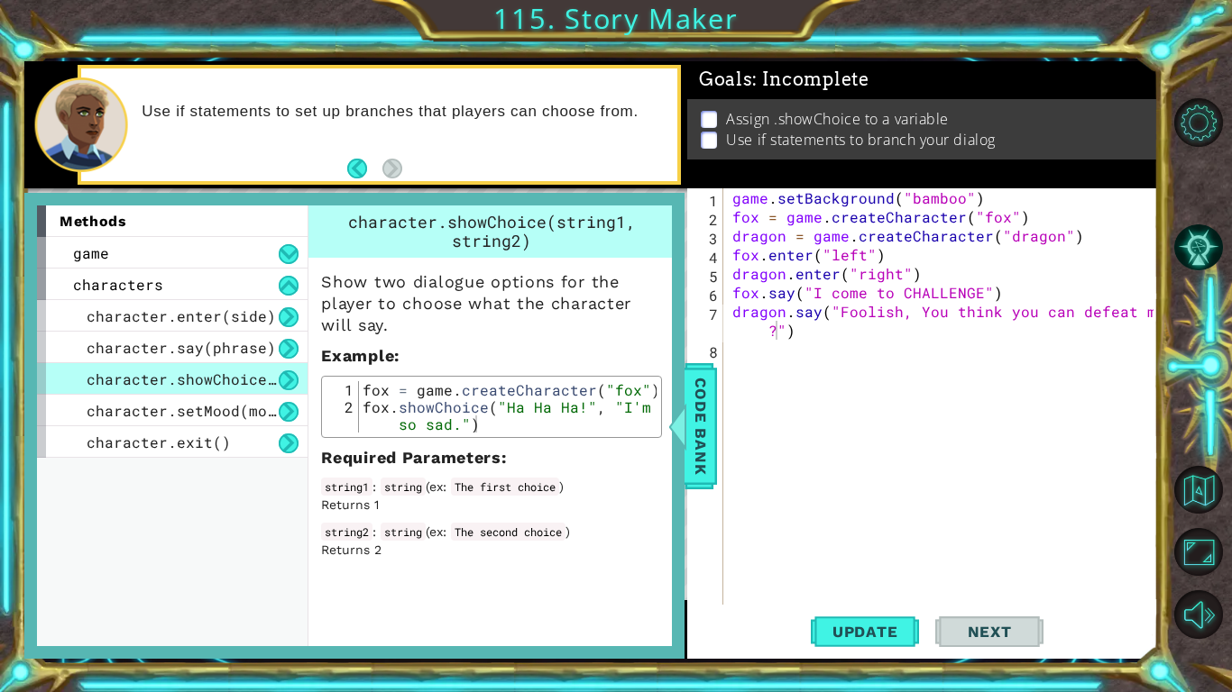
type textarea "fox.showChoice("Ha Ha Ha!", "I'm so sad.")"
drag, startPoint x: 482, startPoint y: 409, endPoint x: 363, endPoint y: 405, distance: 119.1
click at [363, 405] on div "fox = game . createCharacter ( "fox" ) fox . showChoice ( "Ha Ha Ha!" , "I'm so…" at bounding box center [508, 432] width 298 height 103
click at [797, 381] on div "game . setBackground ( "bamboo" ) fox = game . createCharacter ( "fox" ) dragon…" at bounding box center [946, 415] width 434 height 454
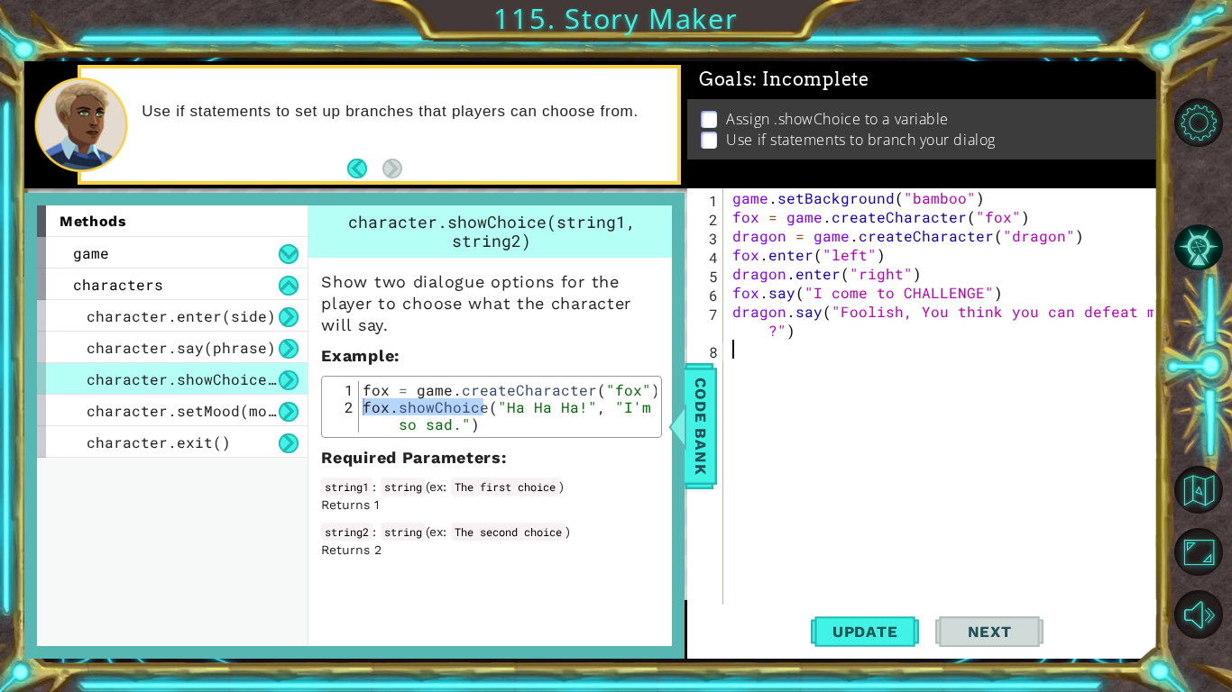
paste textarea "fox.showChoice"
type textarea "fox.showChoice"
click at [551, 502] on p "Returns 1" at bounding box center [491, 505] width 341 height 18
click at [838, 412] on div "game . setBackground ( "bamboo" ) fox = game . createCharacter ( "fox" ) dragon…" at bounding box center [946, 415] width 434 height 454
click at [862, 353] on div "game . setBackground ( "bamboo" ) fox = game . createCharacter ( "fox" ) dragon…" at bounding box center [946, 415] width 434 height 454
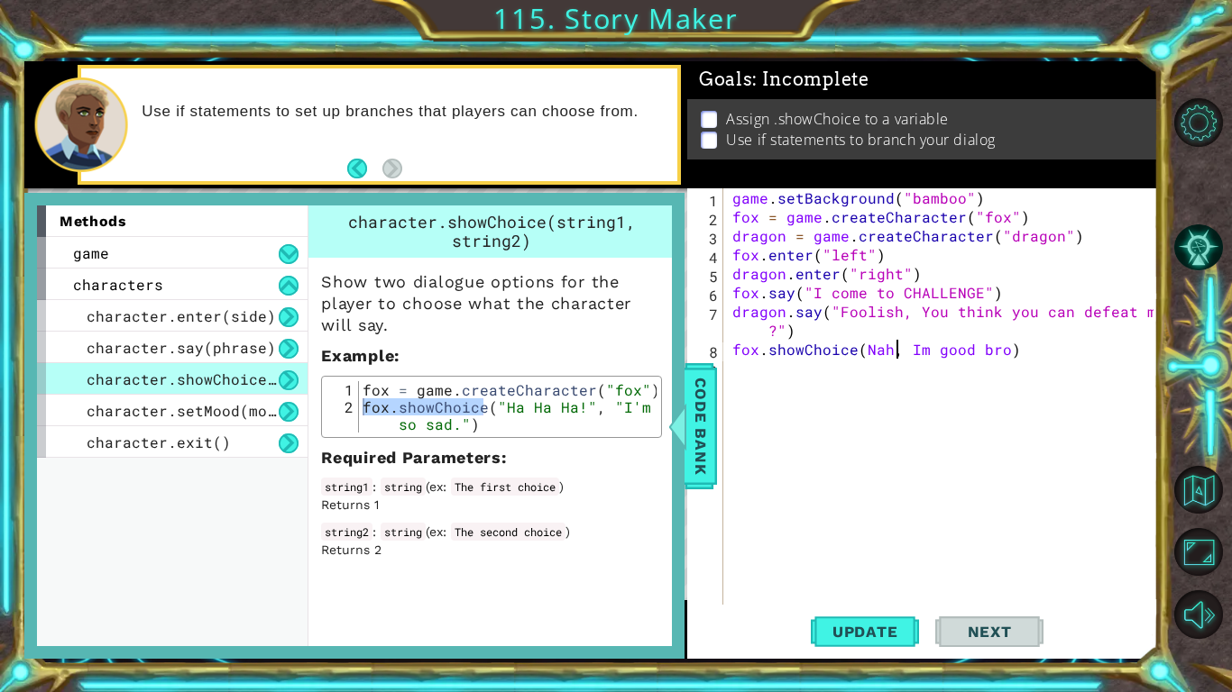
scroll to position [0, 10]
click at [697, 425] on span "Code Bank" at bounding box center [700, 426] width 29 height 110
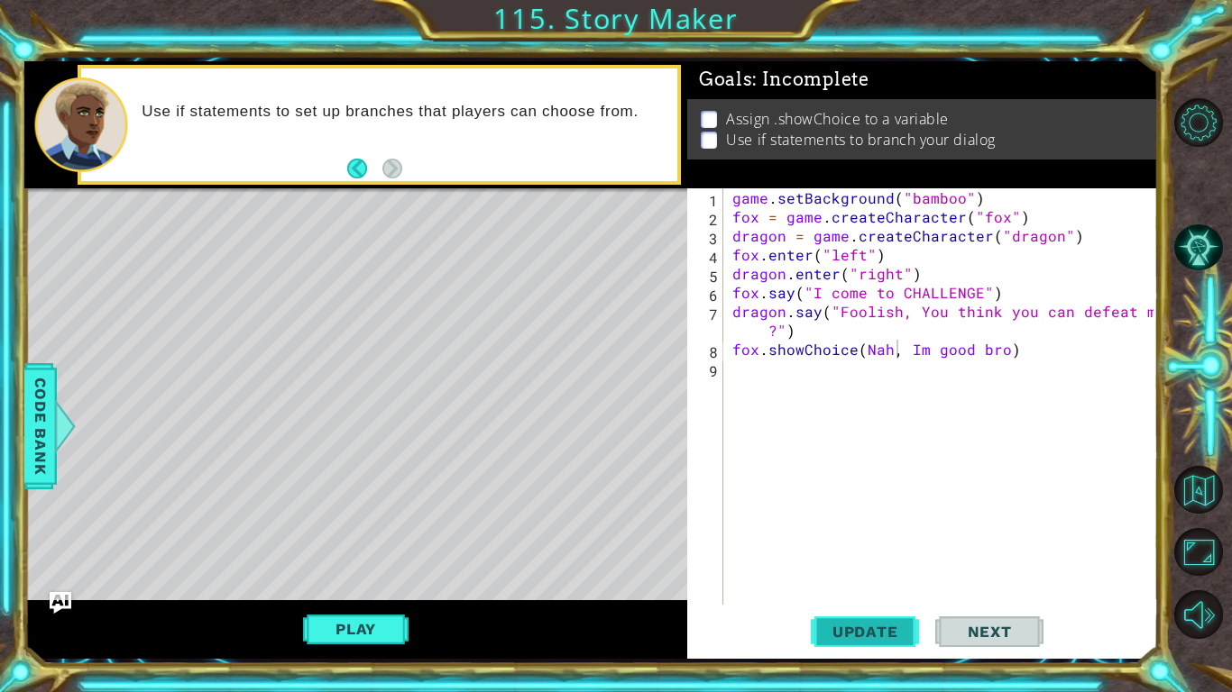
click at [863, 539] on span "Update" at bounding box center [865, 632] width 102 height 18
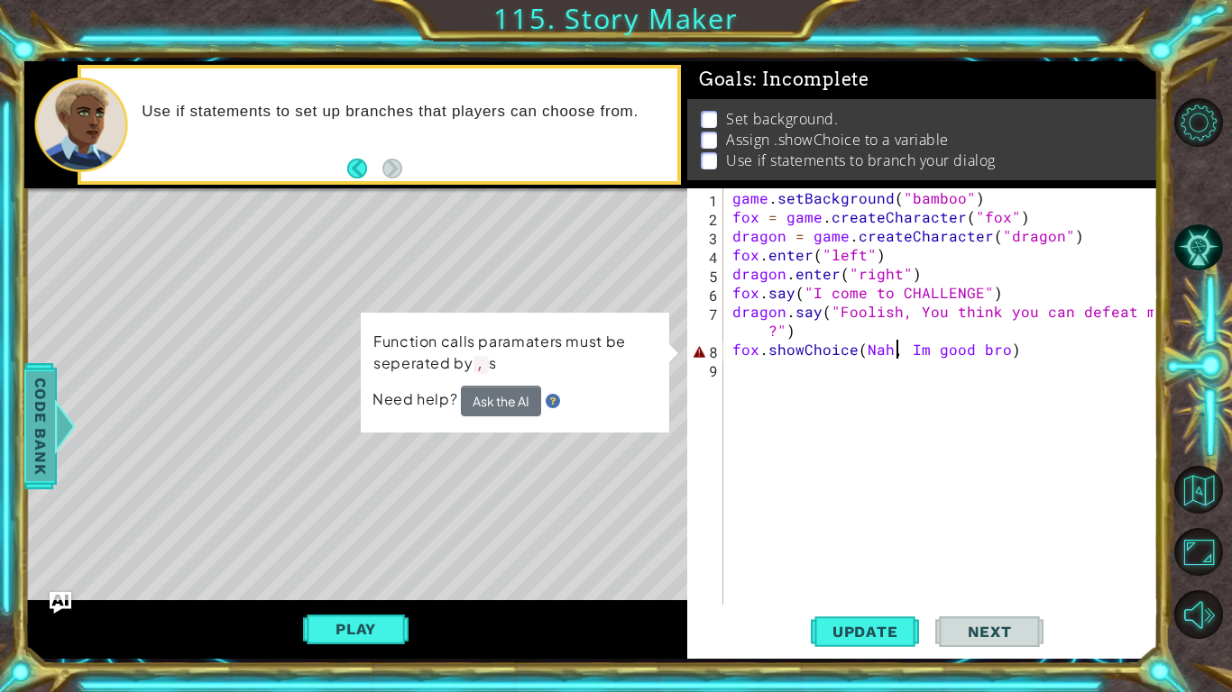
click at [59, 421] on div at bounding box center [65, 426] width 23 height 54
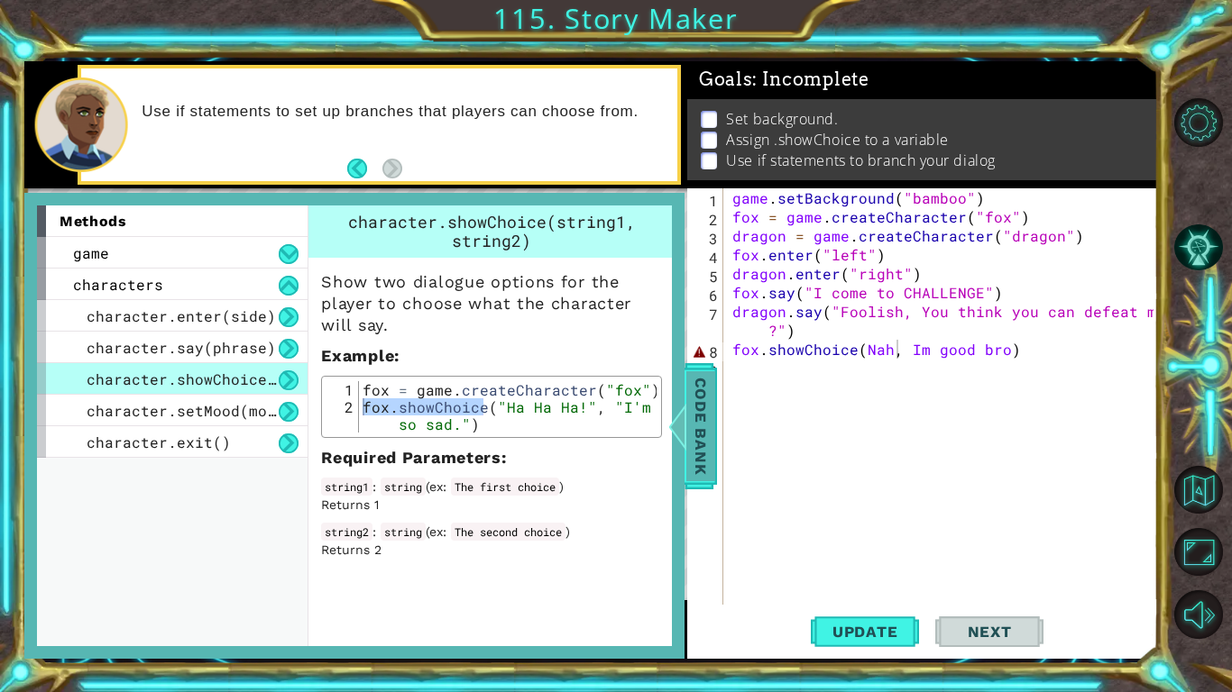
click at [699, 442] on span "Code Bank" at bounding box center [700, 426] width 29 height 110
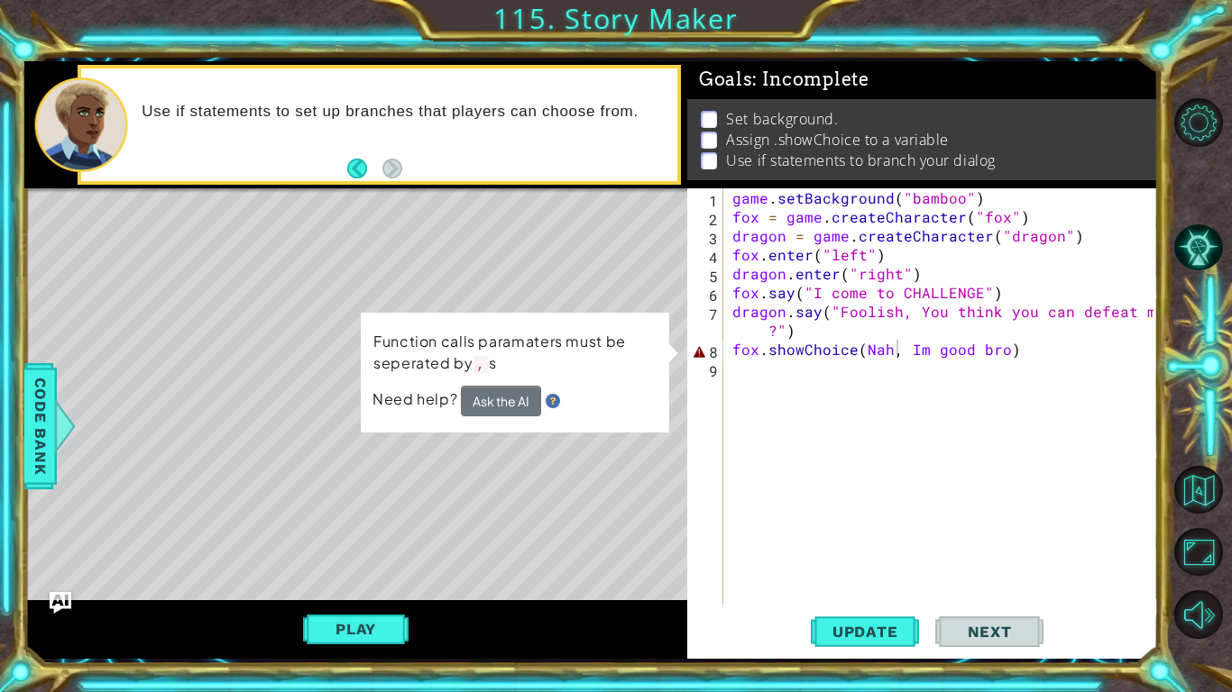
click at [864, 345] on div "game . setBackground ( "bamboo" ) fox = game . createCharacter ( "fox" ) dragon…" at bounding box center [946, 415] width 434 height 454
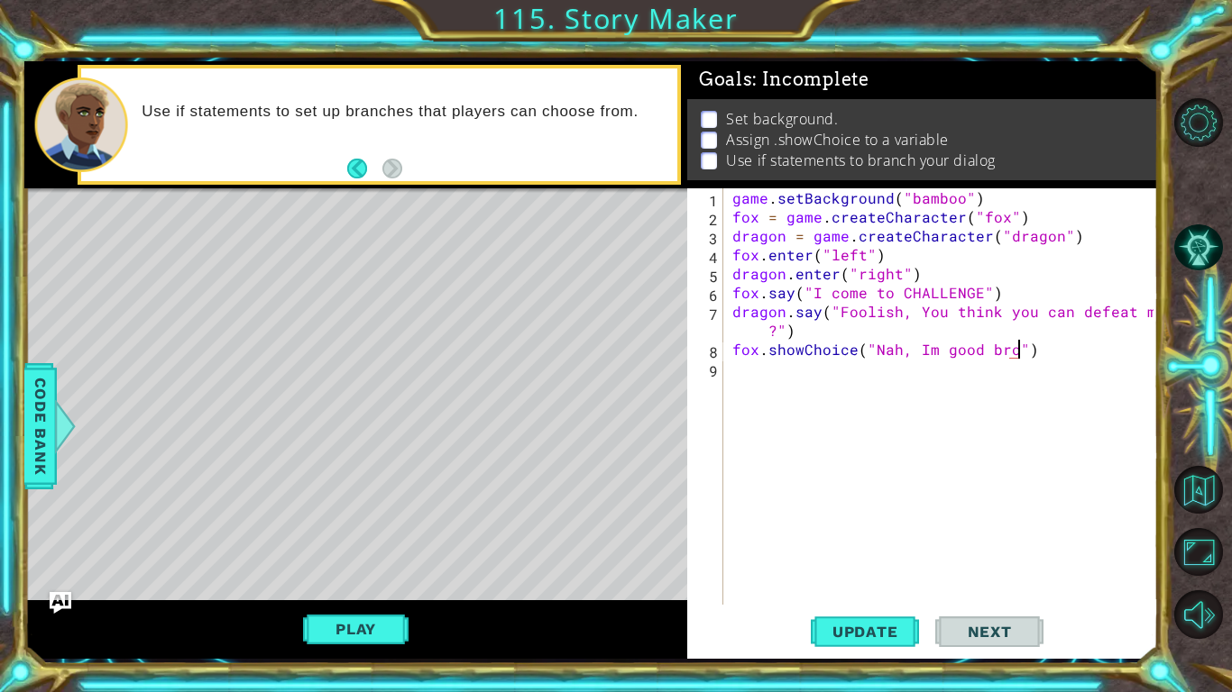
scroll to position [0, 17]
click at [848, 539] on button "Update" at bounding box center [865, 632] width 108 height 47
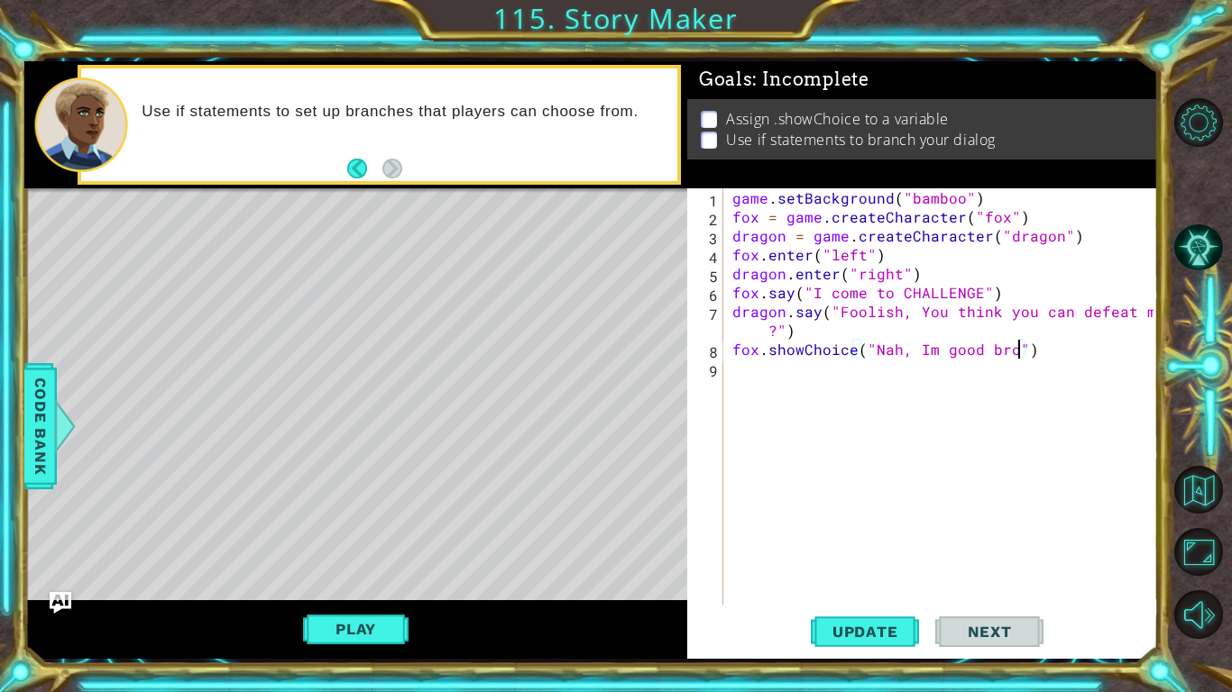
click at [395, 539] on button "Play" at bounding box center [355, 629] width 105 height 34
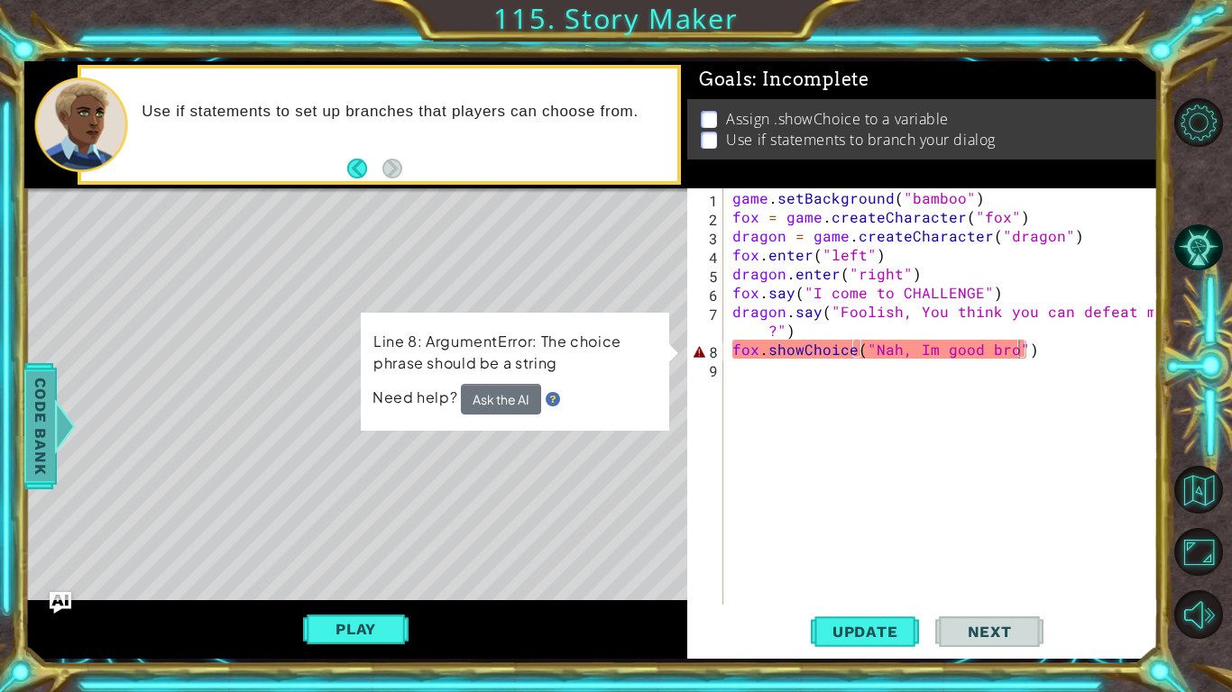
click at [35, 478] on span "Code Bank" at bounding box center [40, 426] width 29 height 110
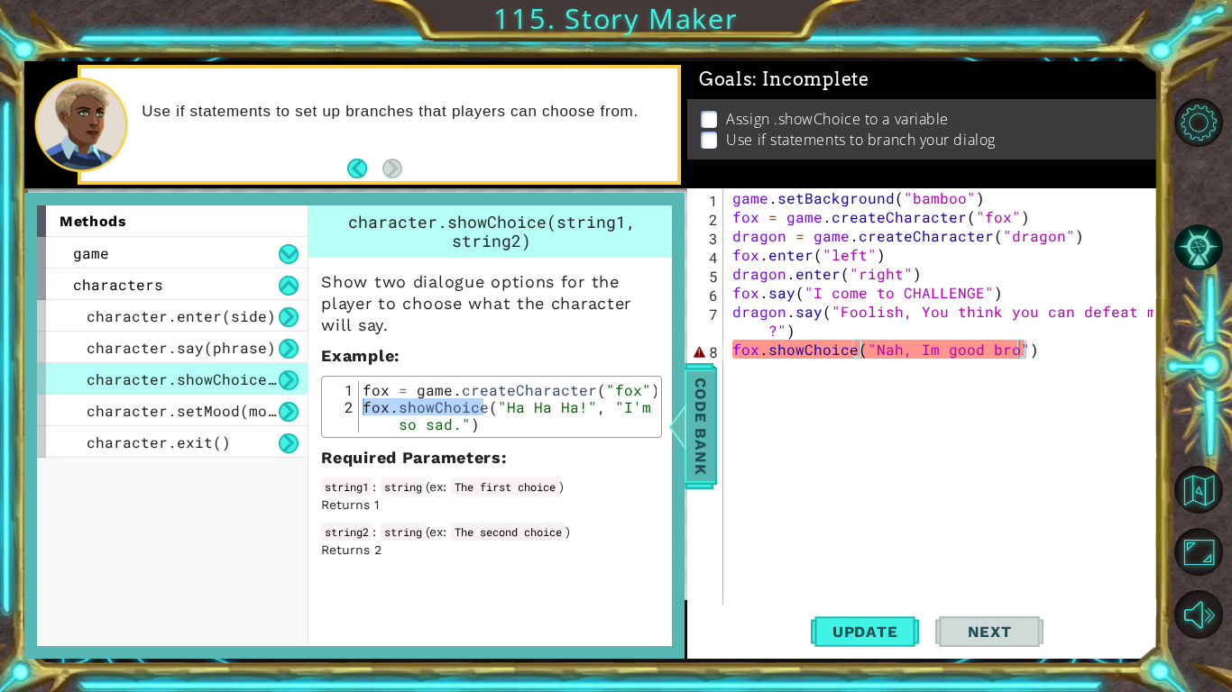
click at [695, 389] on span "Code Bank" at bounding box center [700, 426] width 29 height 110
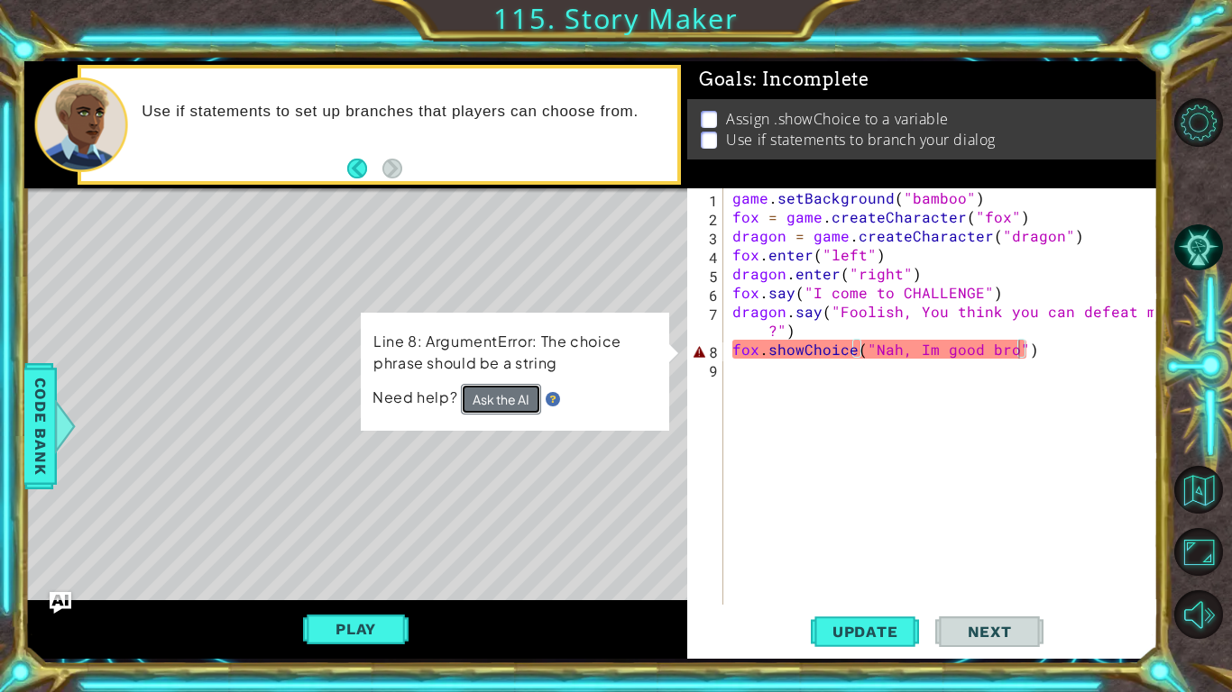
click at [488, 402] on button "Ask the AI" at bounding box center [501, 399] width 80 height 31
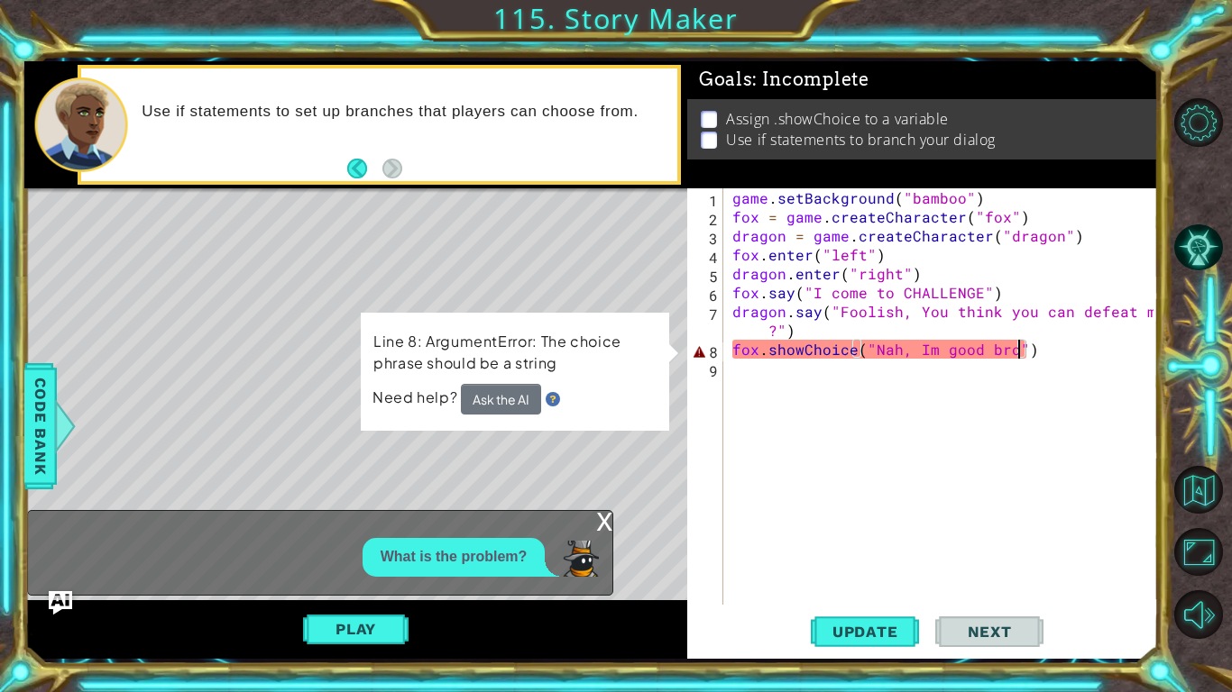
click at [66, 539] on img "Ask AI" at bounding box center [60, 602] width 23 height 23
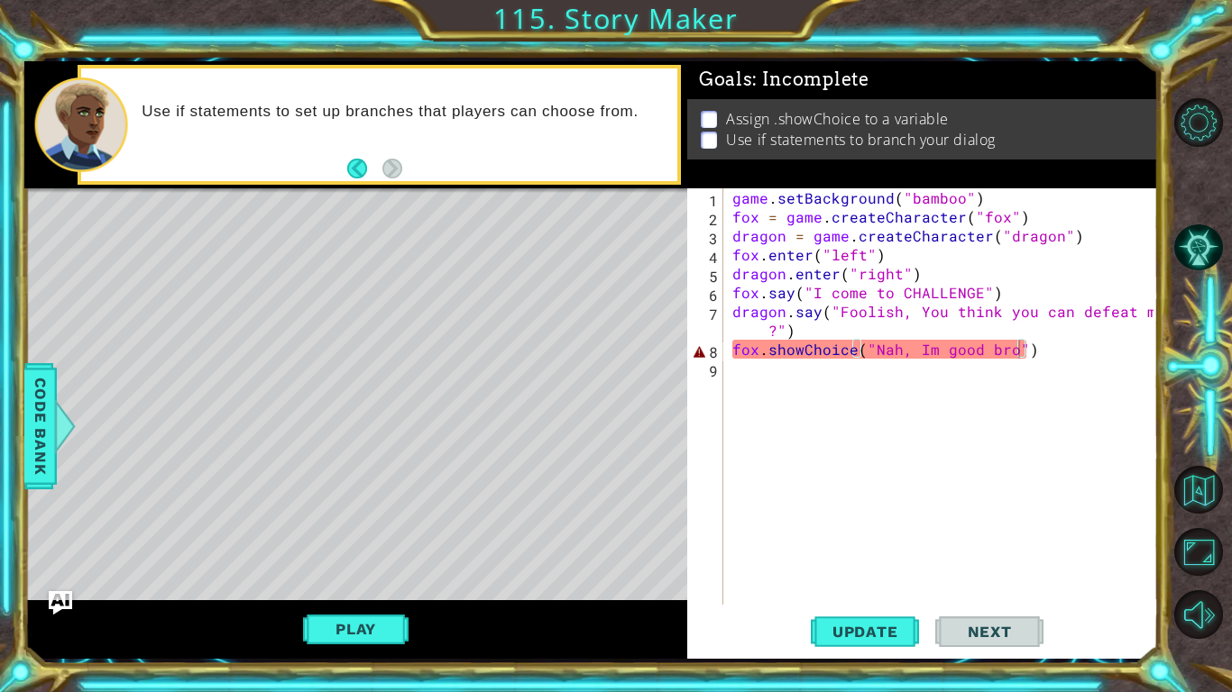
click at [70, 539] on img "Ask AI" at bounding box center [60, 602] width 23 height 23
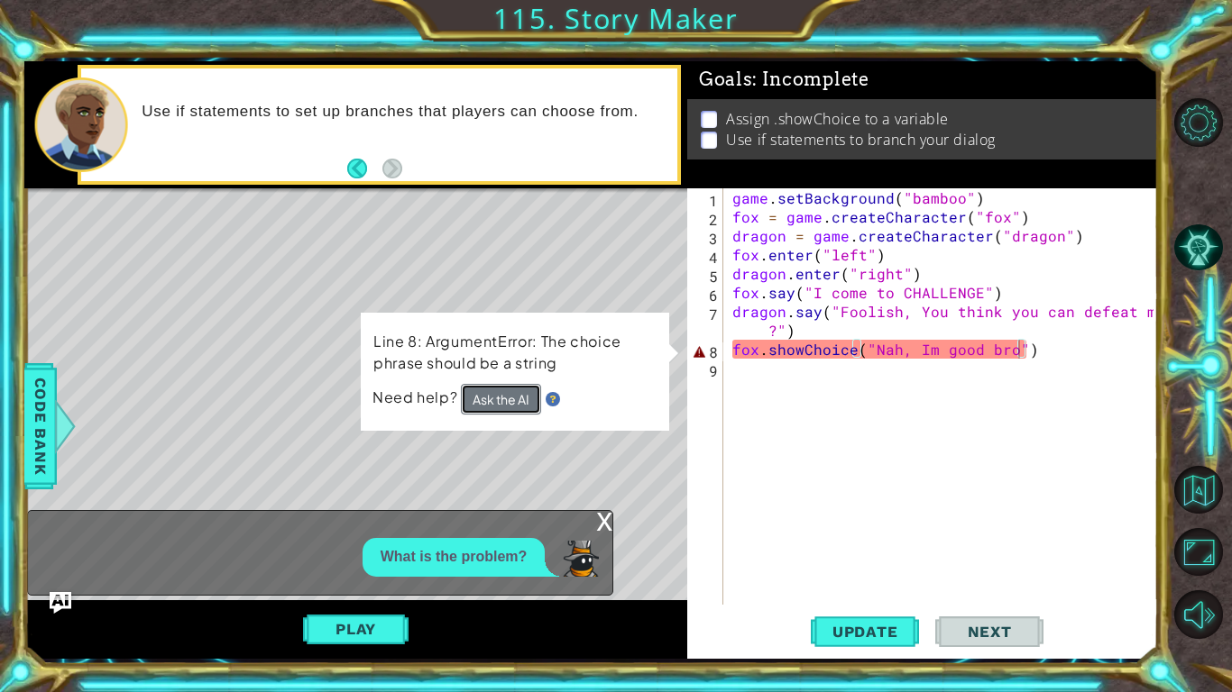
click at [508, 408] on button "Ask the AI" at bounding box center [501, 399] width 80 height 31
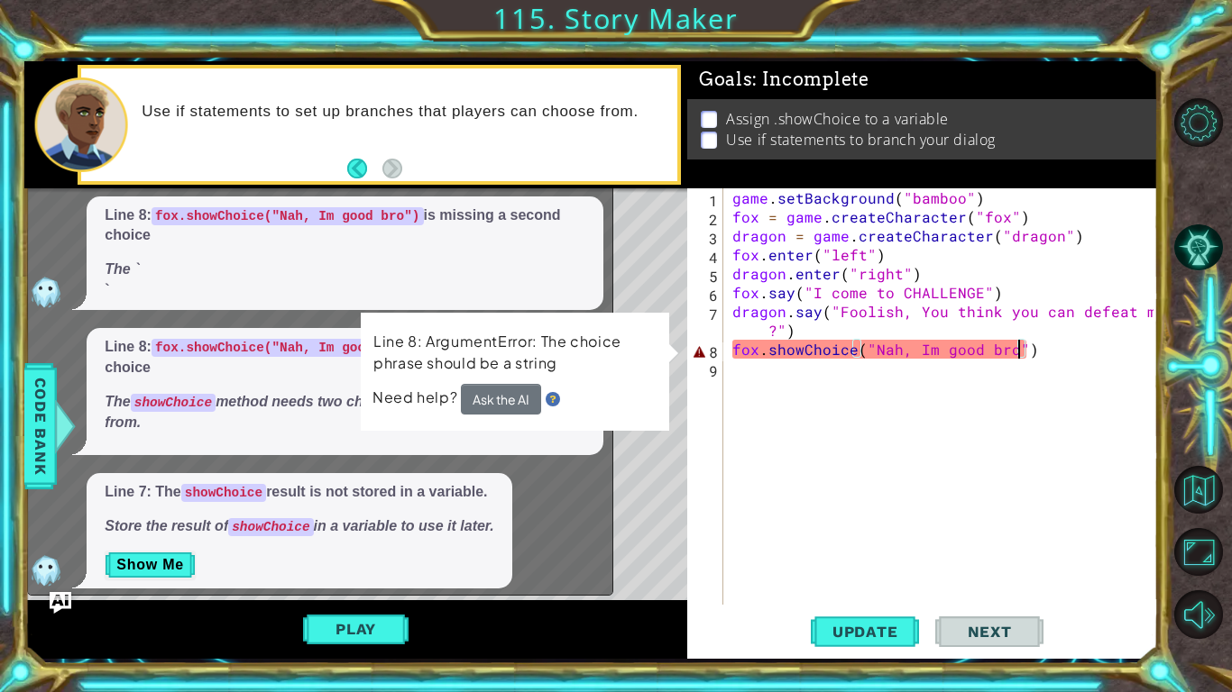
scroll to position [15, 0]
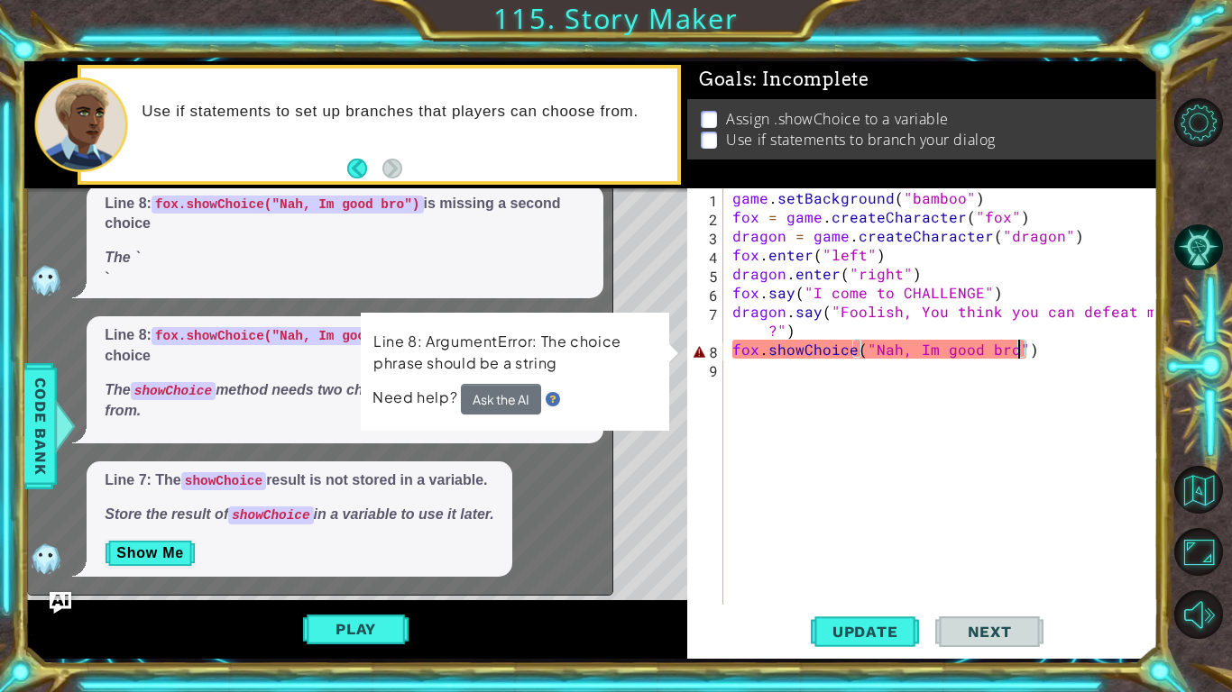
click at [851, 348] on div "game . setBackground ( "bamboo" ) fox = game . createCharacter ( "fox" ) dragon…" at bounding box center [946, 415] width 434 height 454
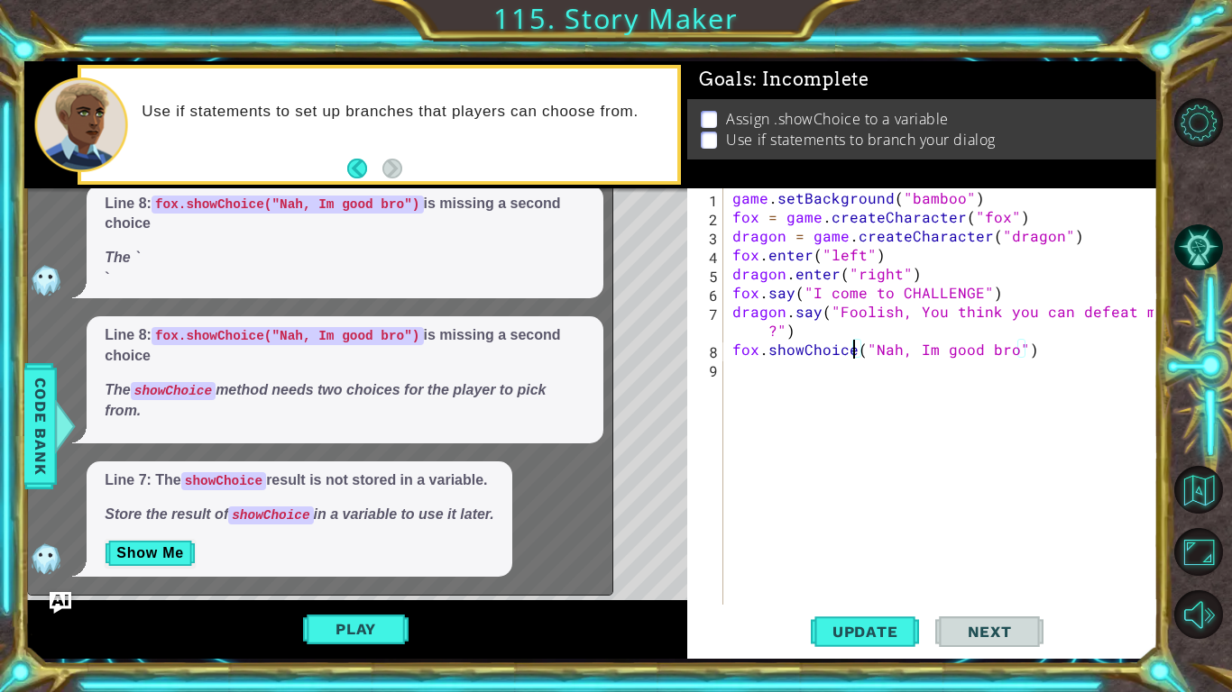
scroll to position [0, 7]
click at [890, 539] on span "Update" at bounding box center [865, 632] width 102 height 18
click at [51, 419] on span "Code Bank" at bounding box center [40, 426] width 29 height 110
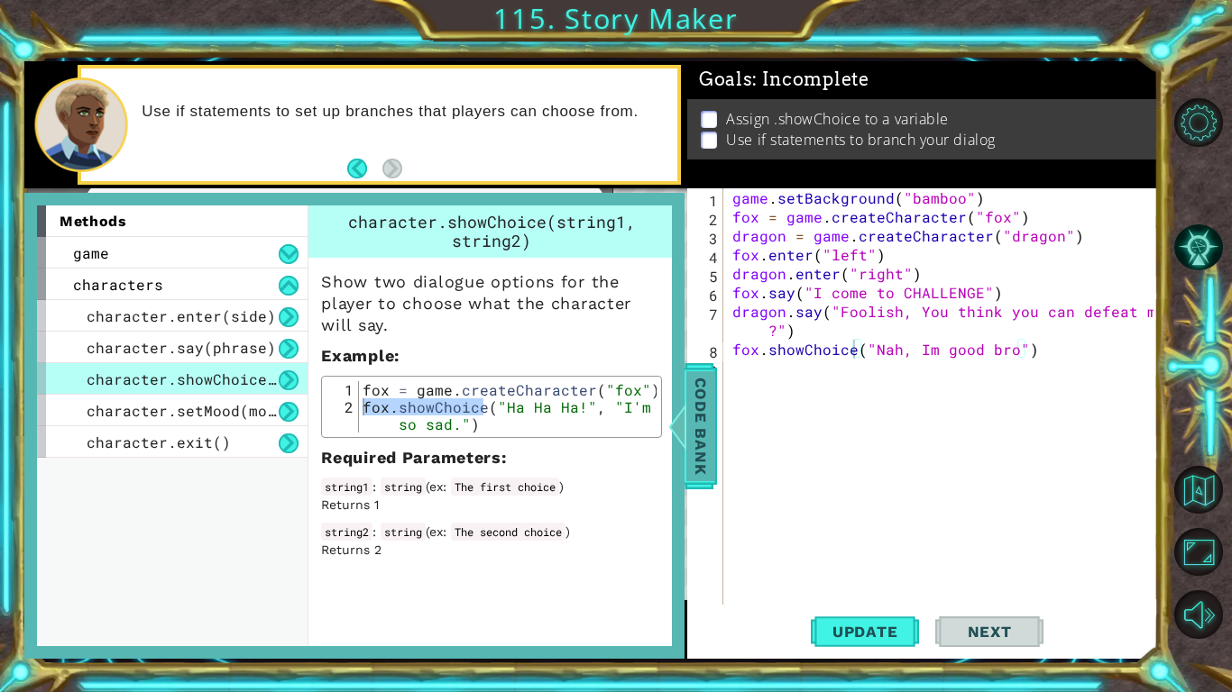
click at [683, 407] on div at bounding box center [677, 426] width 23 height 54
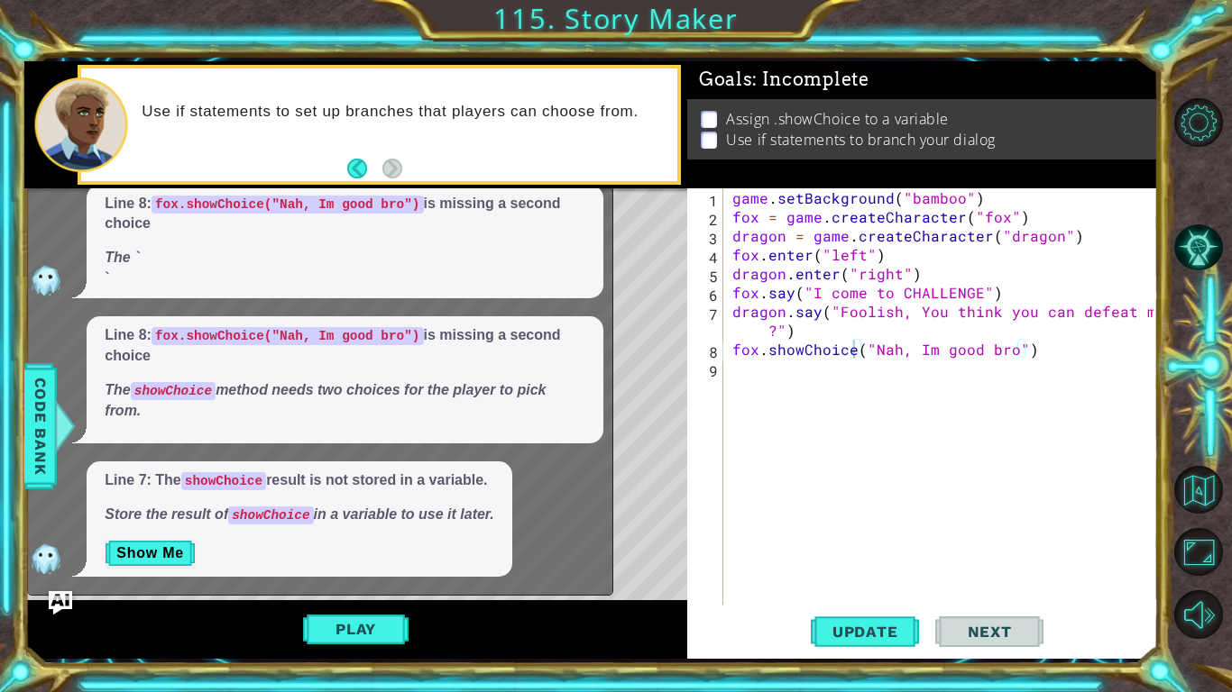
click at [62, 539] on img "Ask AI" at bounding box center [60, 602] width 23 height 23
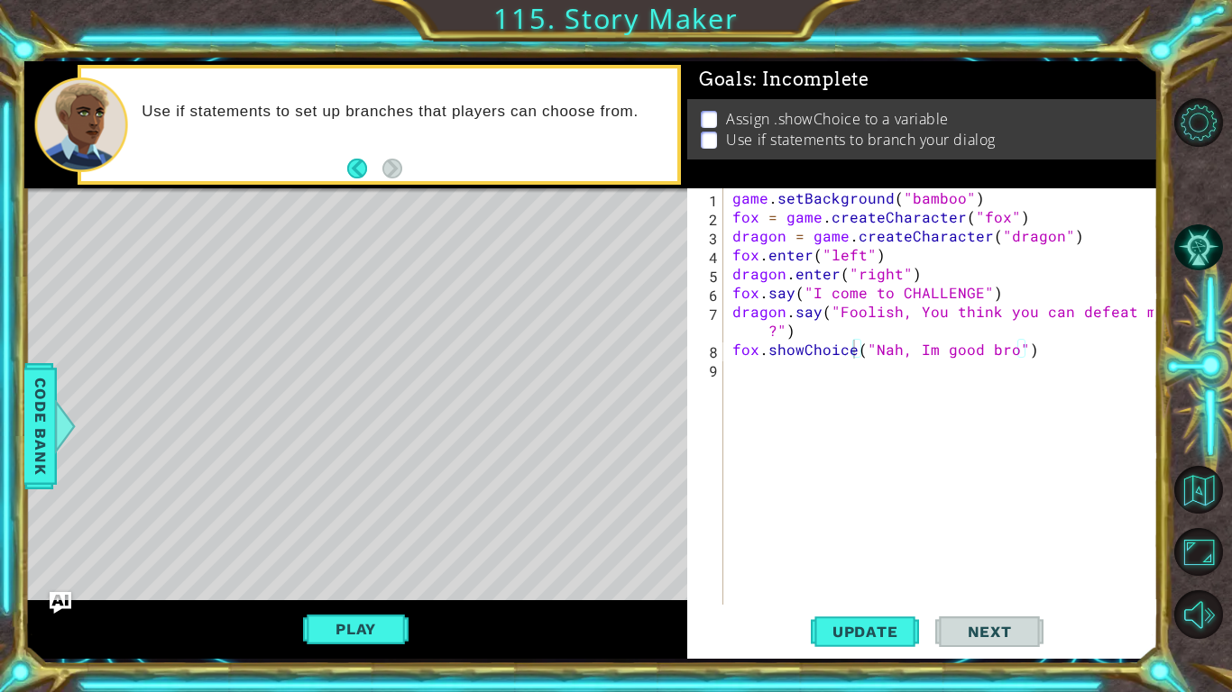
click at [343, 539] on button "Play" at bounding box center [355, 629] width 105 height 34
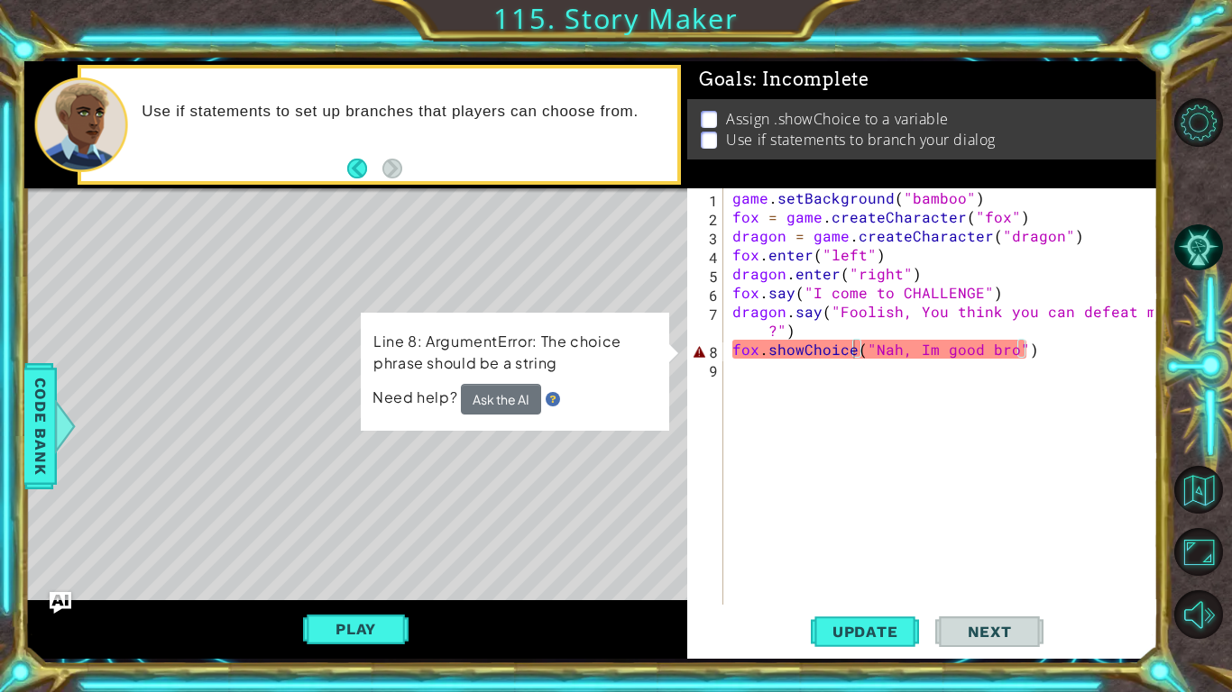
click at [1017, 349] on div "game . setBackground ( "bamboo" ) fox = game . createCharacter ( "fox" ) dragon…" at bounding box center [946, 415] width 434 height 454
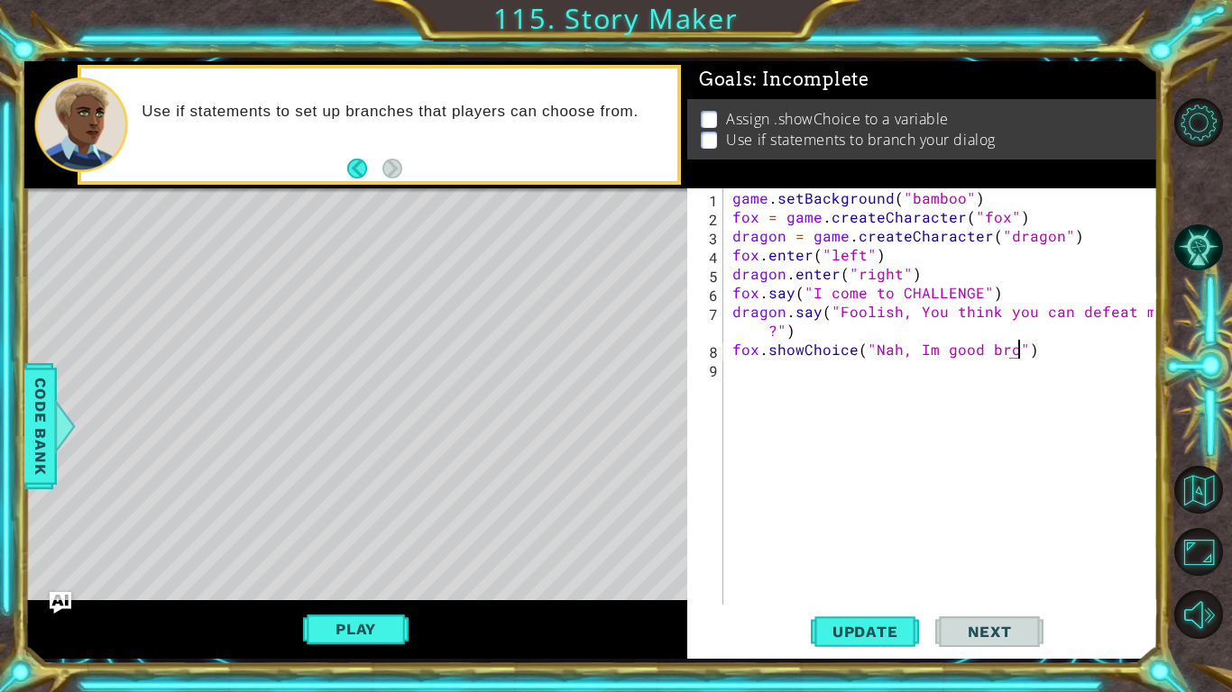
scroll to position [0, 17]
type textarea "fox.showChoice("Nah, Im good bro")"
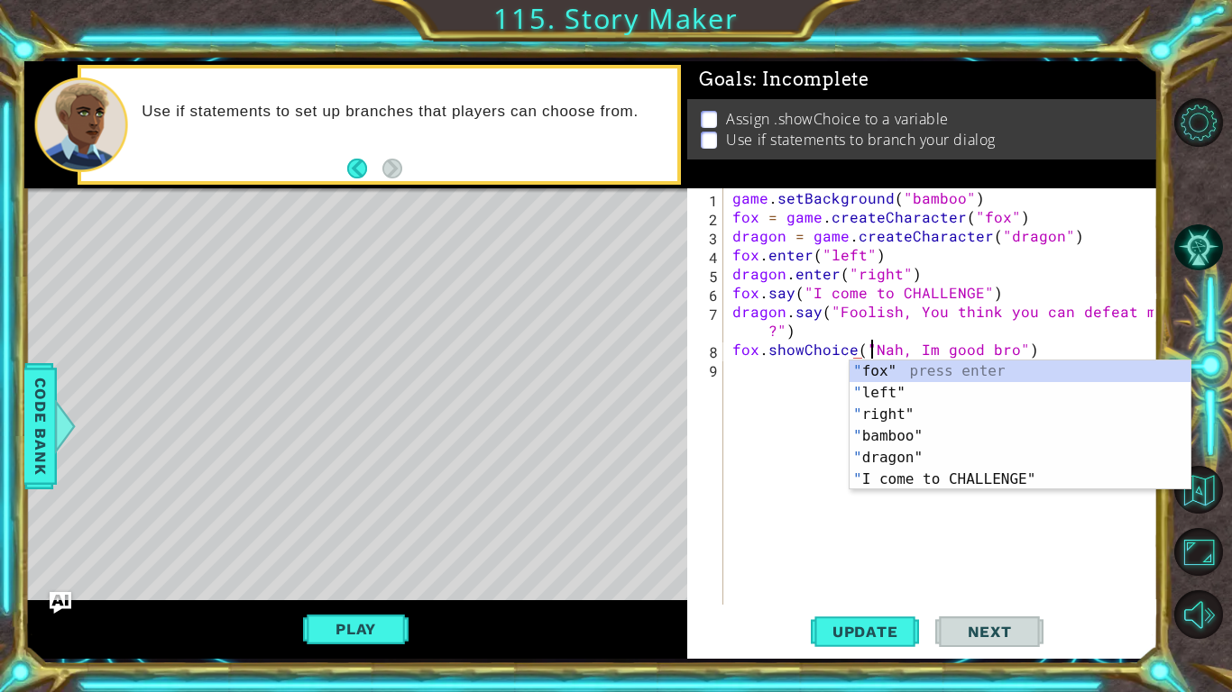
scroll to position [0, 8]
click at [778, 517] on div "game . setBackground ( "bamboo" ) fox = game . createCharacter ( "fox" ) dragon…" at bounding box center [946, 415] width 434 height 454
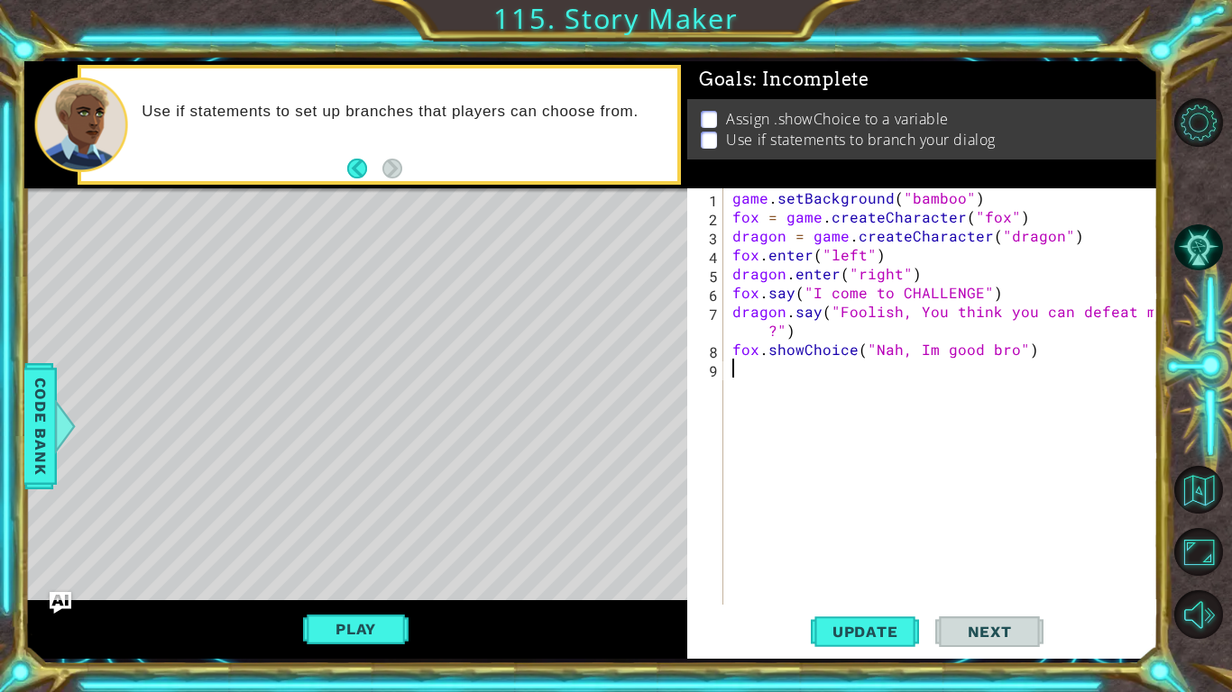
scroll to position [0, 0]
click at [63, 404] on div at bounding box center [65, 426] width 23 height 54
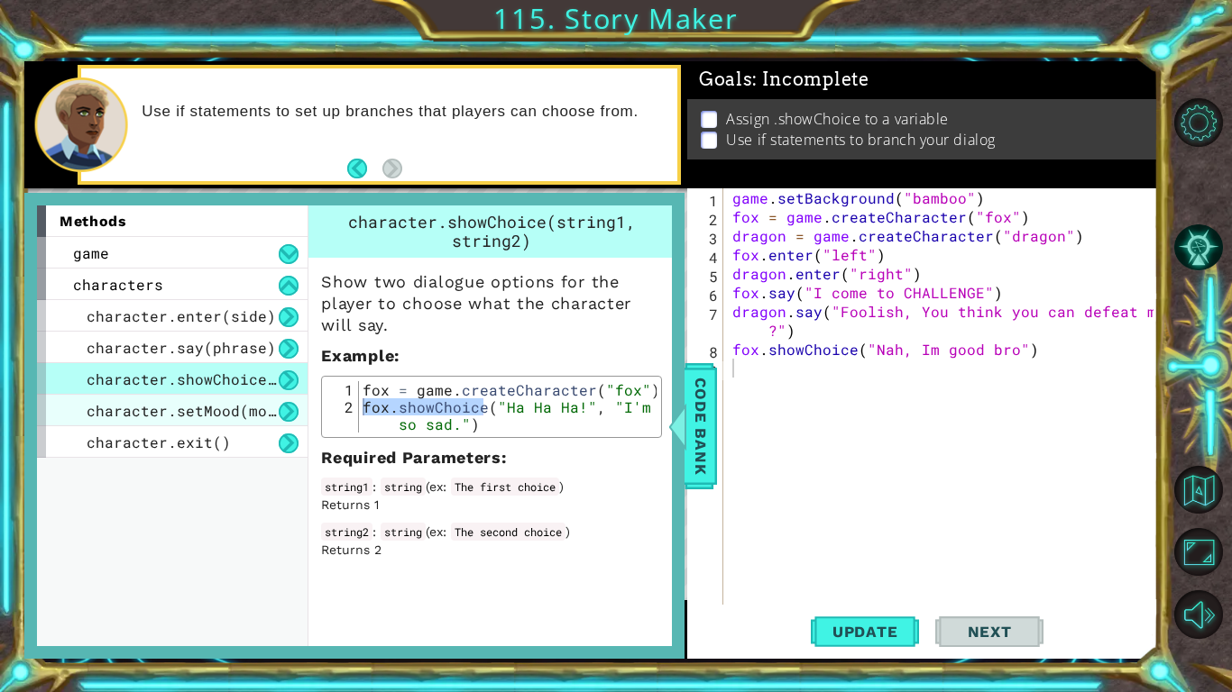
click at [256, 415] on span "character.setMood(mood)" at bounding box center [190, 410] width 207 height 19
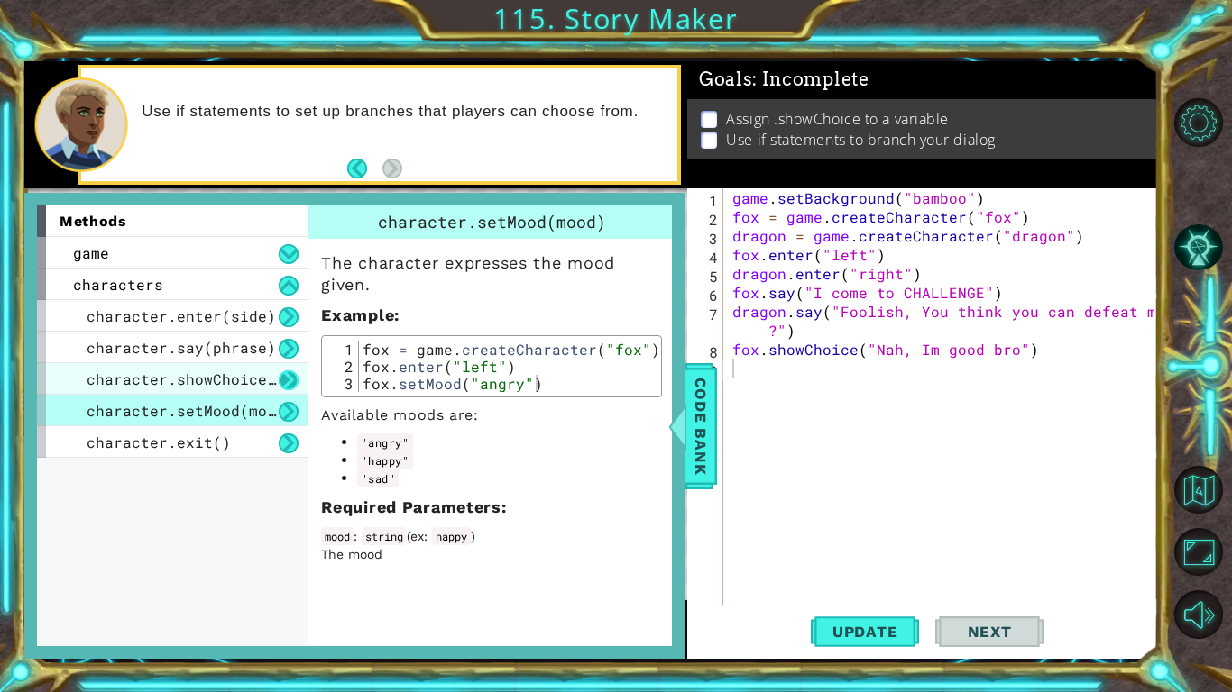
click at [286, 377] on button at bounding box center [289, 381] width 20 height 20
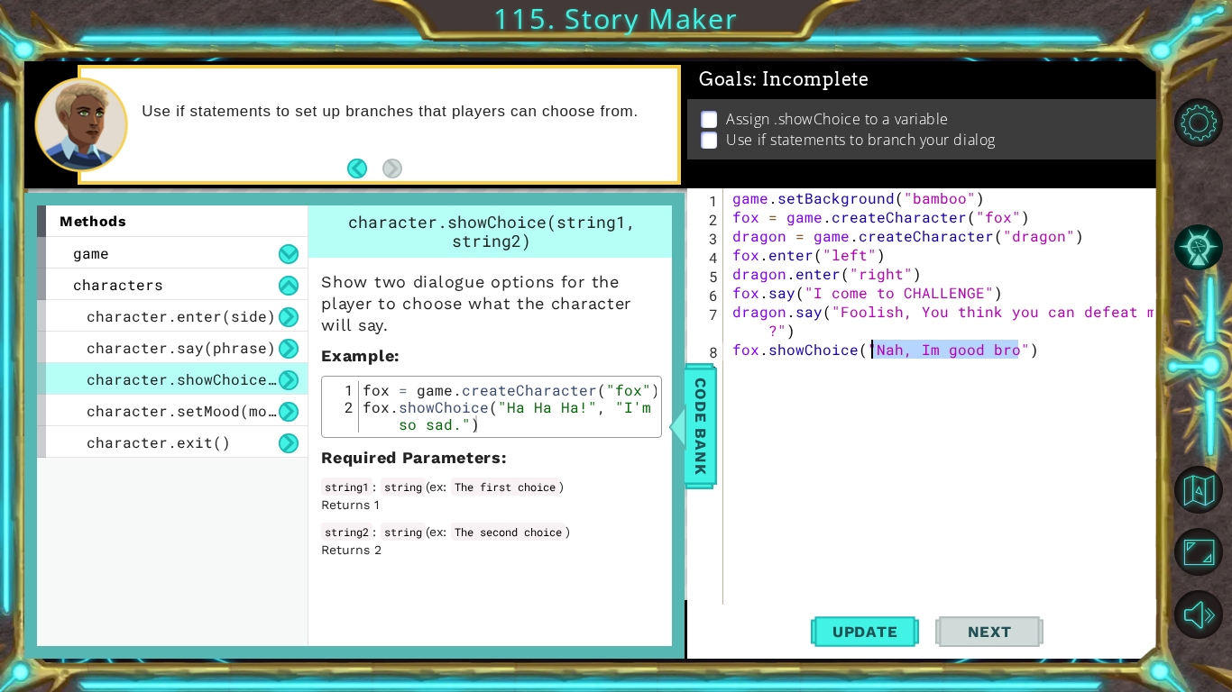
drag, startPoint x: 1020, startPoint y: 344, endPoint x: 867, endPoint y: 348, distance: 152.4
click at [867, 348] on div "game . setBackground ( "bamboo" ) fox = game . createCharacter ( "fox" ) dragon…" at bounding box center [946, 415] width 434 height 454
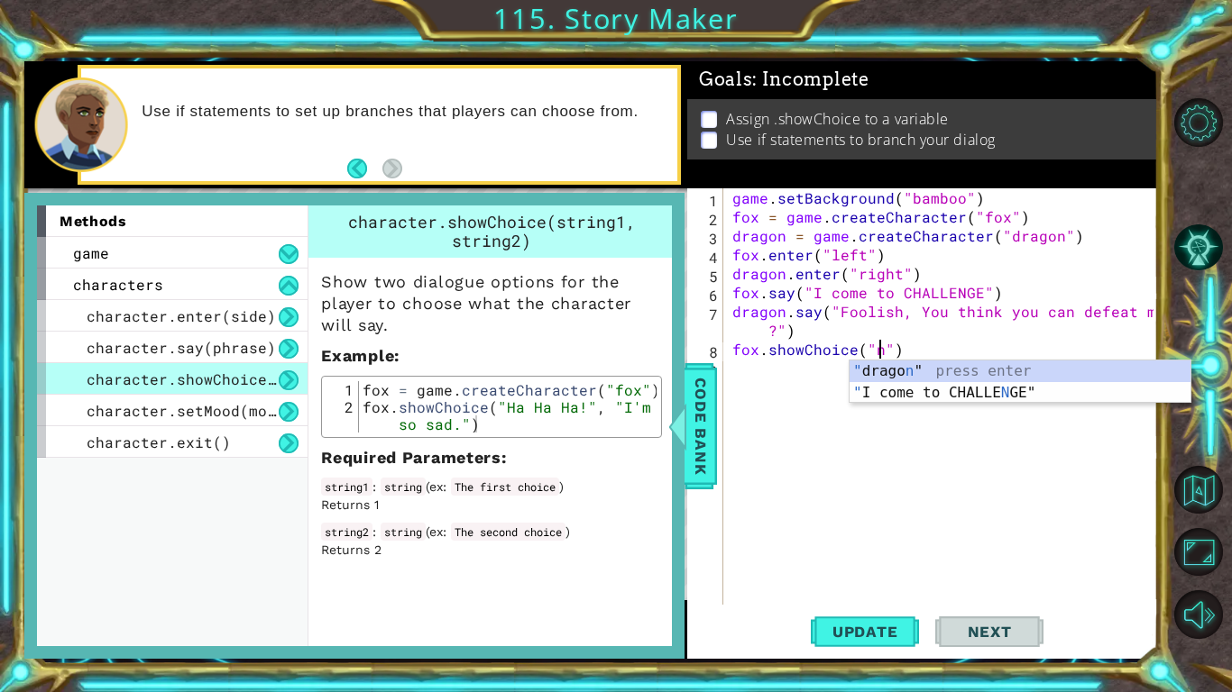
scroll to position [0, 10]
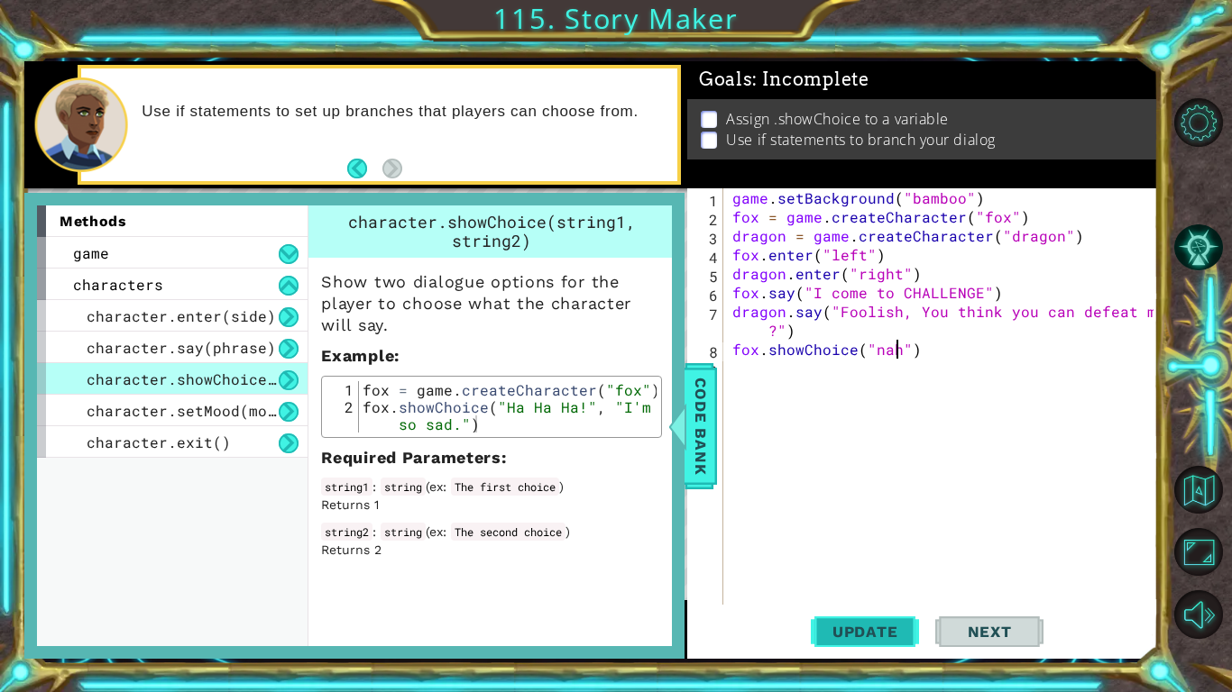
click at [877, 539] on span "Update" at bounding box center [865, 632] width 102 height 18
click at [706, 439] on span "Code Bank" at bounding box center [700, 426] width 29 height 110
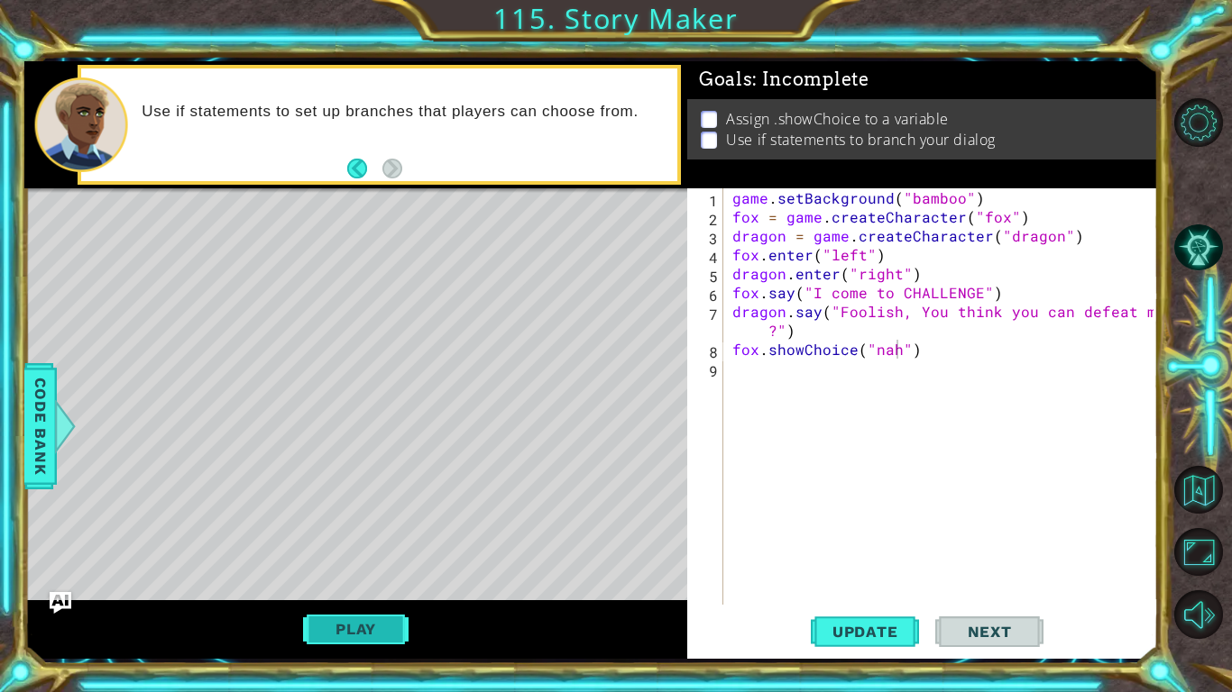
click at [359, 539] on button "Play" at bounding box center [355, 629] width 105 height 34
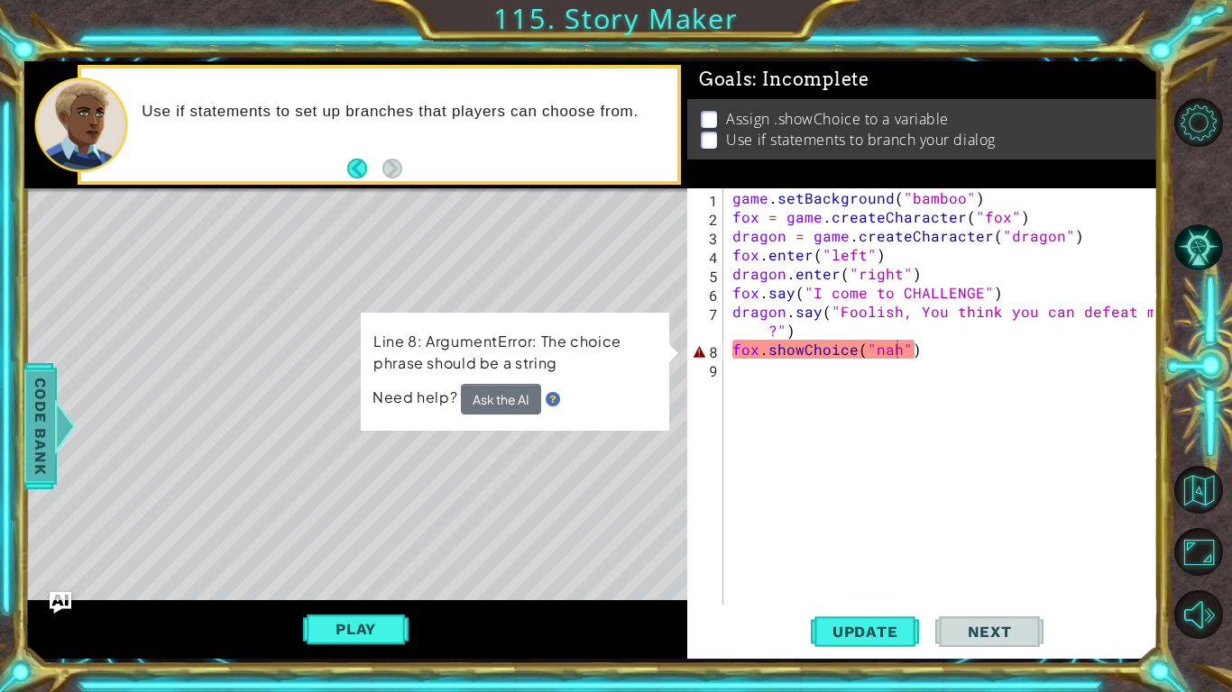
click at [43, 395] on span "Code Bank" at bounding box center [40, 426] width 29 height 110
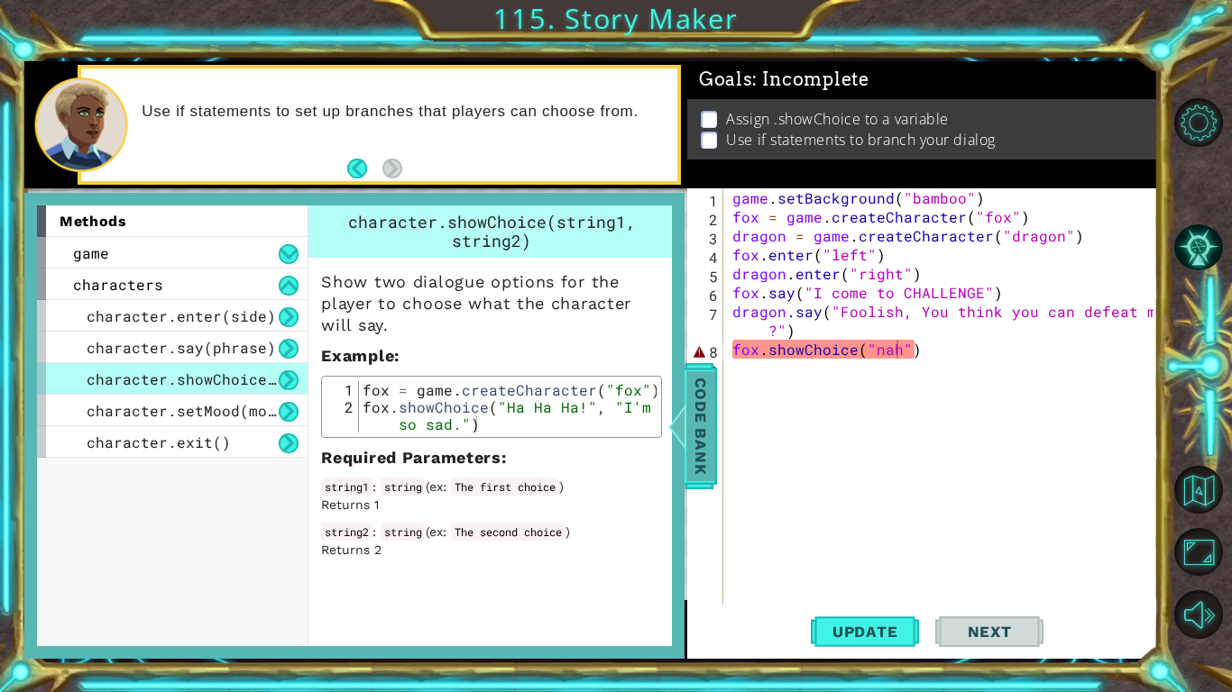
click at [708, 452] on span "Code Bank" at bounding box center [700, 426] width 29 height 110
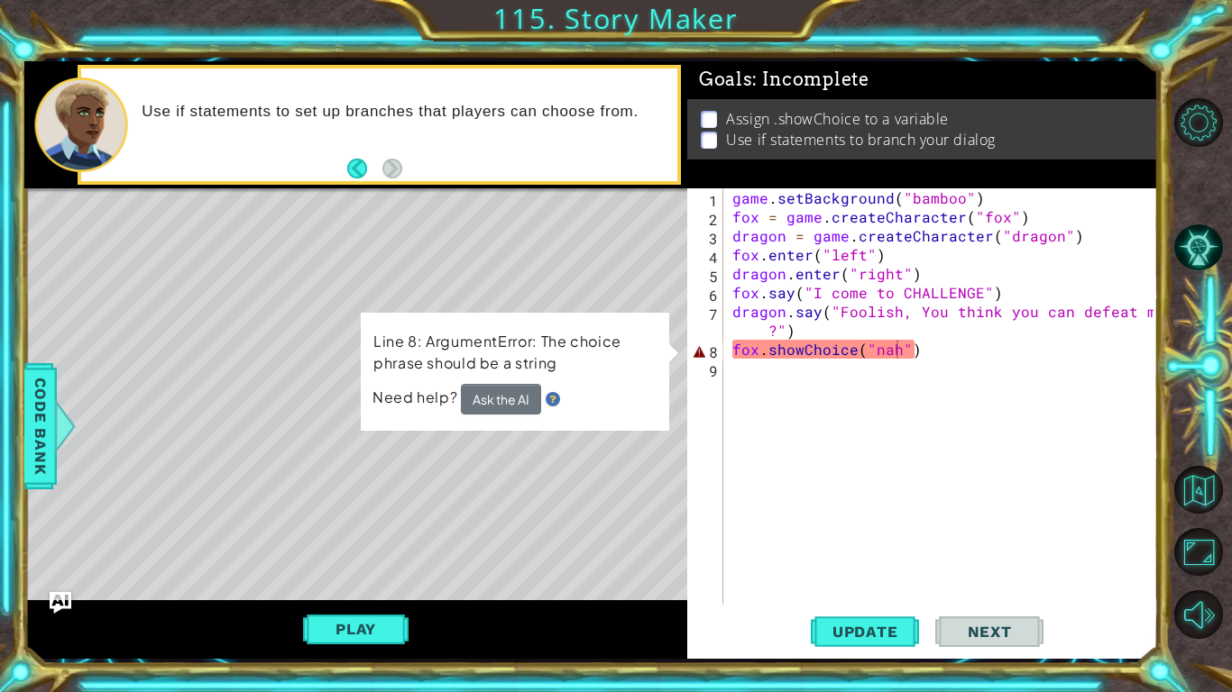
click at [909, 345] on div "game . setBackground ( "bamboo" ) fox = game . createCharacter ( "fox" ) dragon…" at bounding box center [946, 415] width 434 height 454
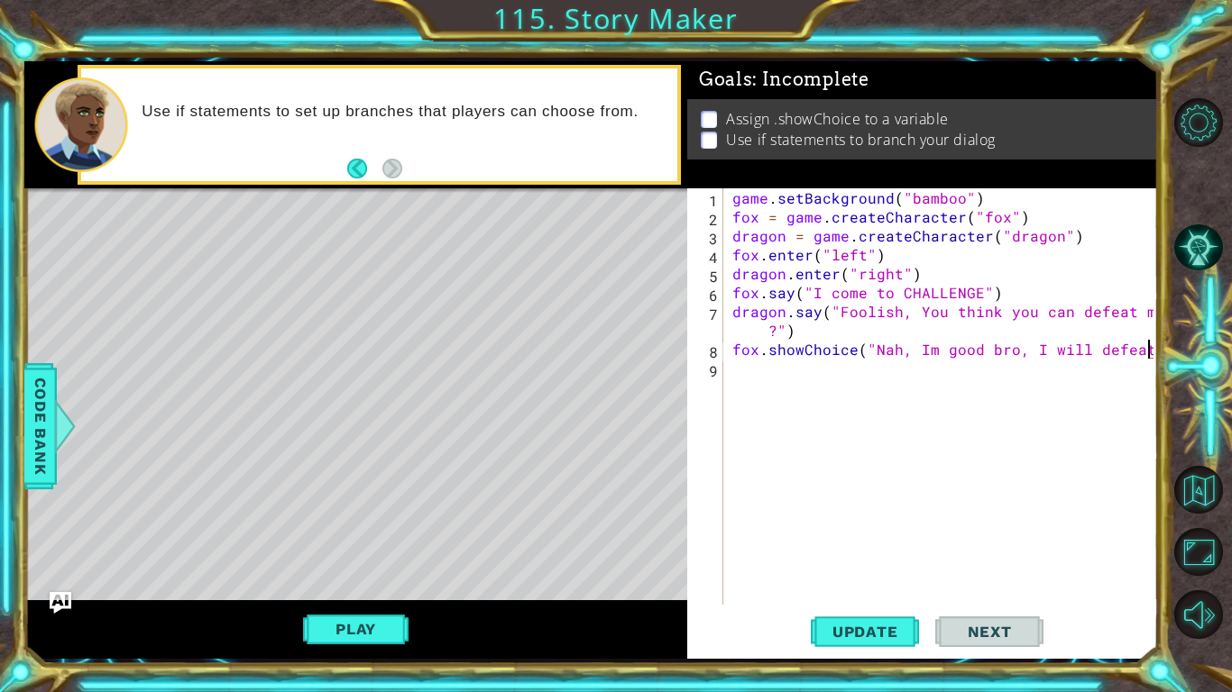
scroll to position [0, 27]
click at [903, 539] on button "Update" at bounding box center [865, 632] width 108 height 47
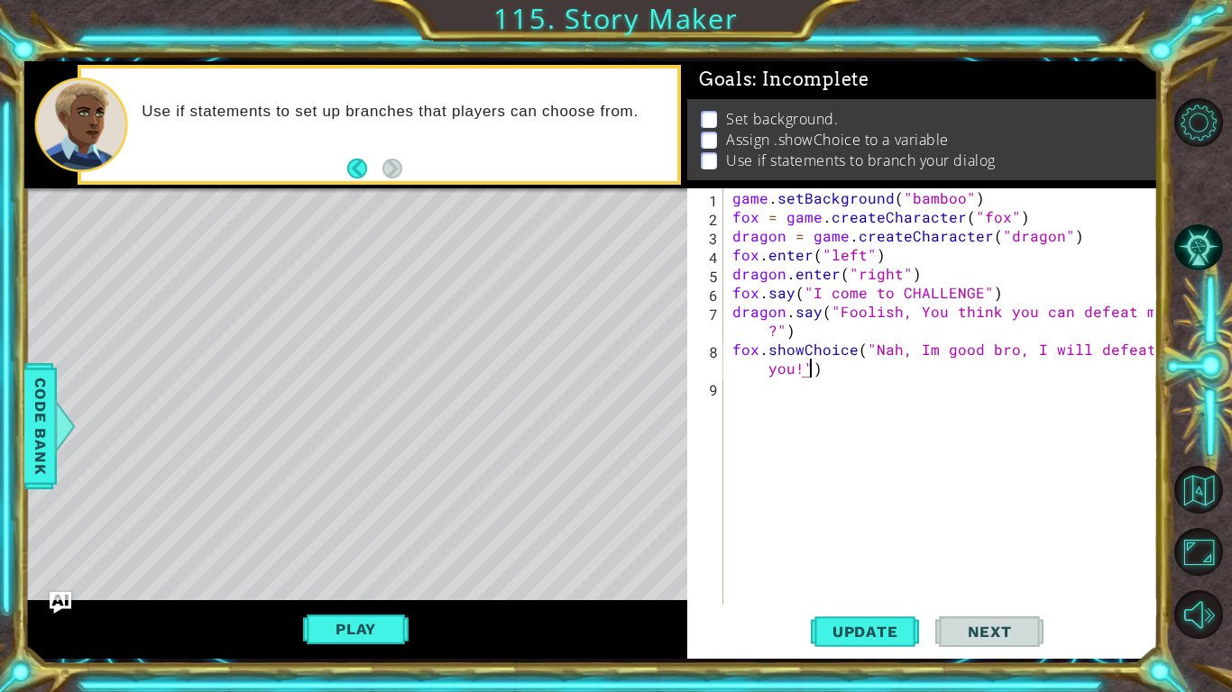
scroll to position [0, 28]
click at [855, 539] on span "Update" at bounding box center [865, 632] width 102 height 18
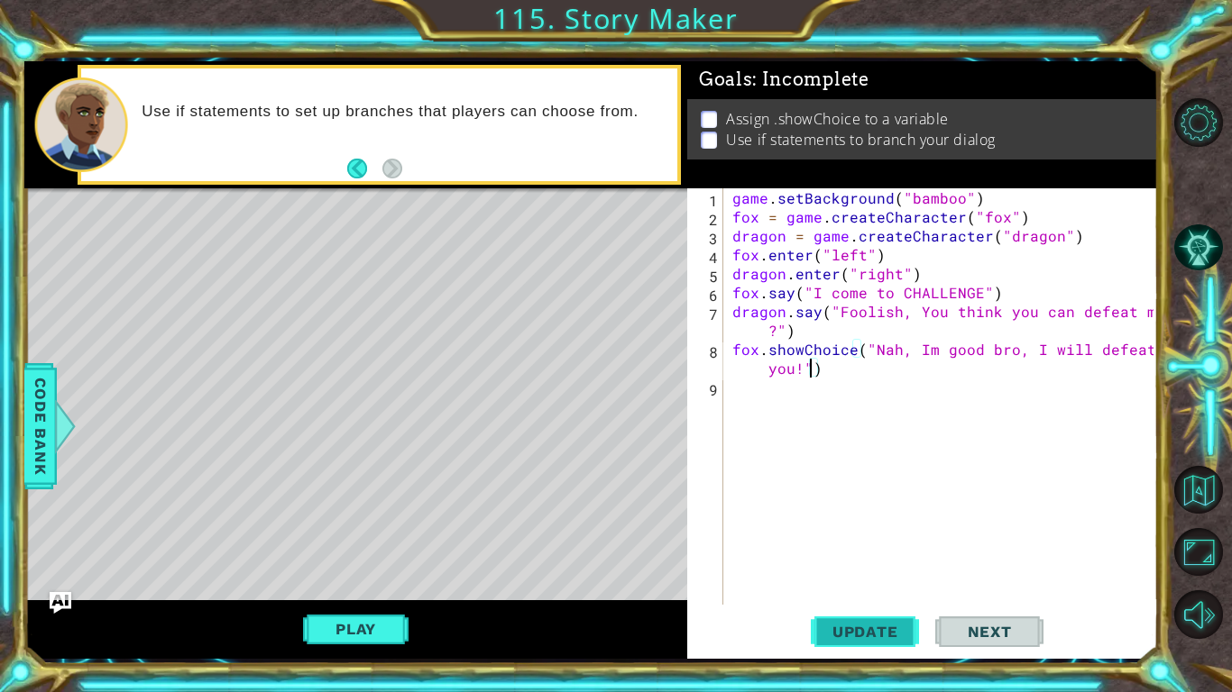
click at [865, 539] on span "Update" at bounding box center [865, 632] width 102 height 18
click at [397, 539] on button "Play" at bounding box center [355, 629] width 105 height 34
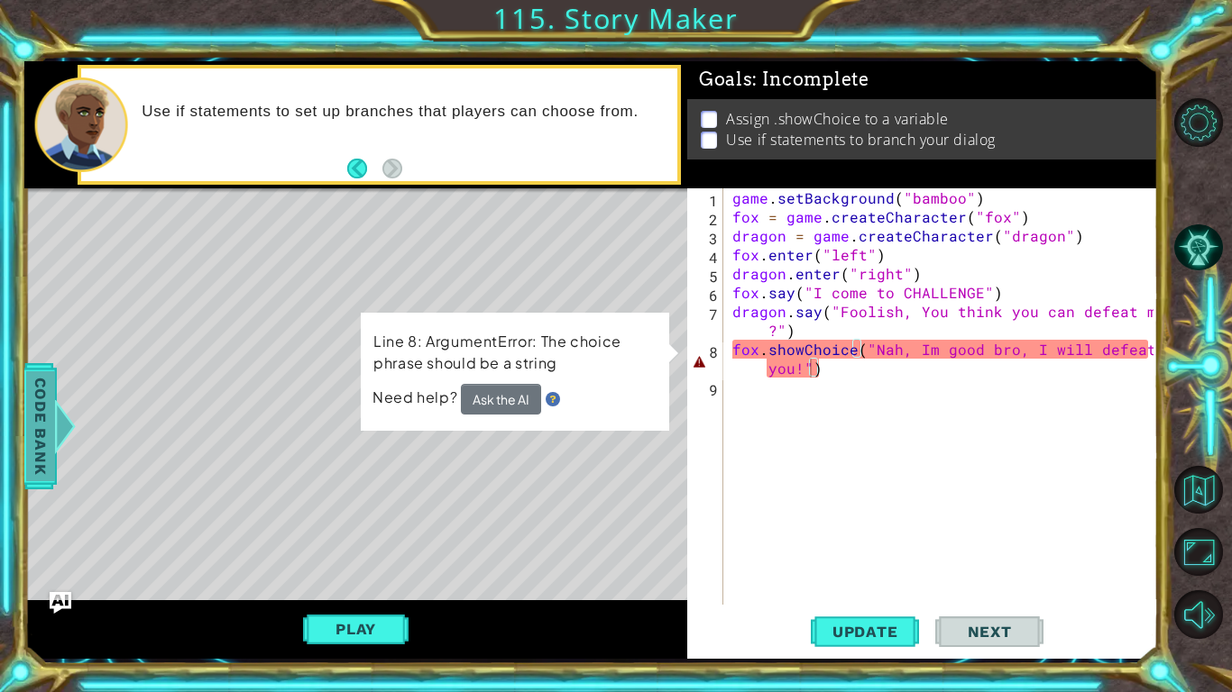
click at [41, 455] on span "Code Bank" at bounding box center [40, 426] width 29 height 110
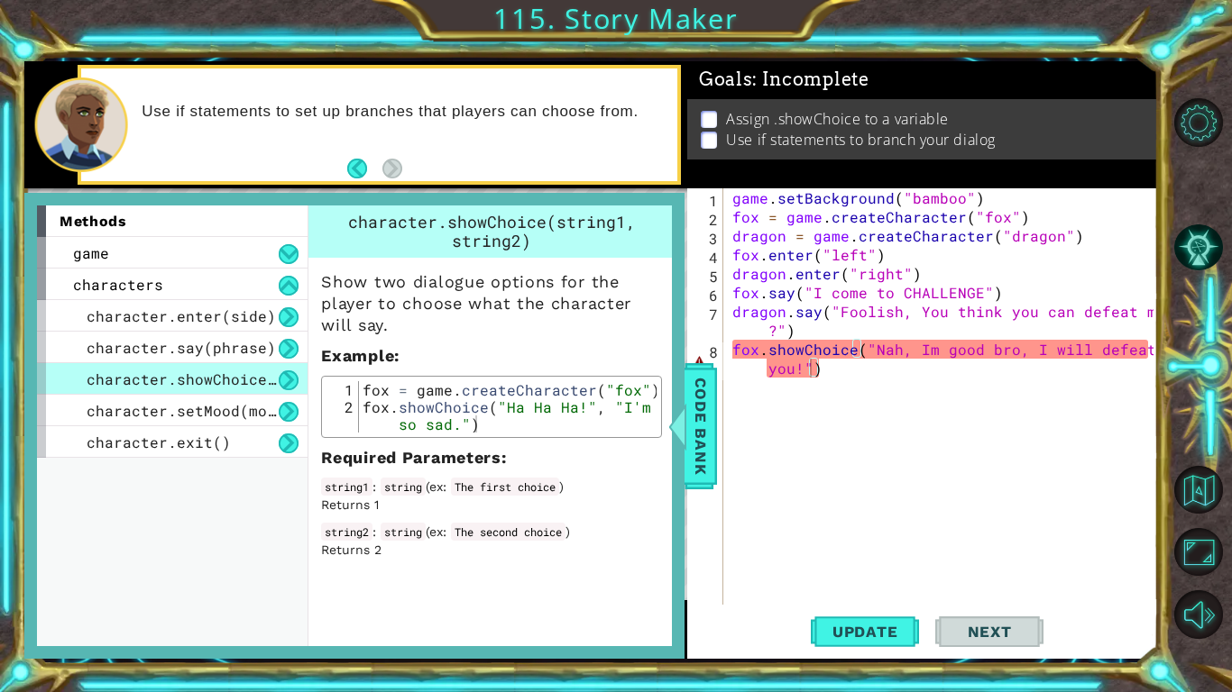
click at [1010, 349] on div "game . setBackground ( "bamboo" ) fox = game . createCharacter ( "fox" ) dragon…" at bounding box center [946, 415] width 434 height 454
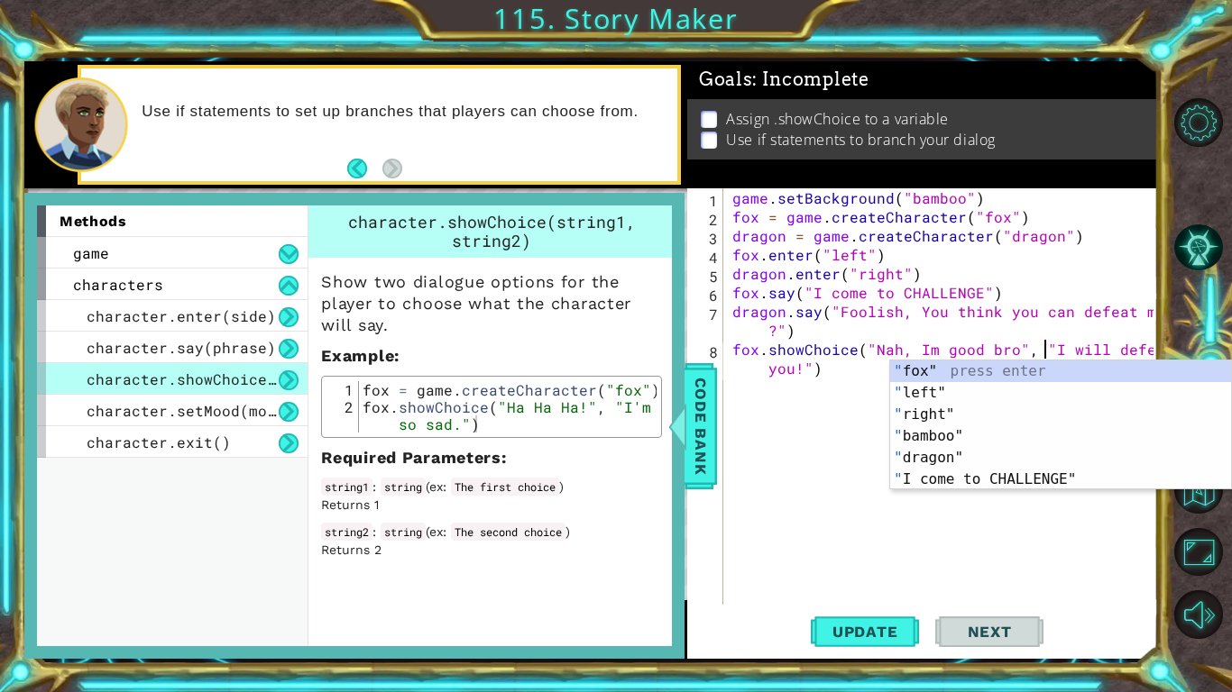
scroll to position [0, 19]
click at [899, 539] on button "Update" at bounding box center [865, 632] width 108 height 47
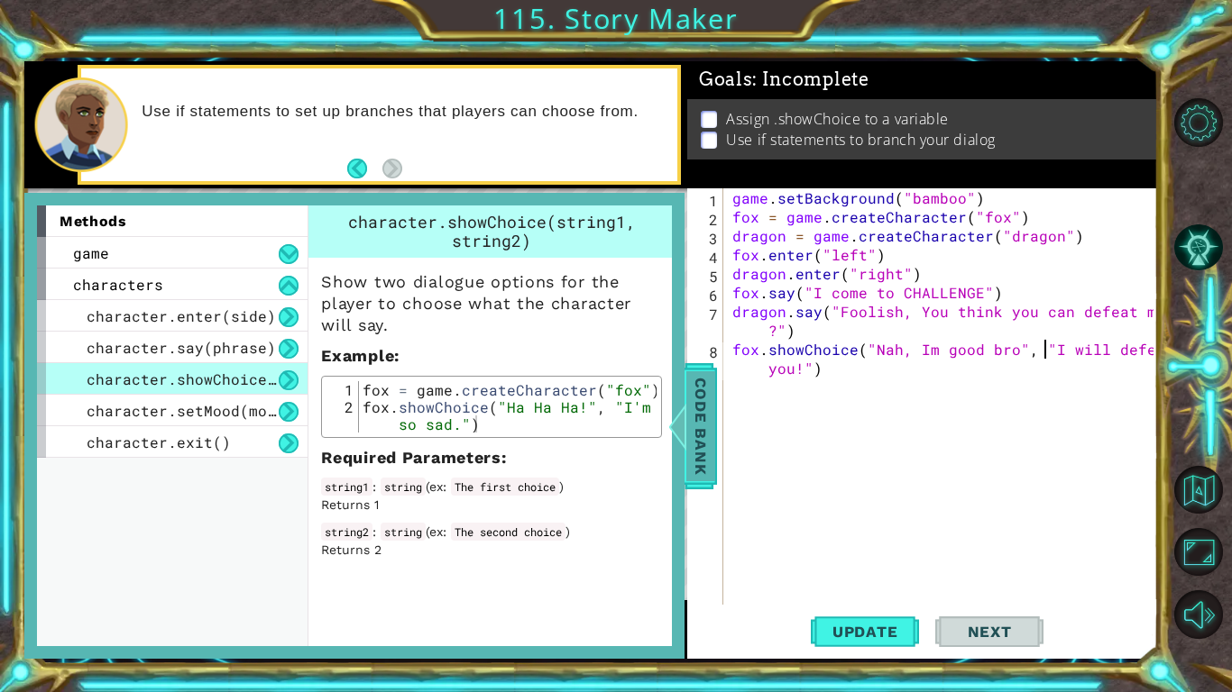
click at [715, 440] on div "Code Bank" at bounding box center [700, 426] width 32 height 126
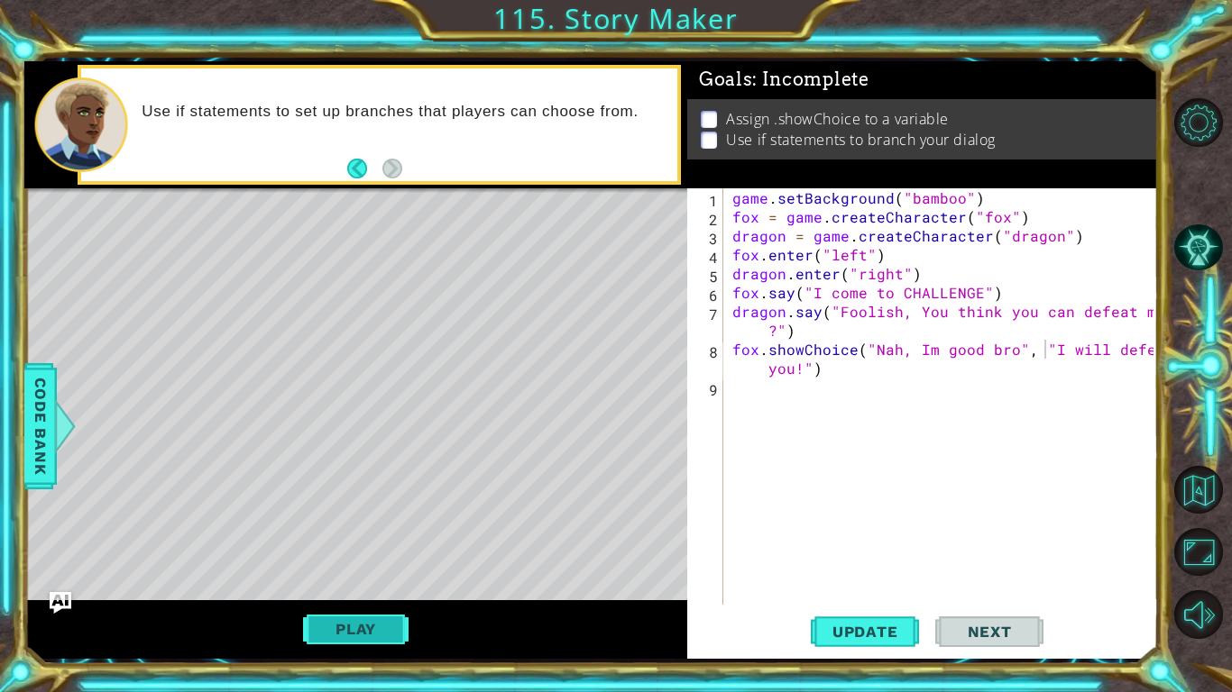
click at [371, 539] on button "Play" at bounding box center [355, 629] width 105 height 34
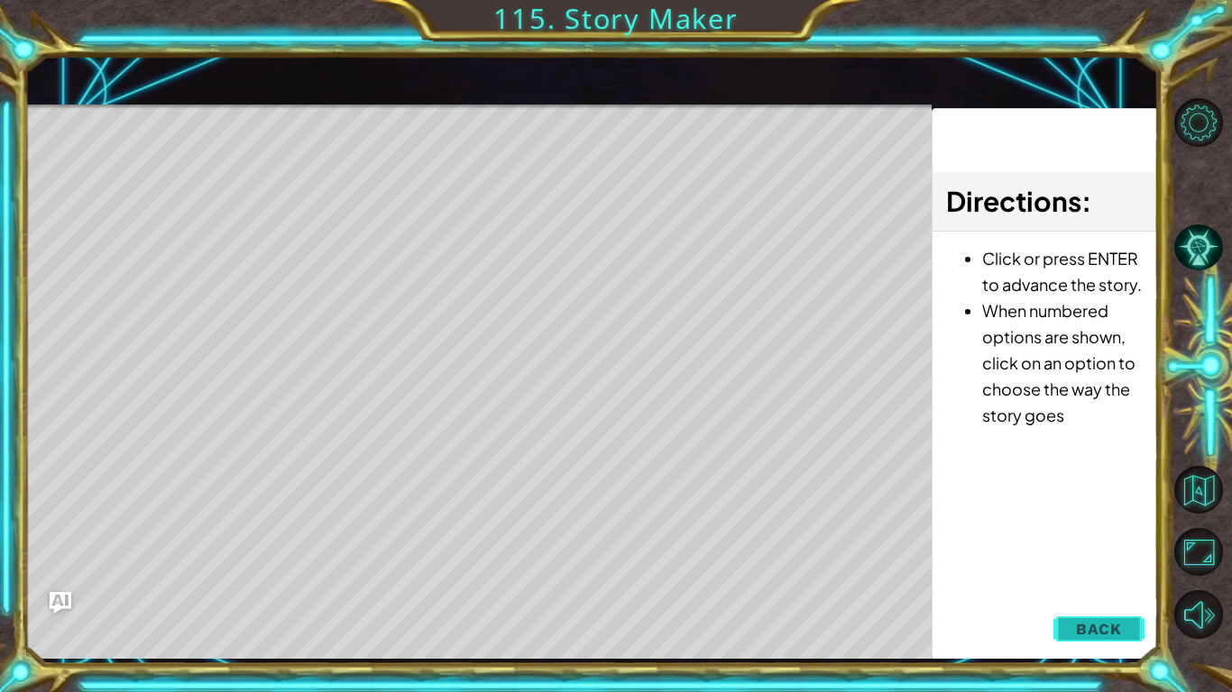
click at [1127, 539] on button "Back" at bounding box center [1098, 629] width 91 height 36
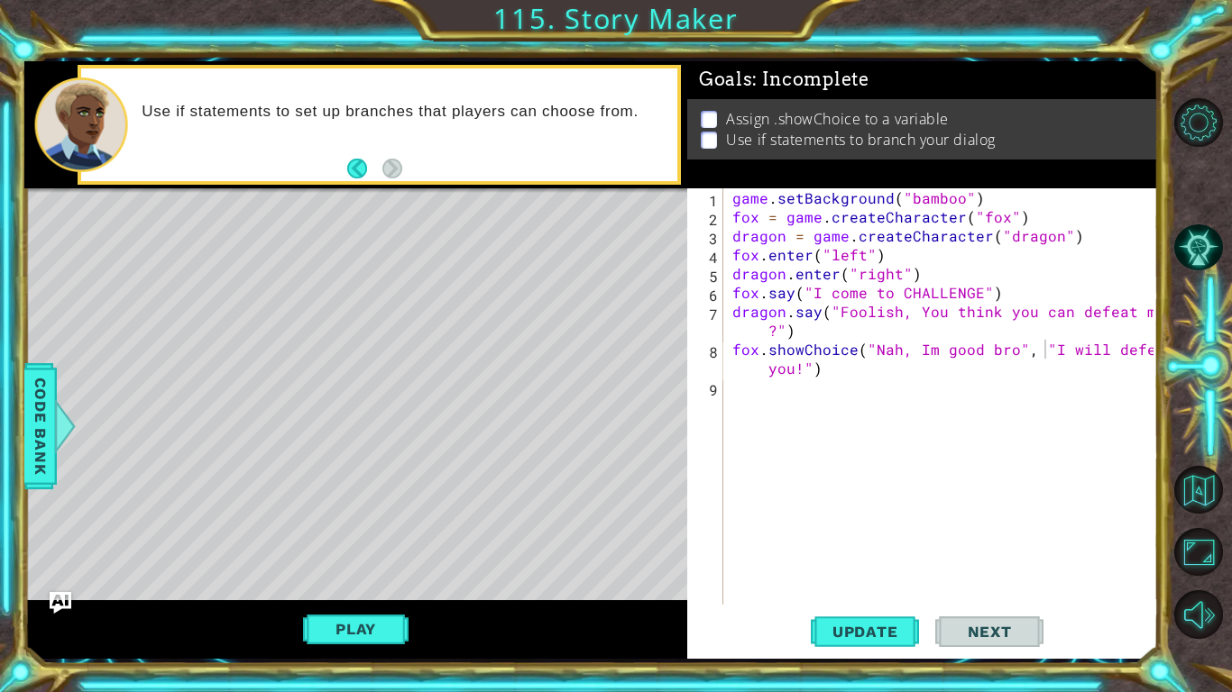
click at [733, 348] on div "game . setBackground ( "bamboo" ) fox = game . createCharacter ( "fox" ) dragon…" at bounding box center [946, 415] width 434 height 454
type textarea "choise = fox.showChoice("Nah, Im good bro", "I will defeat you!")"
click at [894, 539] on span "Update" at bounding box center [865, 632] width 102 height 18
click at [876, 426] on div "game . setBackground ( "bamboo" ) fox = game . createCharacter ( "fox" ) dragon…" at bounding box center [946, 415] width 434 height 454
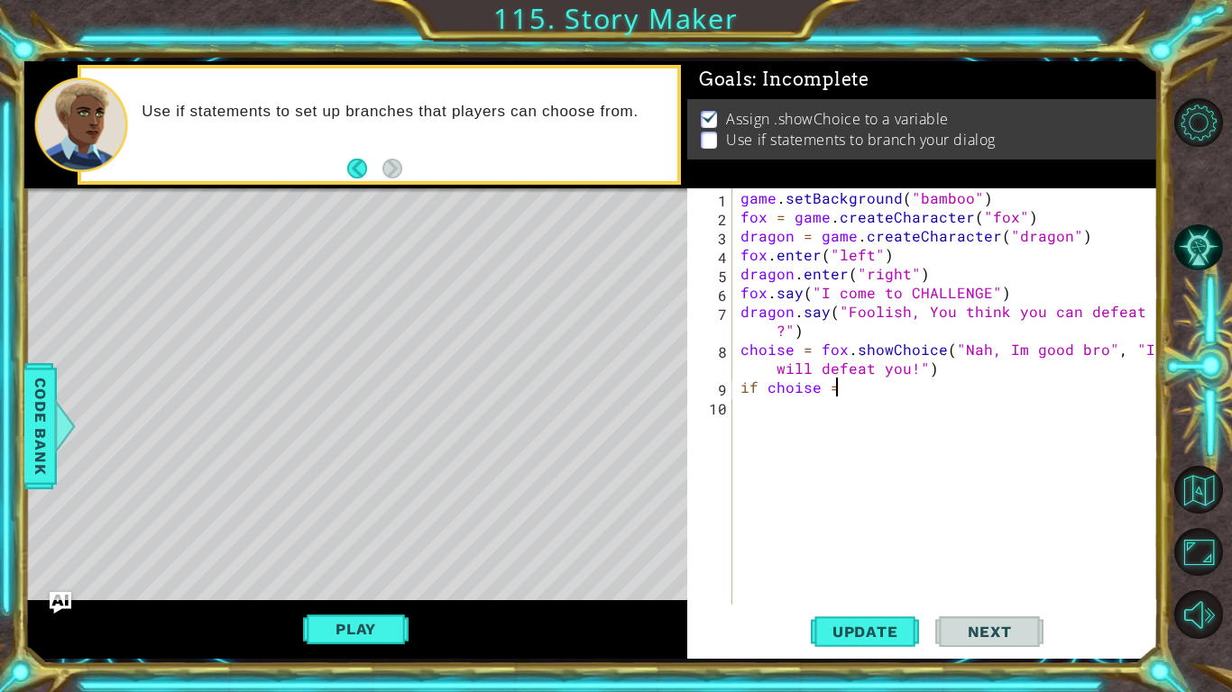
scroll to position [0, 5]
click at [53, 389] on span "Code Bank" at bounding box center [40, 426] width 29 height 110
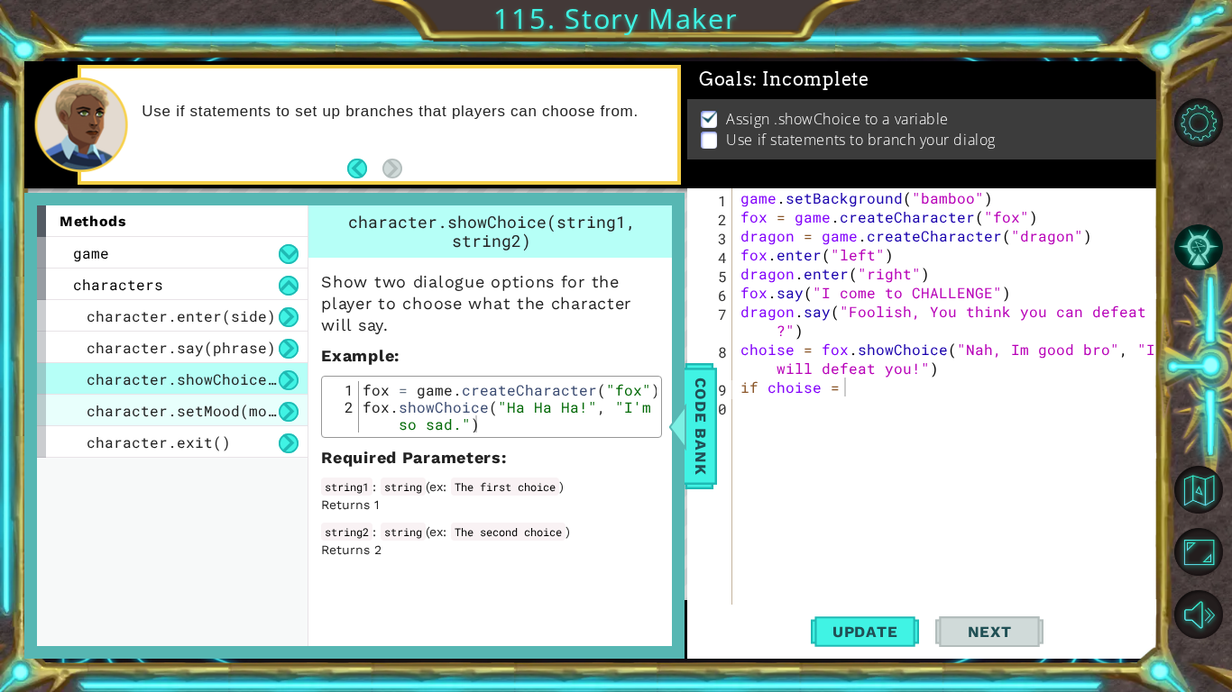
click at [246, 418] on span "character.setMood(mood)" at bounding box center [190, 410] width 207 height 19
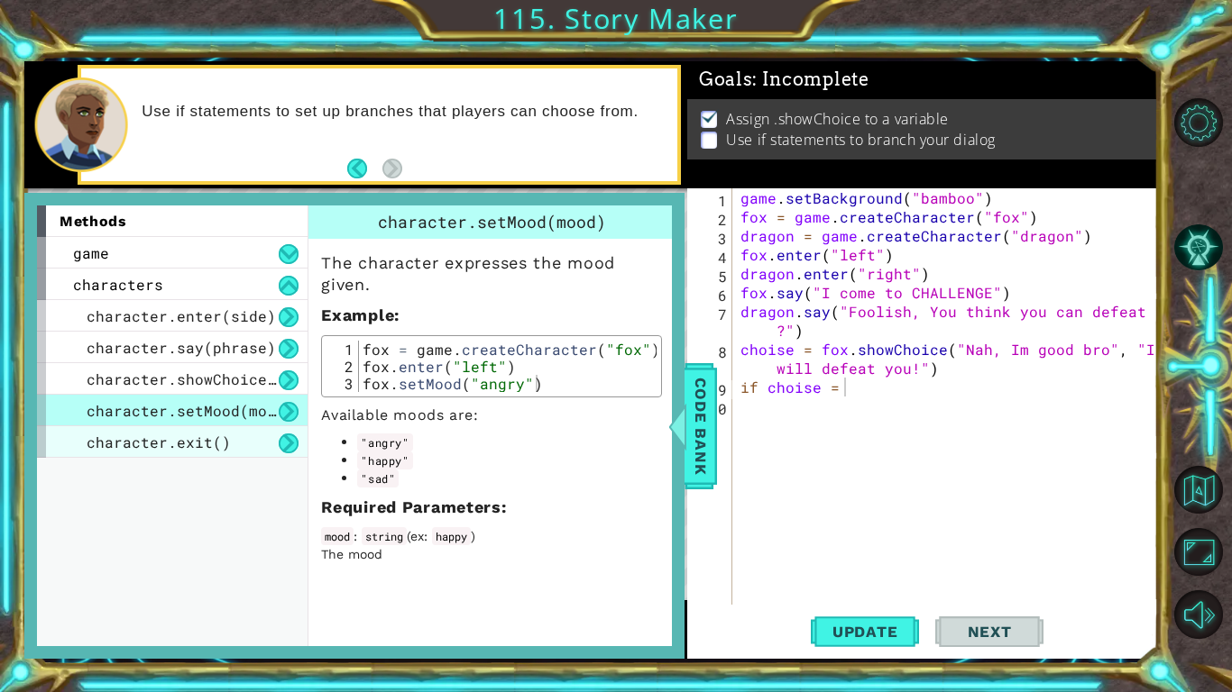
click at [259, 443] on div "character.exit()" at bounding box center [172, 442] width 271 height 32
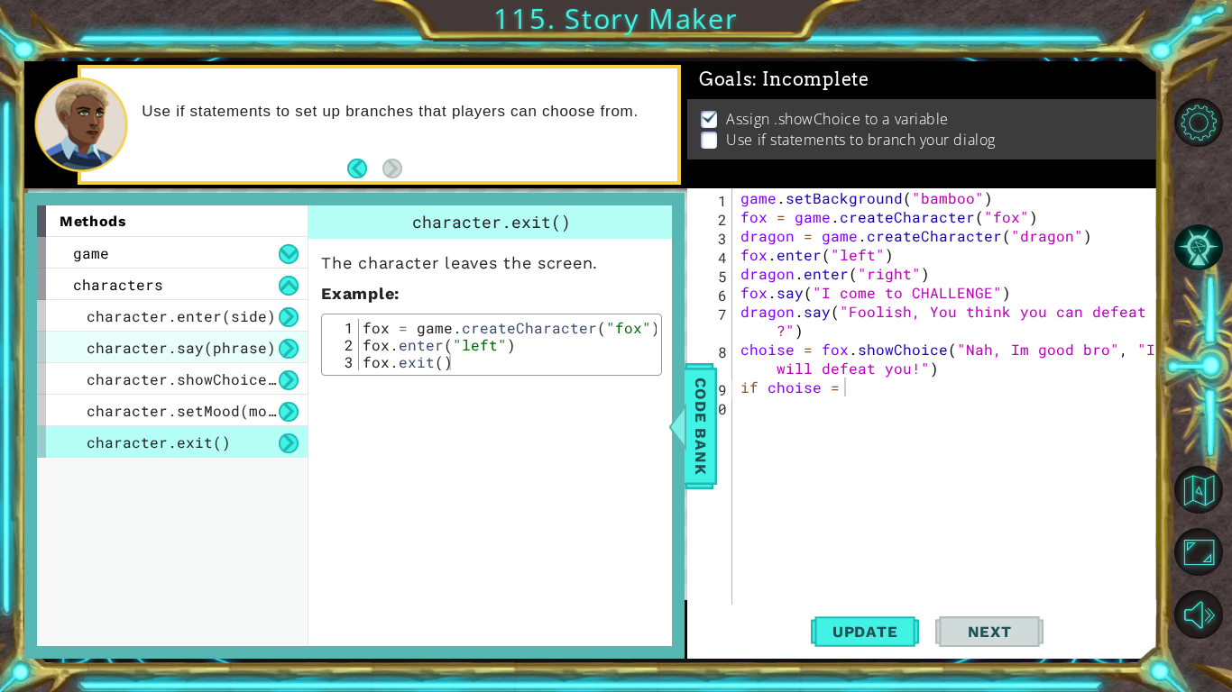
click at [270, 353] on div "character.say(phrase)" at bounding box center [172, 348] width 271 height 32
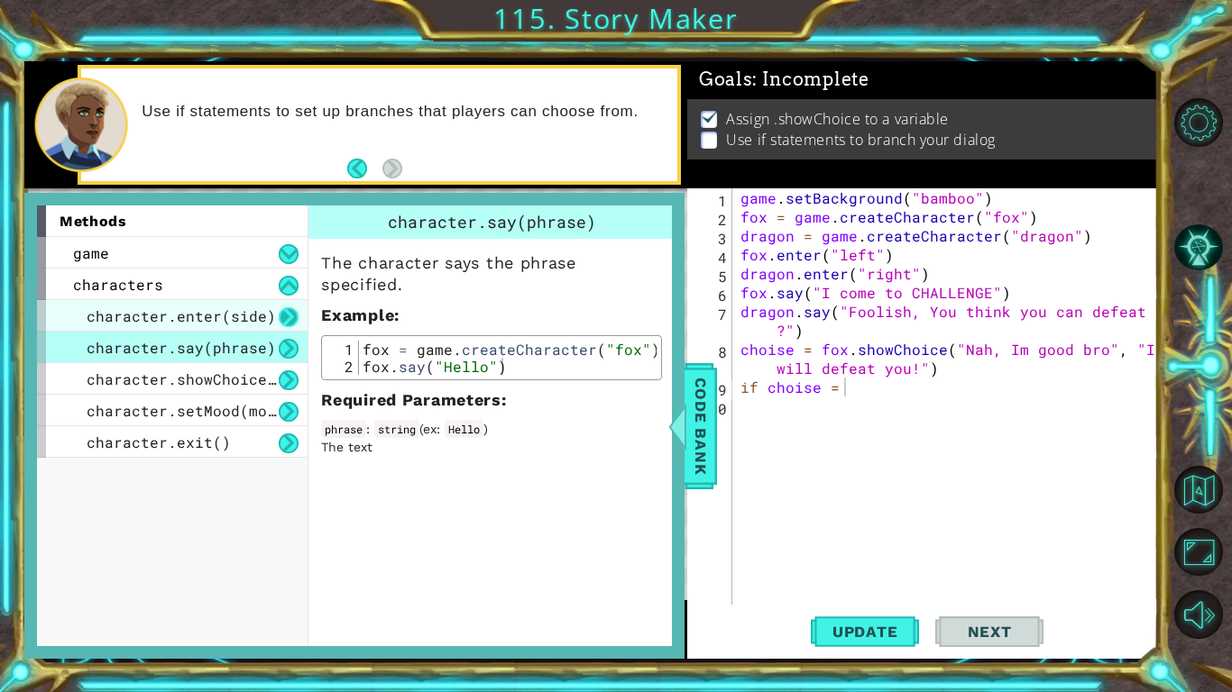
click at [289, 326] on button at bounding box center [289, 317] width 20 height 20
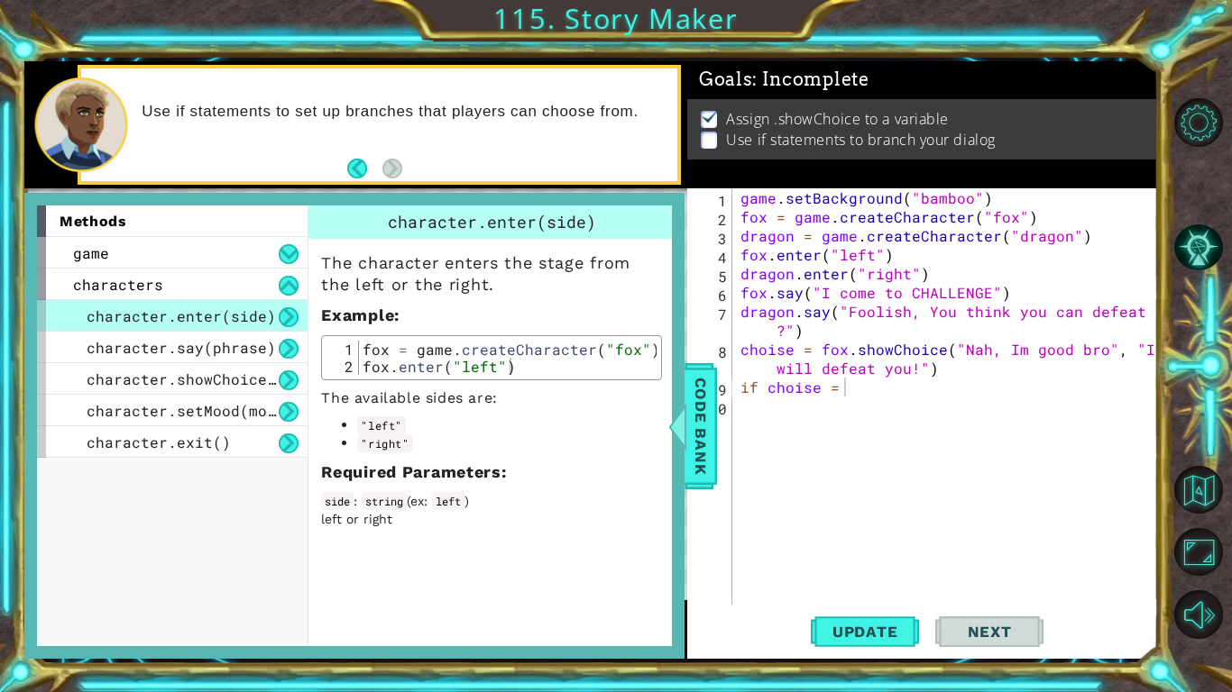
click at [843, 385] on div "game . setBackground ( "bamboo" ) fox = game . createCharacter ( "fox" ) dragon…" at bounding box center [950, 415] width 426 height 454
type textarea "if choise = 1:"
type textarea "e"
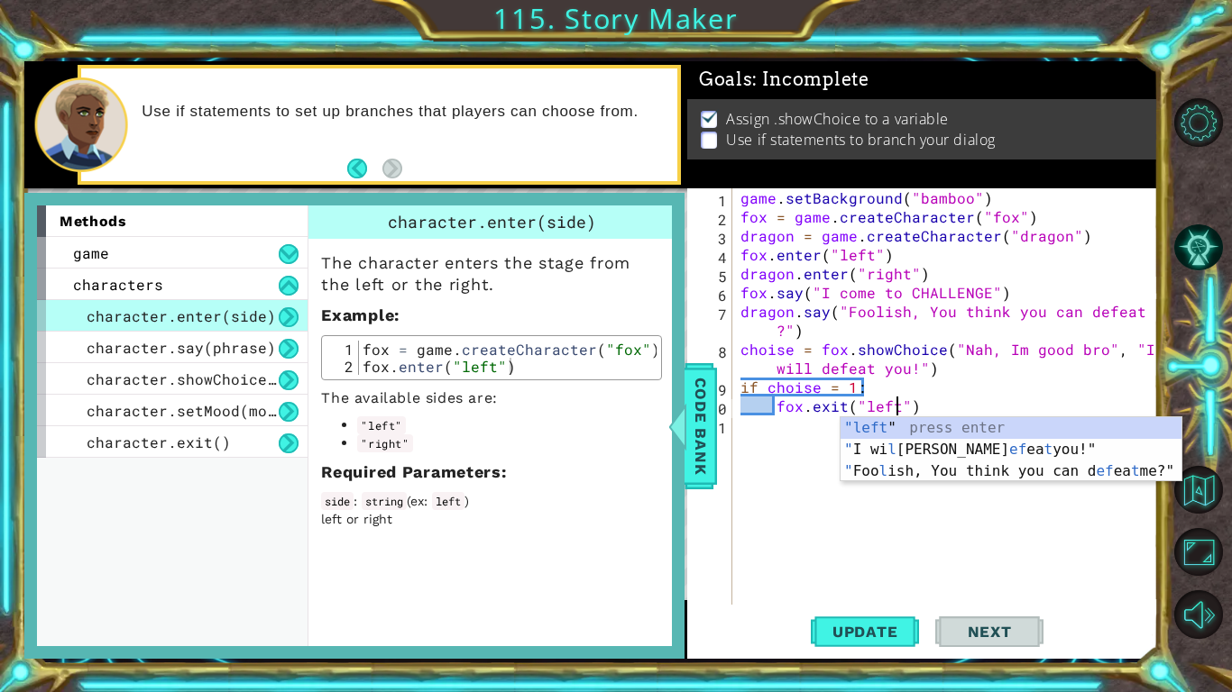
scroll to position [0, 9]
click at [705, 458] on span "Code Bank" at bounding box center [700, 426] width 29 height 110
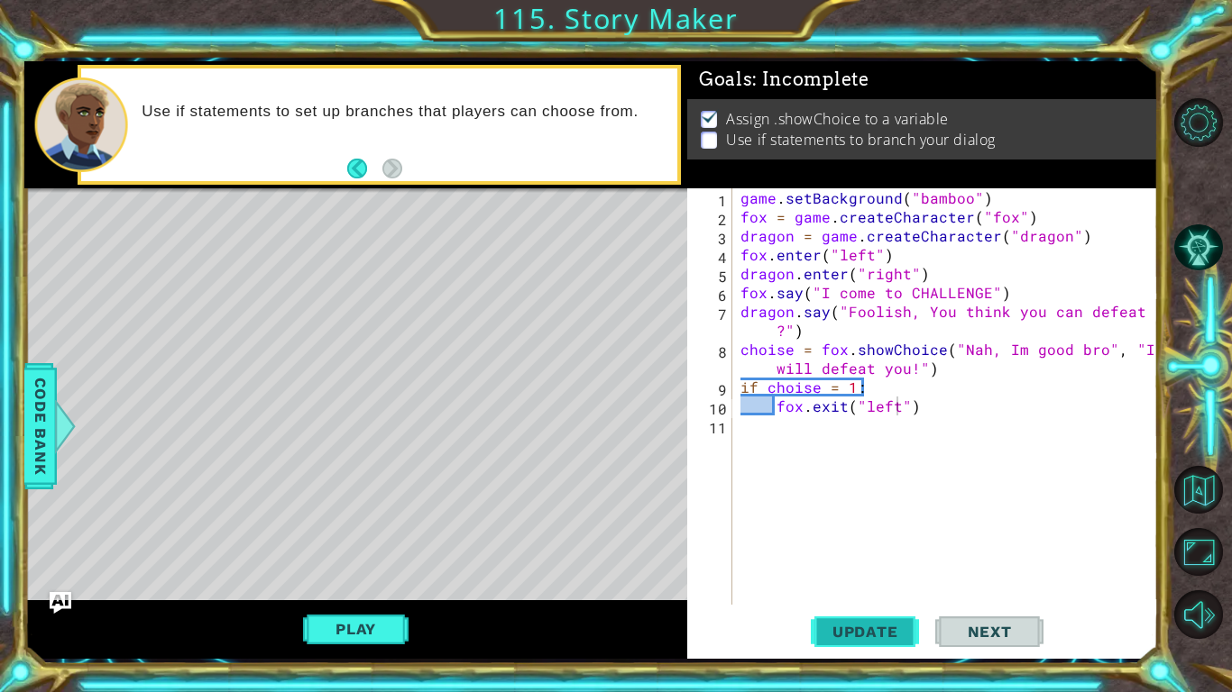
click at [904, 539] on span "Update" at bounding box center [865, 632] width 102 height 18
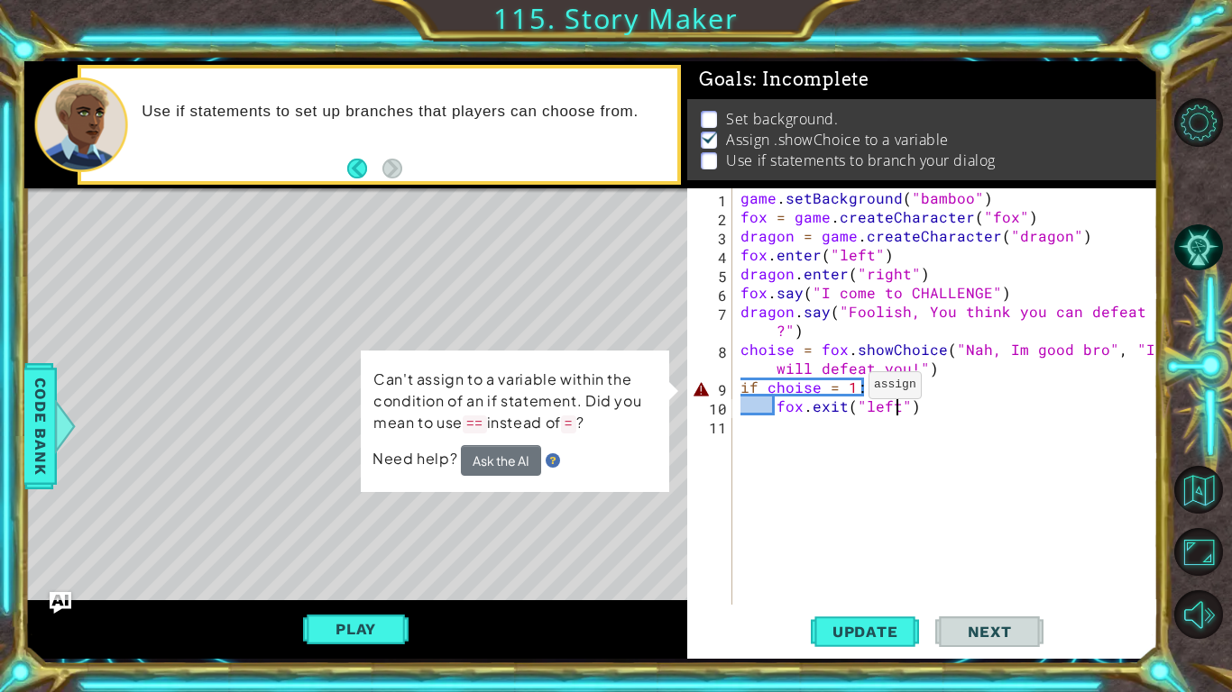
click at [838, 386] on div "game . setBackground ( "bamboo" ) fox = game . createCharacter ( "fox" ) dragon…" at bounding box center [950, 415] width 426 height 454
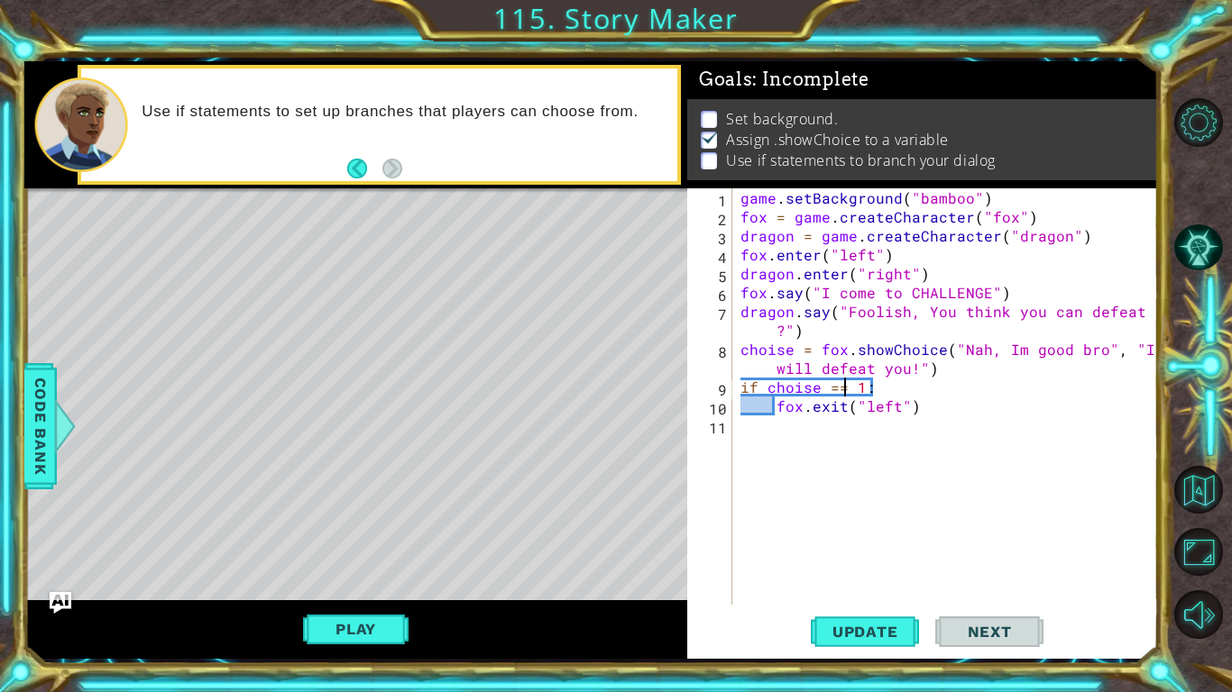
click at [899, 539] on span "Update" at bounding box center [865, 632] width 102 height 18
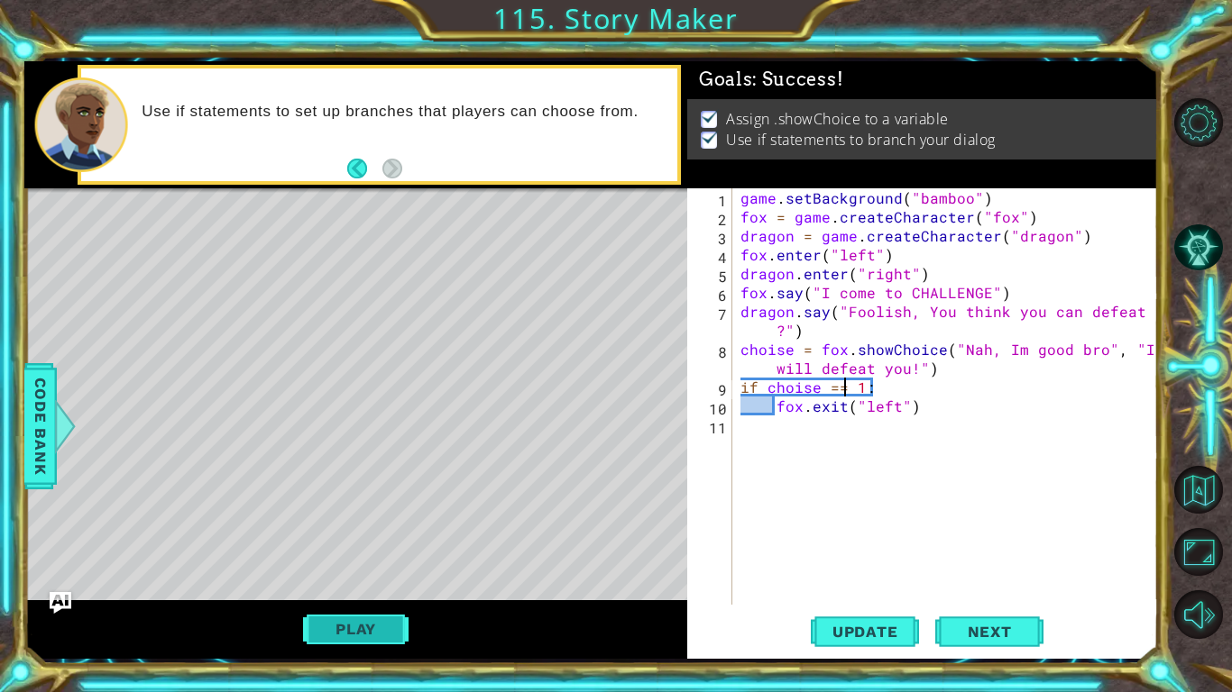
click at [399, 539] on button "Play" at bounding box center [355, 629] width 105 height 34
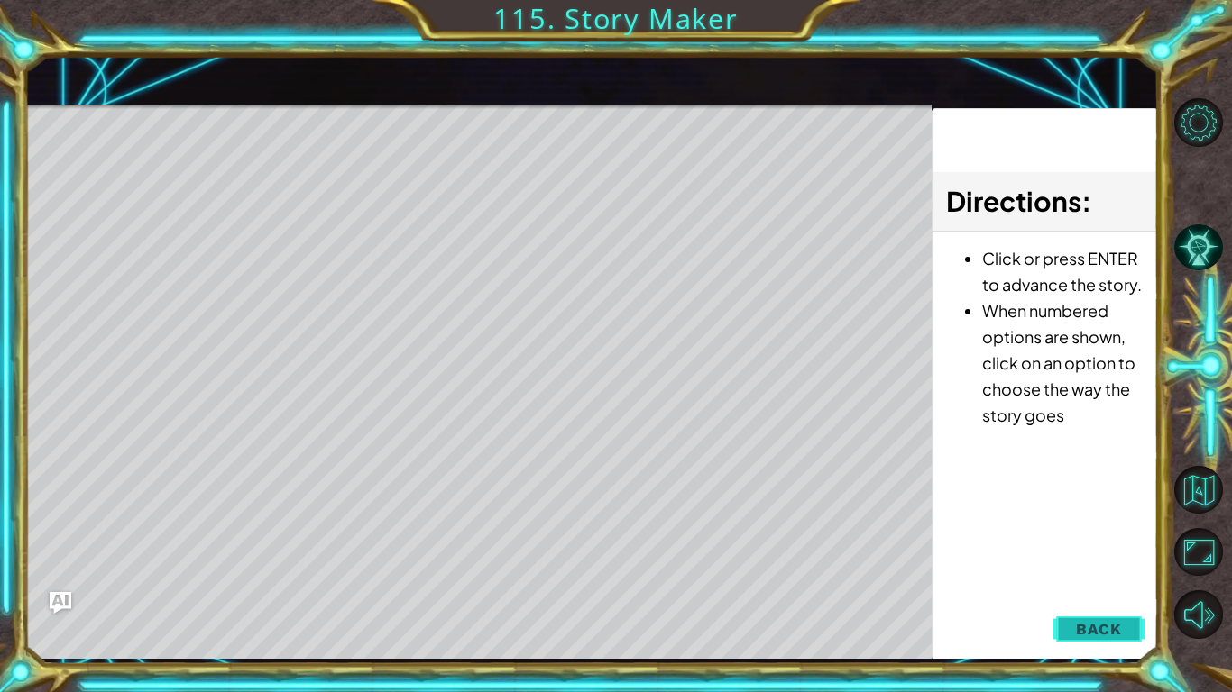
click at [1124, 539] on button "Back" at bounding box center [1098, 629] width 91 height 36
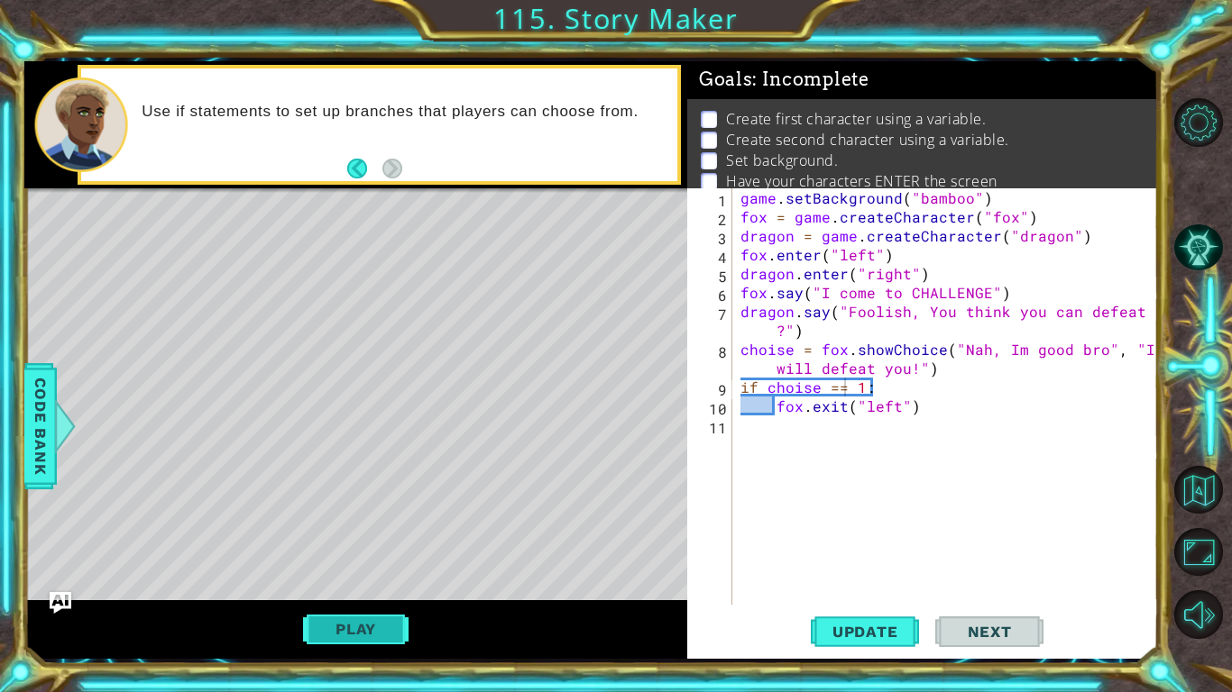
click at [386, 539] on button "Play" at bounding box center [355, 629] width 105 height 34
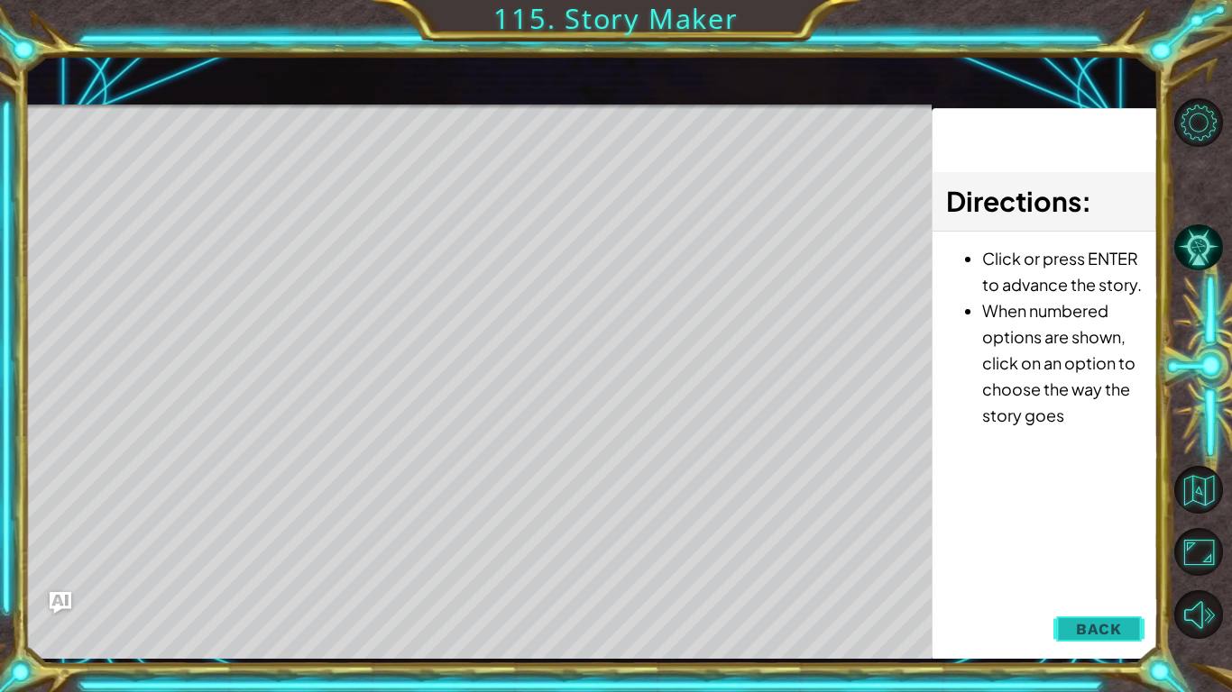
click at [1122, 539] on button "Back" at bounding box center [1098, 629] width 91 height 36
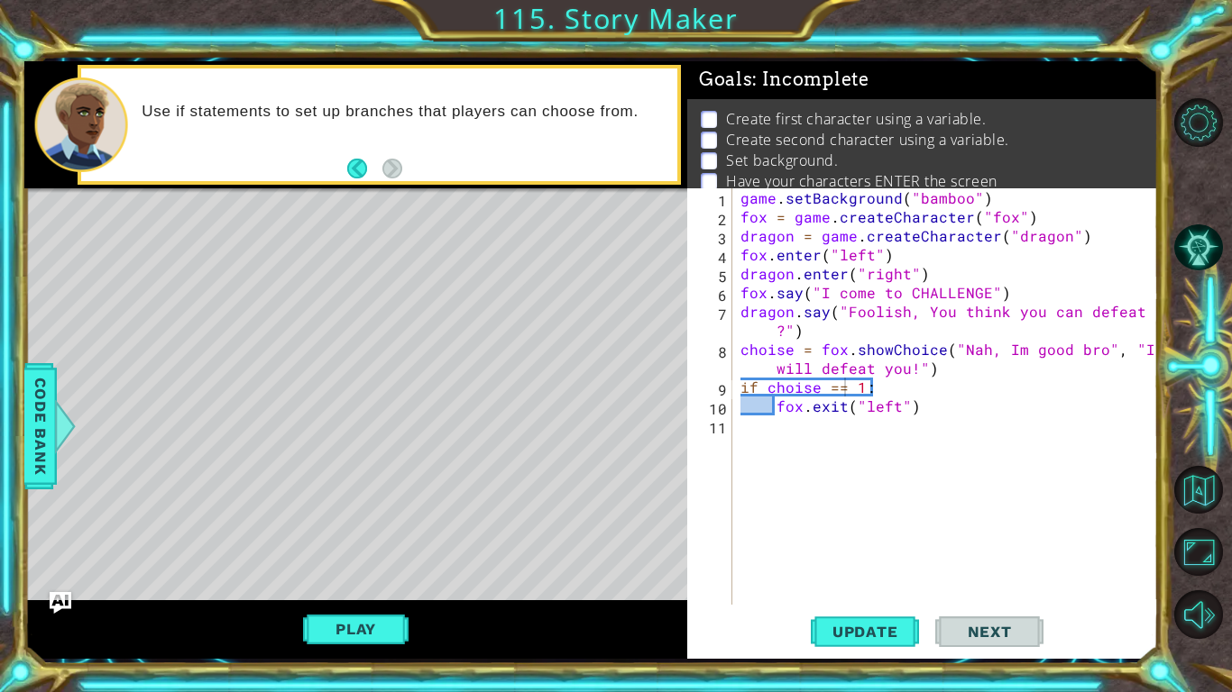
click at [916, 409] on div "game . setBackground ( "bamboo" ) fox = game . createCharacter ( "fox" ) dragon…" at bounding box center [950, 415] width 426 height 454
type textarea "fox.exit("left")"
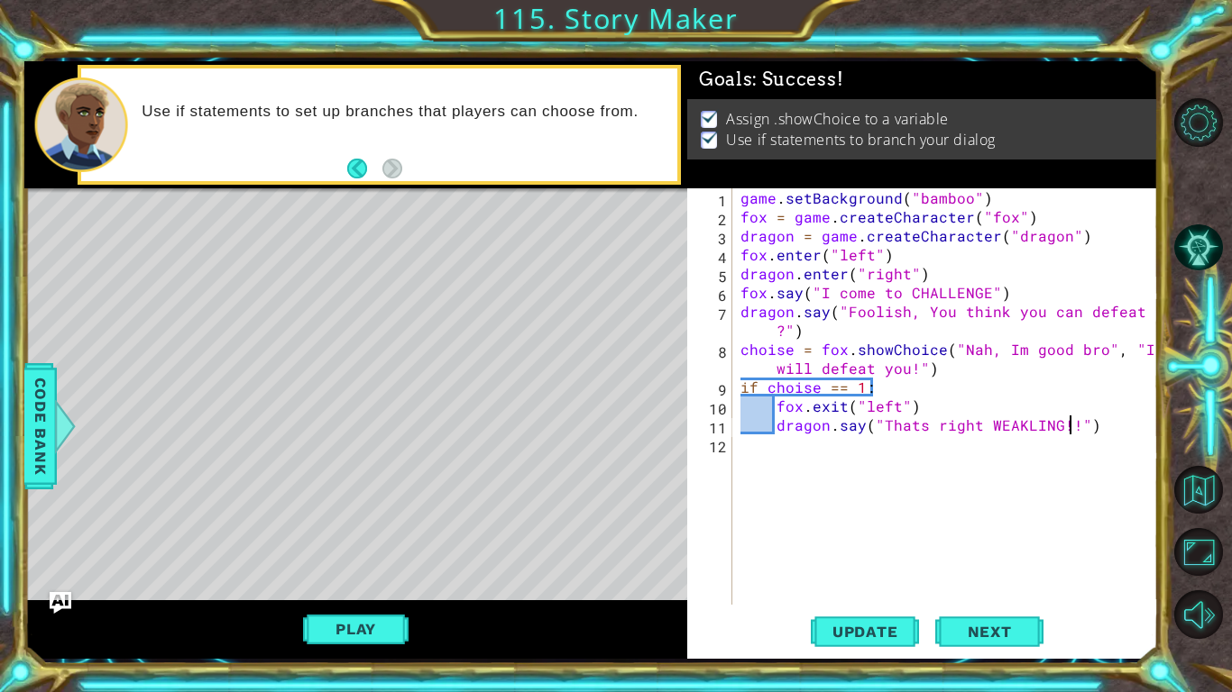
scroll to position [0, 21]
type textarea "dragon.say("Thats right WEAKLING!!!")"
click at [894, 539] on span "Update" at bounding box center [865, 632] width 102 height 18
click at [857, 539] on span "Update" at bounding box center [865, 632] width 102 height 18
click at [1120, 436] on div "game . setBackground ( "bamboo" ) fox = game . createCharacter ( "fox" ) dragon…" at bounding box center [950, 415] width 426 height 454
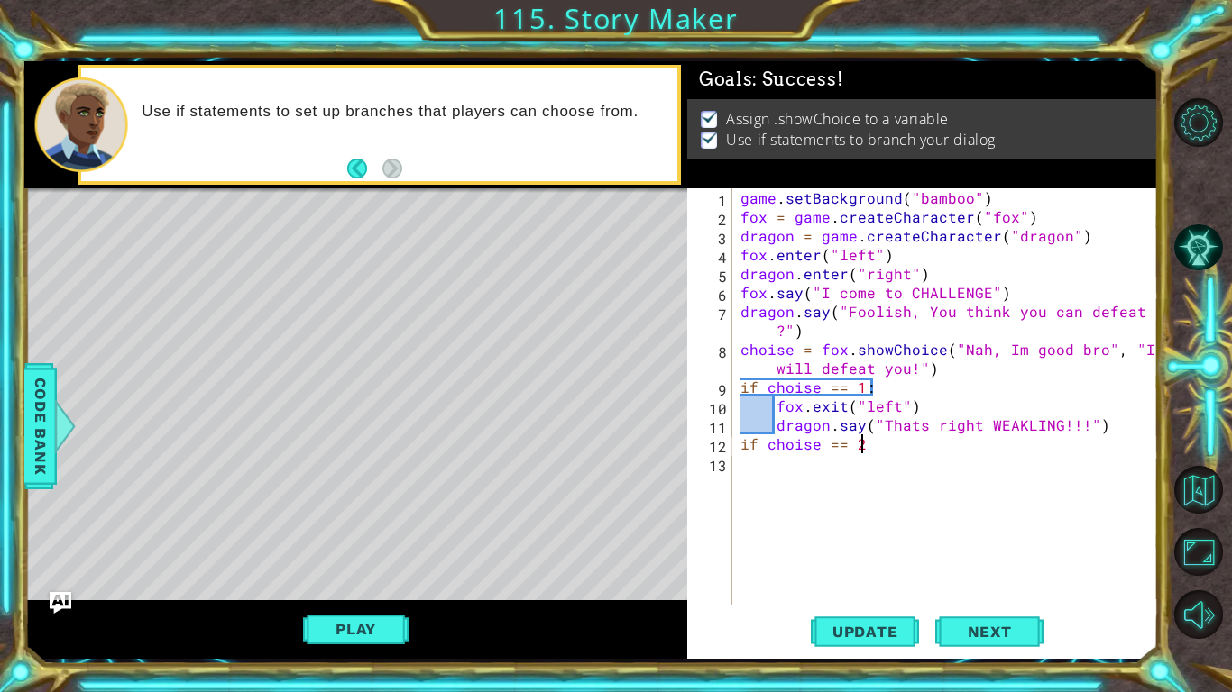
scroll to position [0, 6]
type textarea "if choise == 2:"
click at [68, 435] on div at bounding box center [65, 426] width 23 height 54
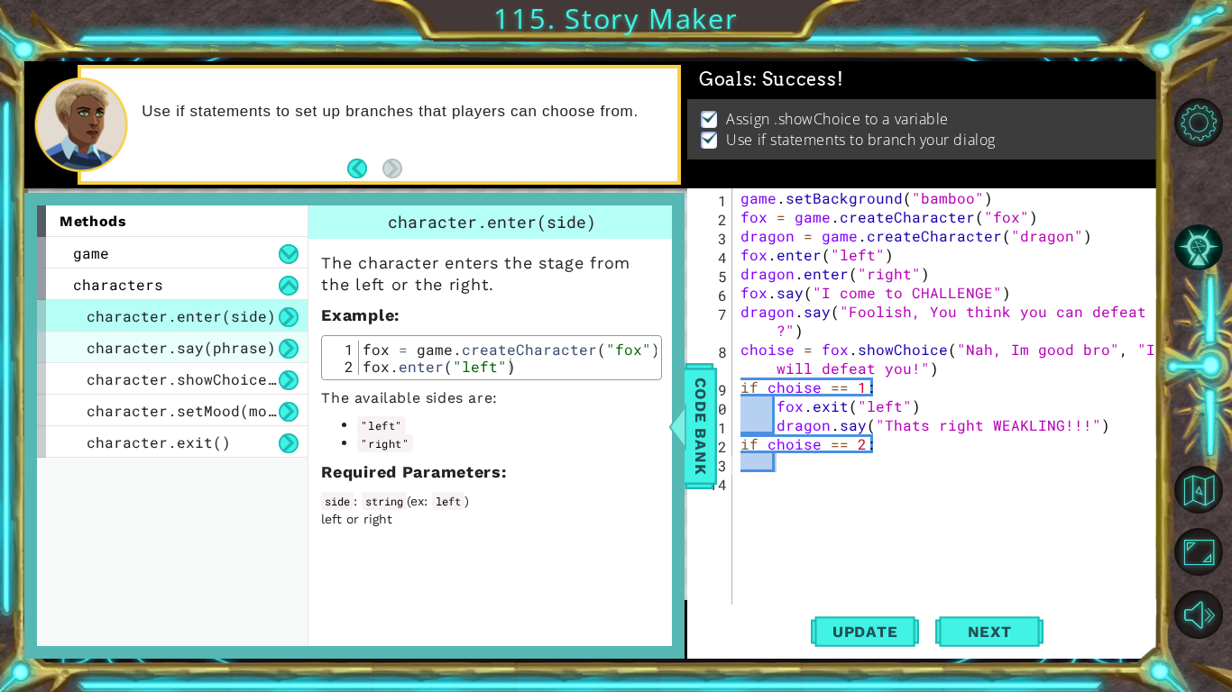
click at [179, 354] on span "character.say(phrase)" at bounding box center [181, 347] width 189 height 19
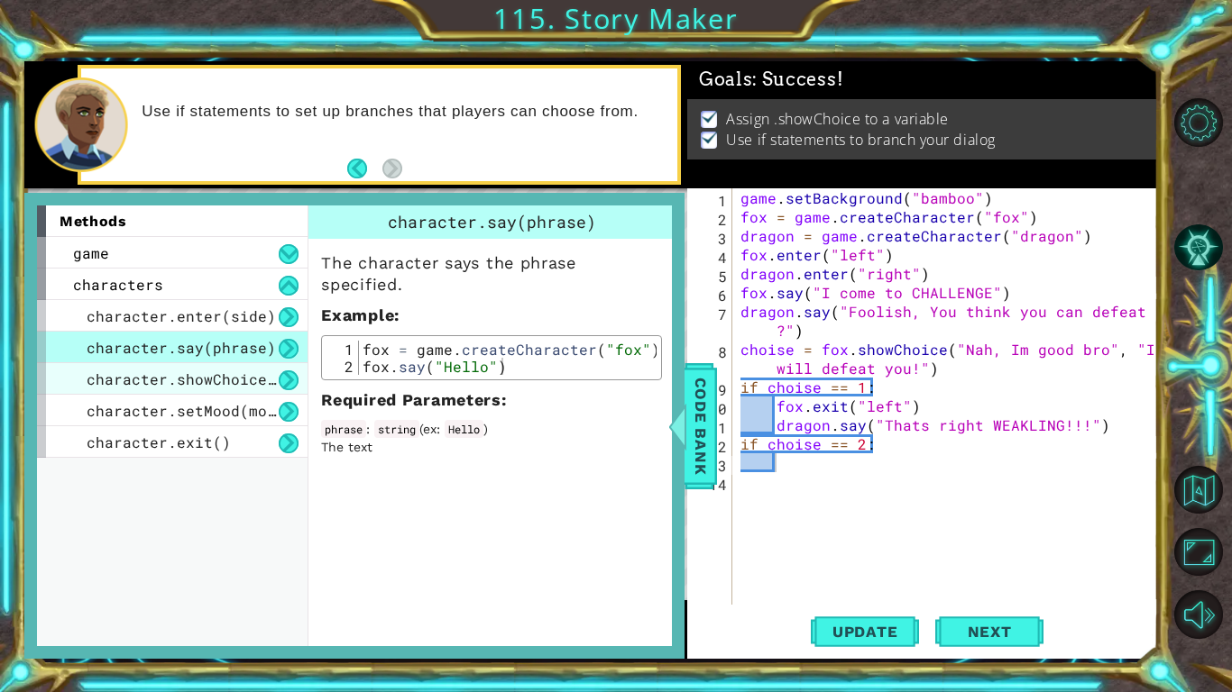
click at [183, 381] on span "character.showChoice(string1, string2)" at bounding box center [258, 379] width 343 height 19
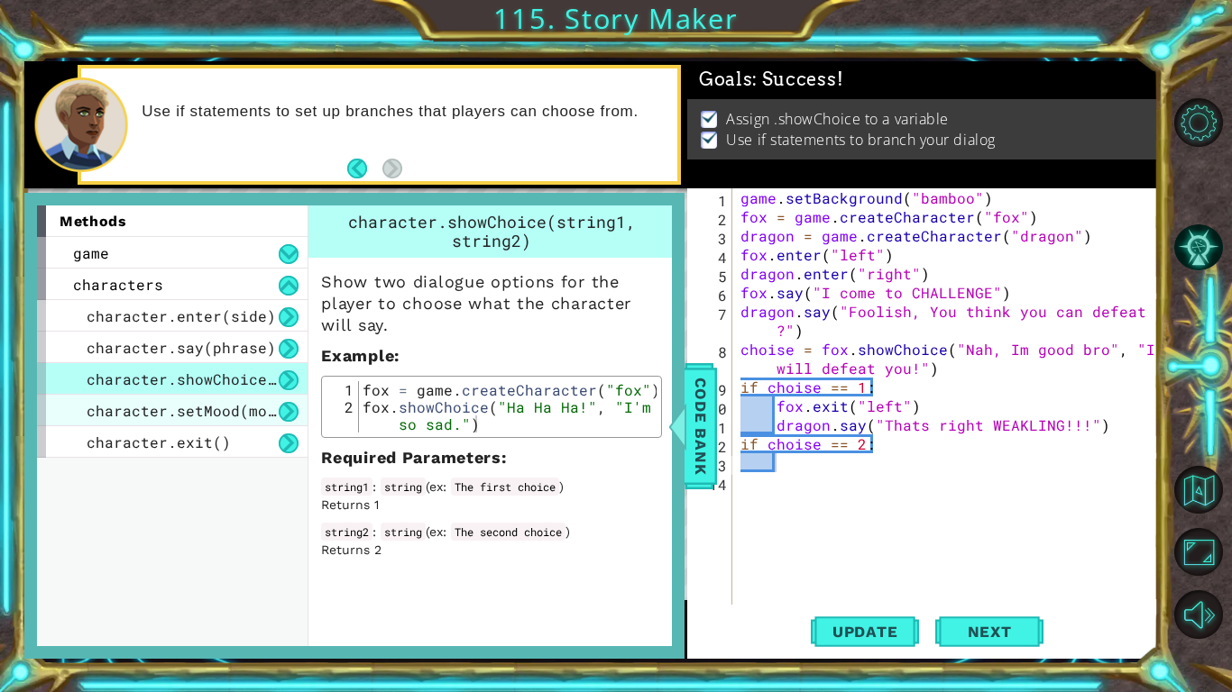
click at [191, 398] on div "character.setMood(mood)" at bounding box center [172, 411] width 271 height 32
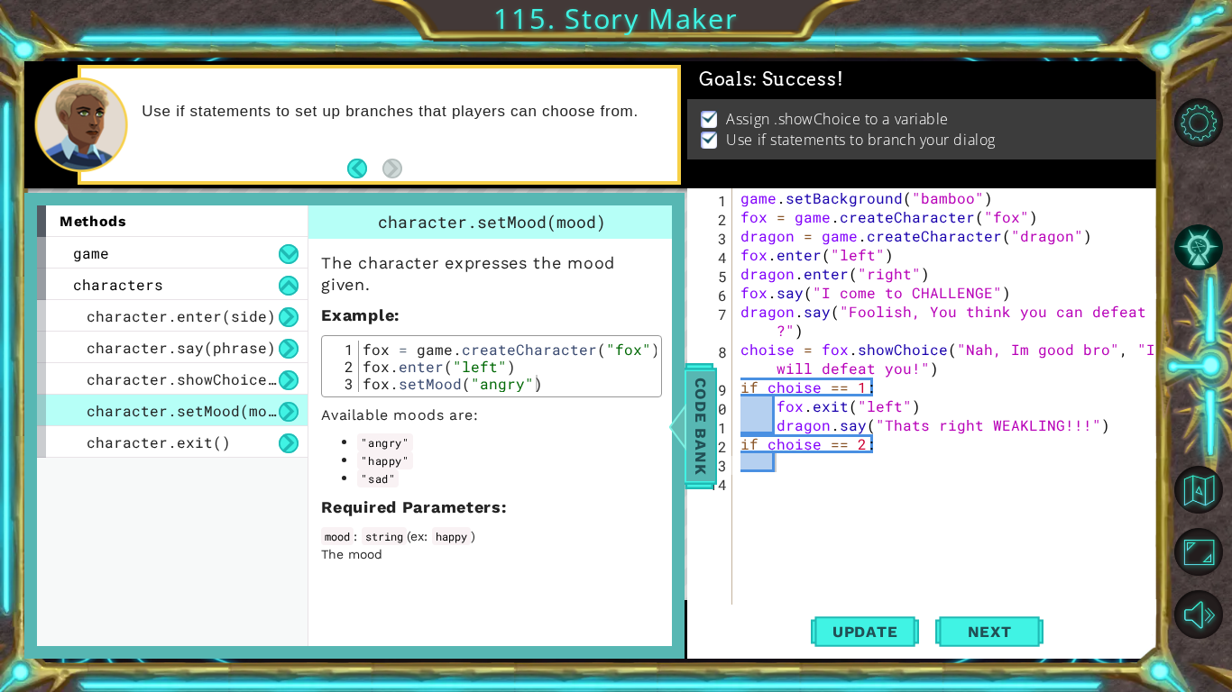
click at [698, 473] on span "Code Bank" at bounding box center [700, 426] width 29 height 110
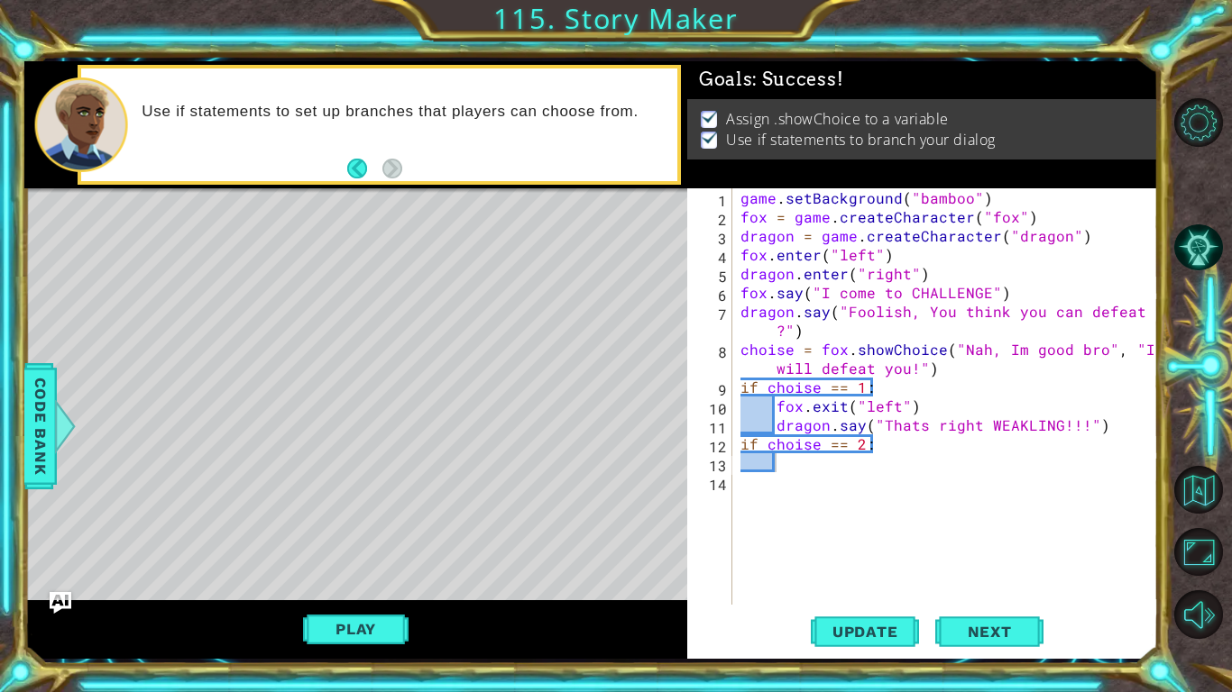
click at [793, 467] on div "game . setBackground ( "bamboo" ) fox = game . createCharacter ( "fox" ) dragon…" at bounding box center [950, 415] width 426 height 454
click at [47, 426] on span "Code Bank" at bounding box center [40, 426] width 29 height 110
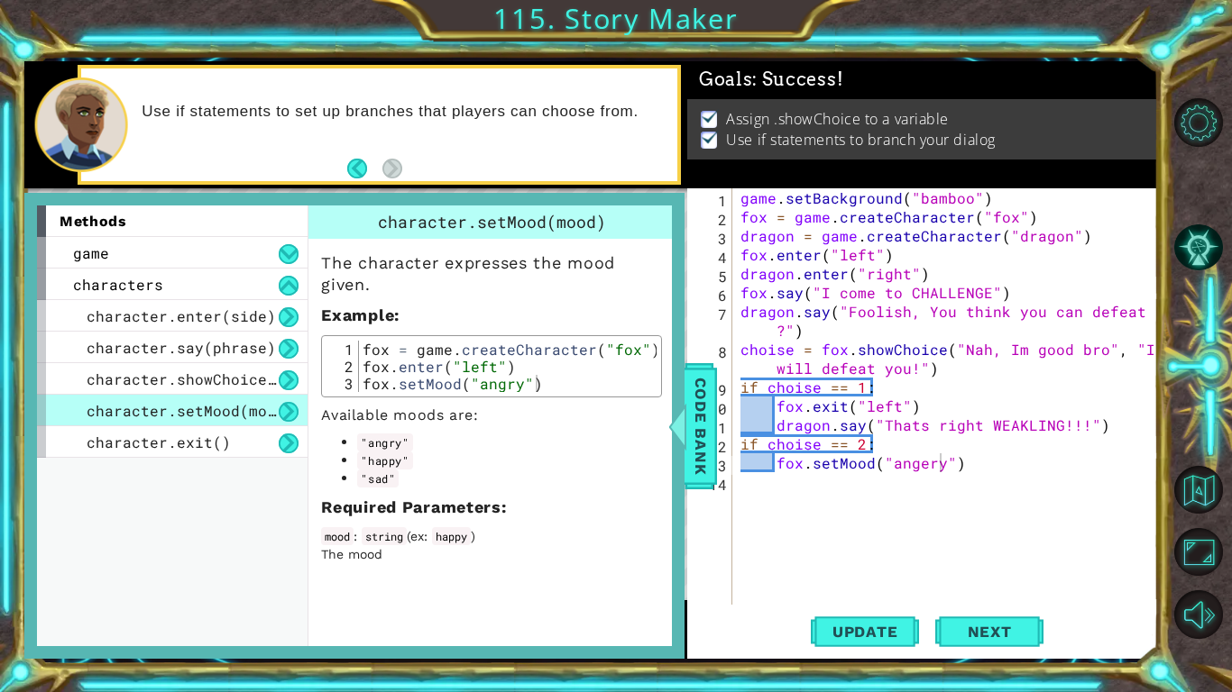
click at [919, 463] on div "game . setBackground ( "bamboo" ) fox = game . createCharacter ( "fox" ) dragon…" at bounding box center [950, 415] width 426 height 454
type textarea "fox.setMood("angry")"
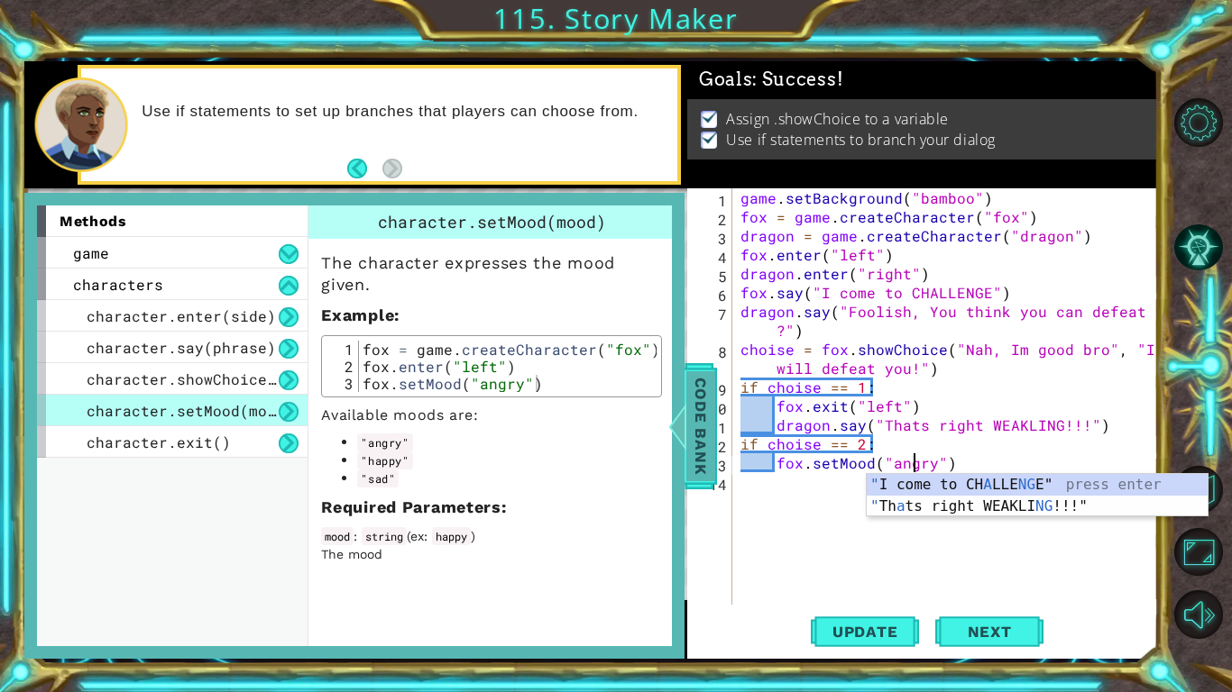
click at [703, 425] on span "Code Bank" at bounding box center [700, 426] width 29 height 110
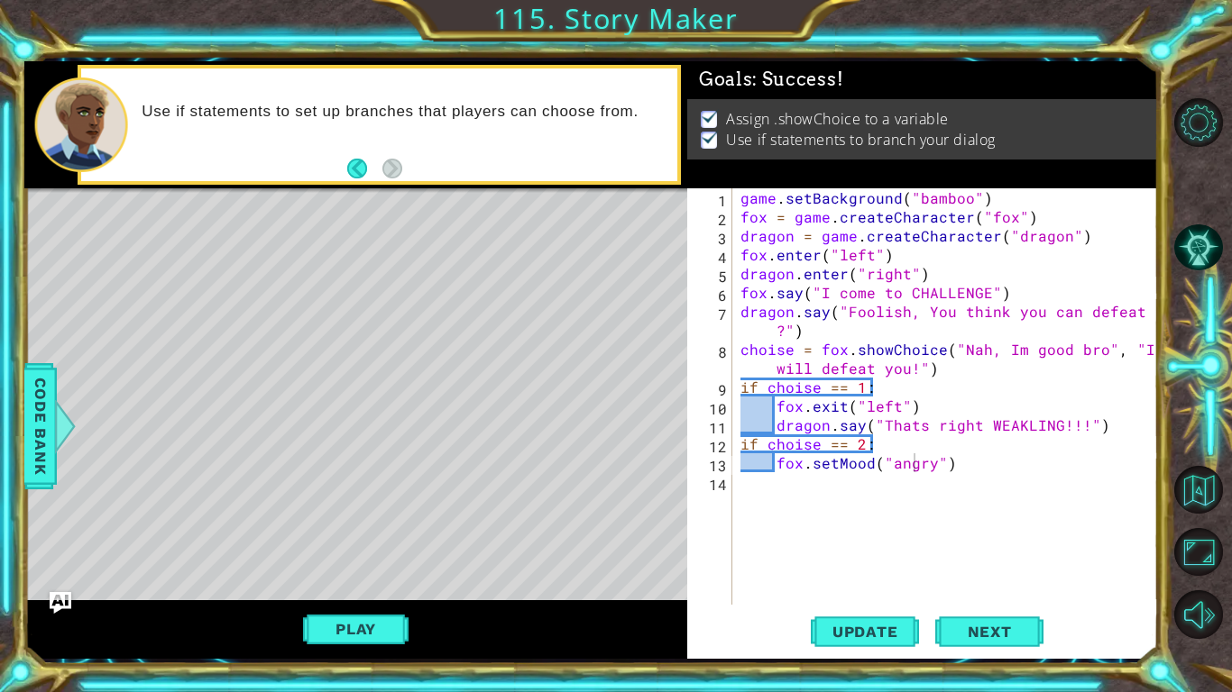
click at [967, 467] on div "game . setBackground ( "bamboo" ) fox = game . createCharacter ( "fox" ) dragon…" at bounding box center [950, 415] width 426 height 454
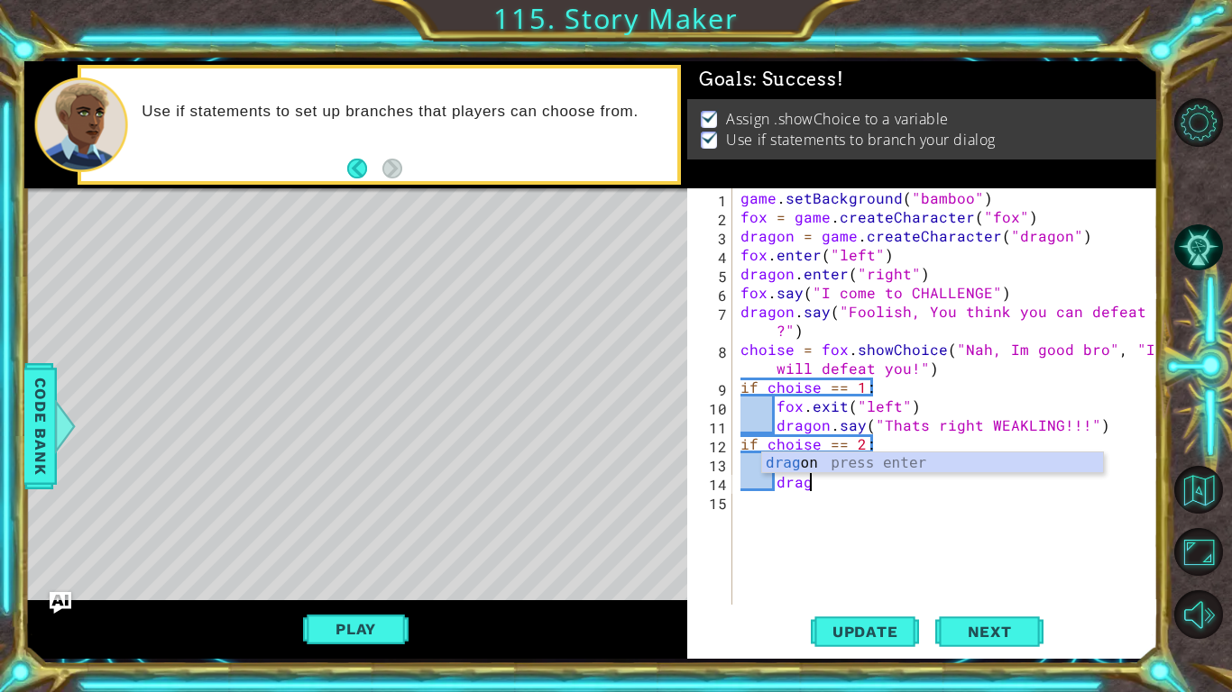
type textarea "dragon"
click at [983, 511] on div "game . setBackground ( "bamboo" ) fox = game . createCharacter ( "fox" ) dragon…" at bounding box center [950, 415] width 426 height 454
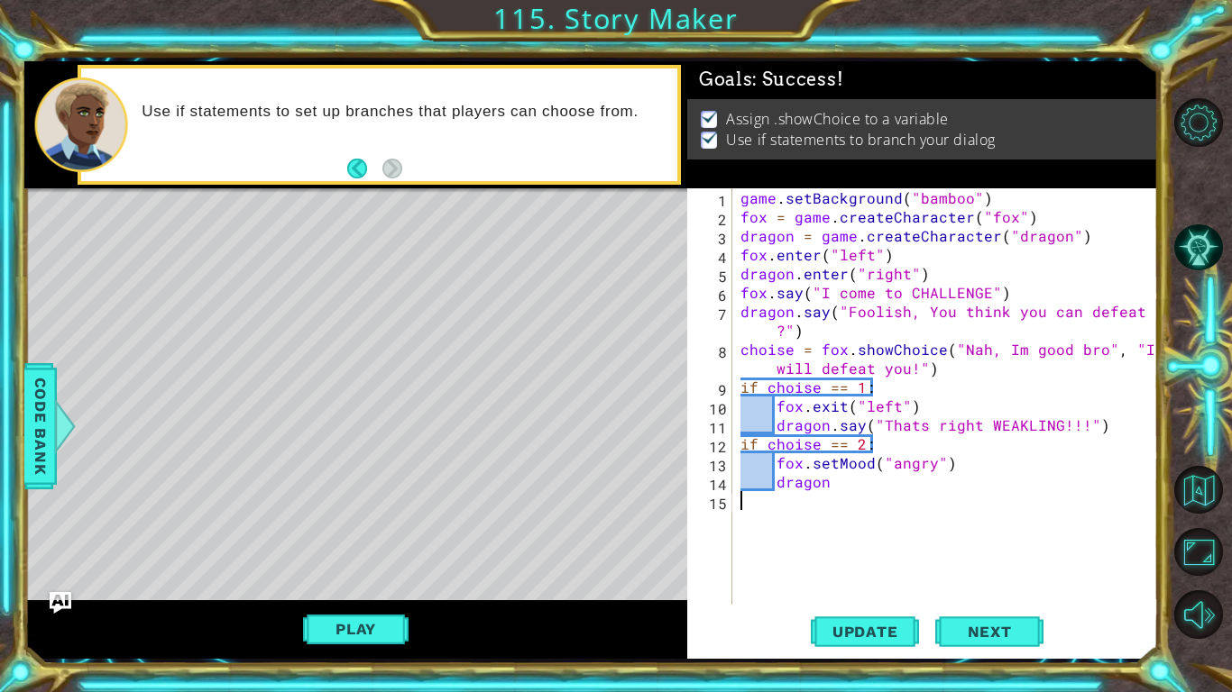
scroll to position [0, 0]
click at [855, 485] on div "game . setBackground ( "bamboo" ) fox = game . createCharacter ( "fox" ) dragon…" at bounding box center [950, 415] width 426 height 454
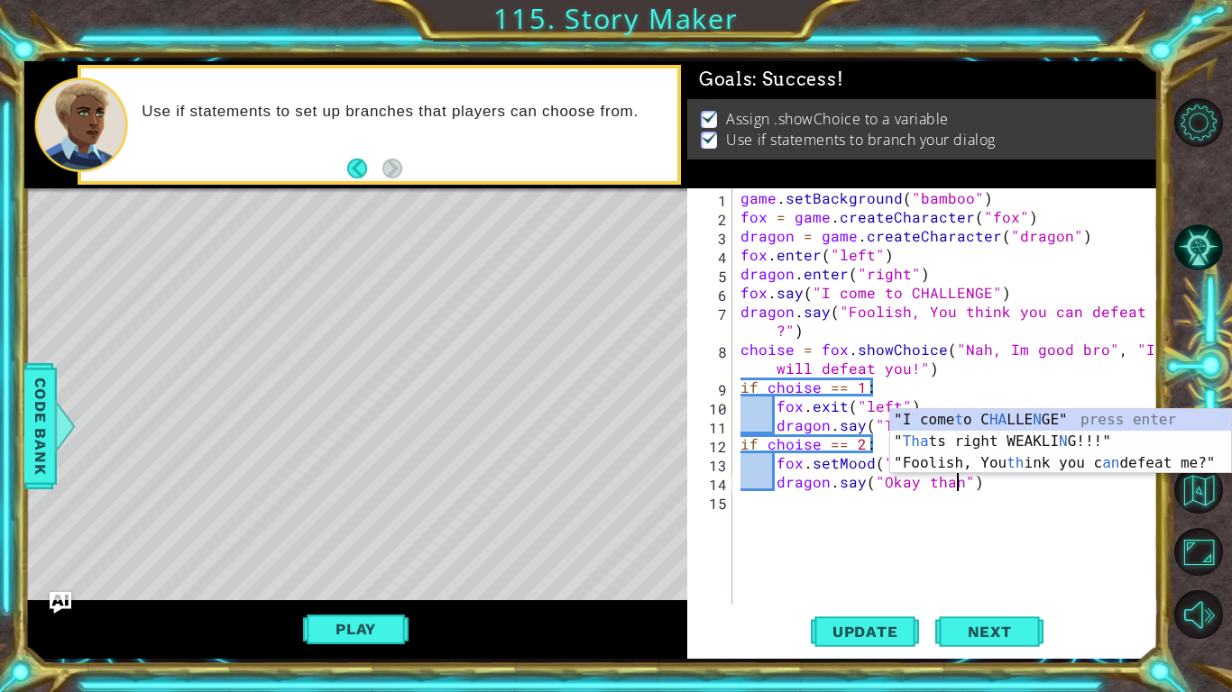
scroll to position [0, 14]
click at [892, 539] on span "Update" at bounding box center [865, 632] width 102 height 18
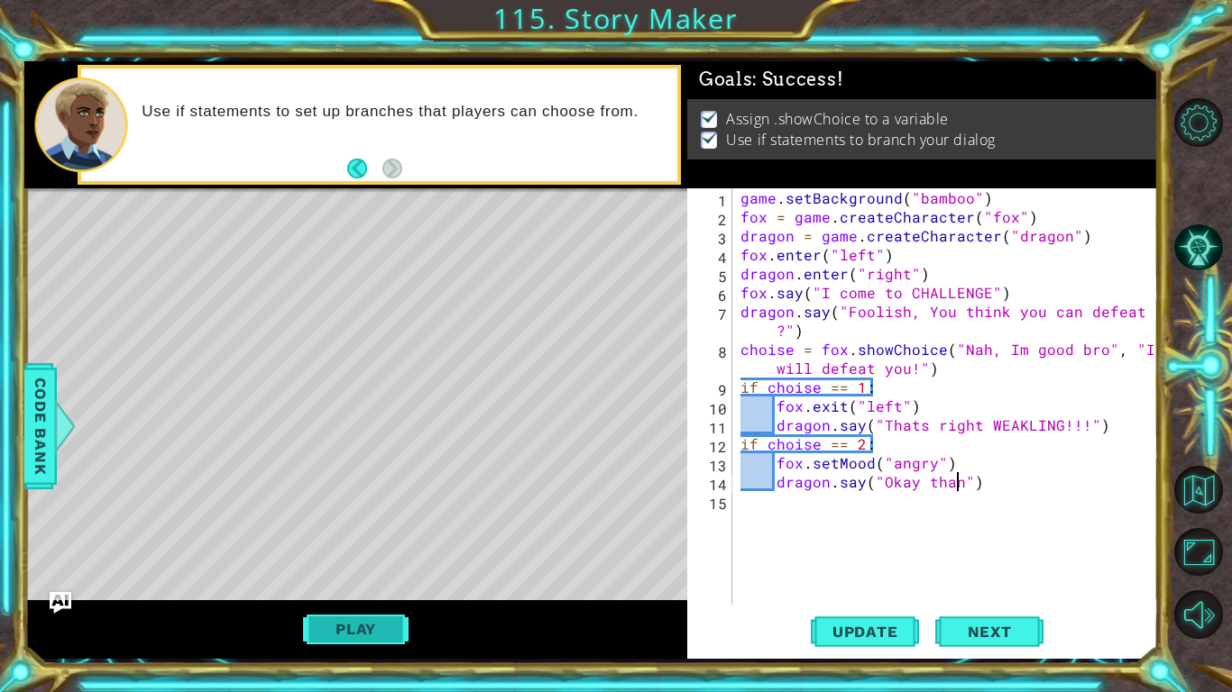
click at [381, 539] on button "Play" at bounding box center [355, 629] width 105 height 34
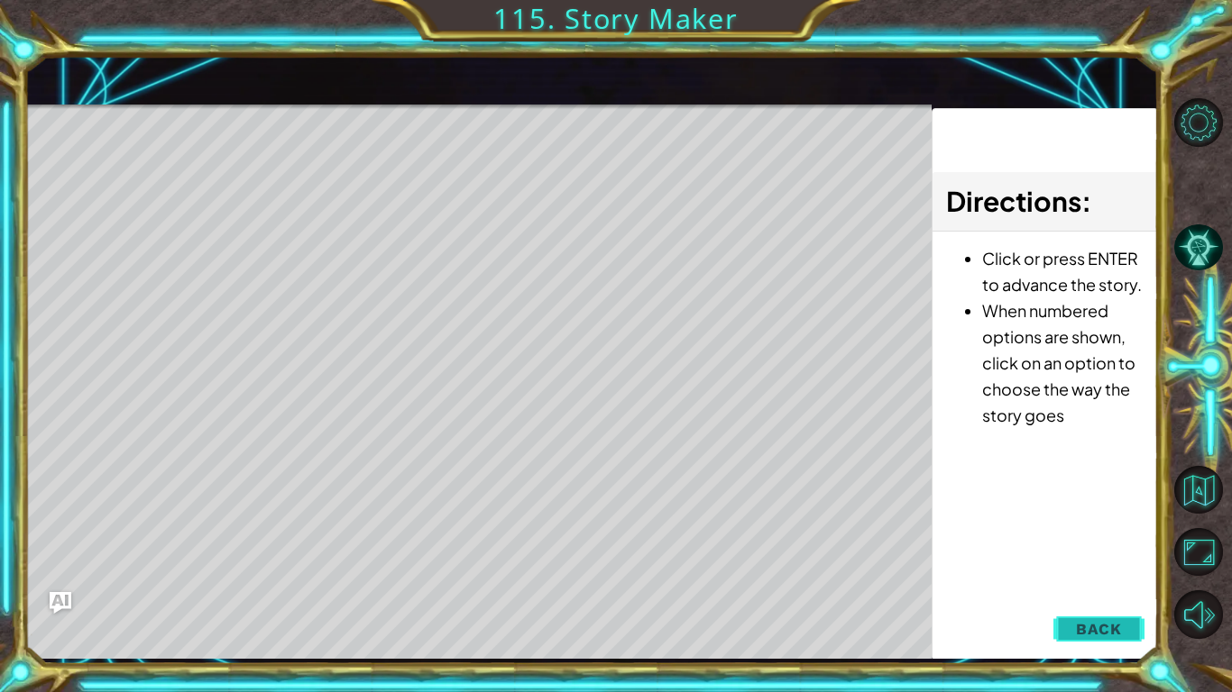
click at [1070, 539] on button "Back" at bounding box center [1098, 629] width 91 height 36
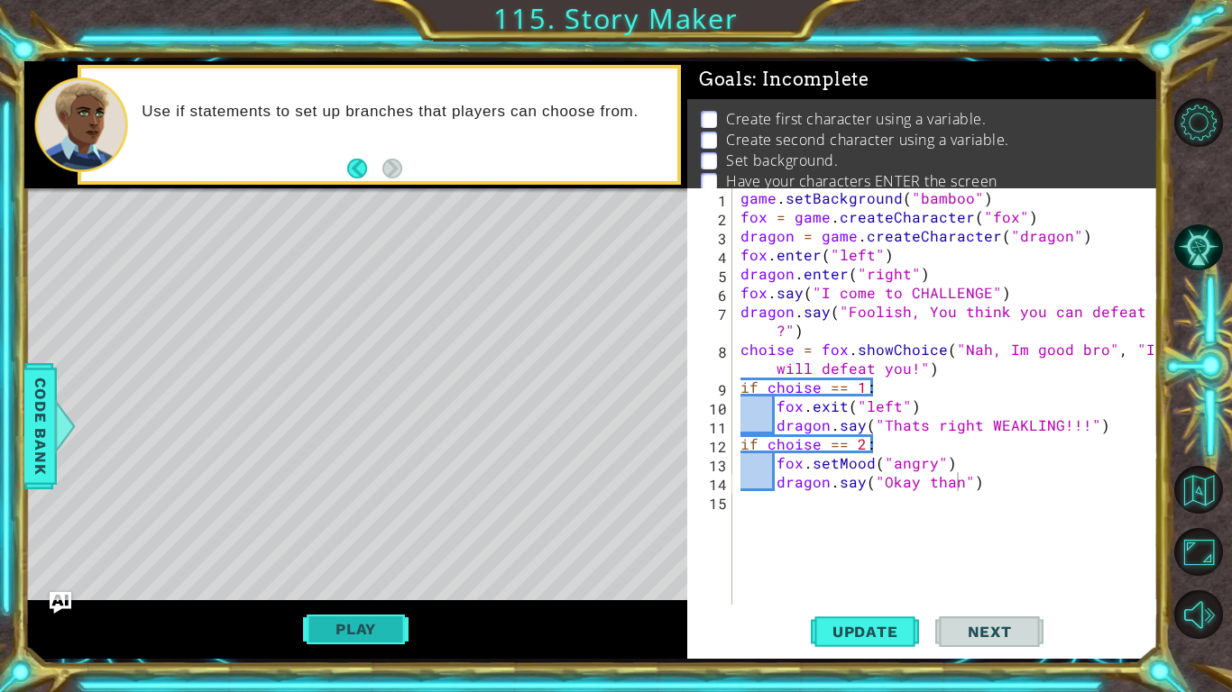
click at [346, 539] on button "Play" at bounding box center [355, 629] width 105 height 34
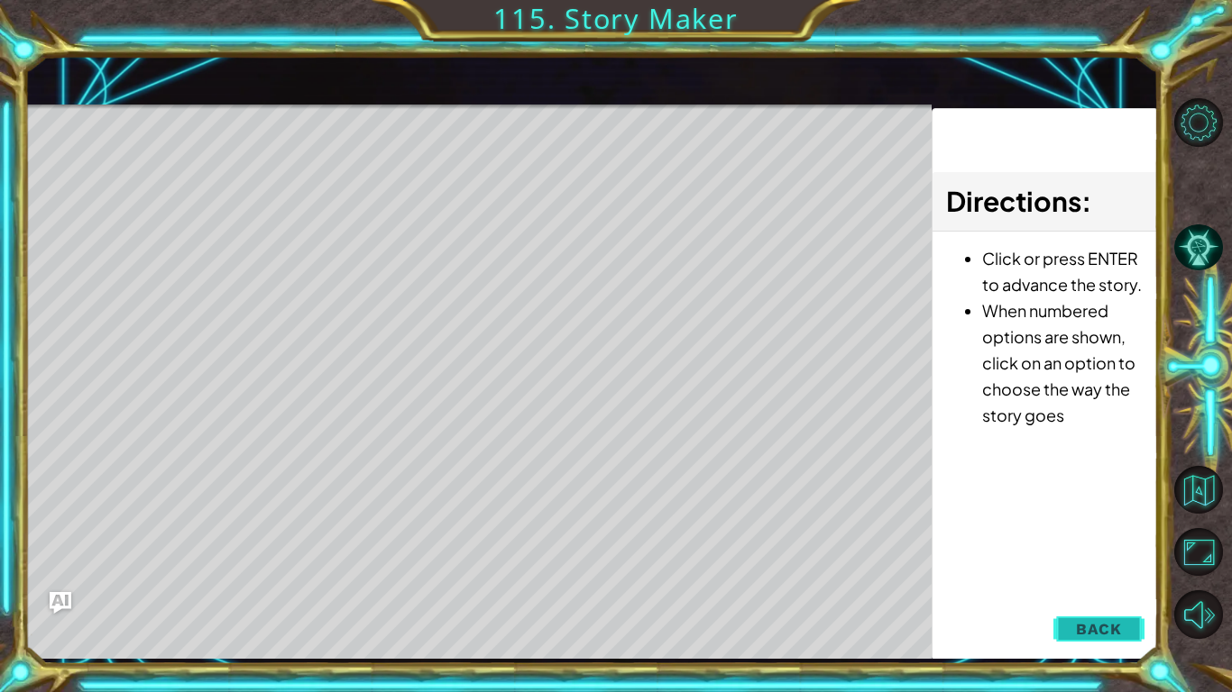
click at [1110, 539] on span "Back" at bounding box center [1099, 629] width 46 height 18
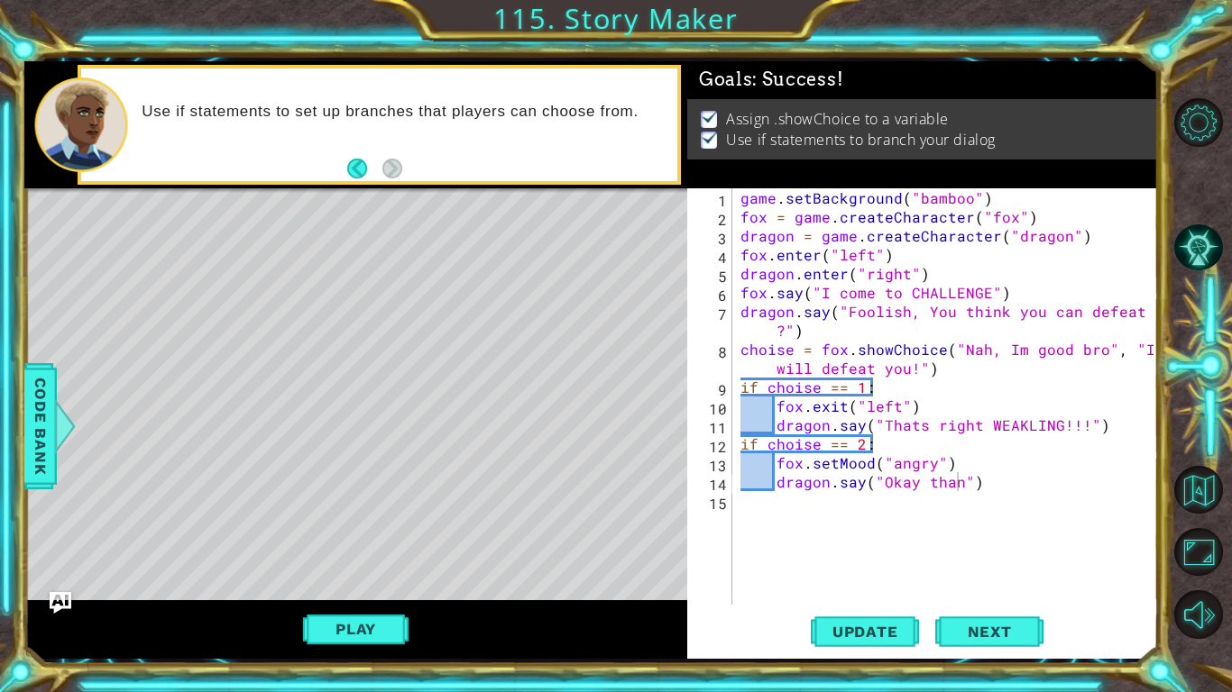
click at [885, 384] on div "game . setBackground ( "bamboo" ) fox = game . createCharacter ( "fox" ) dragon…" at bounding box center [950, 415] width 426 height 454
type textarea "if choise == 1:"
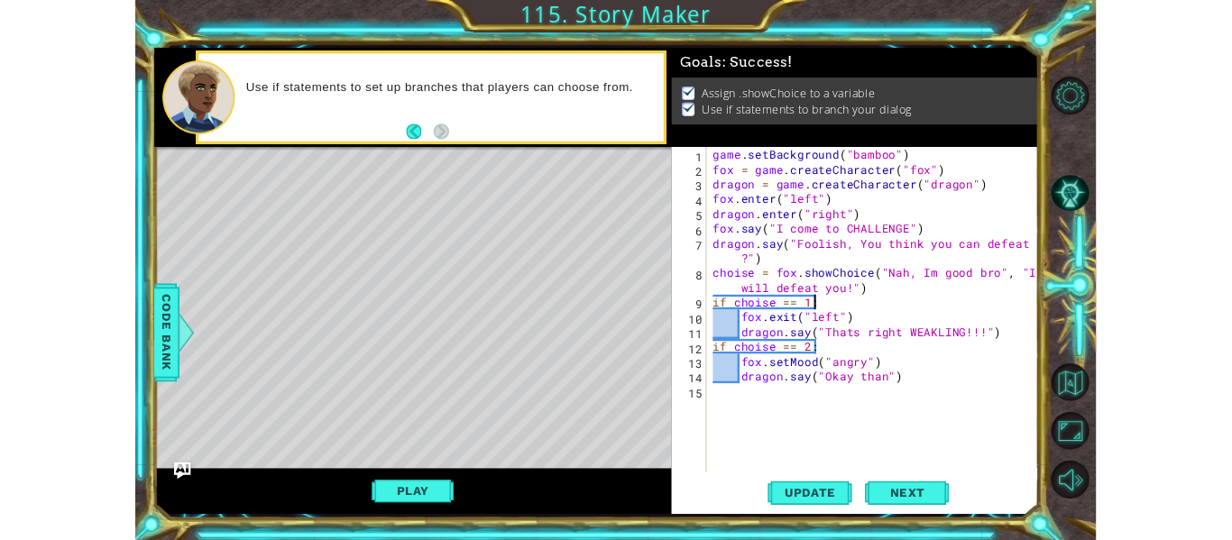
scroll to position [0, 7]
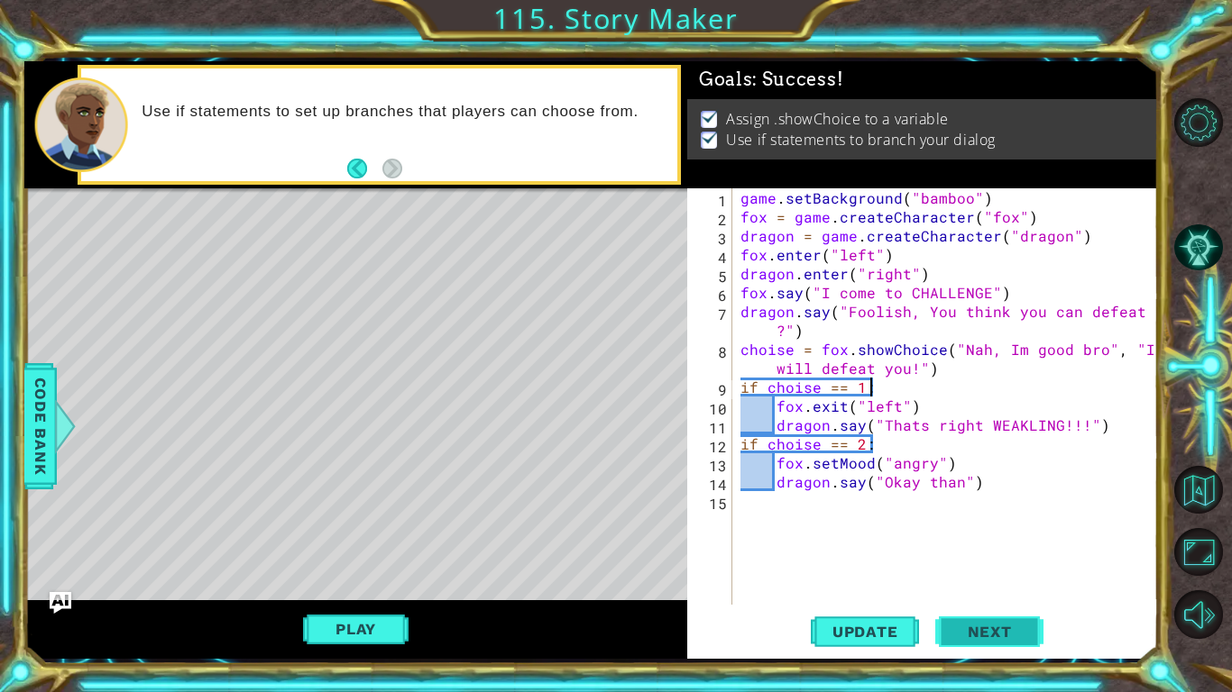
click at [1016, 539] on span "Next" at bounding box center [989, 632] width 80 height 18
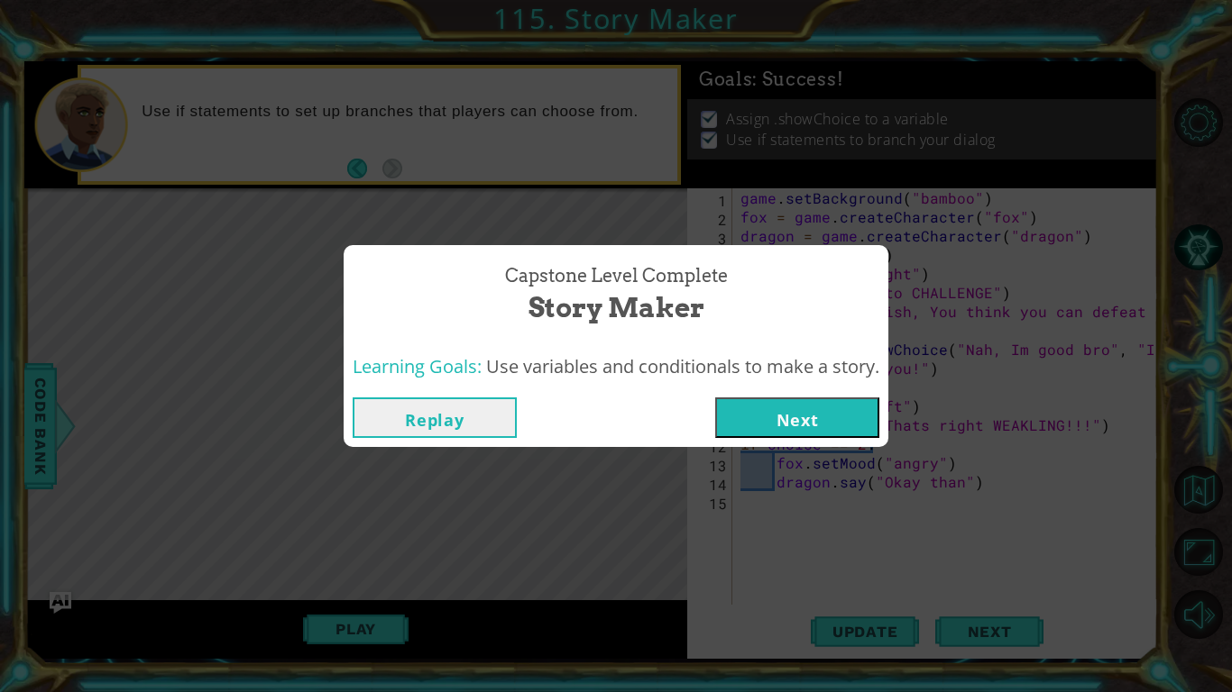
click at [876, 422] on button "Next" at bounding box center [797, 418] width 164 height 41
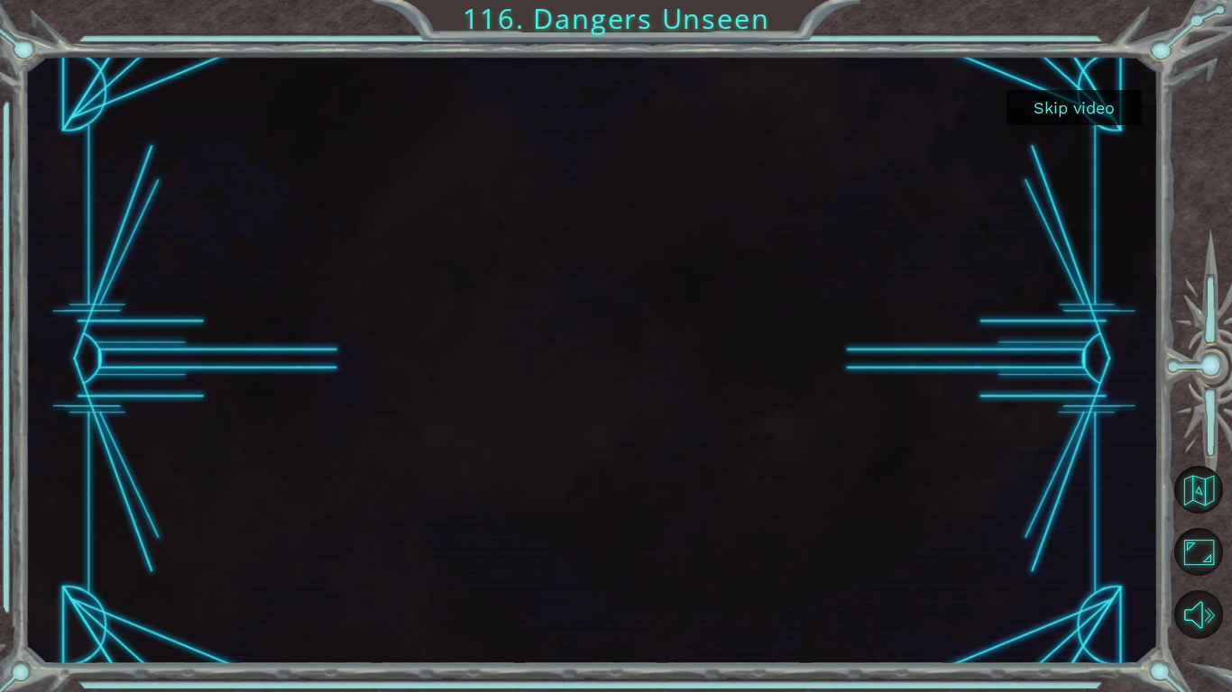
click at [1088, 102] on button "Skip video" at bounding box center [1073, 107] width 135 height 35
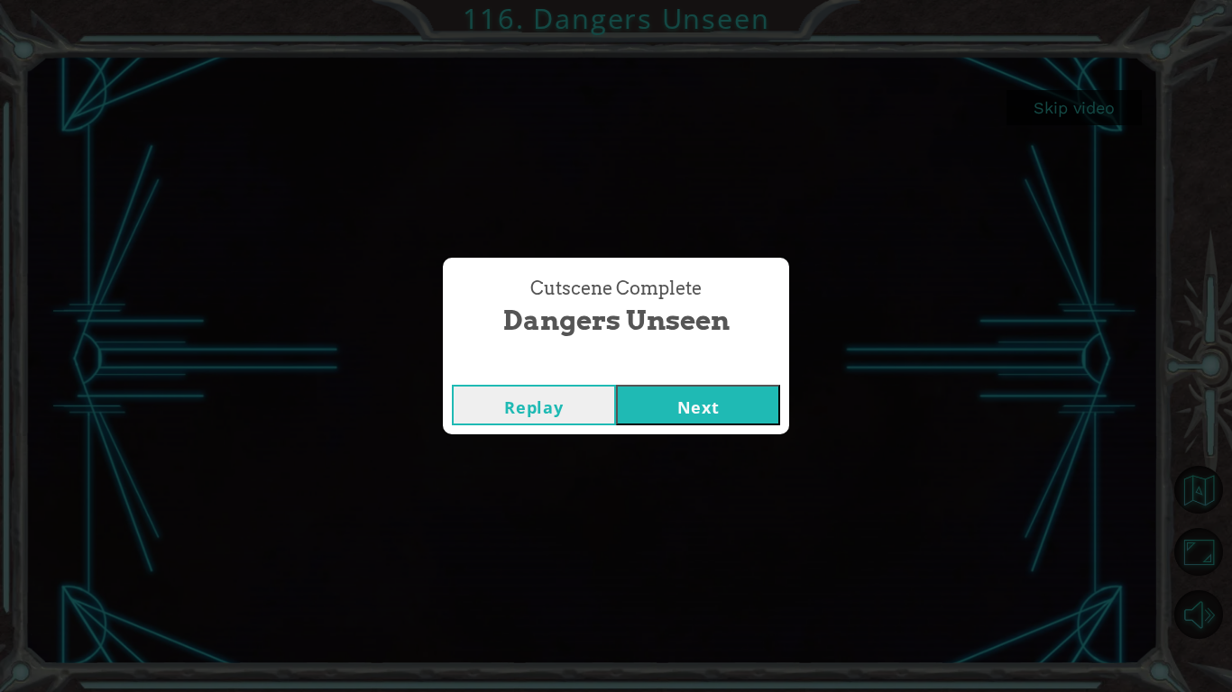
click at [732, 411] on button "Next" at bounding box center [698, 405] width 164 height 41
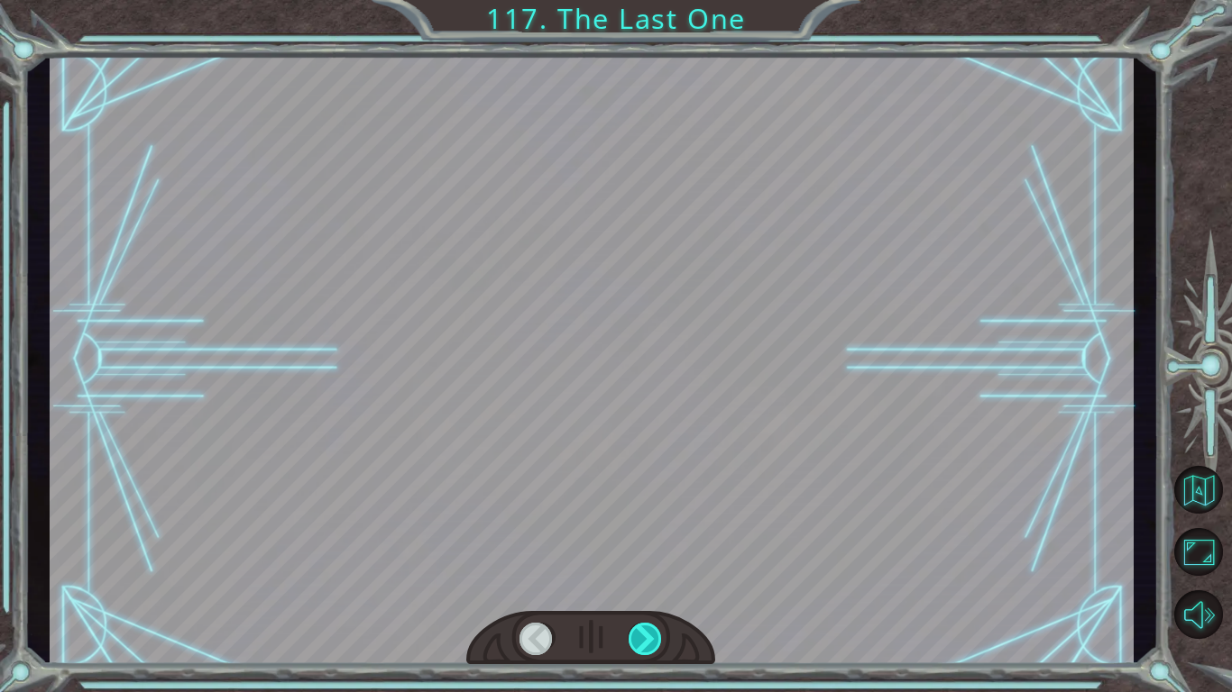
click at [646, 539] on div at bounding box center [645, 639] width 34 height 32
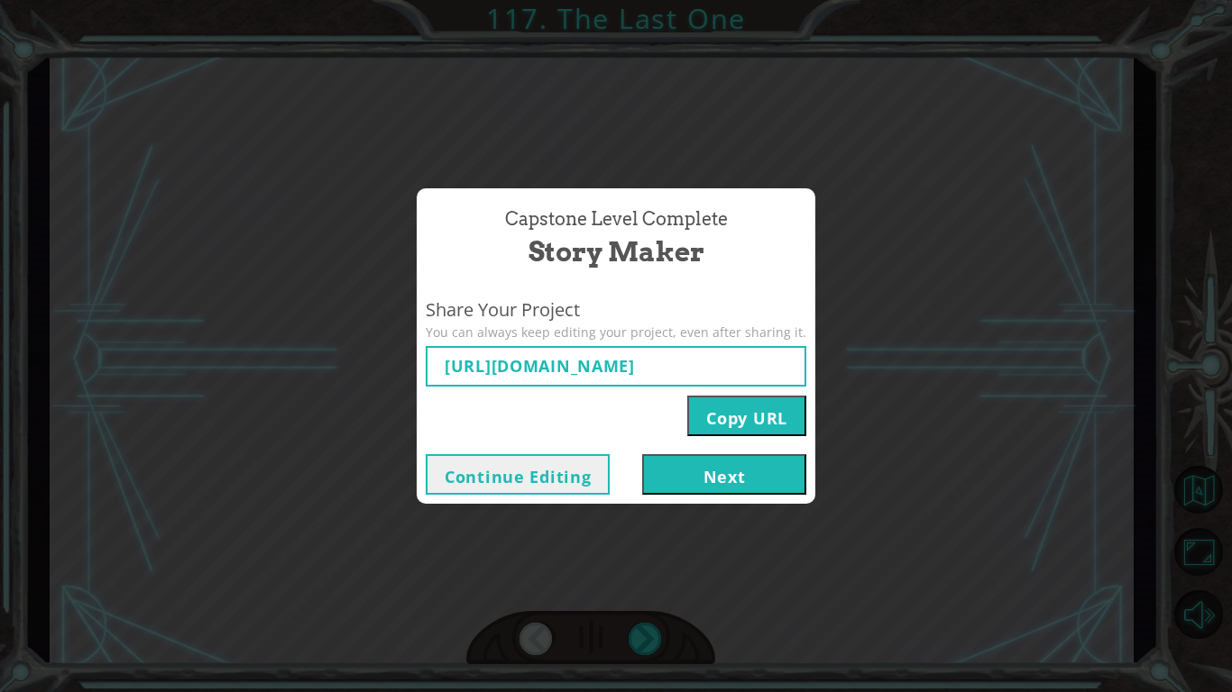
type input "[URL][DOMAIN_NAME]"
click at [701, 480] on button "Next" at bounding box center [724, 474] width 164 height 41
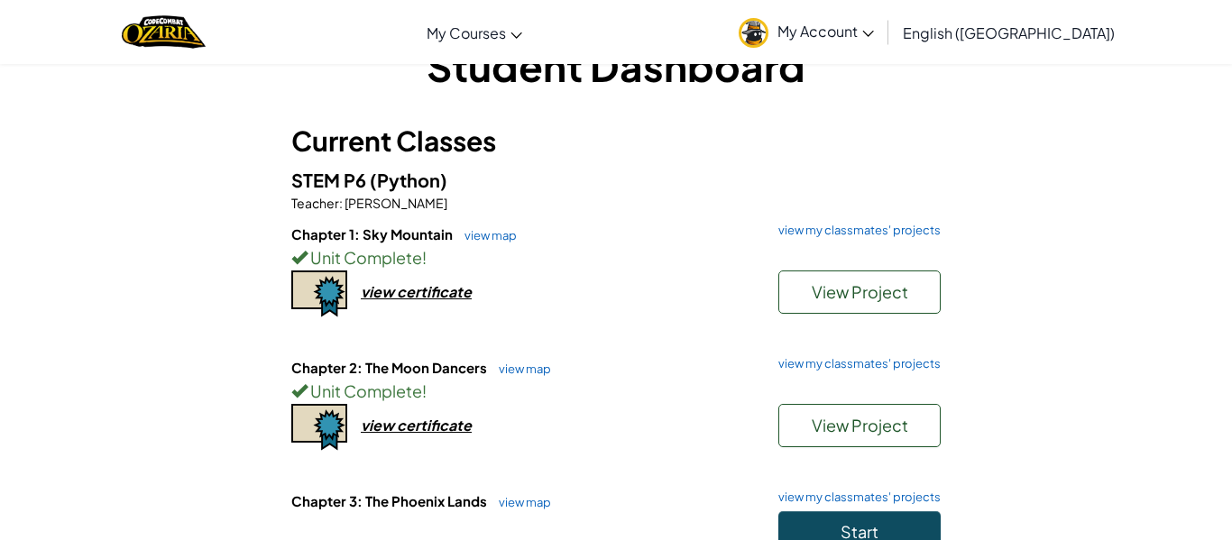
scroll to position [55, 0]
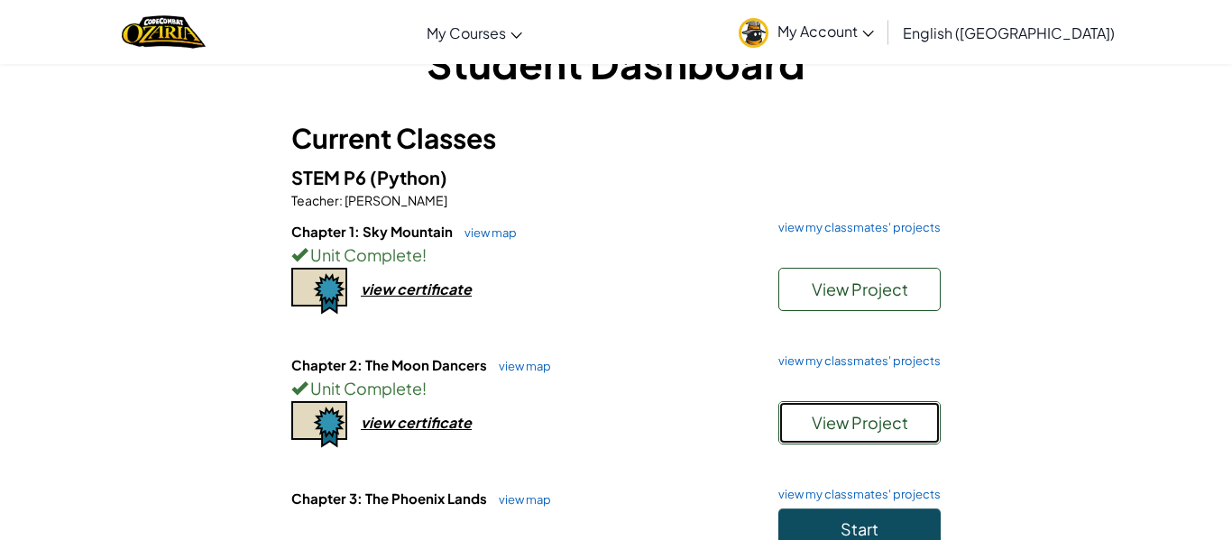
click at [808, 430] on button "View Project" at bounding box center [859, 422] width 162 height 43
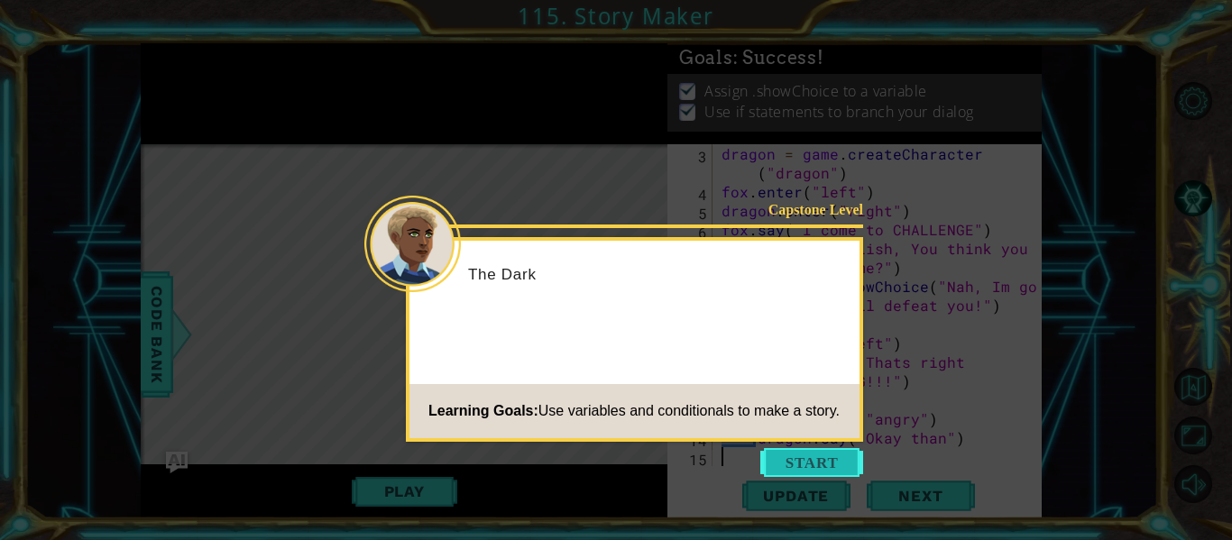
scroll to position [17, 0]
click at [795, 463] on button "Start" at bounding box center [811, 462] width 103 height 29
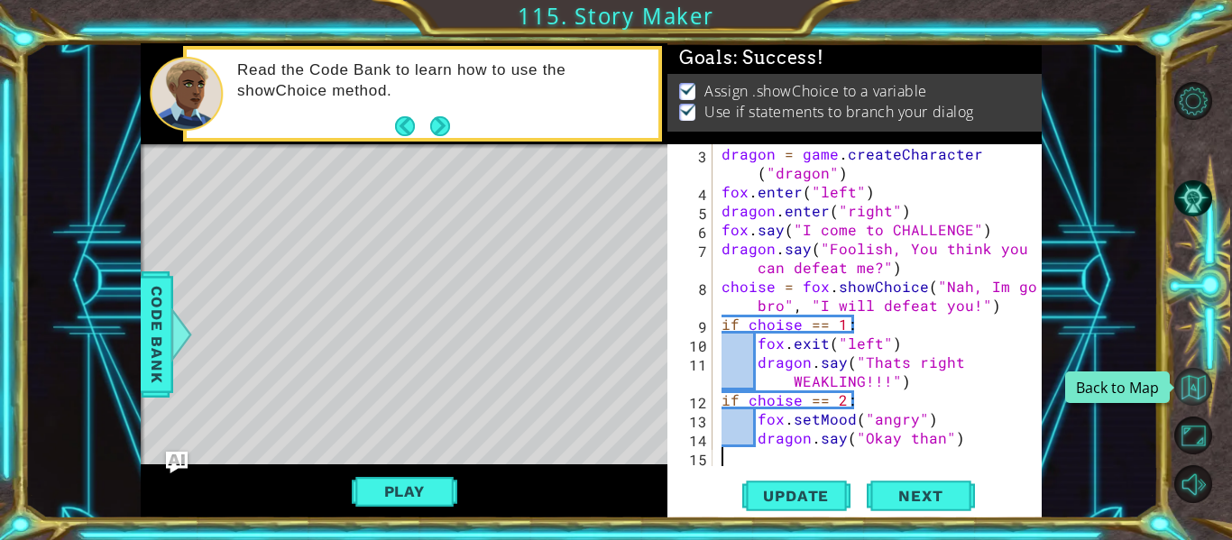
click at [1190, 393] on button "Back to Map" at bounding box center [1193, 387] width 38 height 38
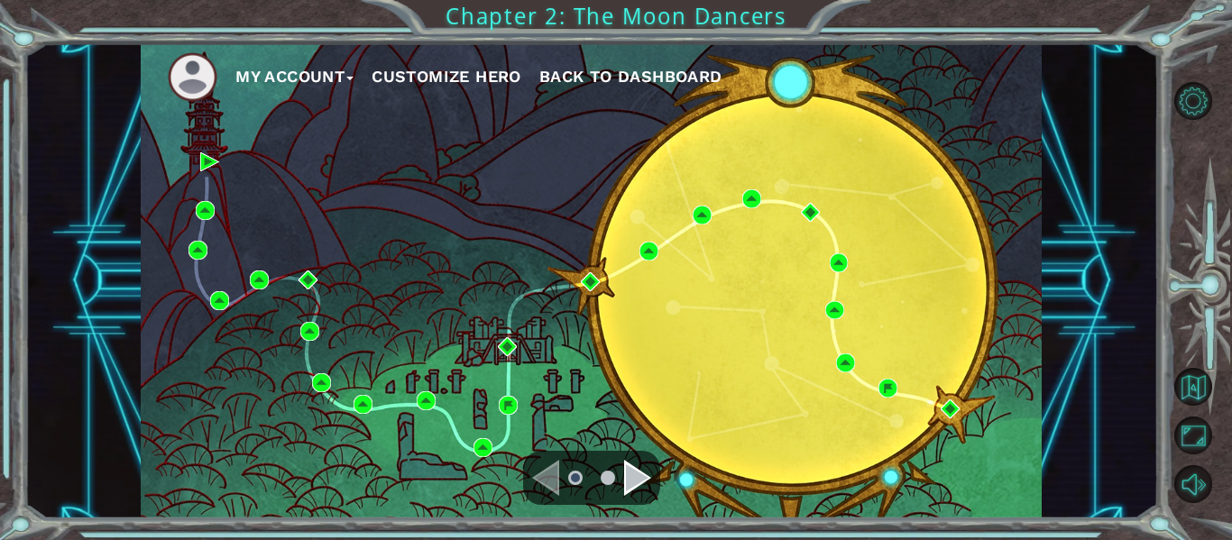
click at [645, 467] on div "Navigate to the next page" at bounding box center [637, 478] width 27 height 36
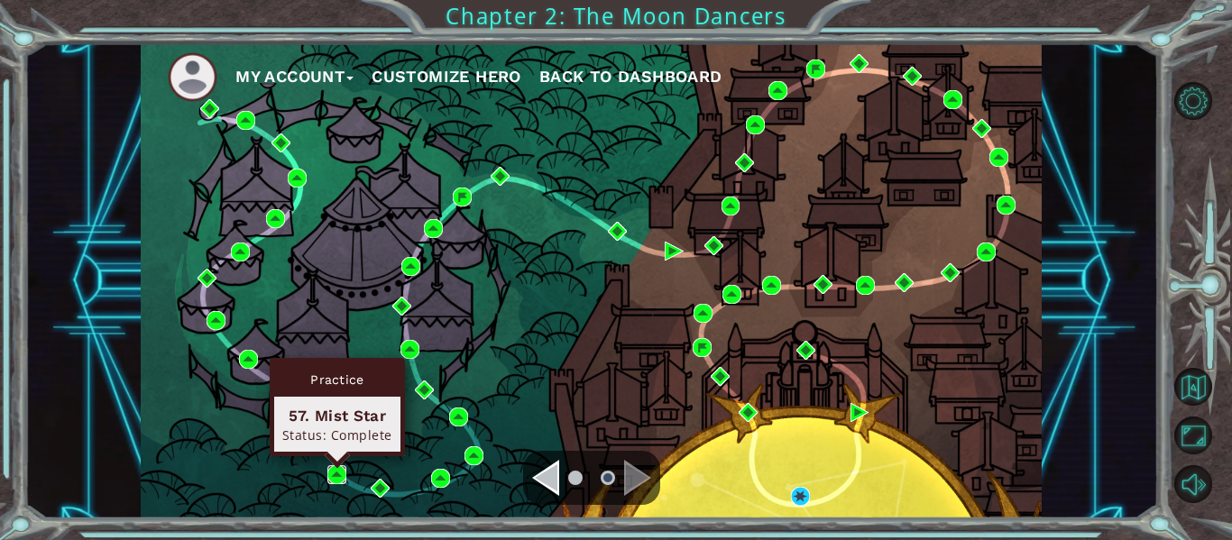
click at [335, 473] on img at bounding box center [336, 474] width 19 height 19
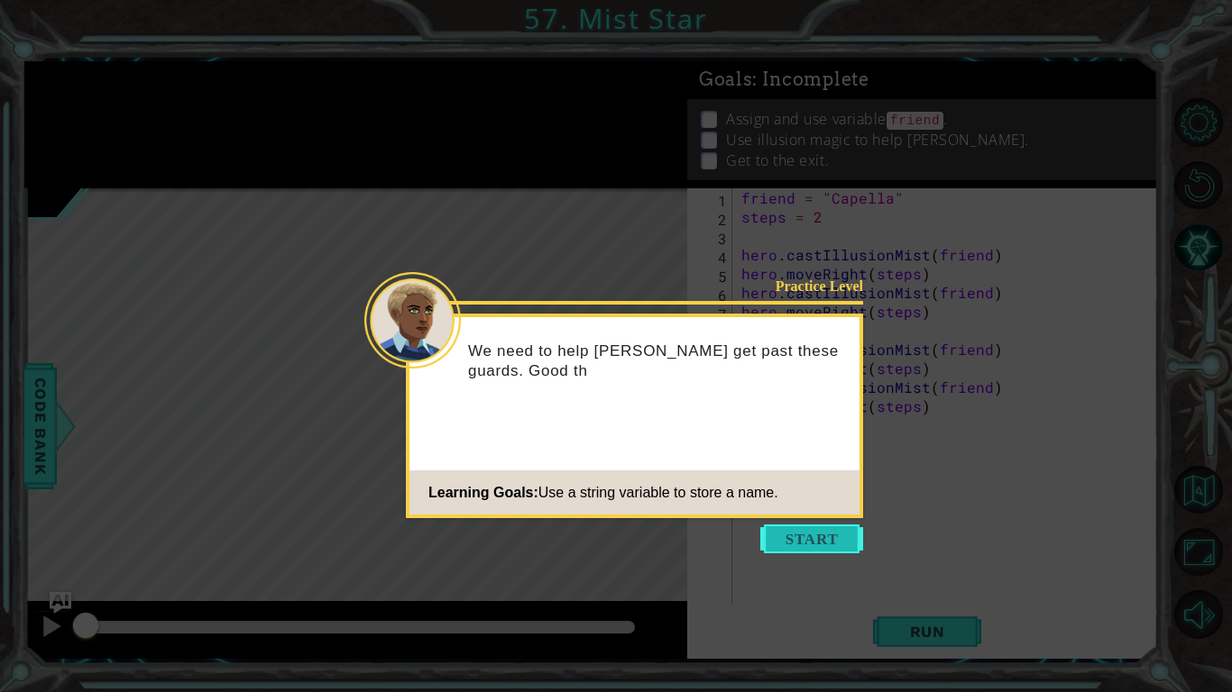
click at [824, 529] on button "Start" at bounding box center [811, 539] width 103 height 29
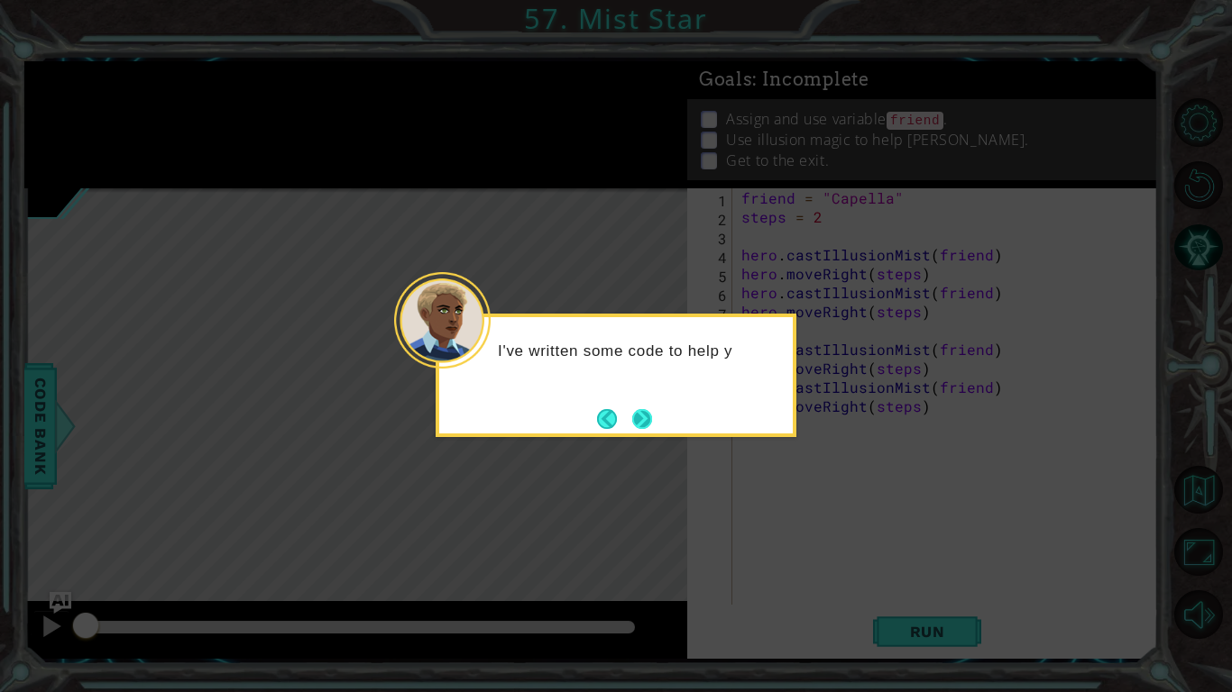
click at [640, 421] on button "Next" at bounding box center [642, 419] width 20 height 20
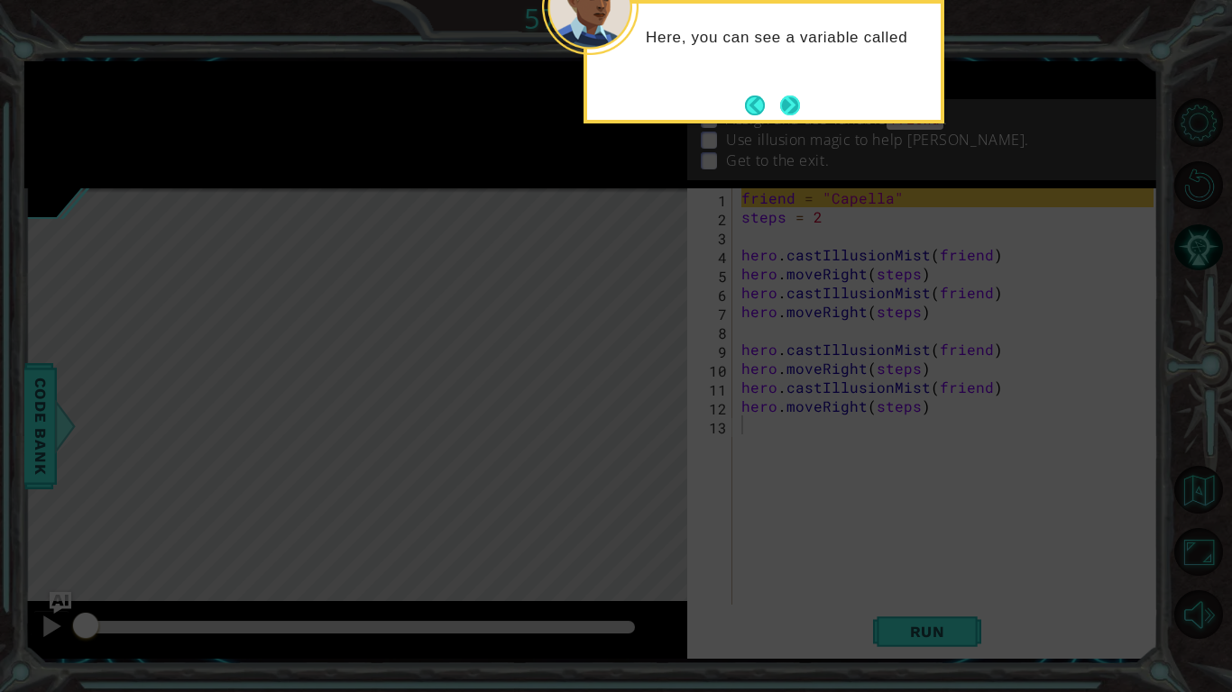
click at [797, 108] on button "Next" at bounding box center [790, 106] width 20 height 20
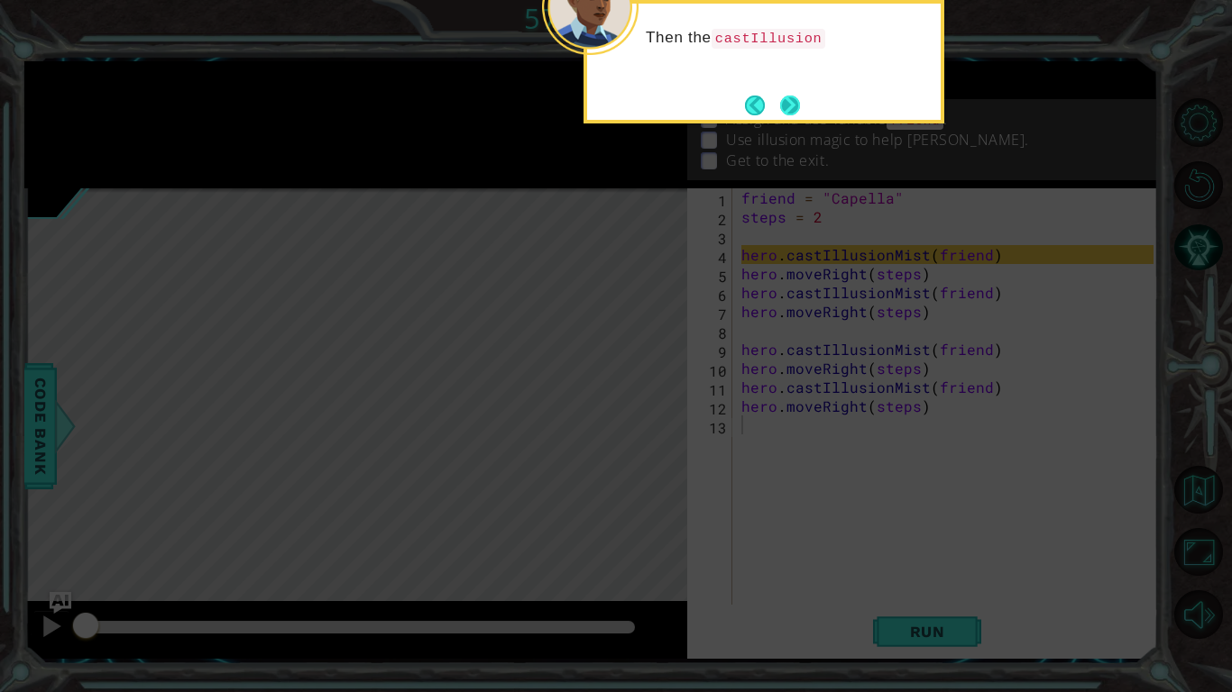
click at [795, 107] on button "Next" at bounding box center [790, 106] width 20 height 20
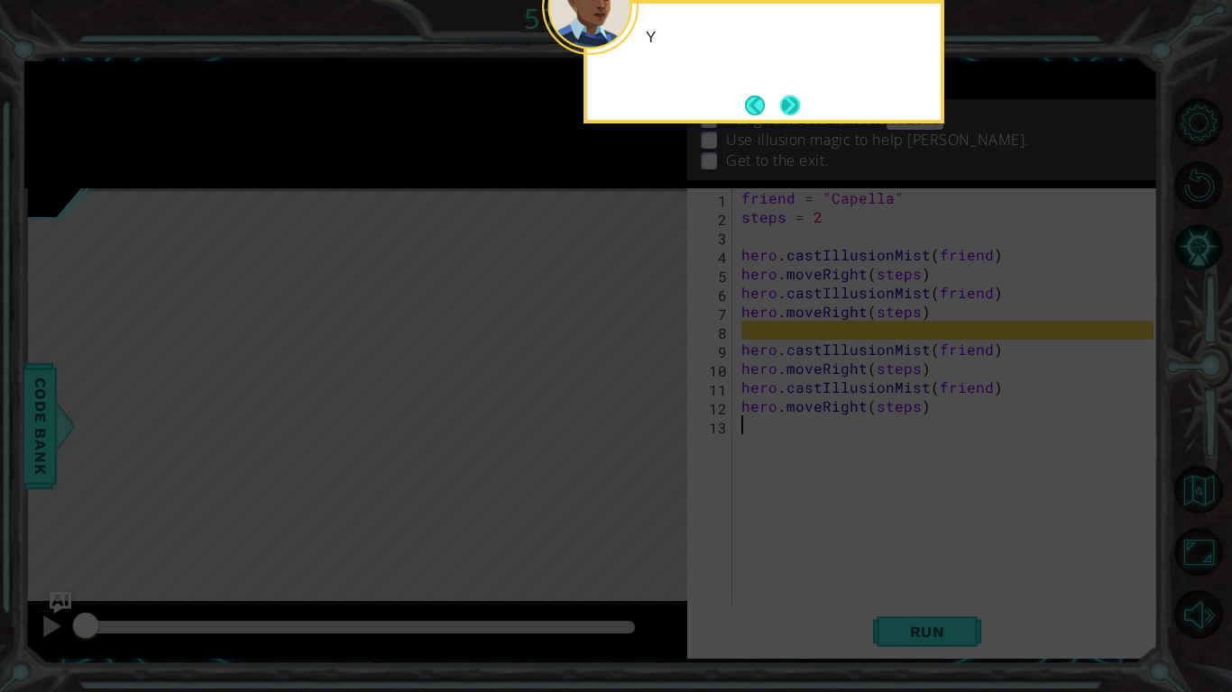
click at [793, 108] on button "Next" at bounding box center [790, 106] width 20 height 20
